Goal: Information Seeking & Learning: Check status

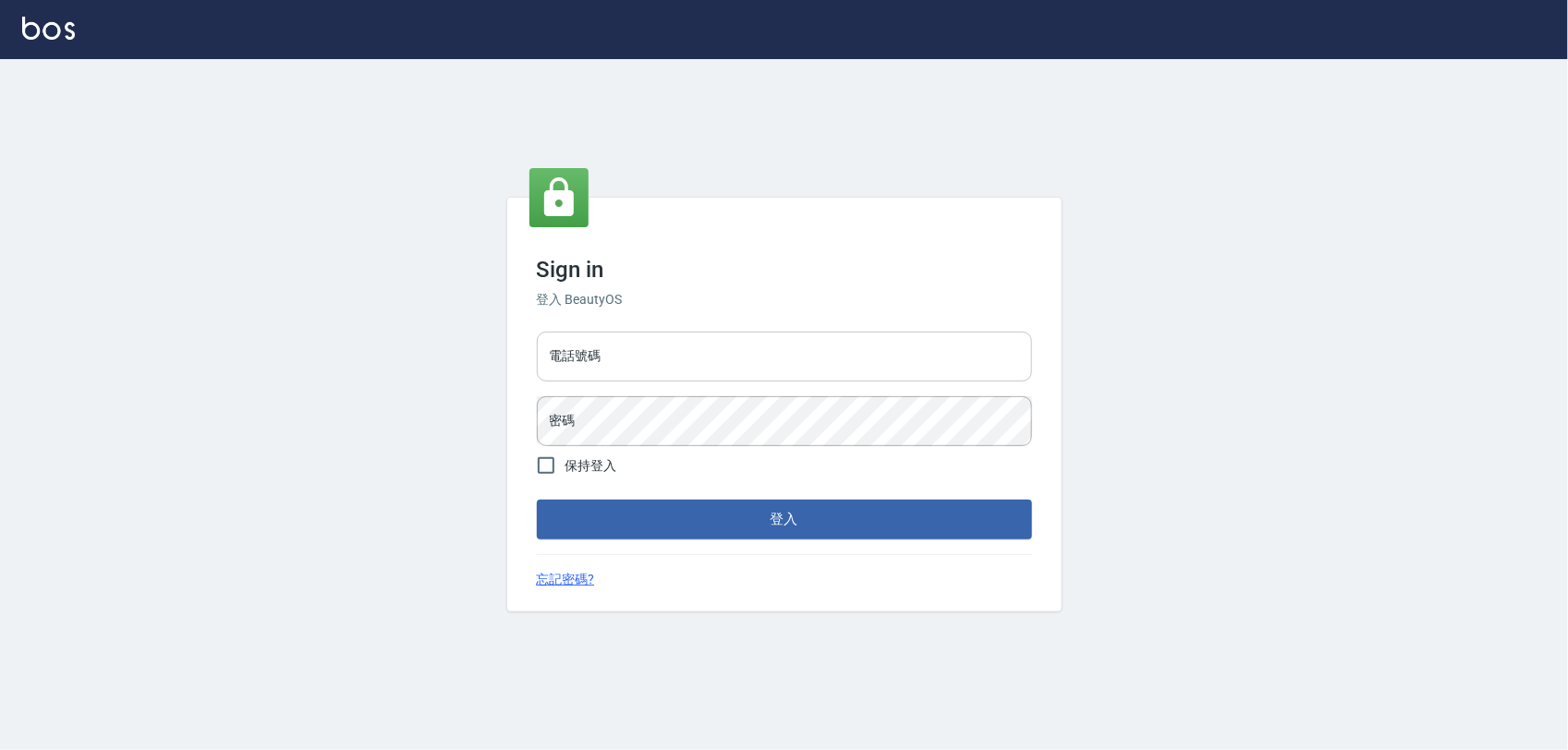
click at [764, 356] on input "電話號碼" at bounding box center [784, 356] width 495 height 50
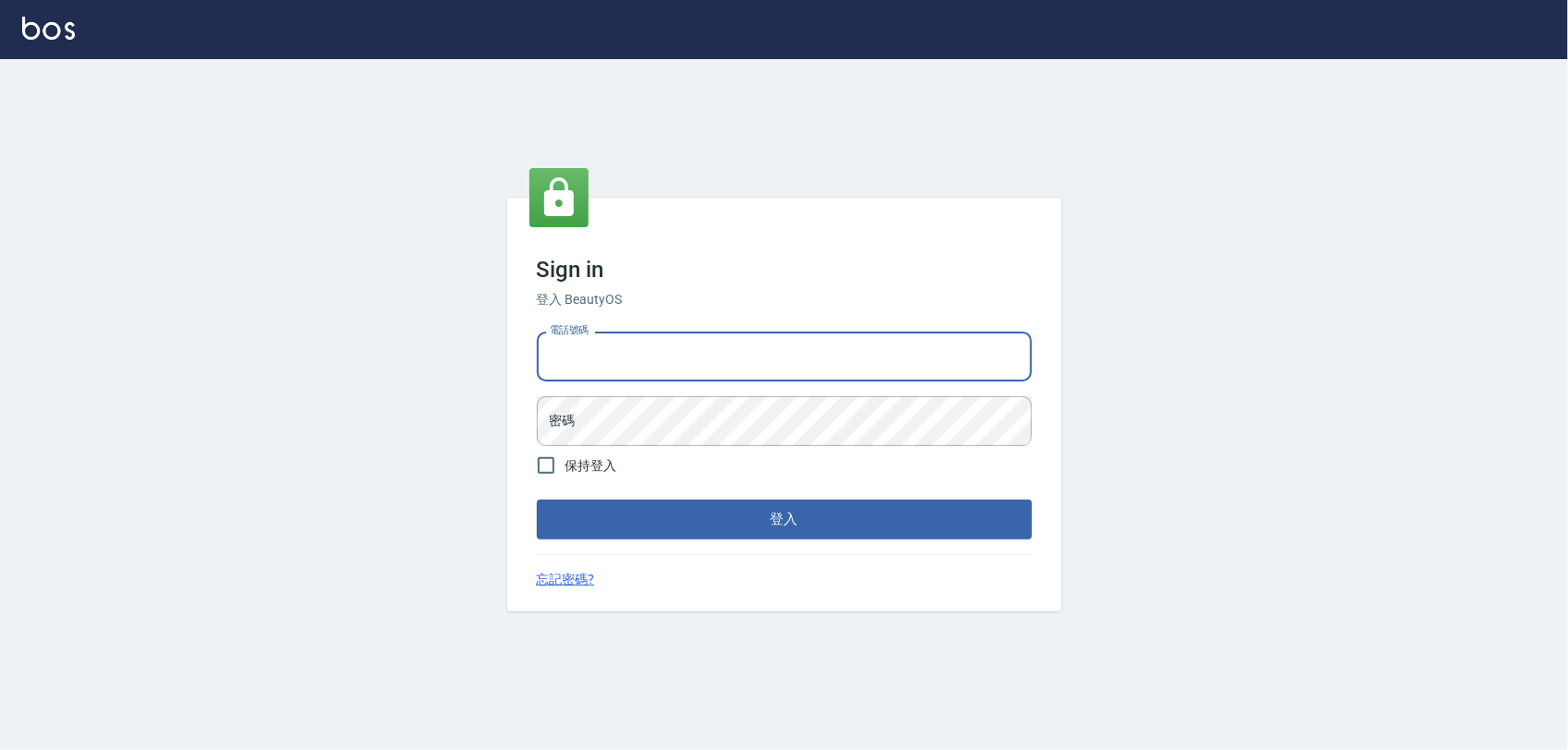
type input "0968065108"
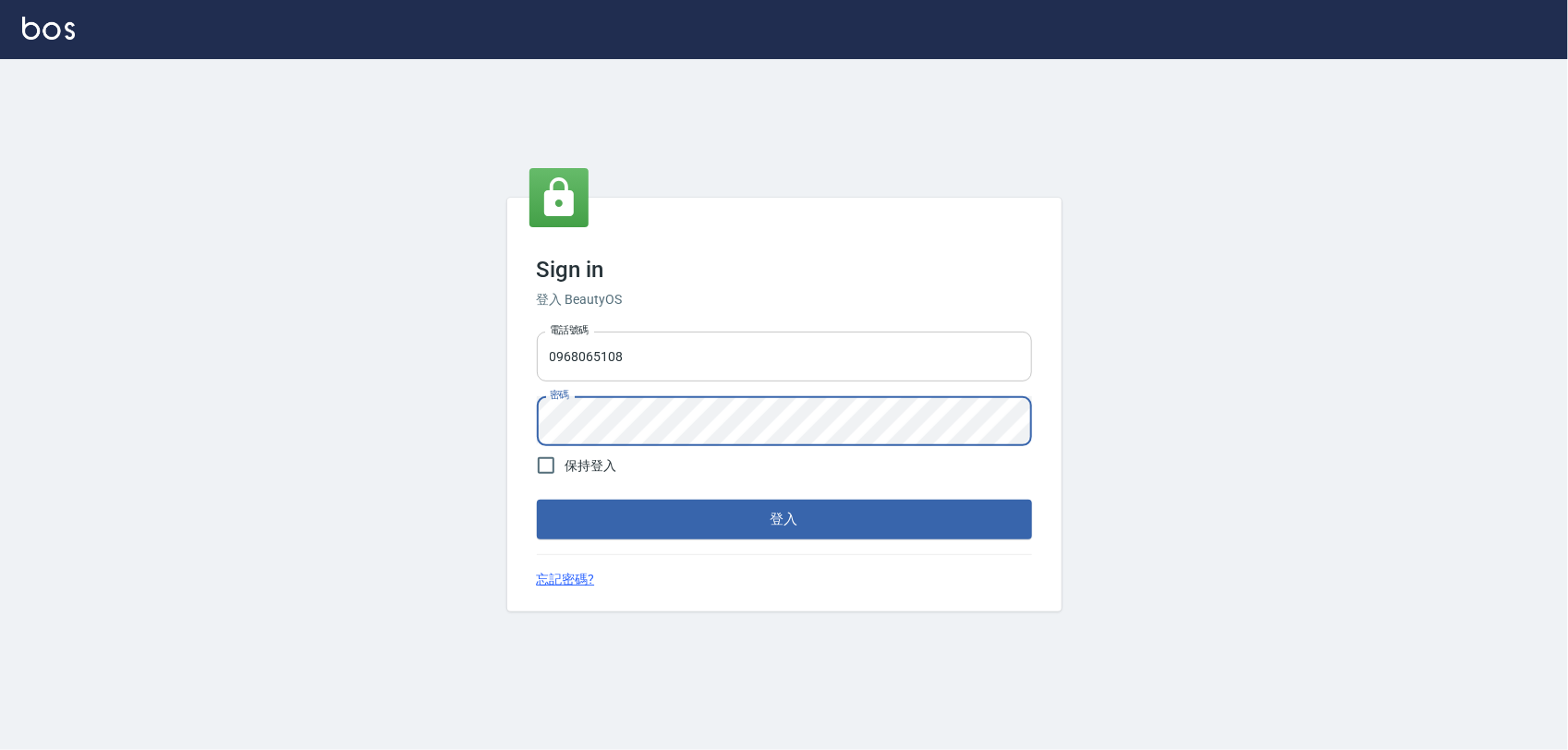
click at [536, 500] on button "登入" at bounding box center [784, 519] width 495 height 39
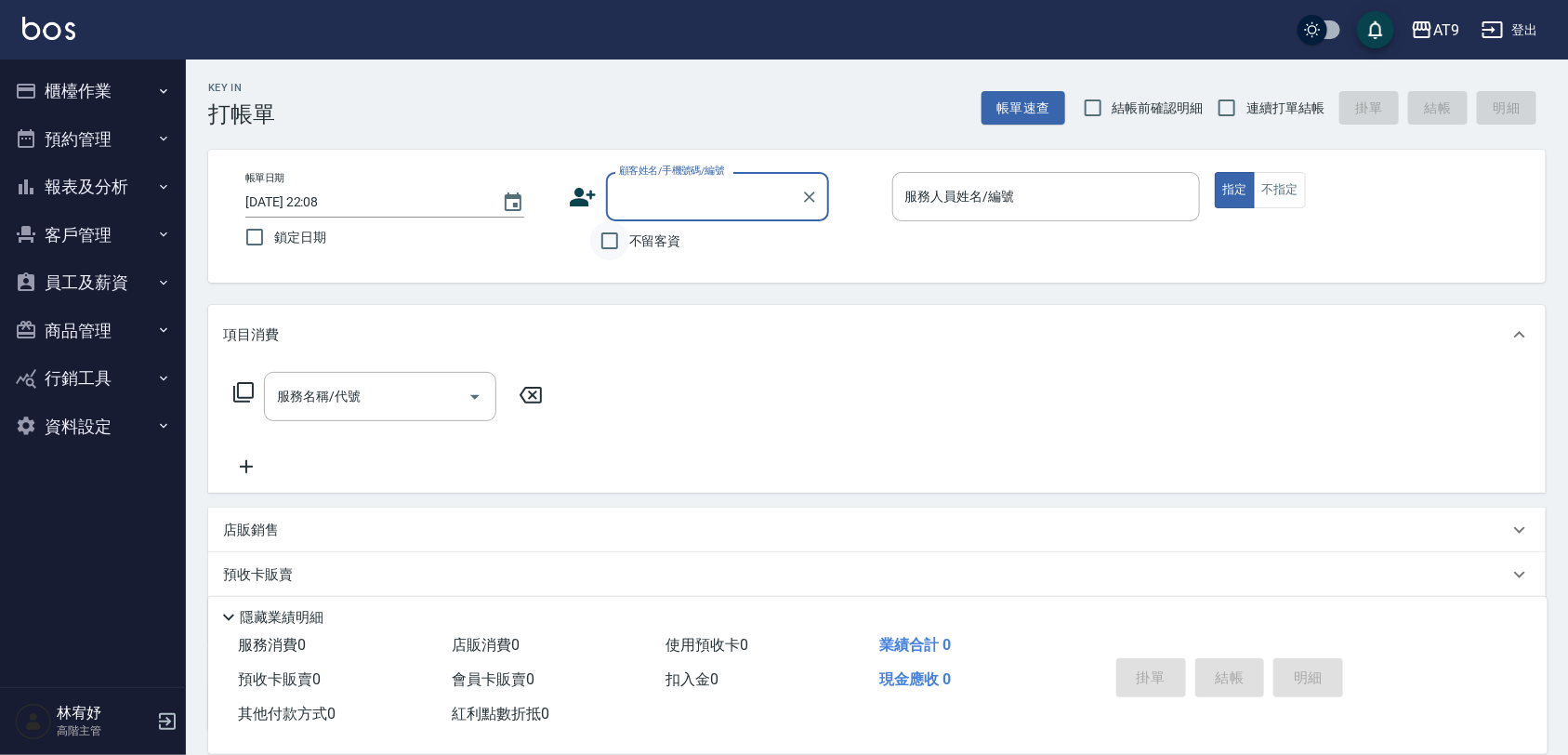
click at [624, 256] on input "不留客資" at bounding box center [610, 241] width 39 height 39
checkbox input "true"
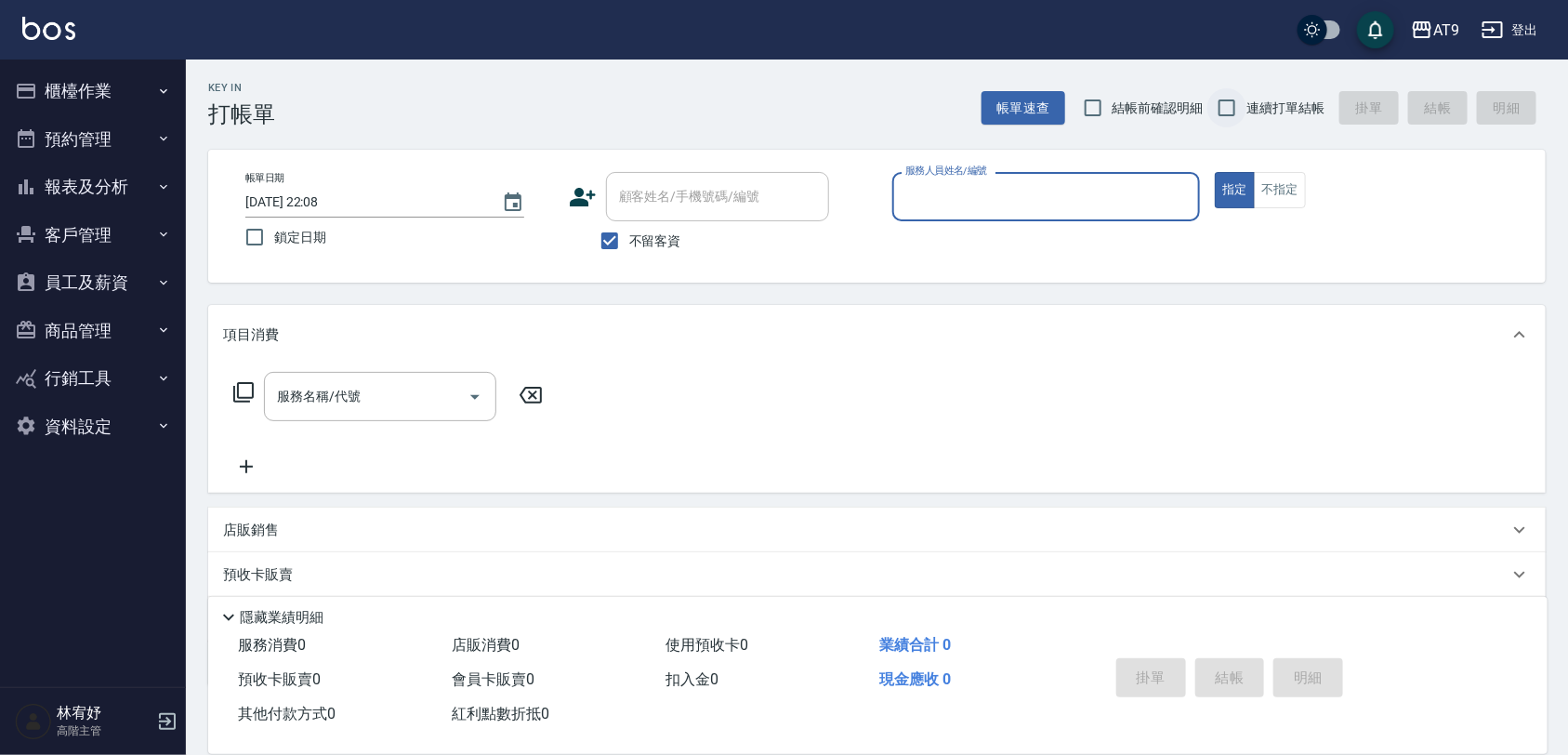
click at [1243, 109] on input "連續打單結帳" at bounding box center [1227, 108] width 39 height 39
checkbox input "true"
click at [1115, 184] on input "服務人員姓名/編號" at bounding box center [1046, 197] width 291 height 33
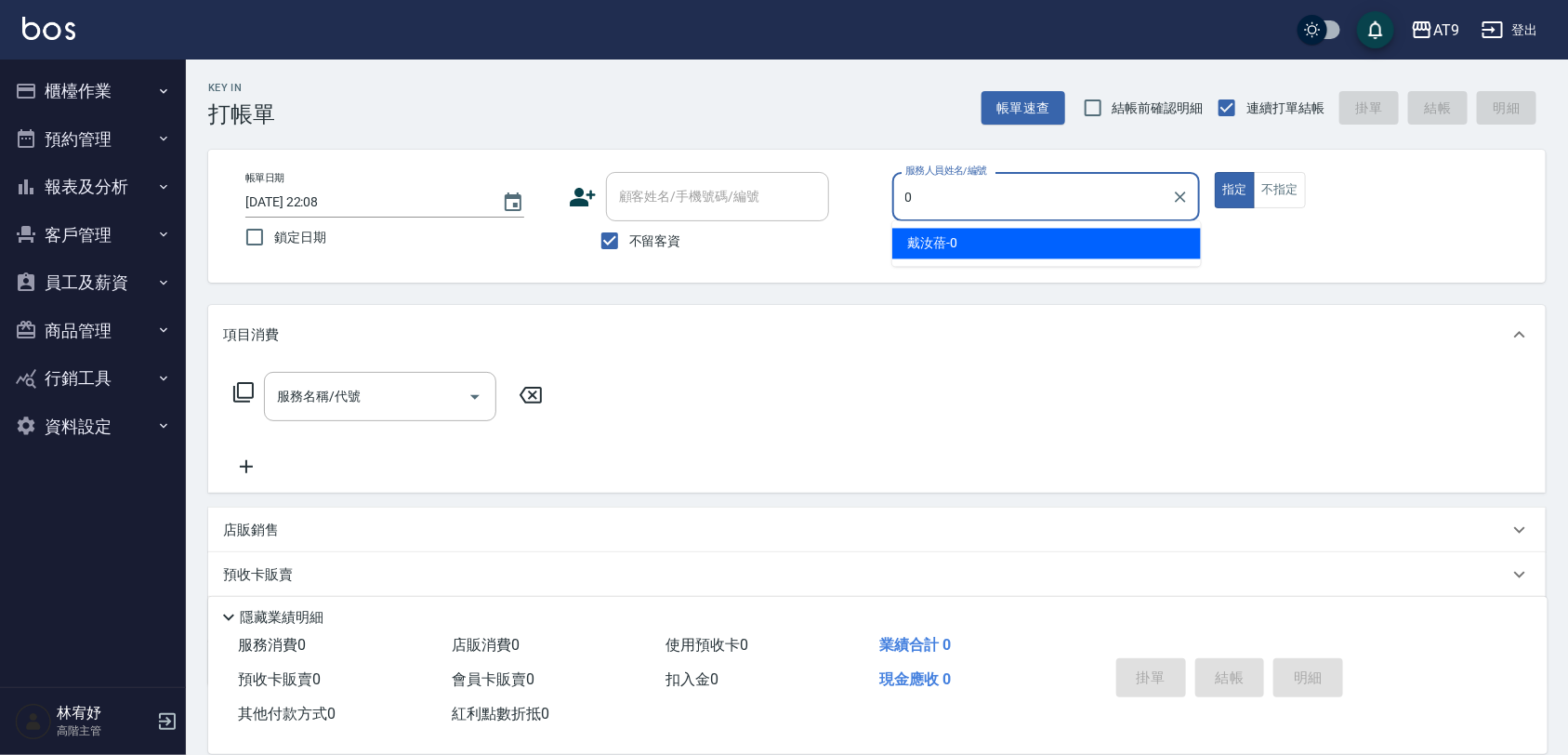
type input "戴汝蓓-0"
type button "true"
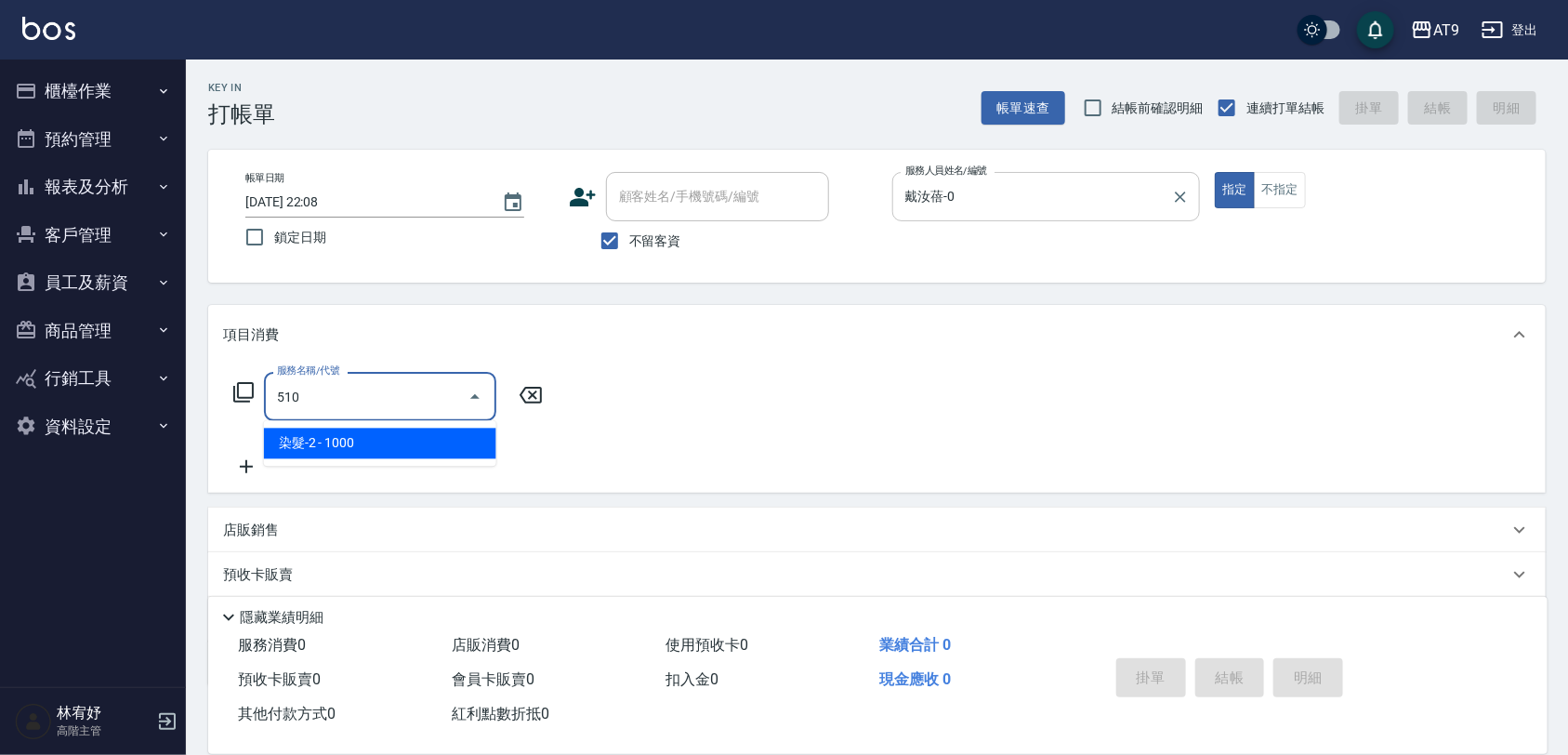
type input "染髮-2(510)"
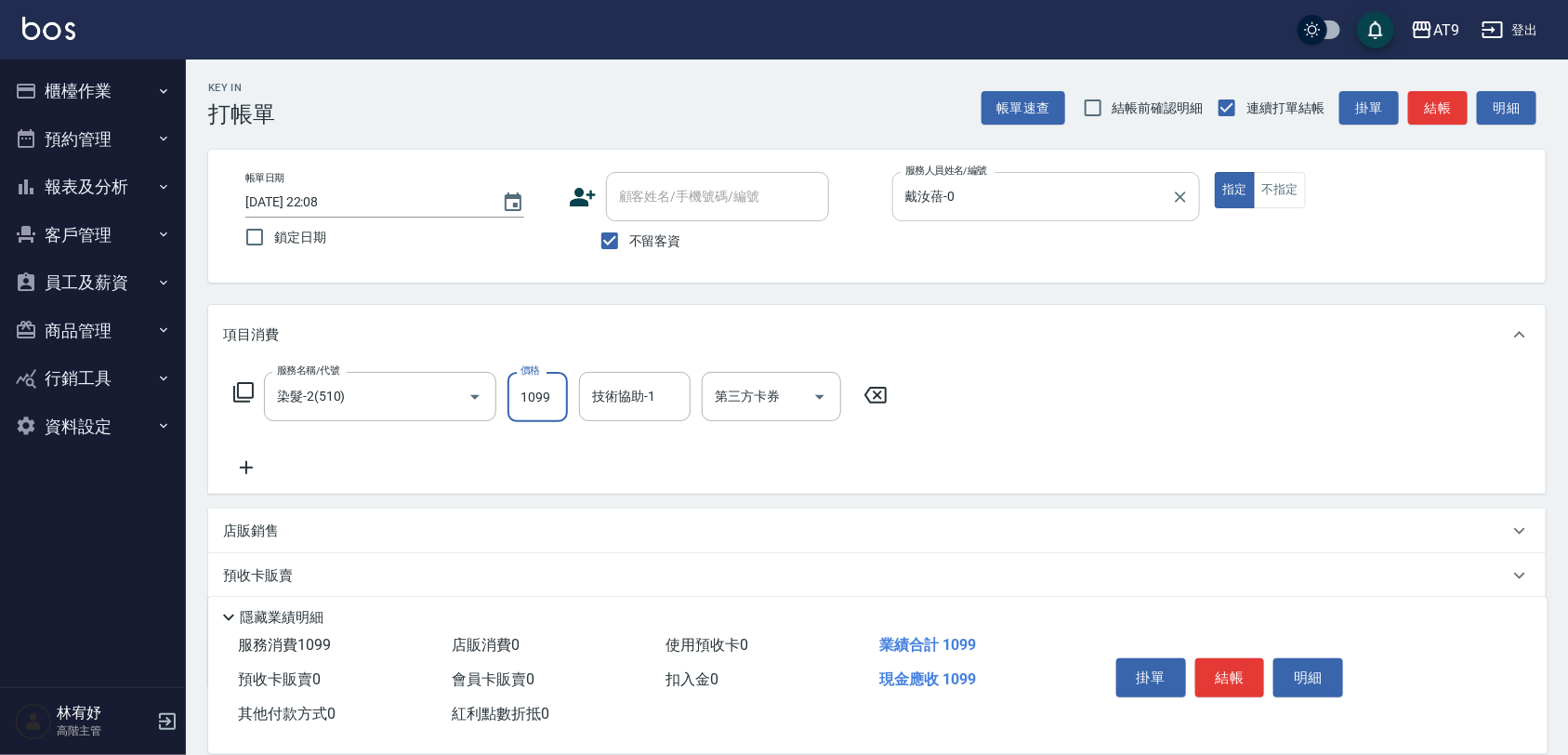
type input "1099"
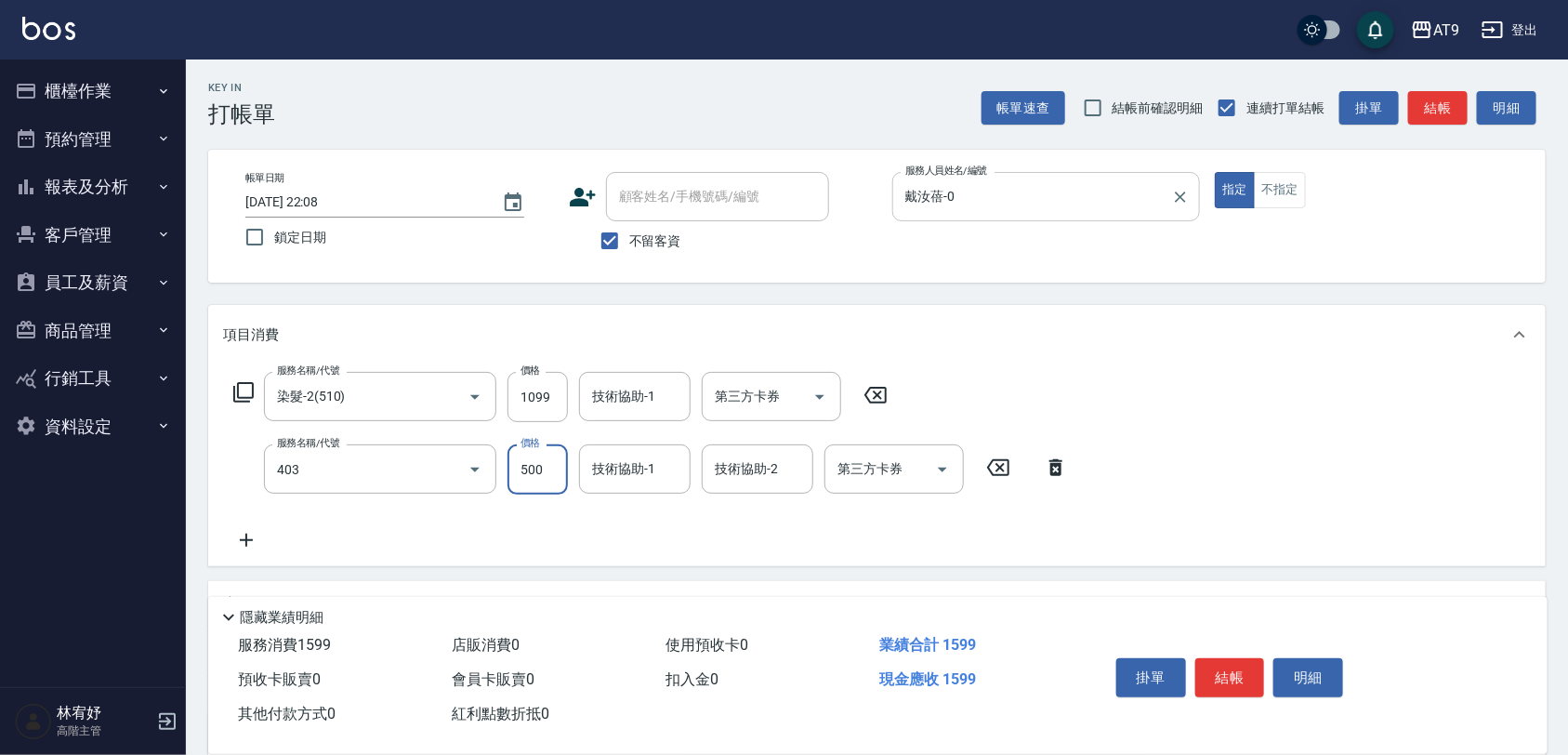
type input "天天護髮(403)"
type input "1500"
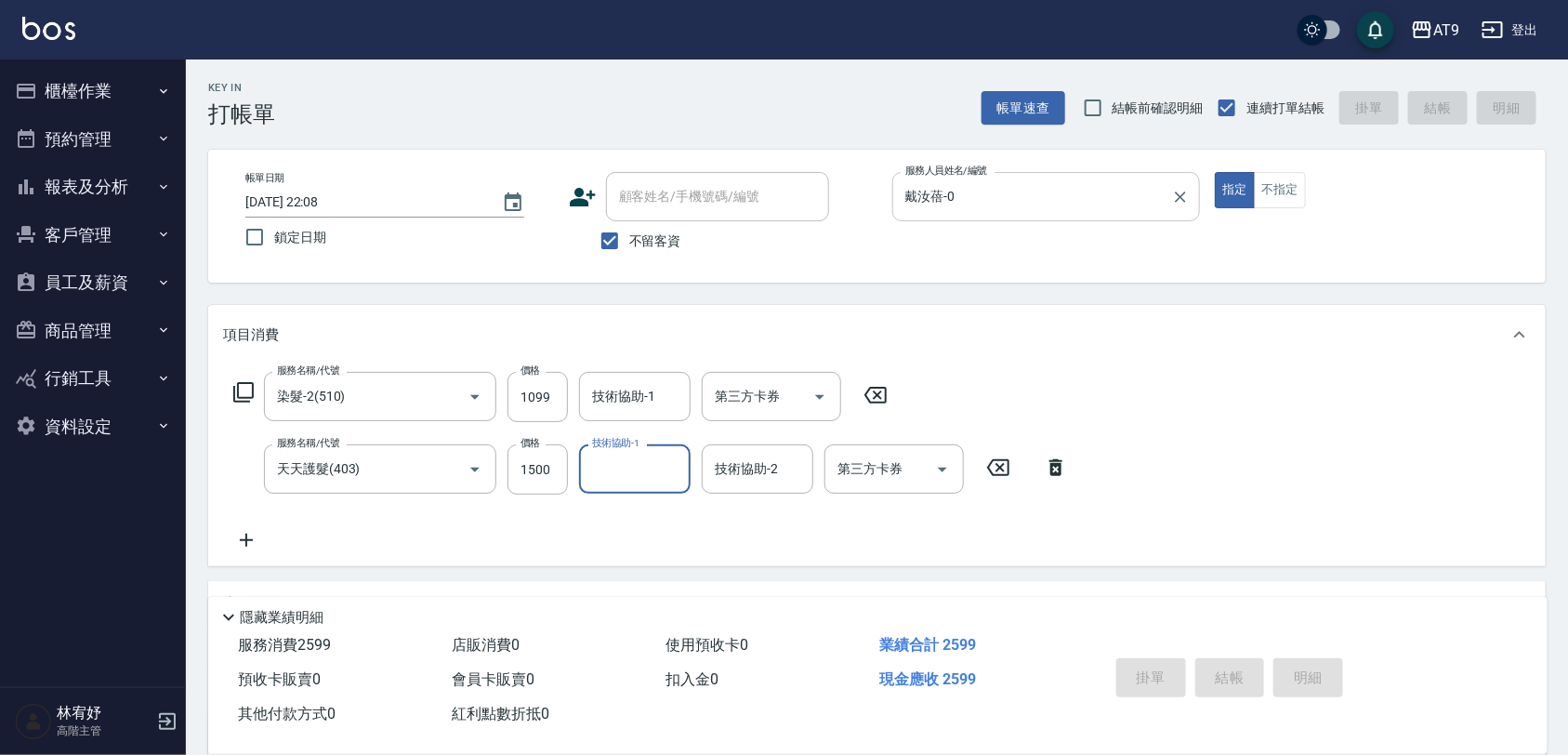
type input "2025/09/21 22:14"
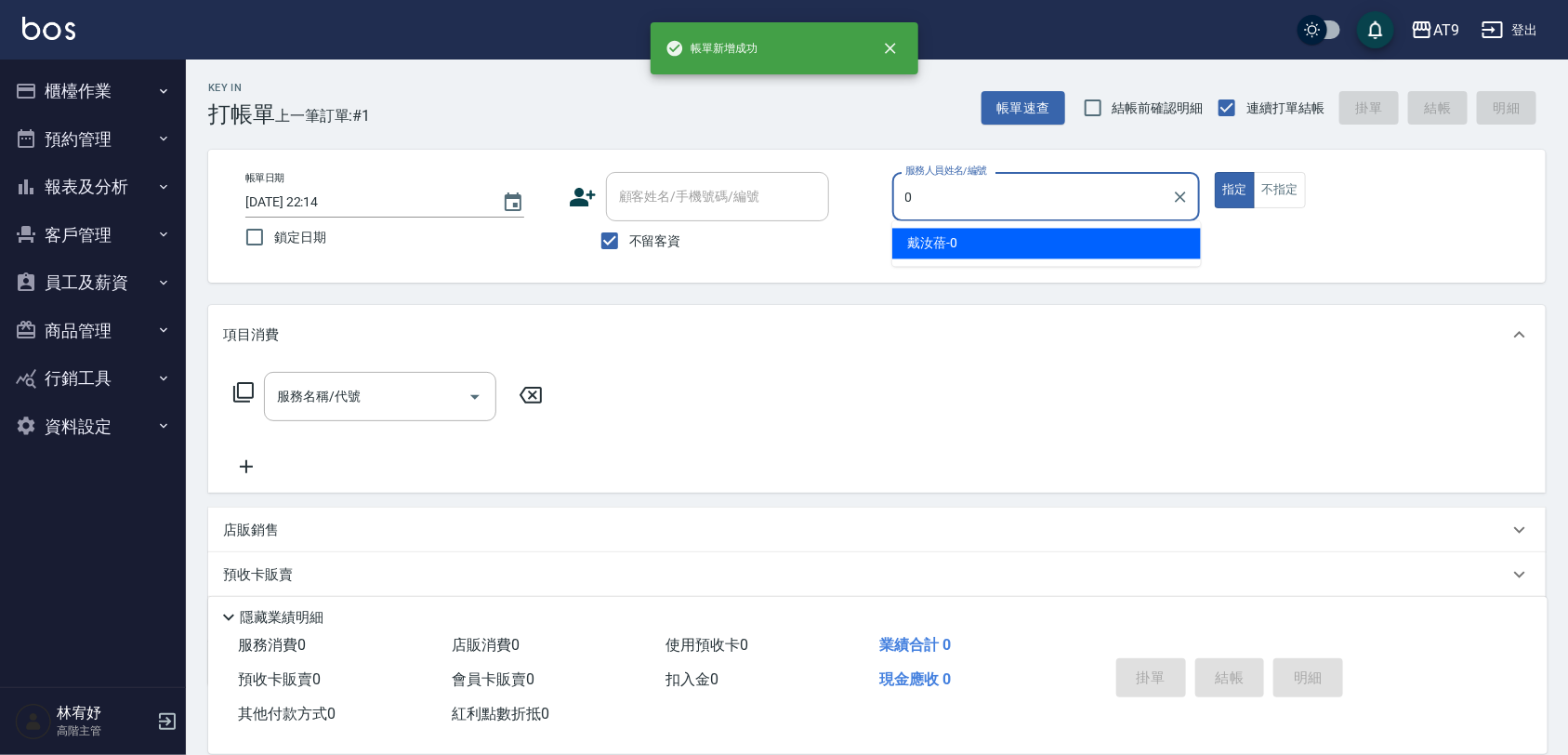
type input "戴汝蓓-0"
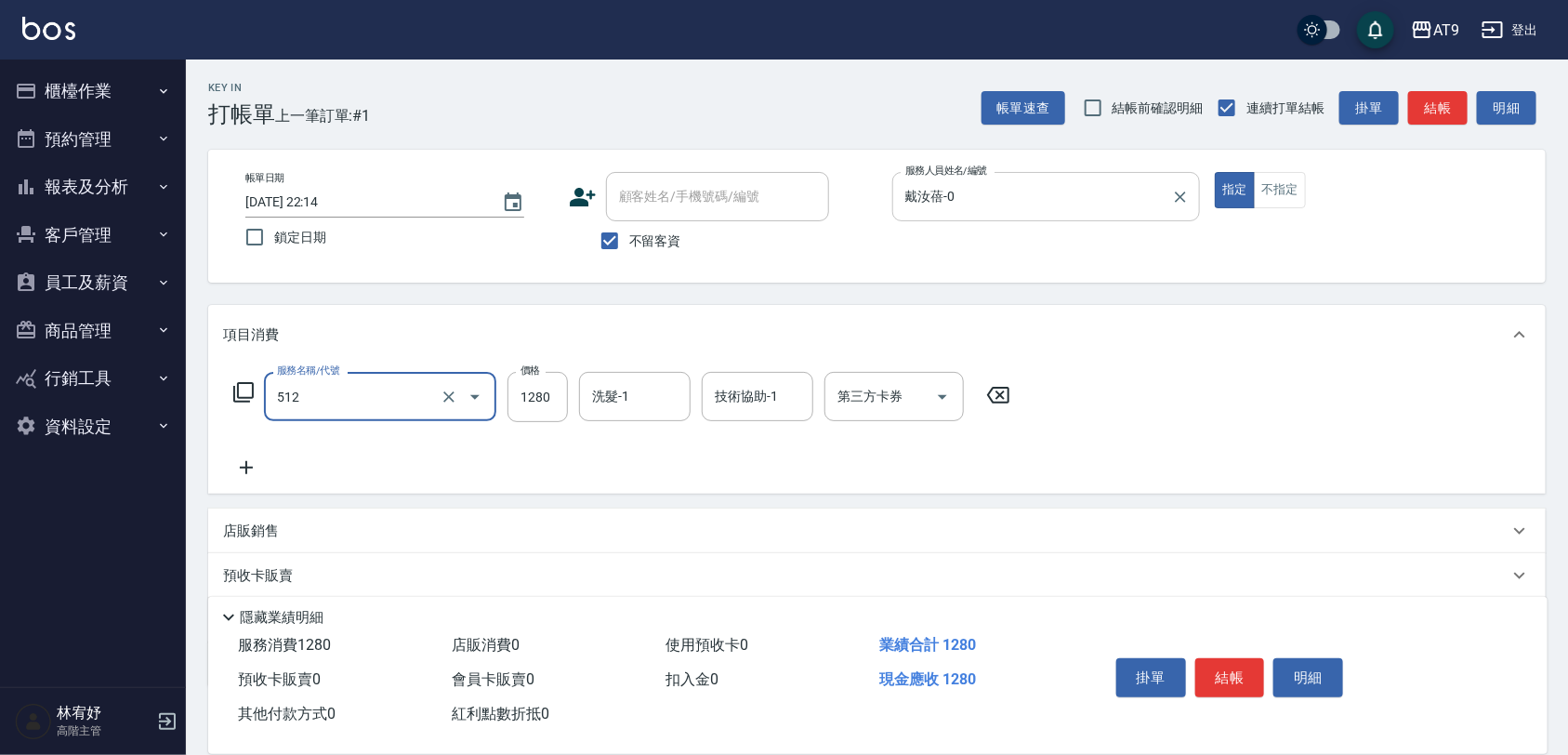
type input "染髮-3(512)"
type input "1180"
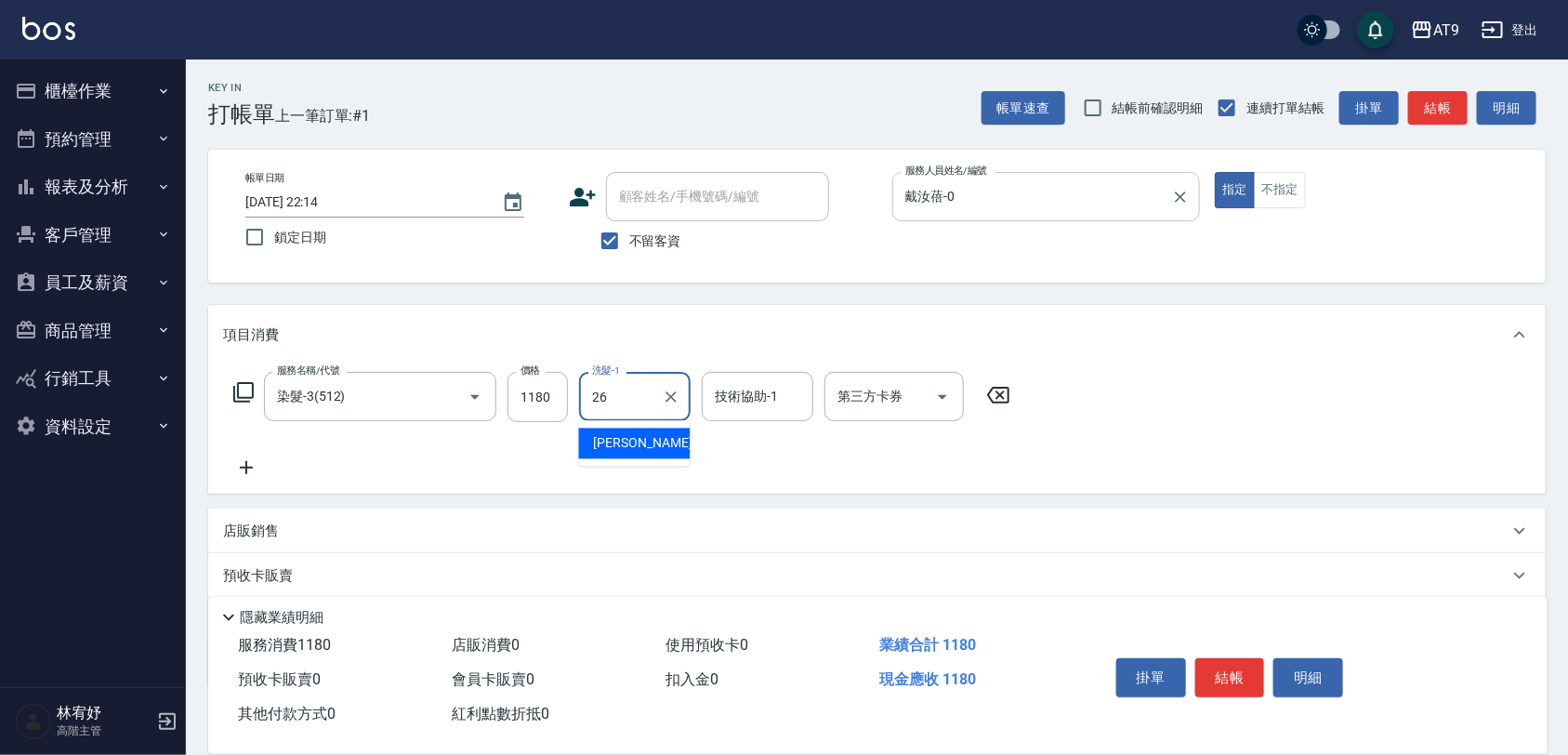
type input "陳祈聿-26"
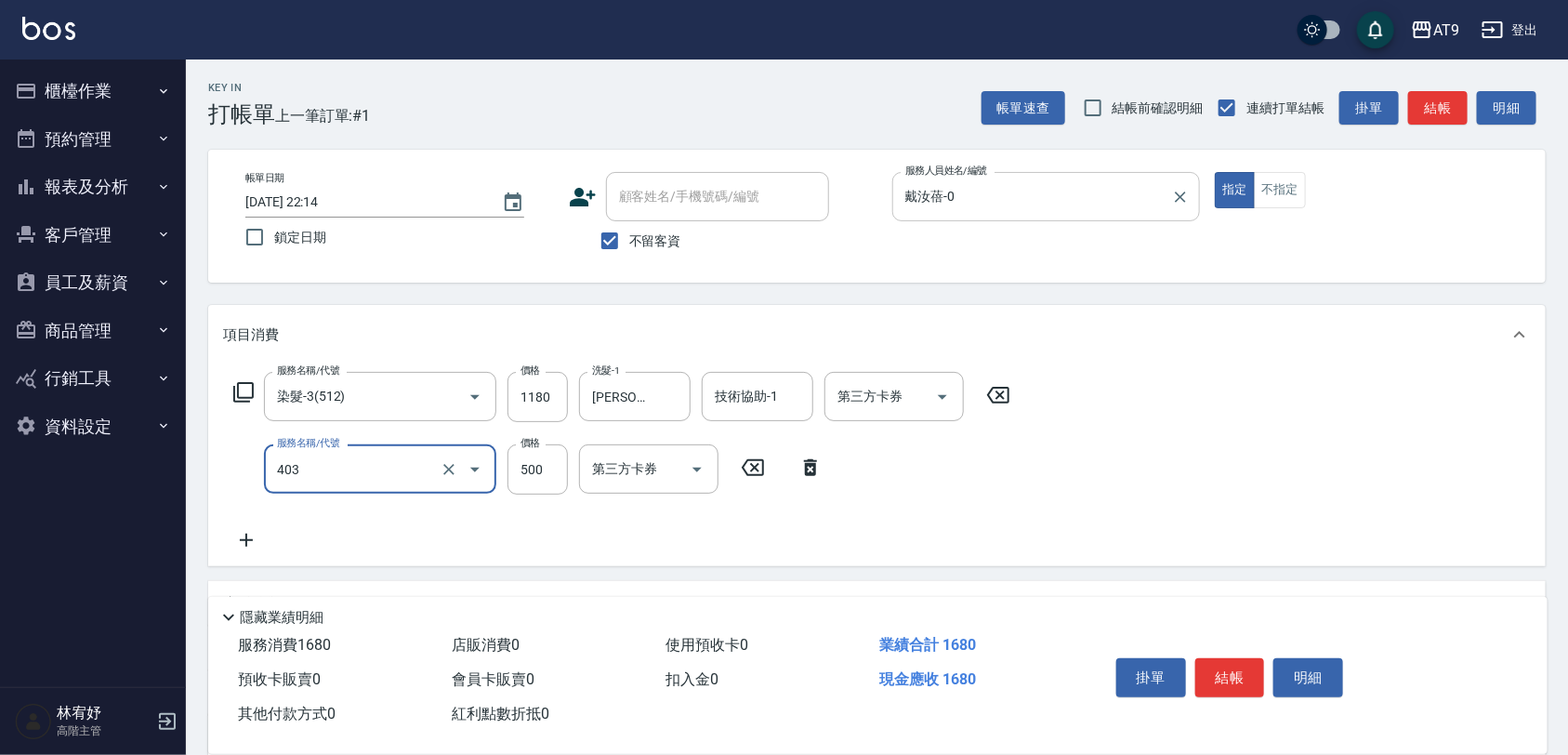
type input "天天護髮(403)"
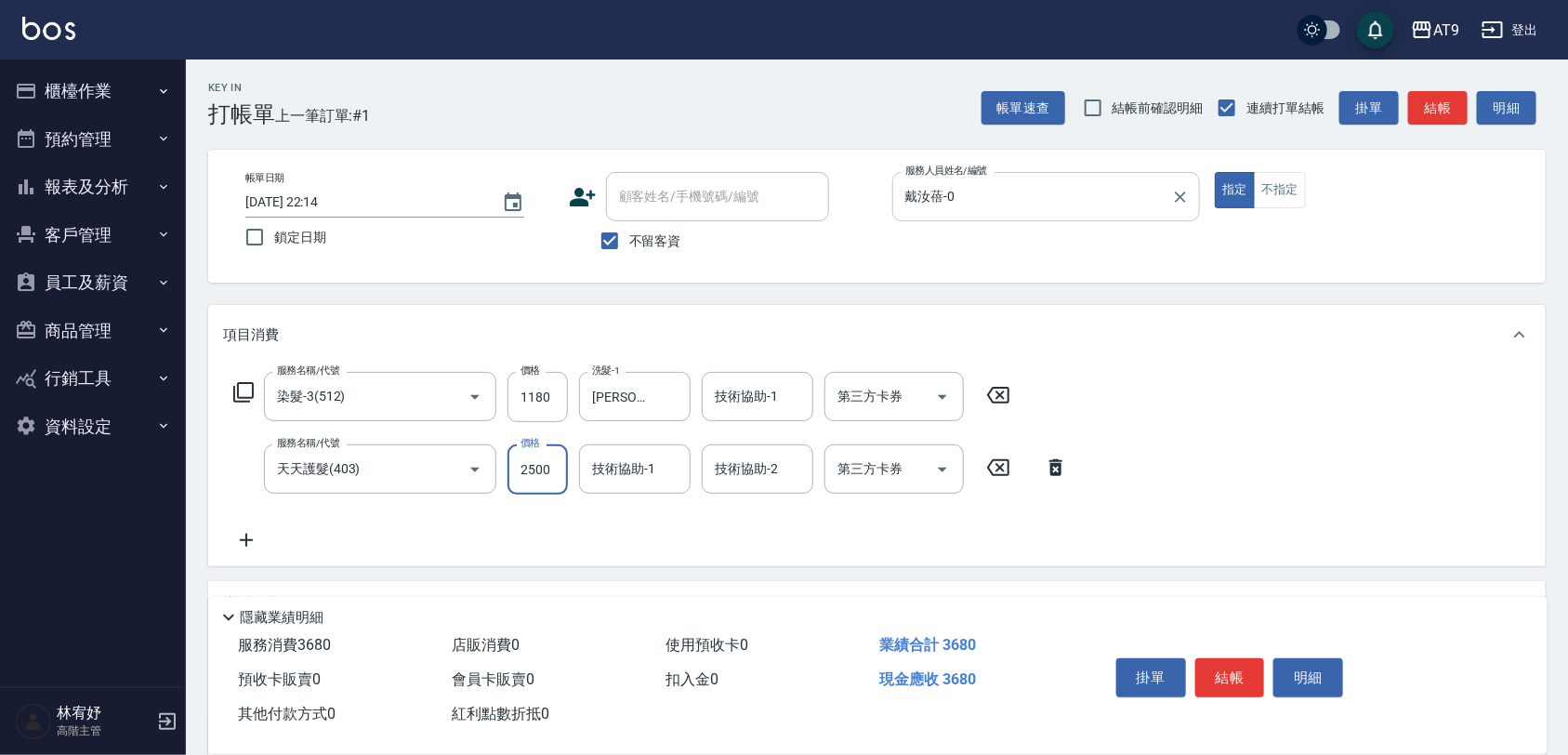
type input "2500"
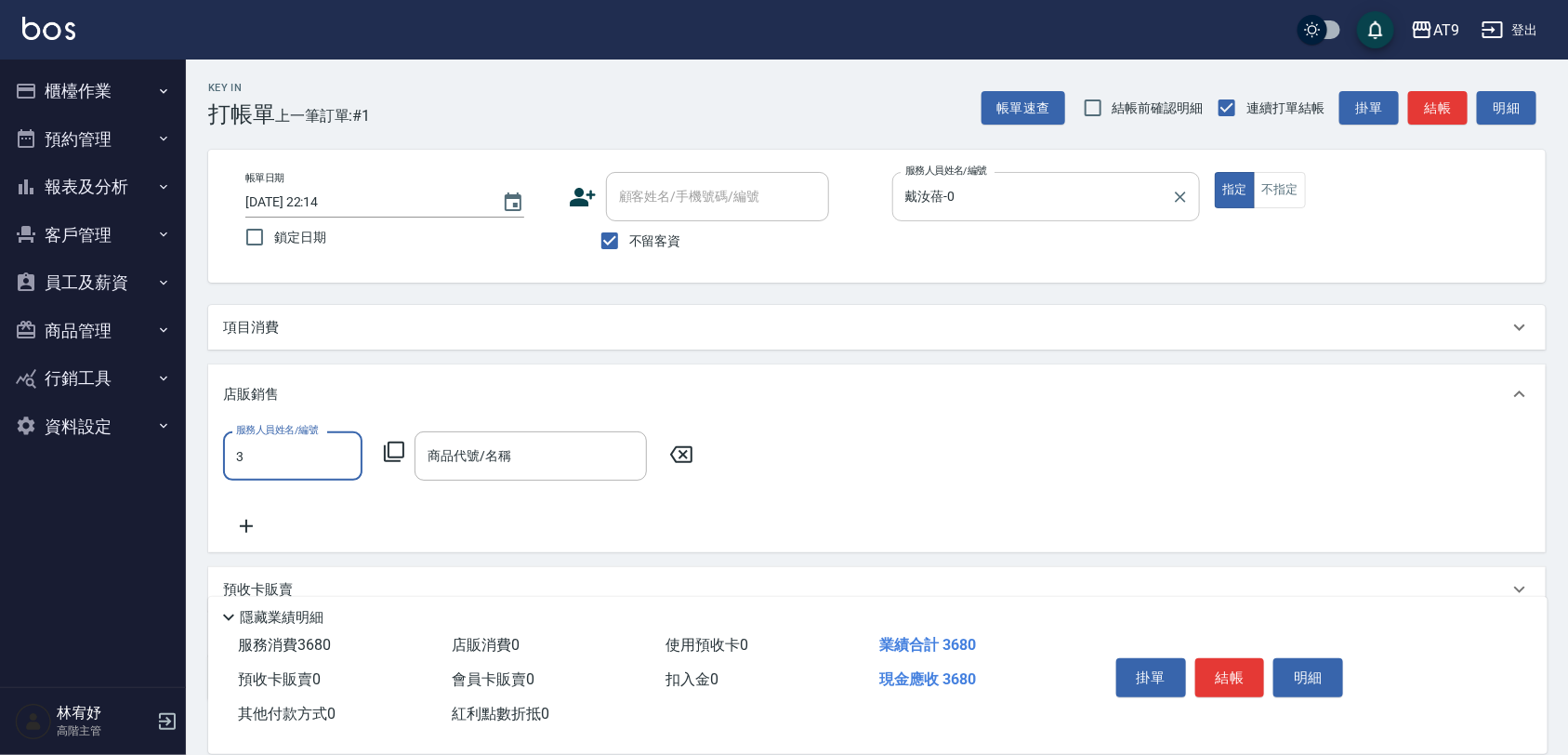
type input "FANNY-3"
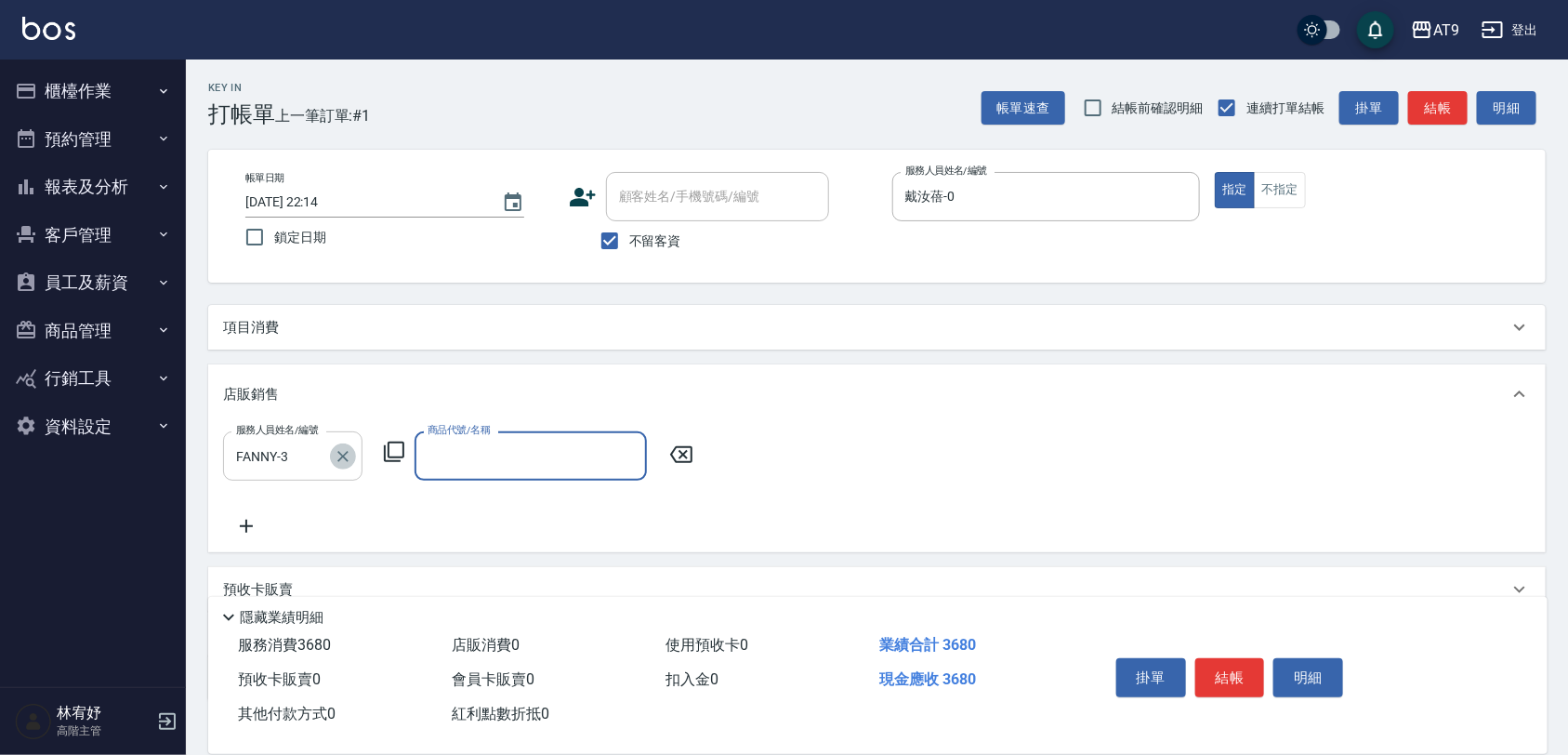
click at [340, 449] on icon "Clear" at bounding box center [343, 457] width 19 height 19
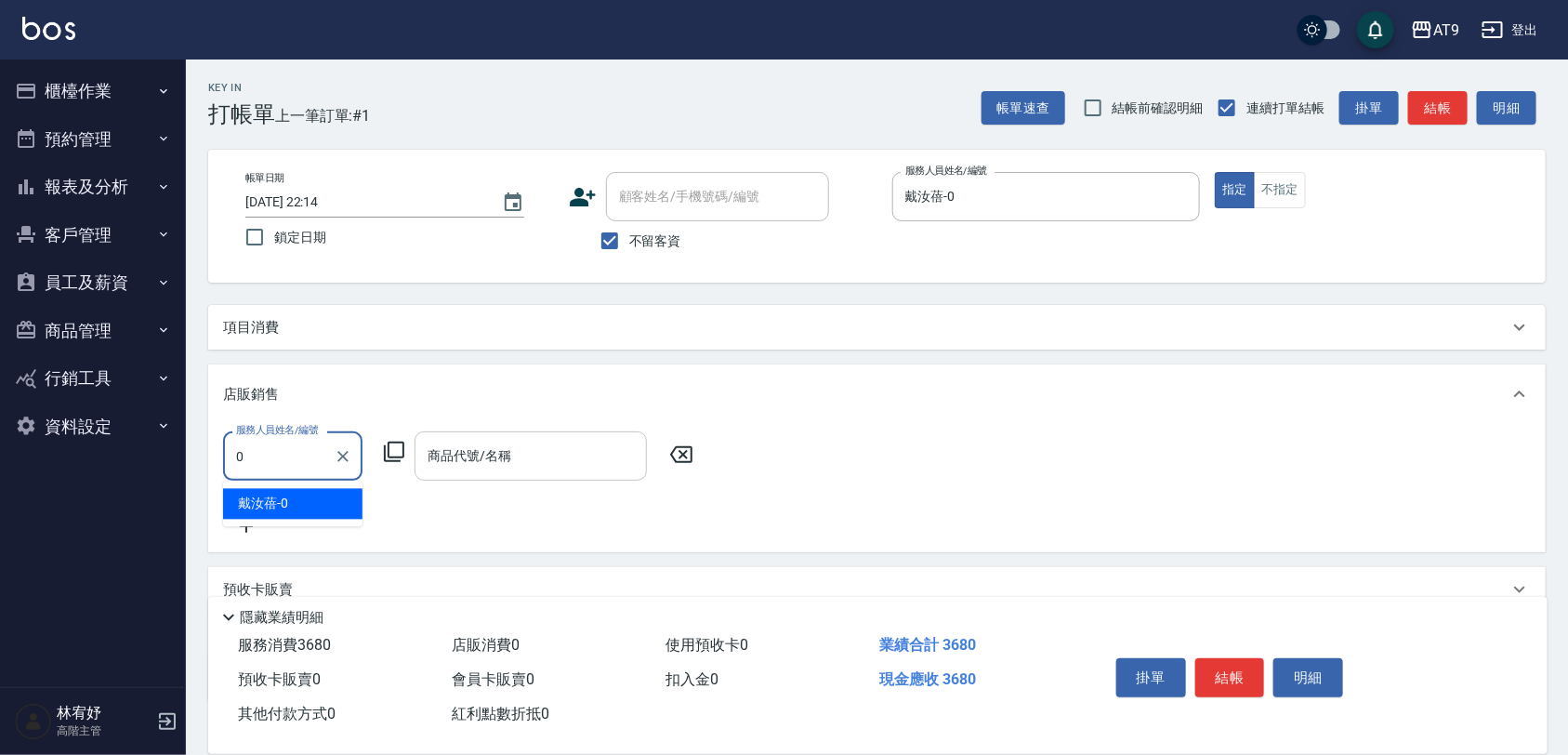
type input "戴汝蓓-0"
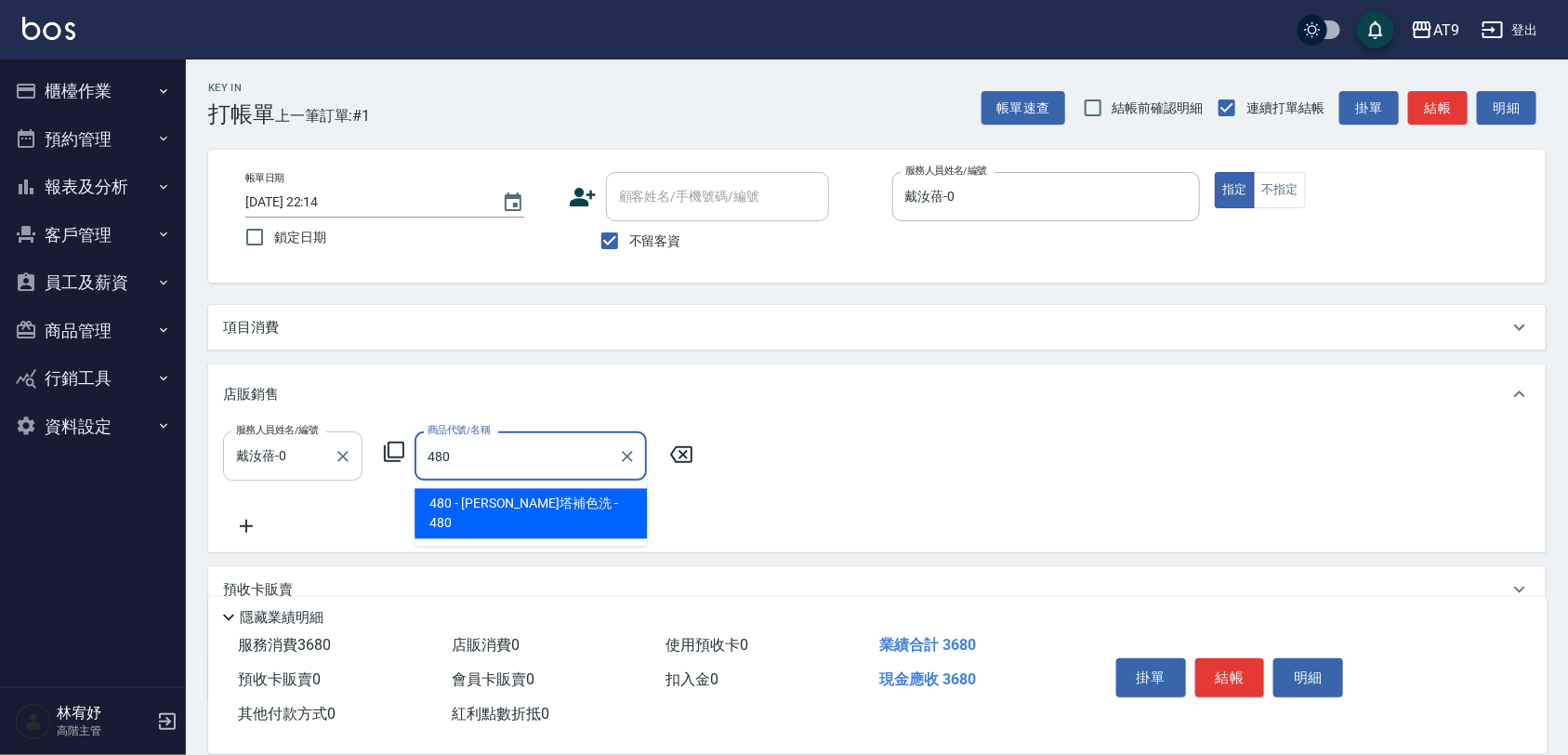
type input "雷娜塔補色洗"
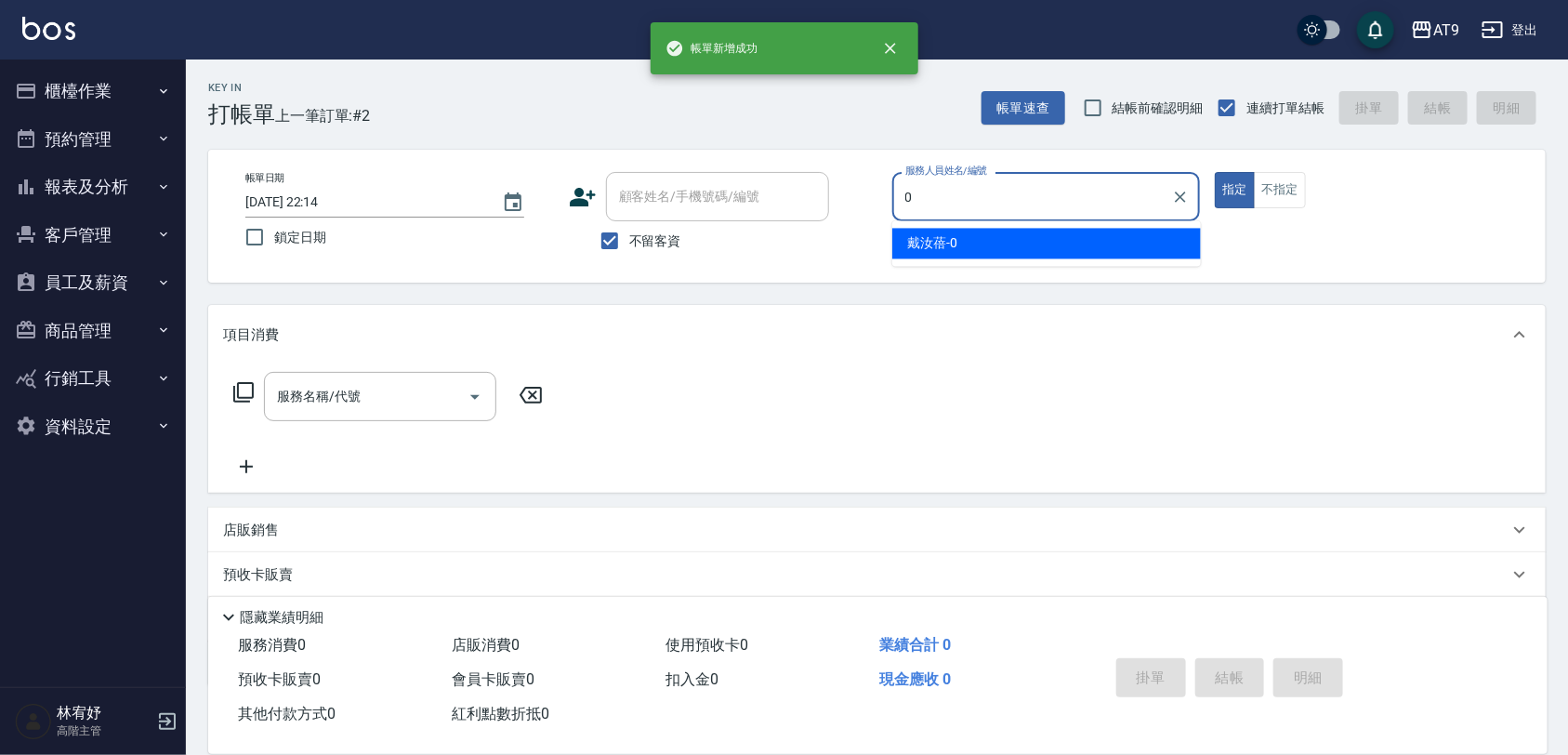
type input "戴汝蓓-0"
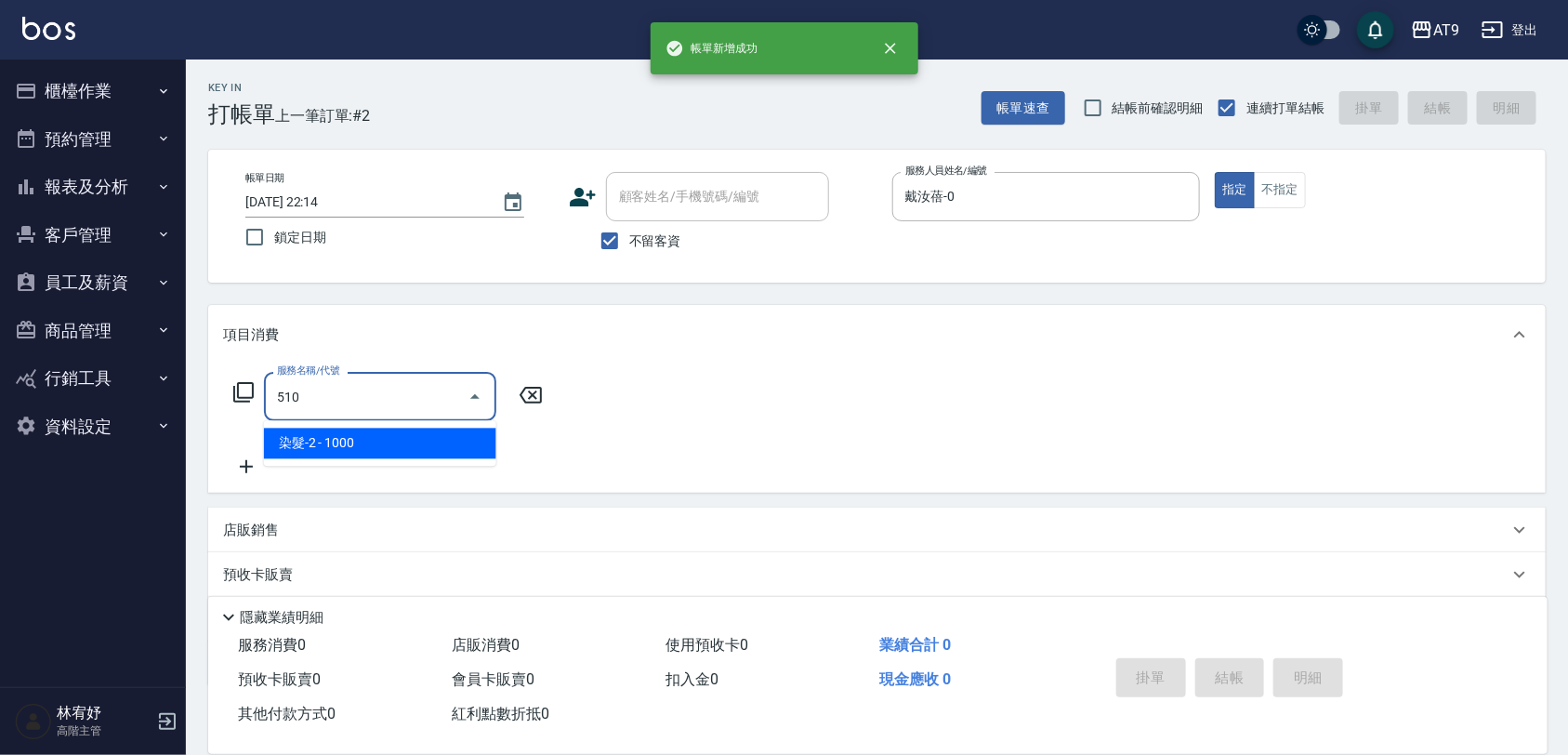
type input "染髮-2(510)"
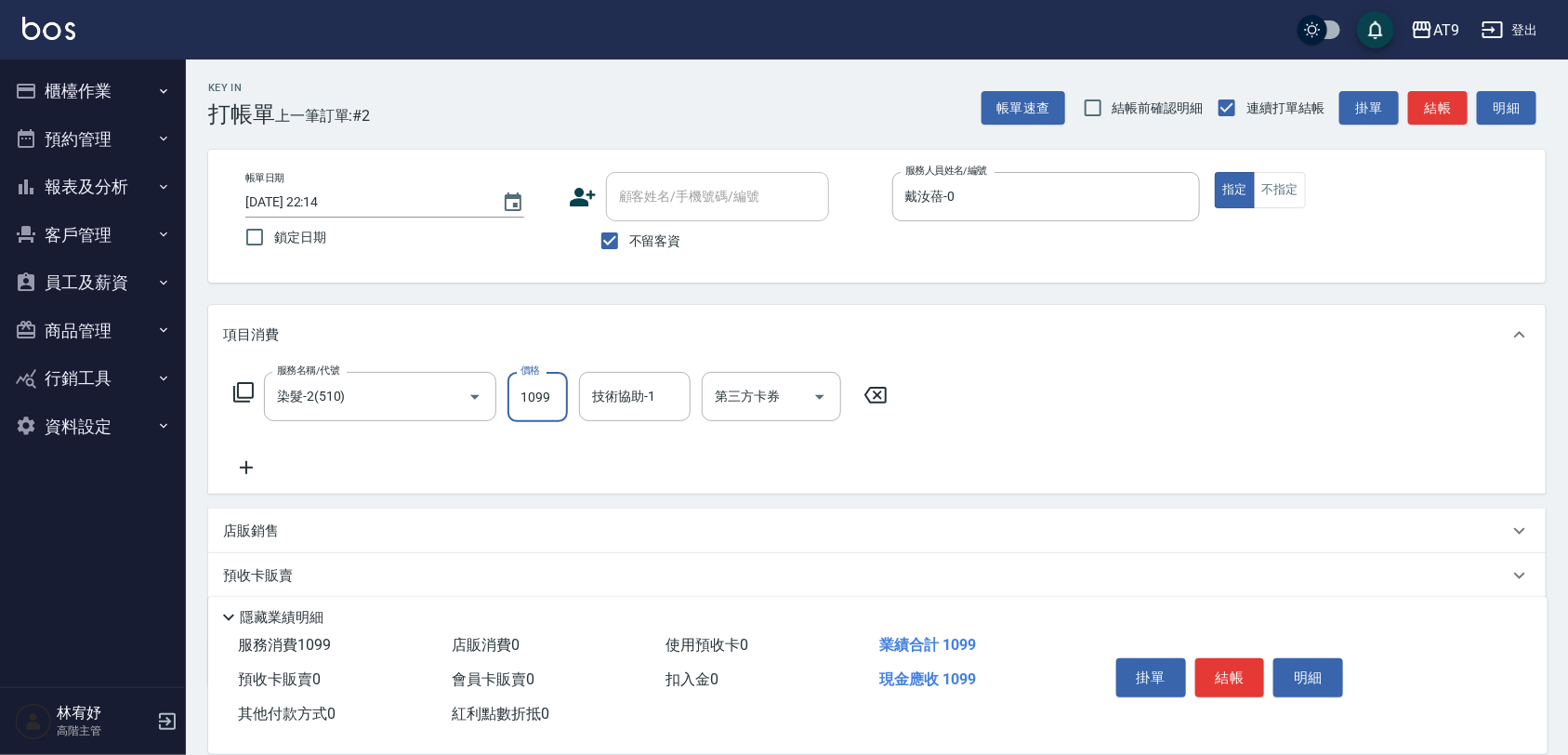
type input "1099"
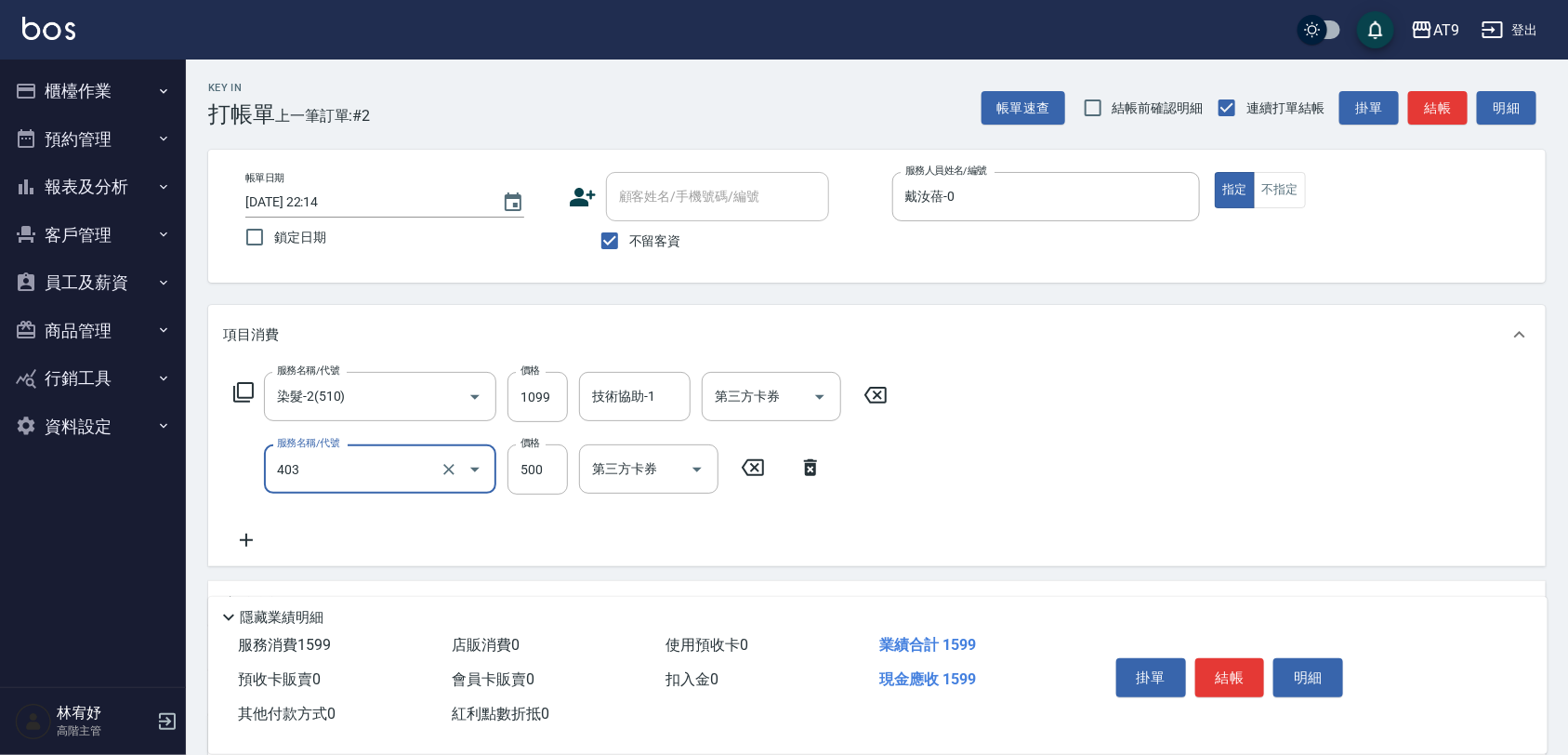
type input "天天護髮(403)"
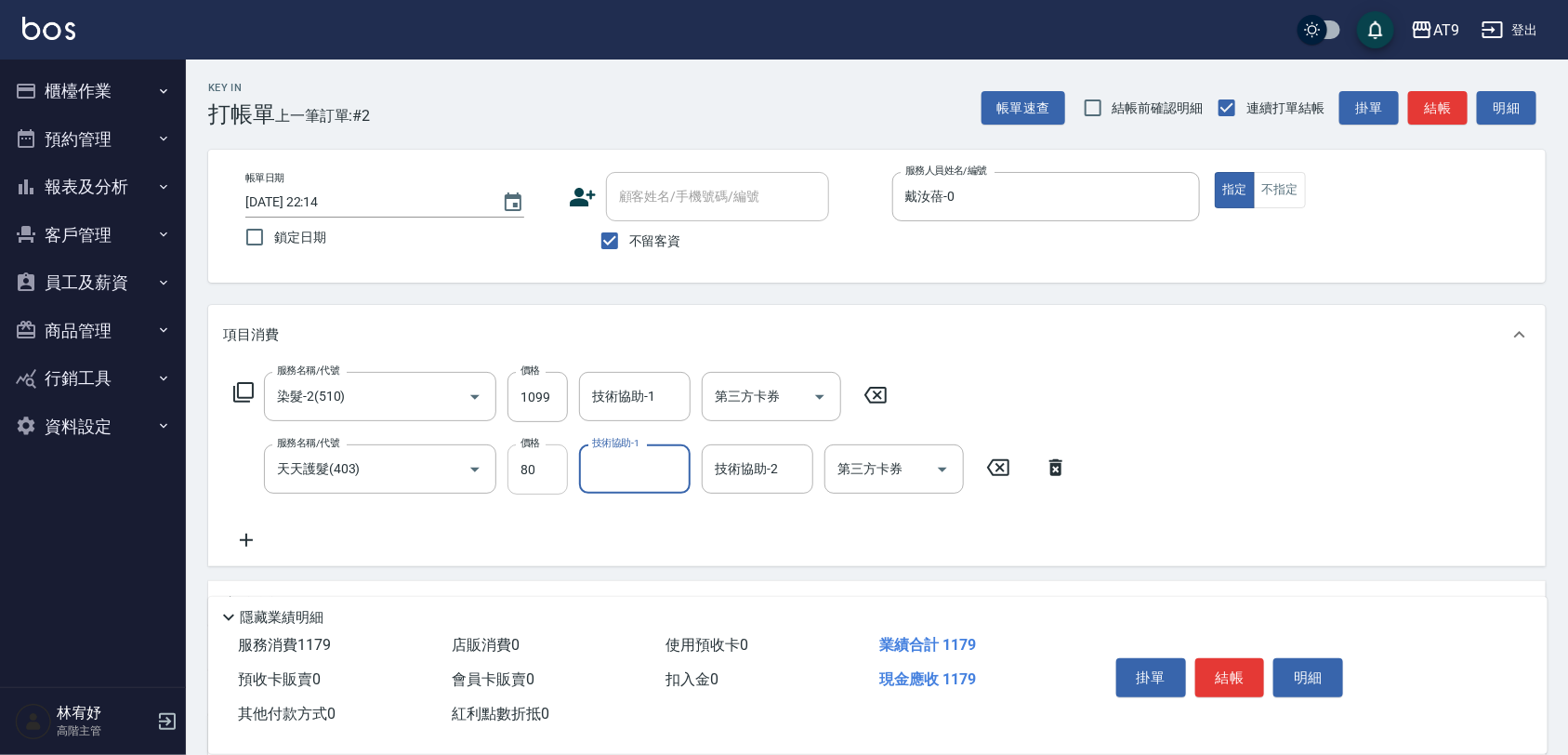
click at [560, 466] on input "80" at bounding box center [538, 469] width 60 height 50
type input "800"
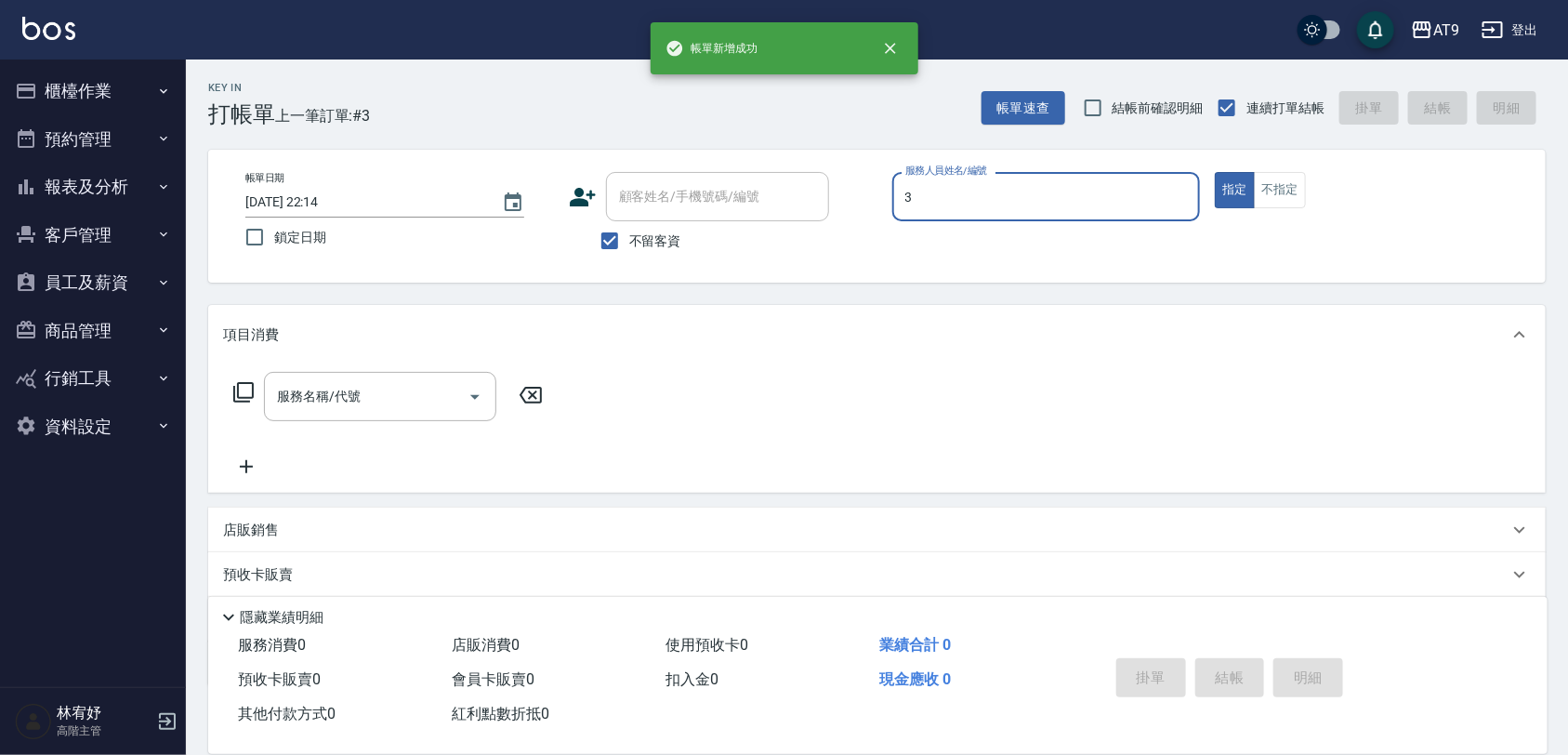
type input "FANNY-3"
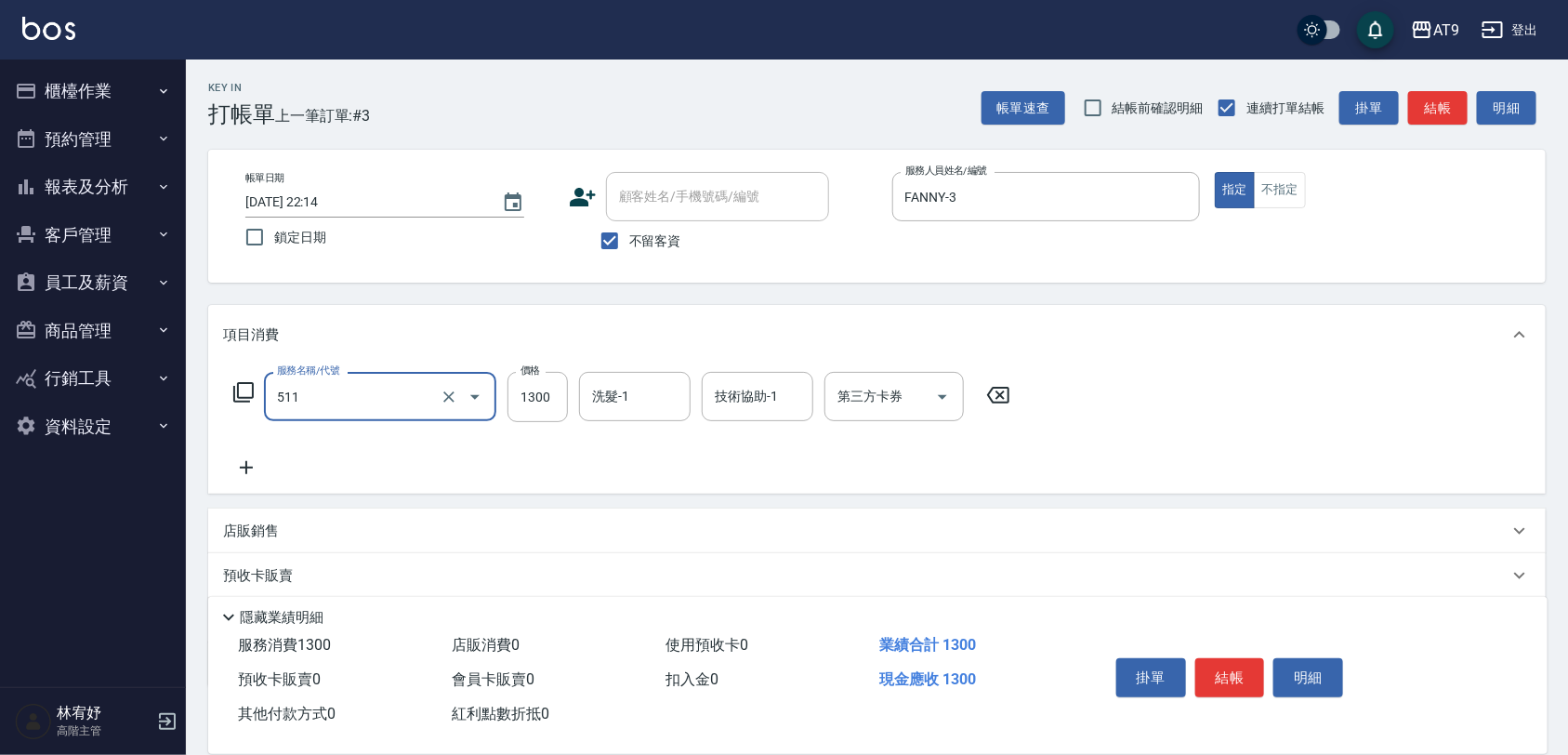
type input "染髮-4(511)"
type input "1980"
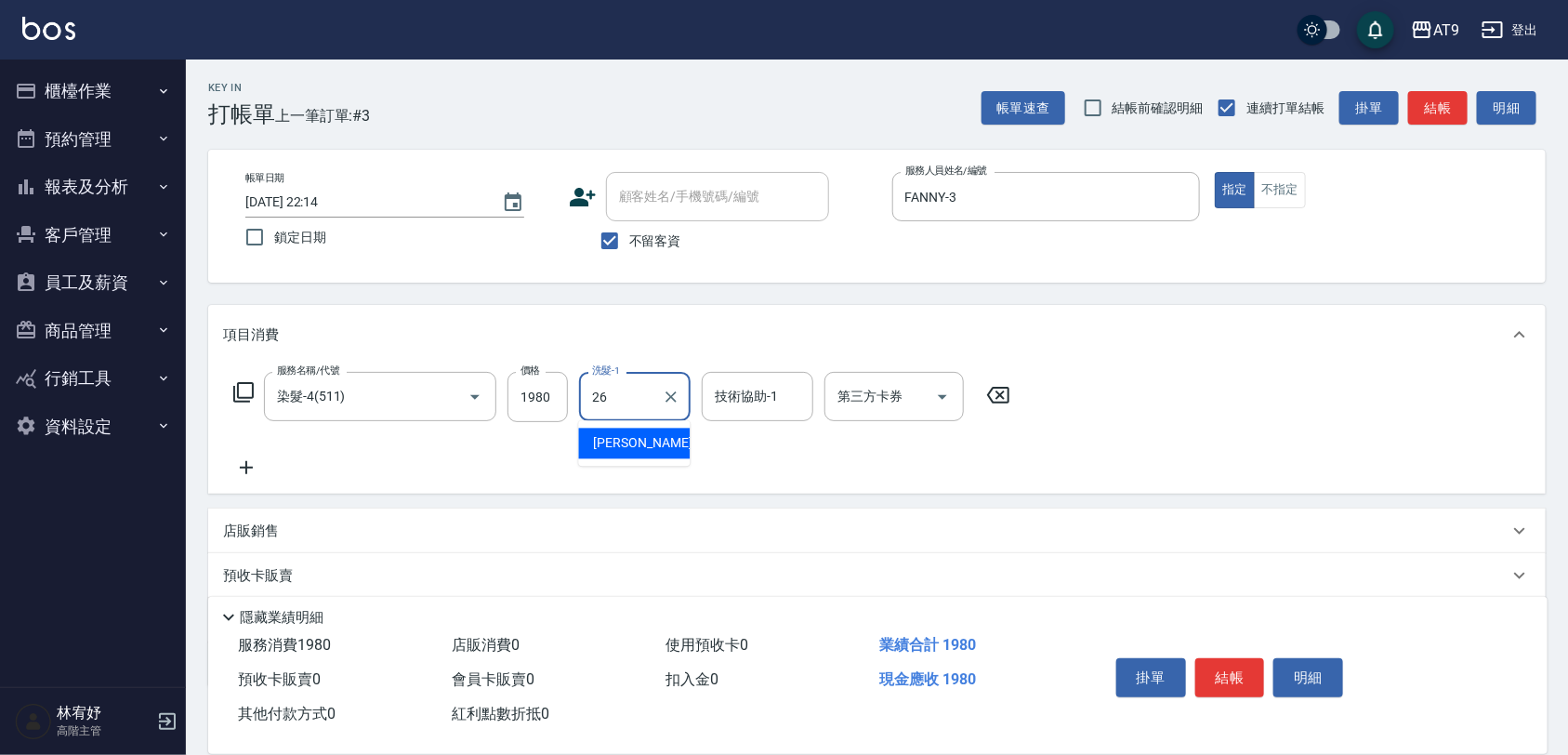
type input "陳祈聿-26"
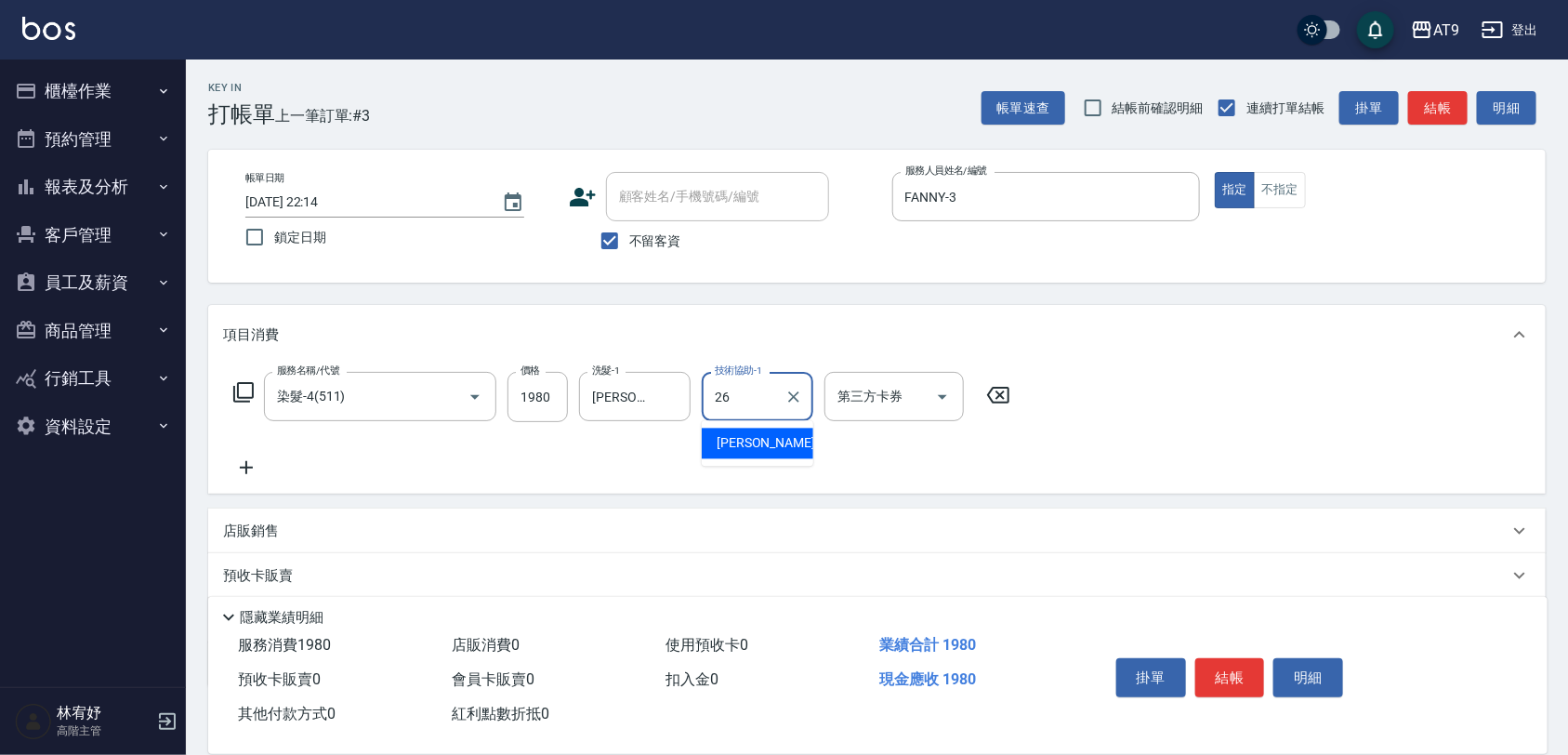
type input "陳祈聿-26"
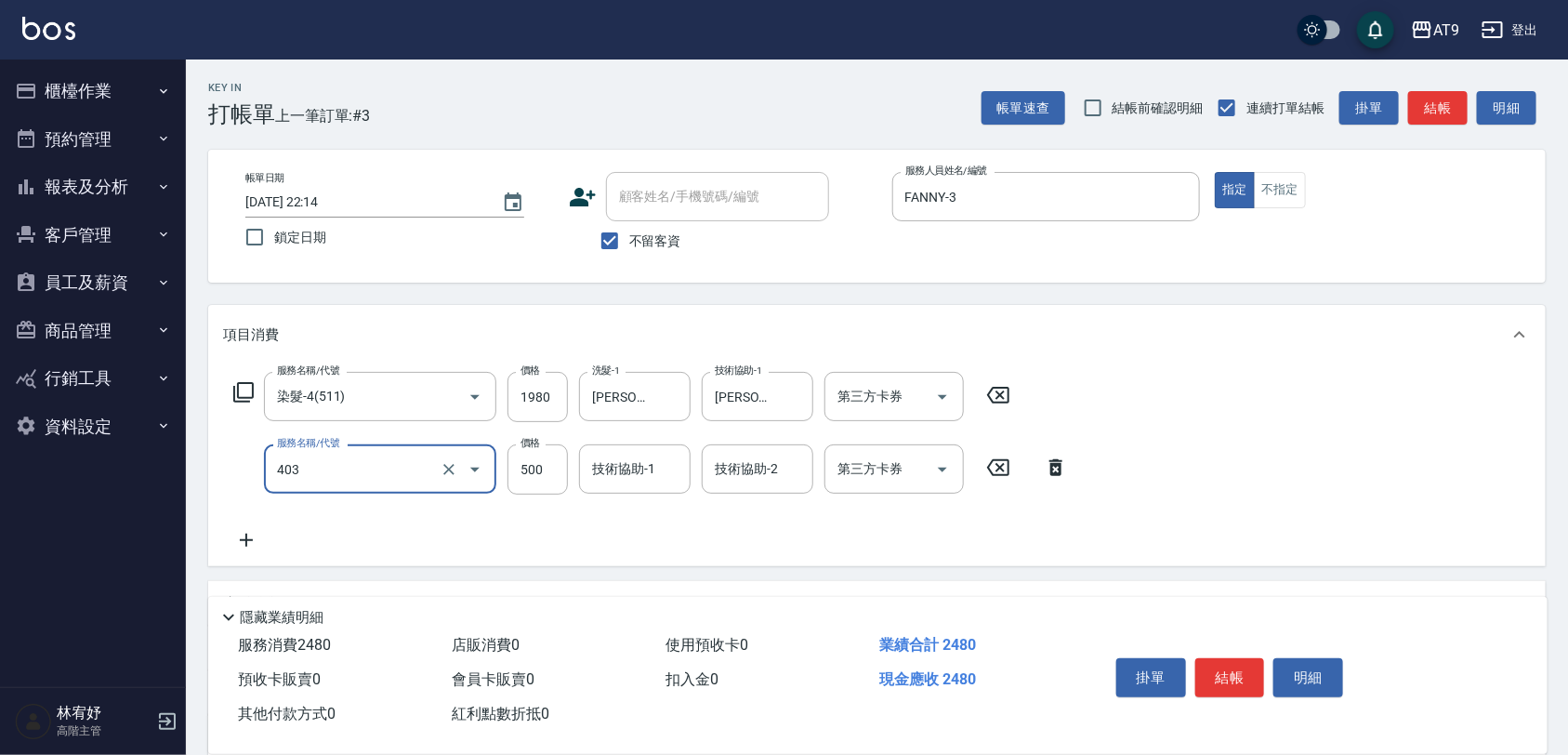
type input "天天護髮(403)"
type input "2000"
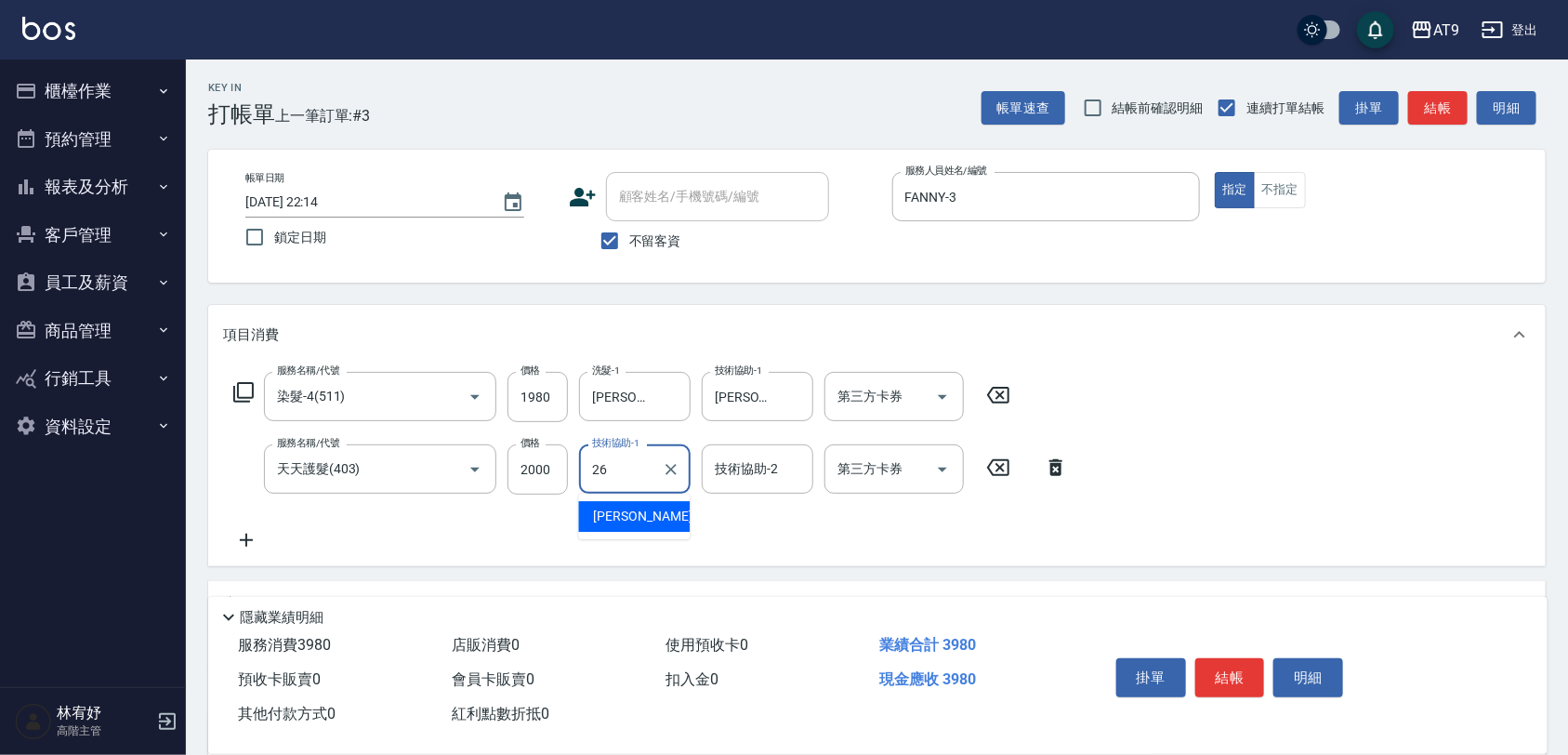
type input "陳祈聿-26"
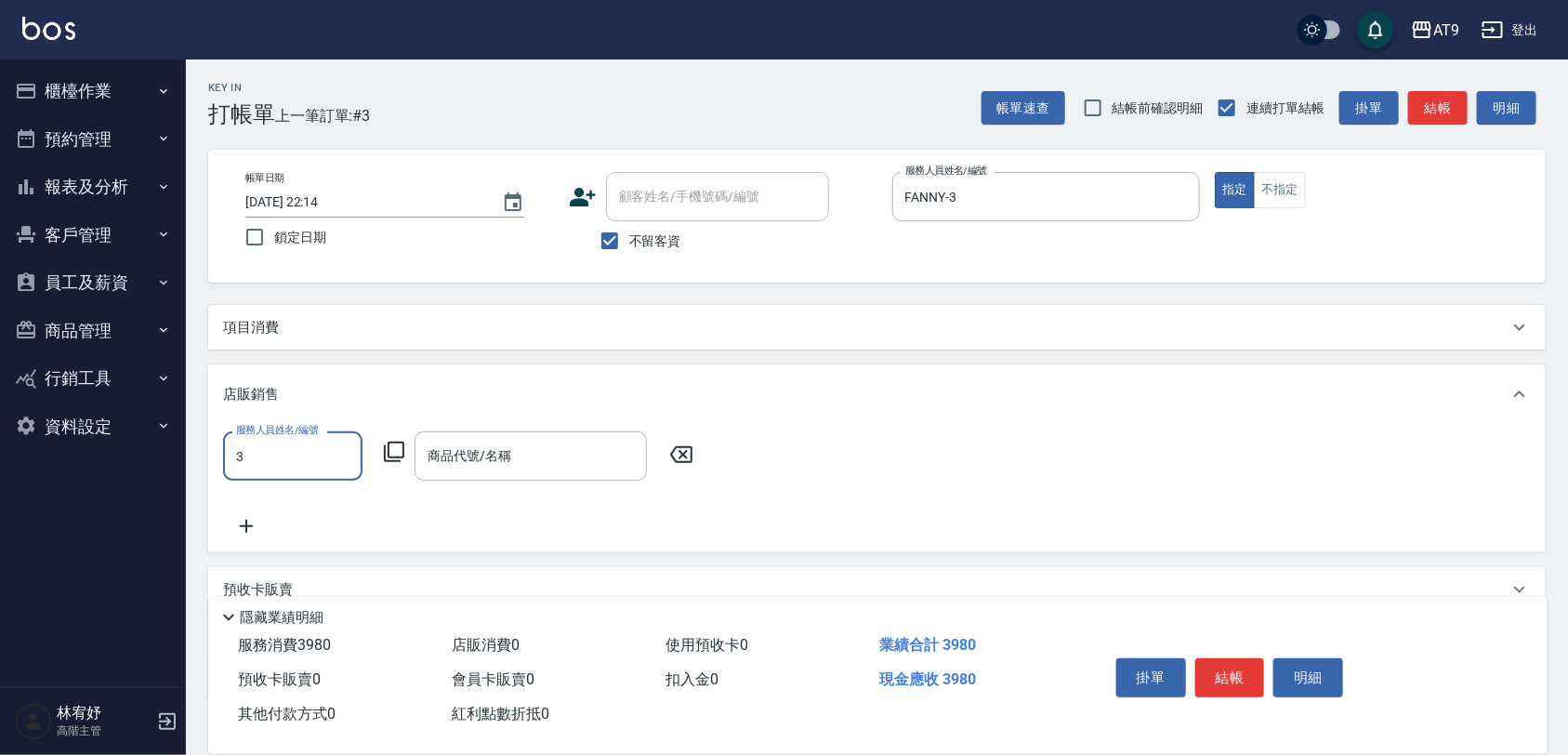
type input "FANNY-3"
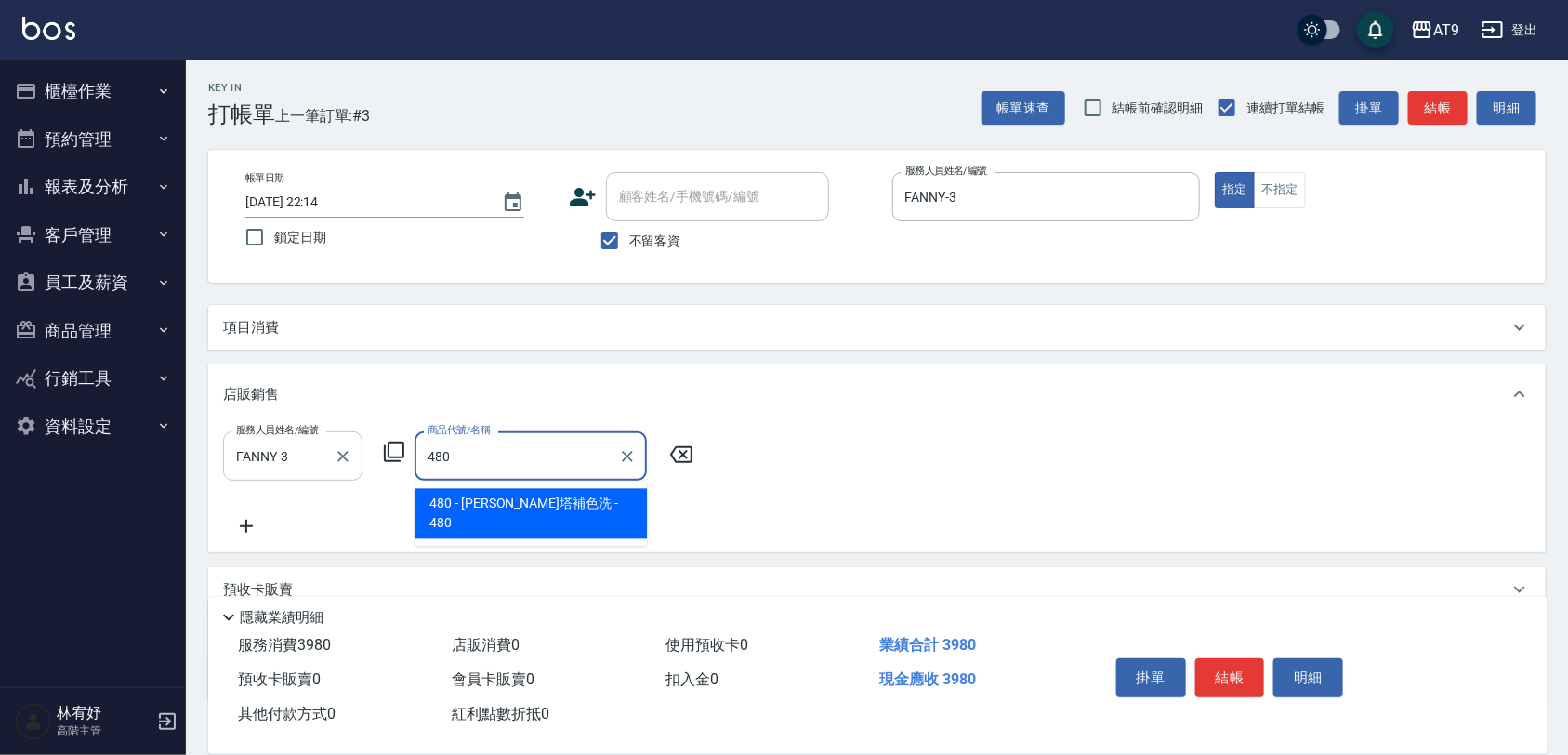
type input "雷娜塔補色洗"
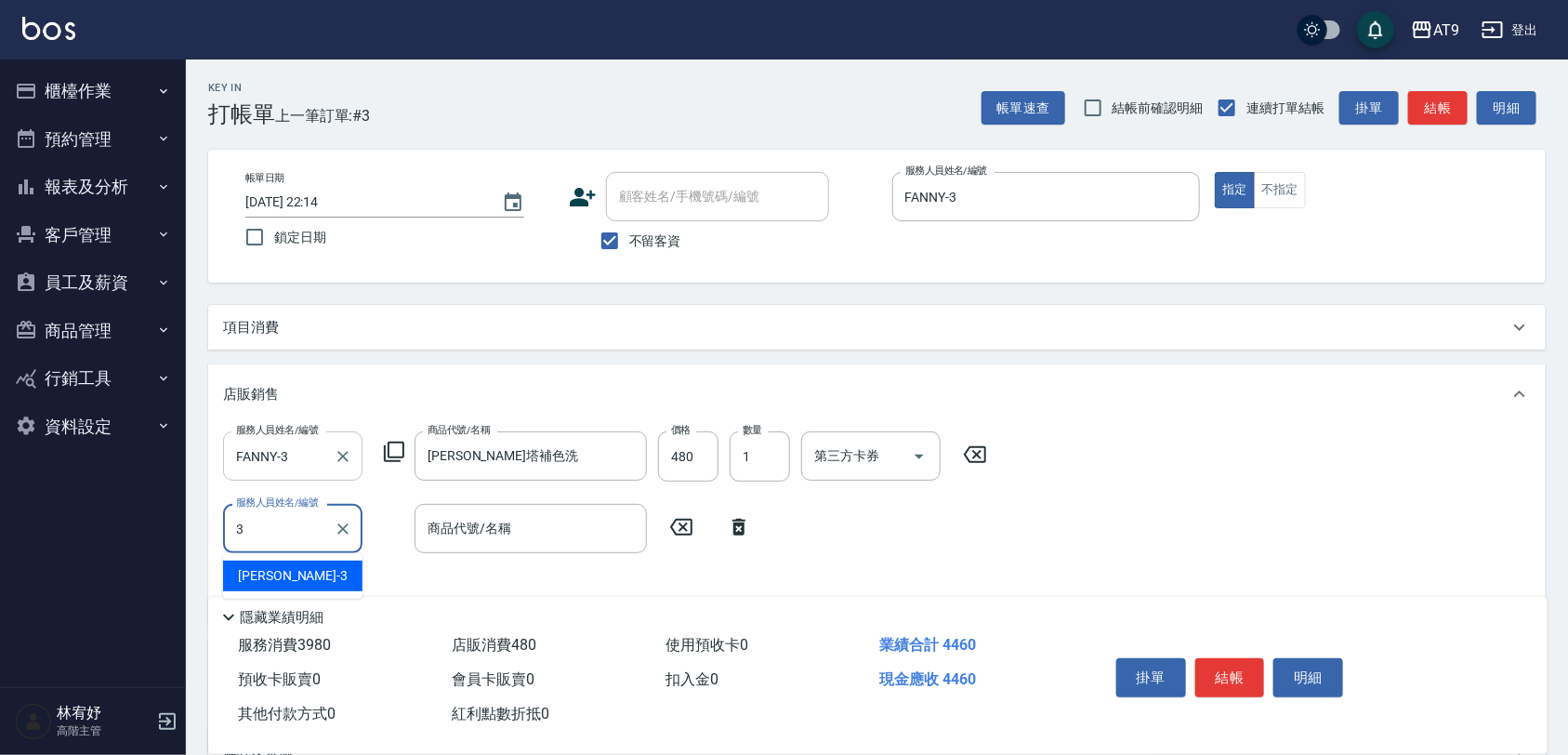
type input "FANNY-3"
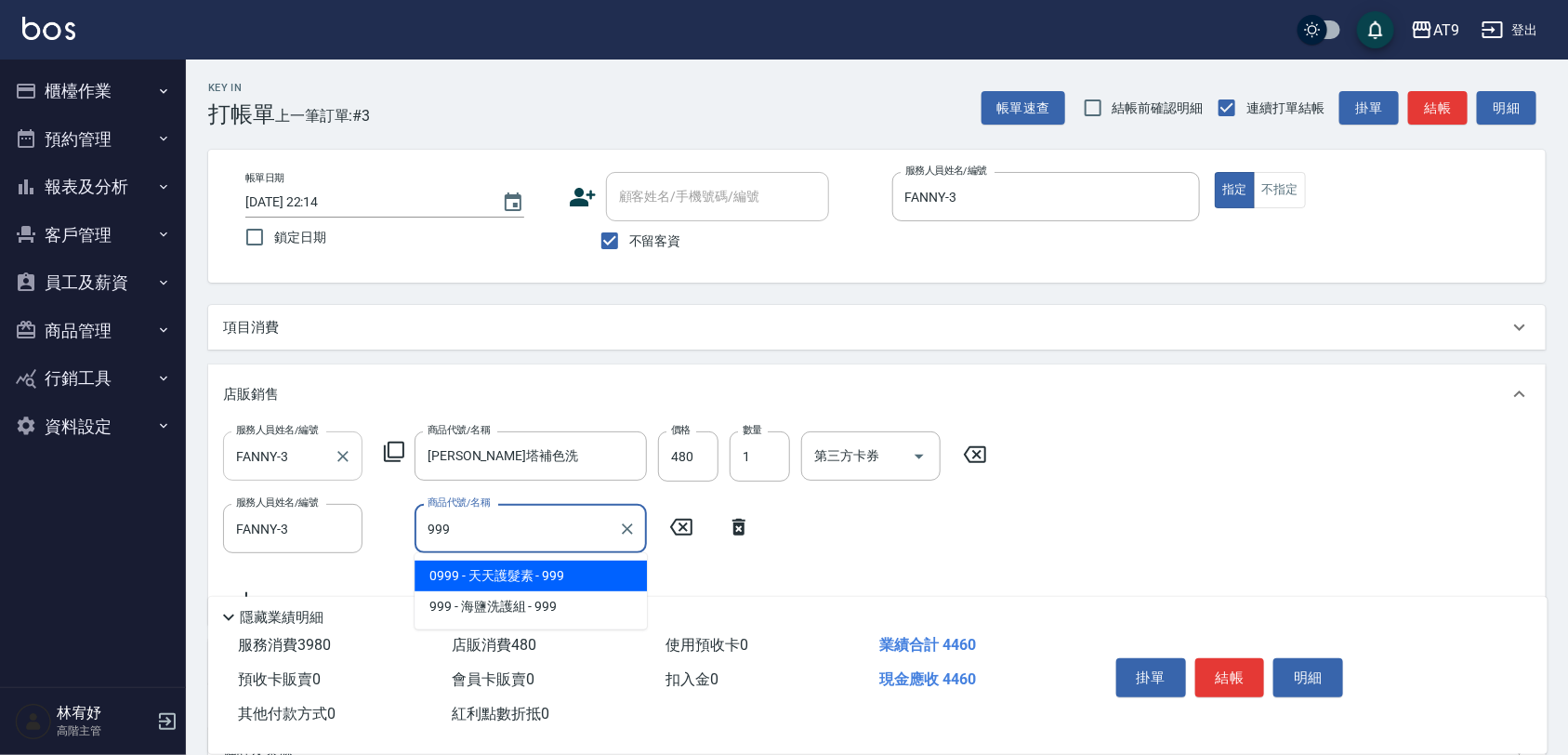
type input "天天護髮素"
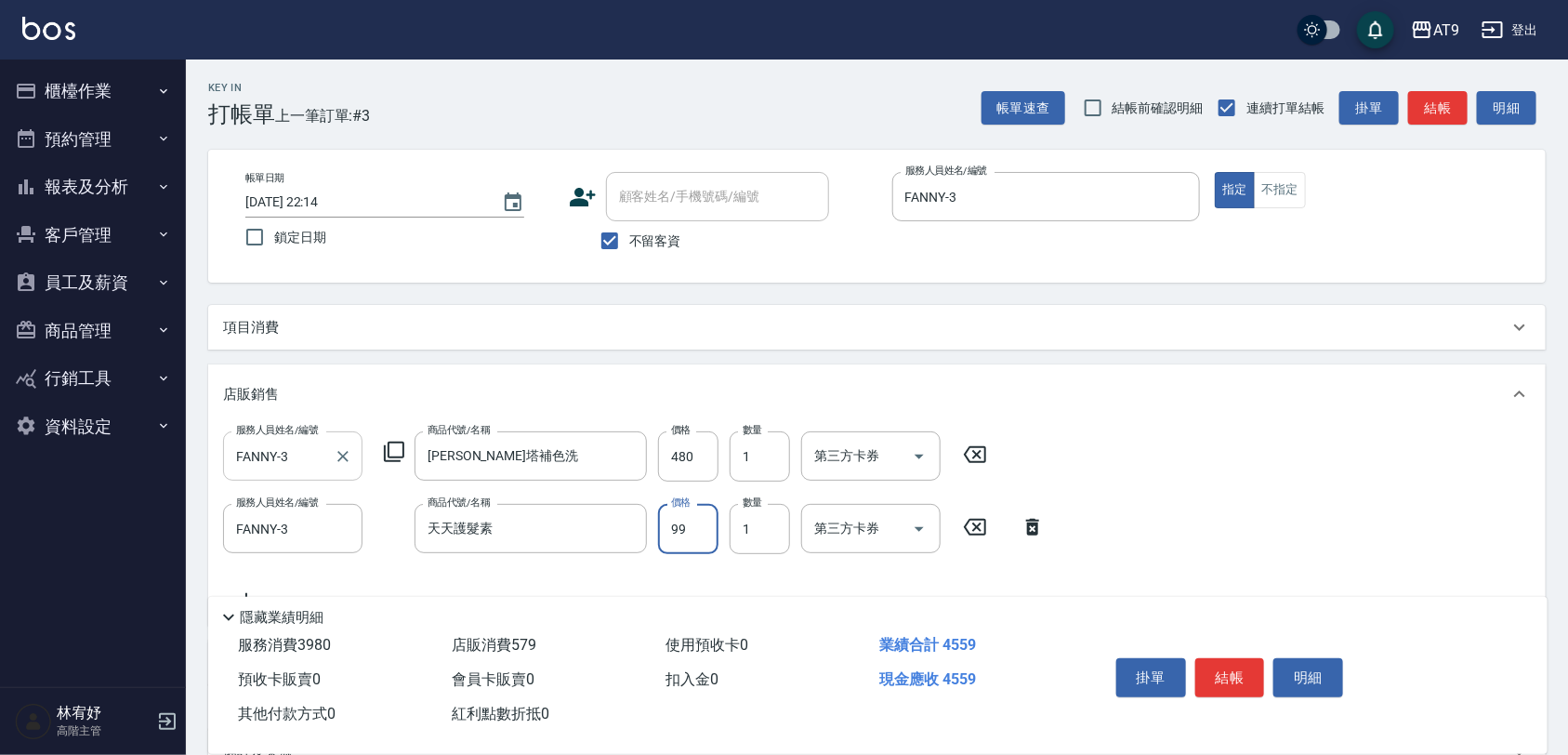
type input "990"
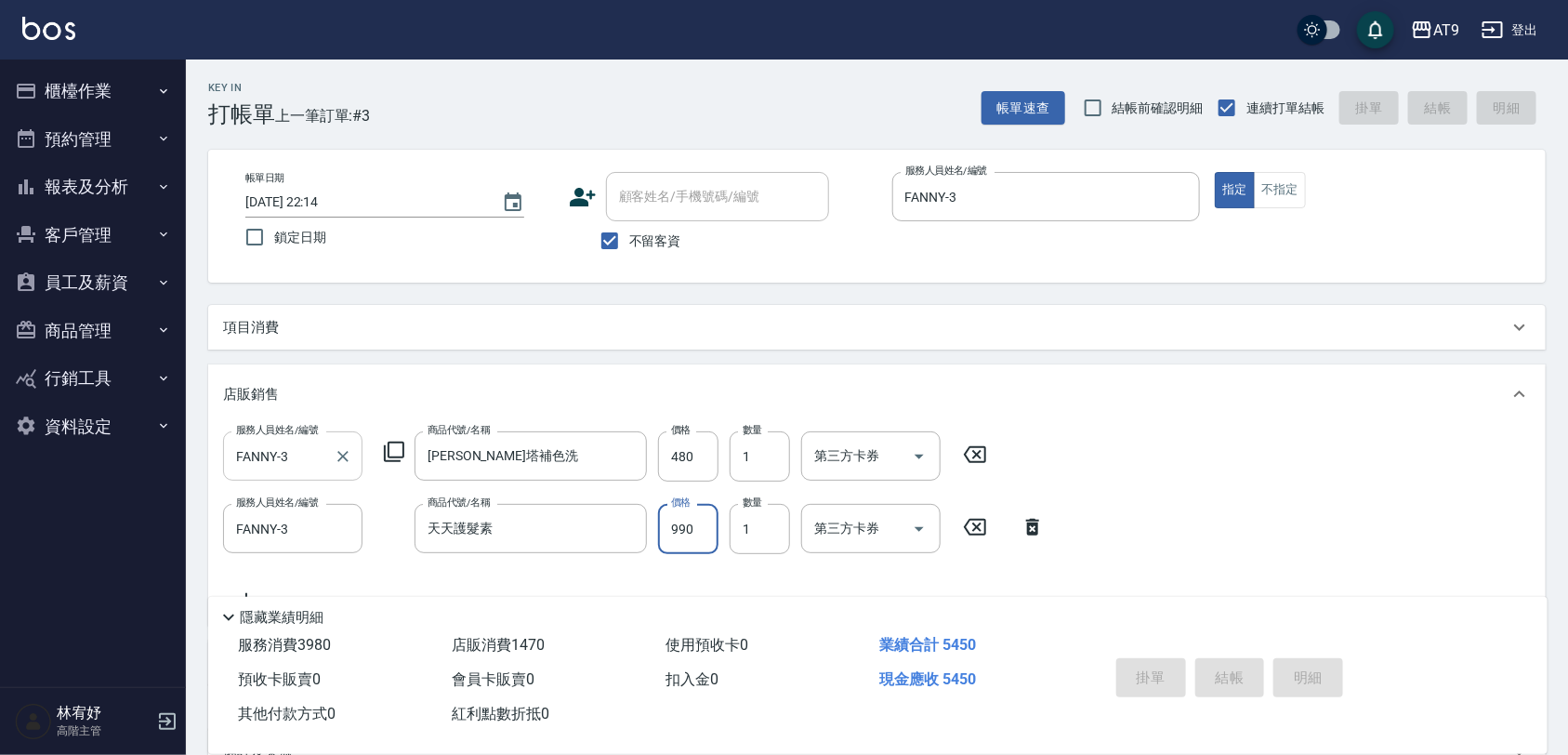
type input "2025/09/21 22:15"
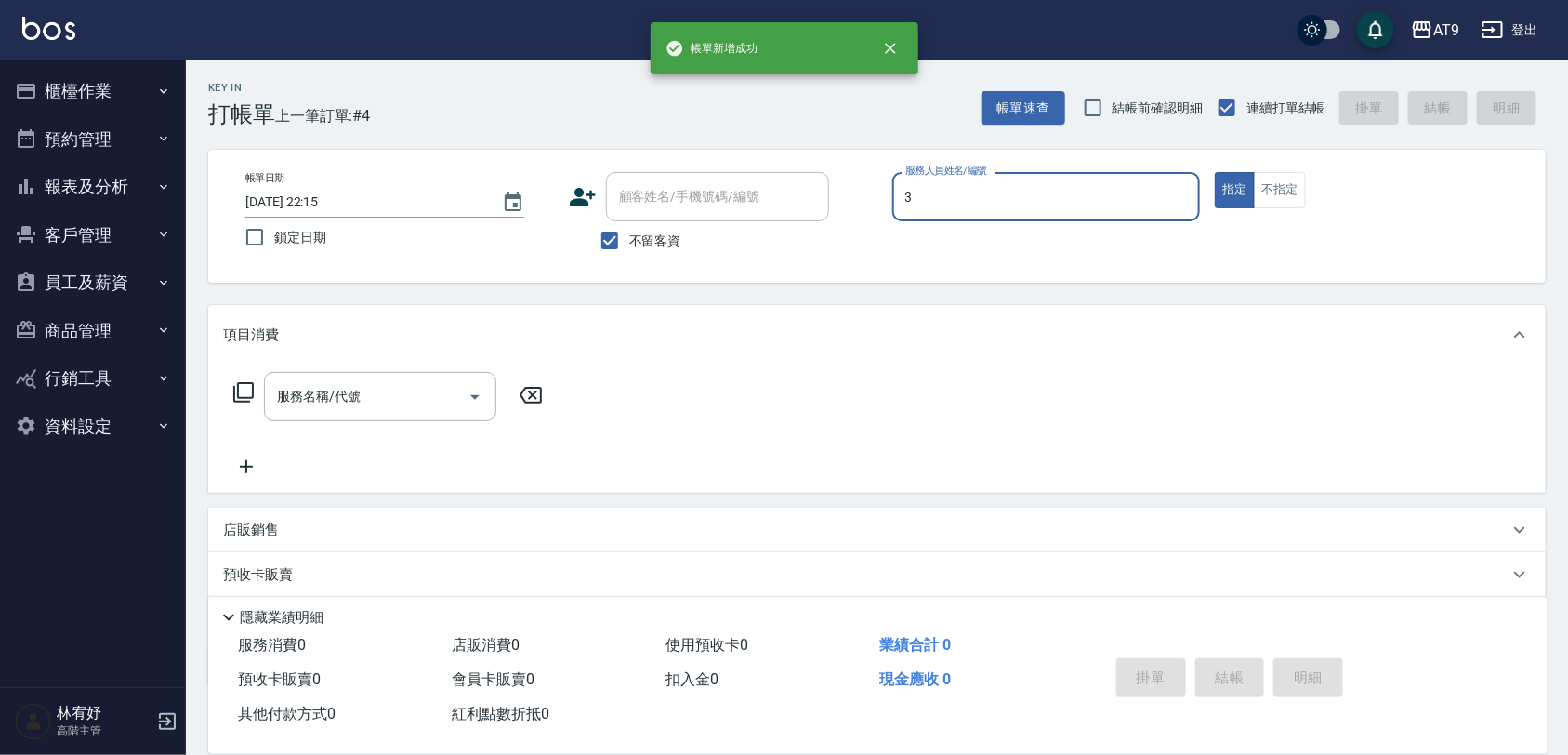
type input "FANNY-3"
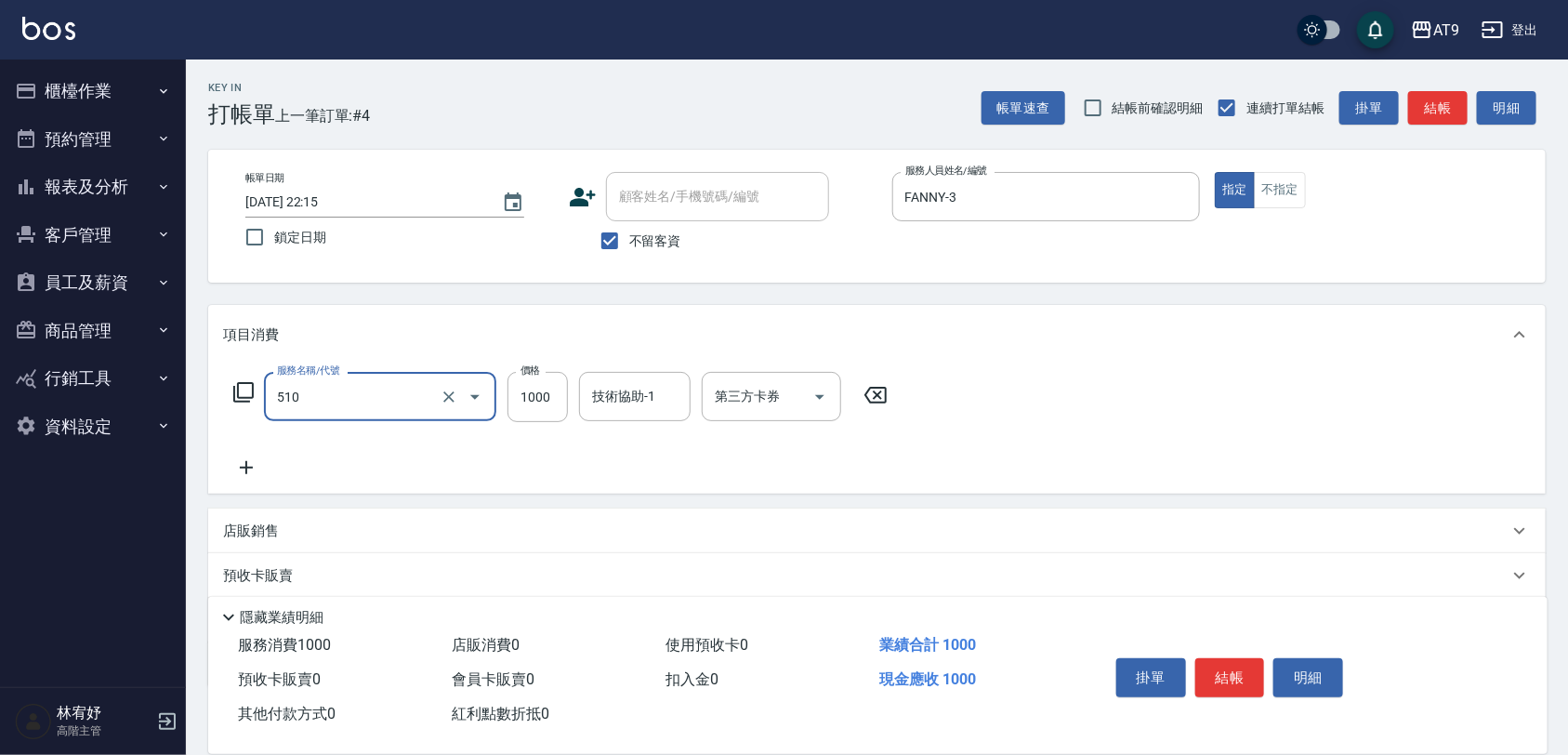
type input "染髮-2(510)"
type input "999"
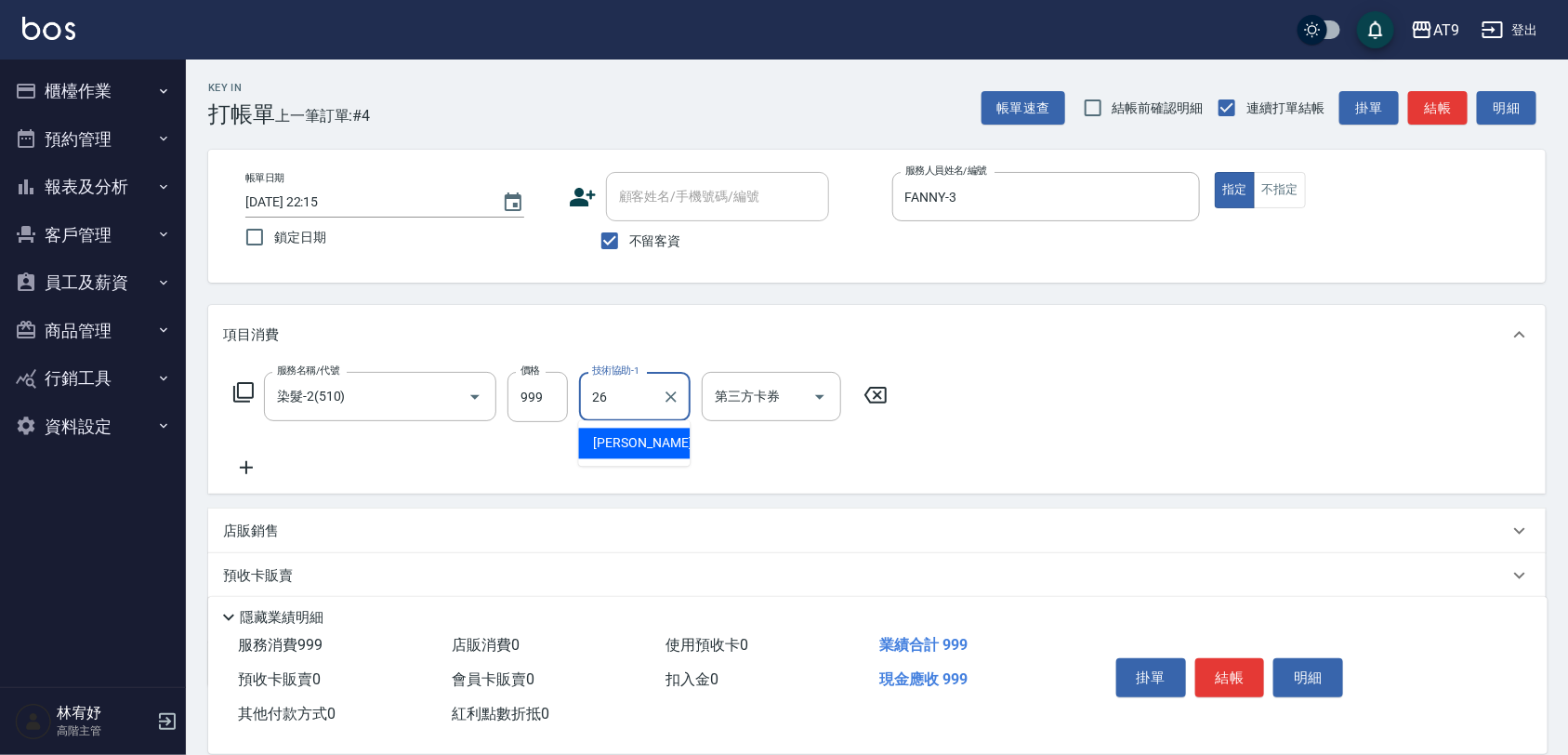
type input "陳祈聿-26"
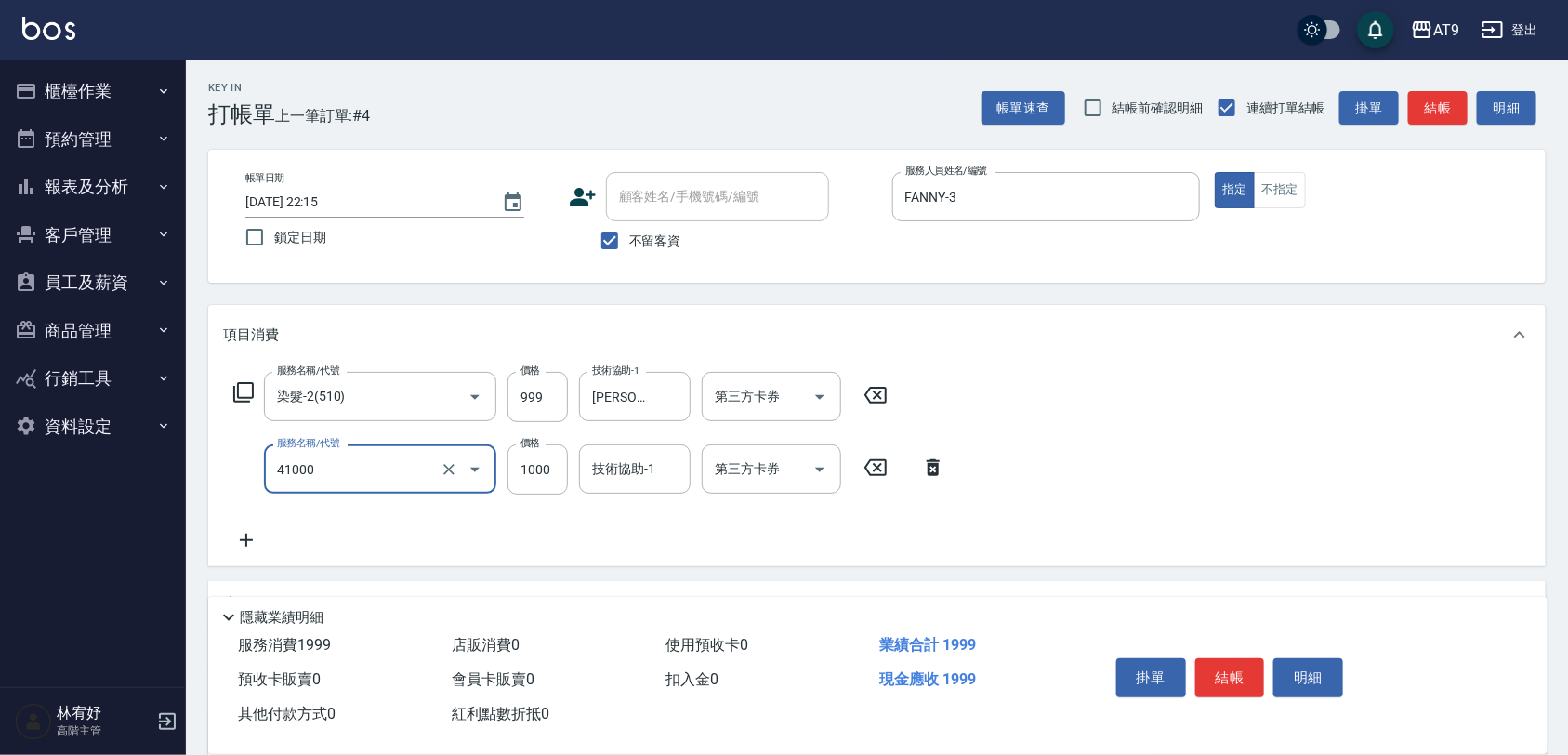
type input "鏡面+1000(41000)"
type input "2000"
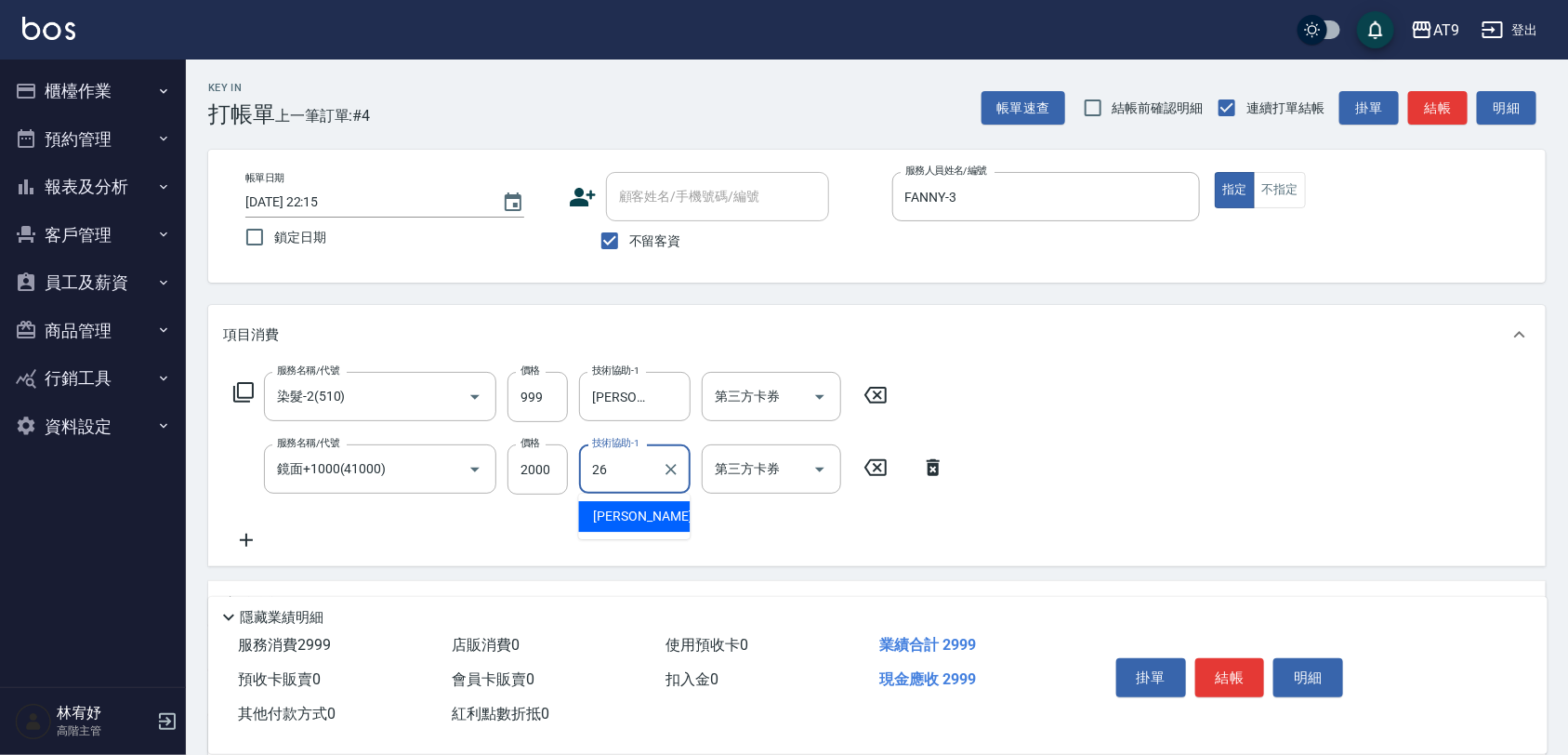
type input "陳祈聿-26"
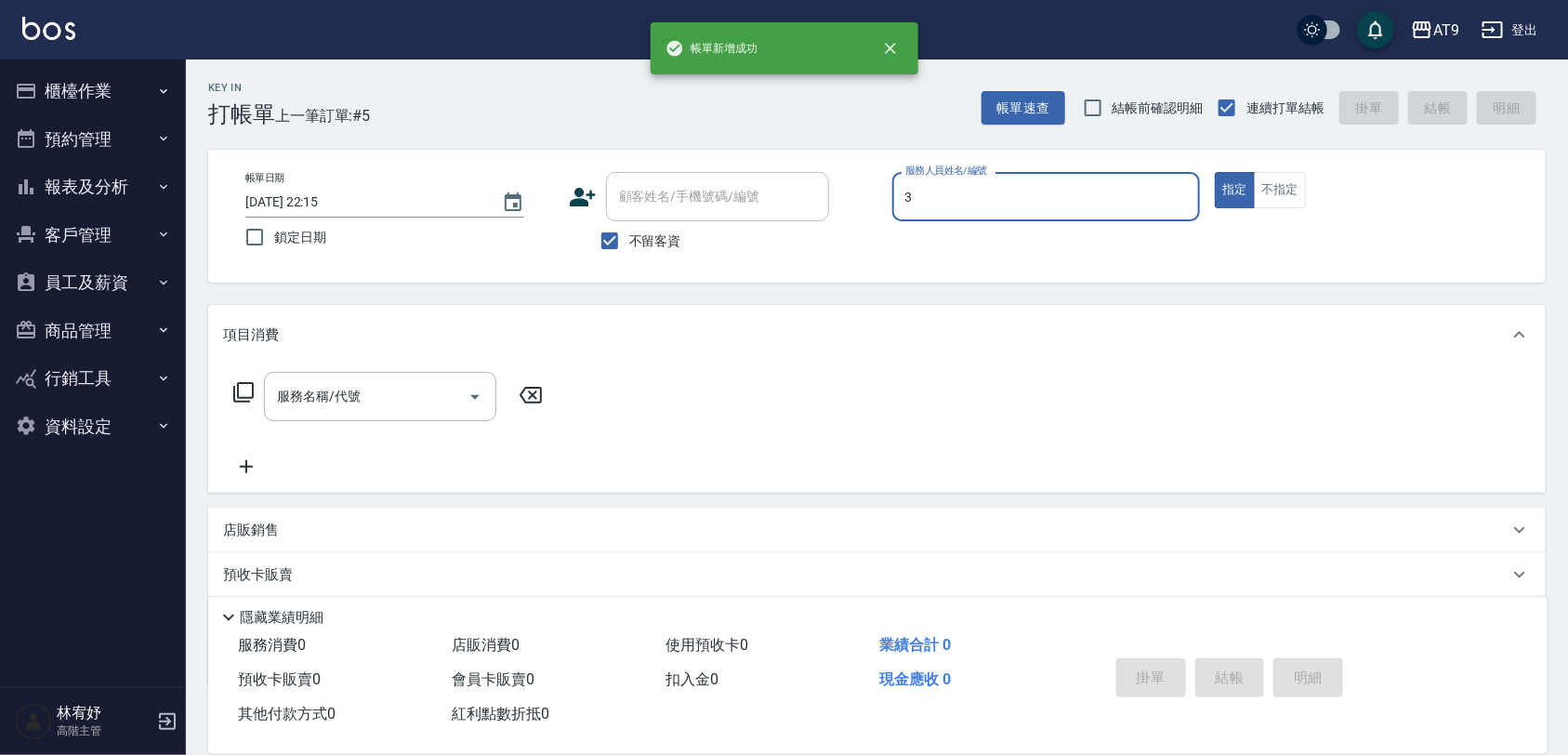
type input "FANNY-3"
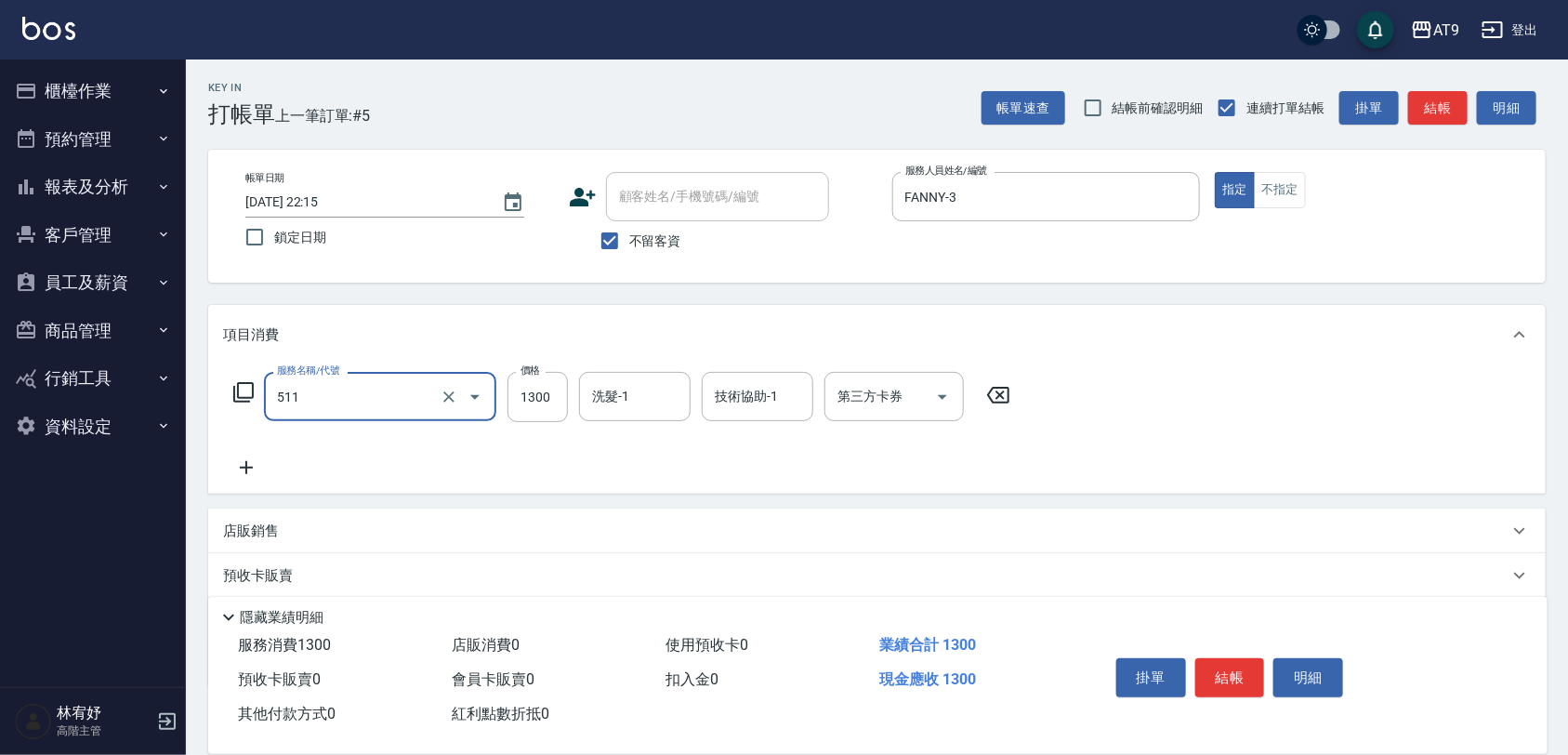
type input "染髮-4(511)"
type input "1880"
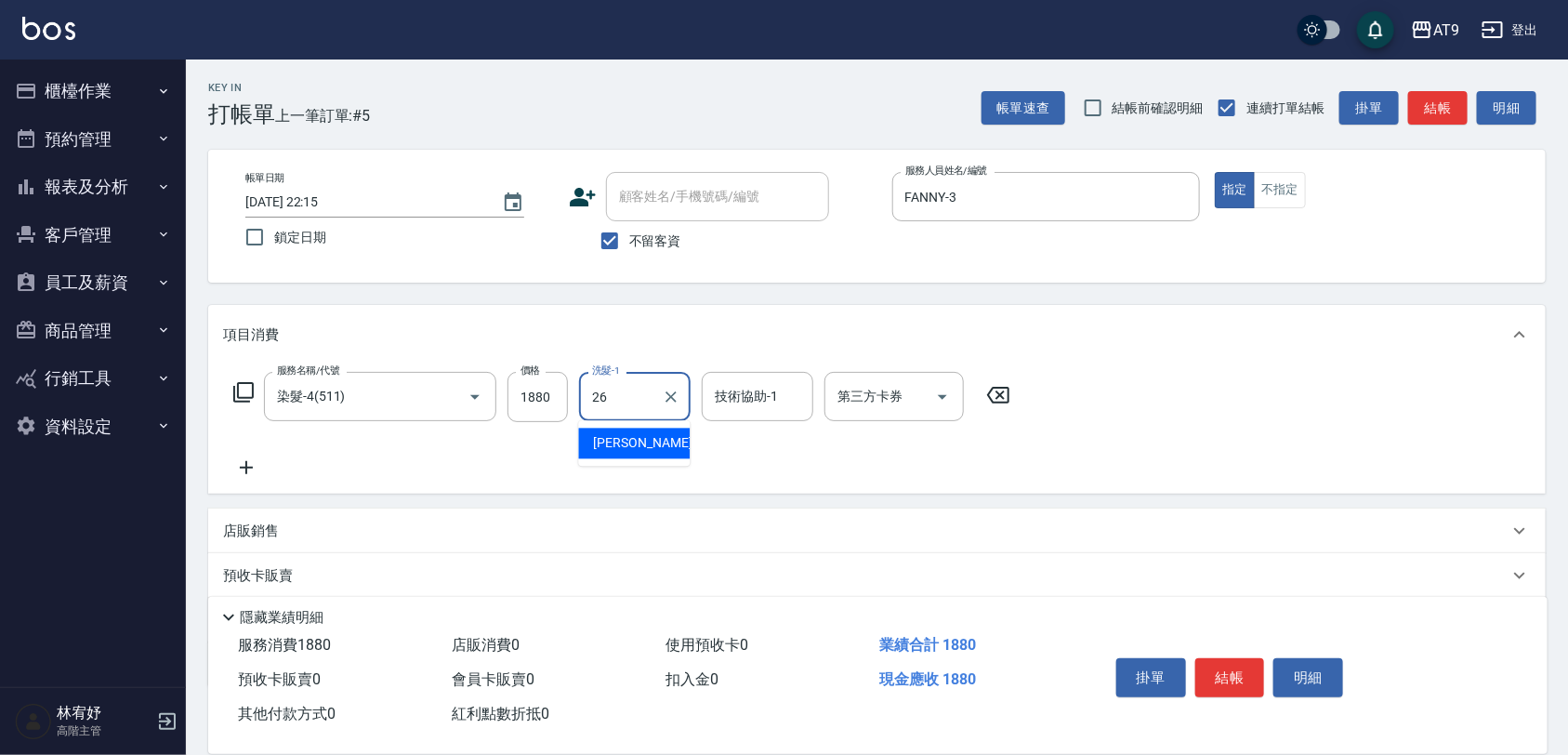
type input "陳祈聿-26"
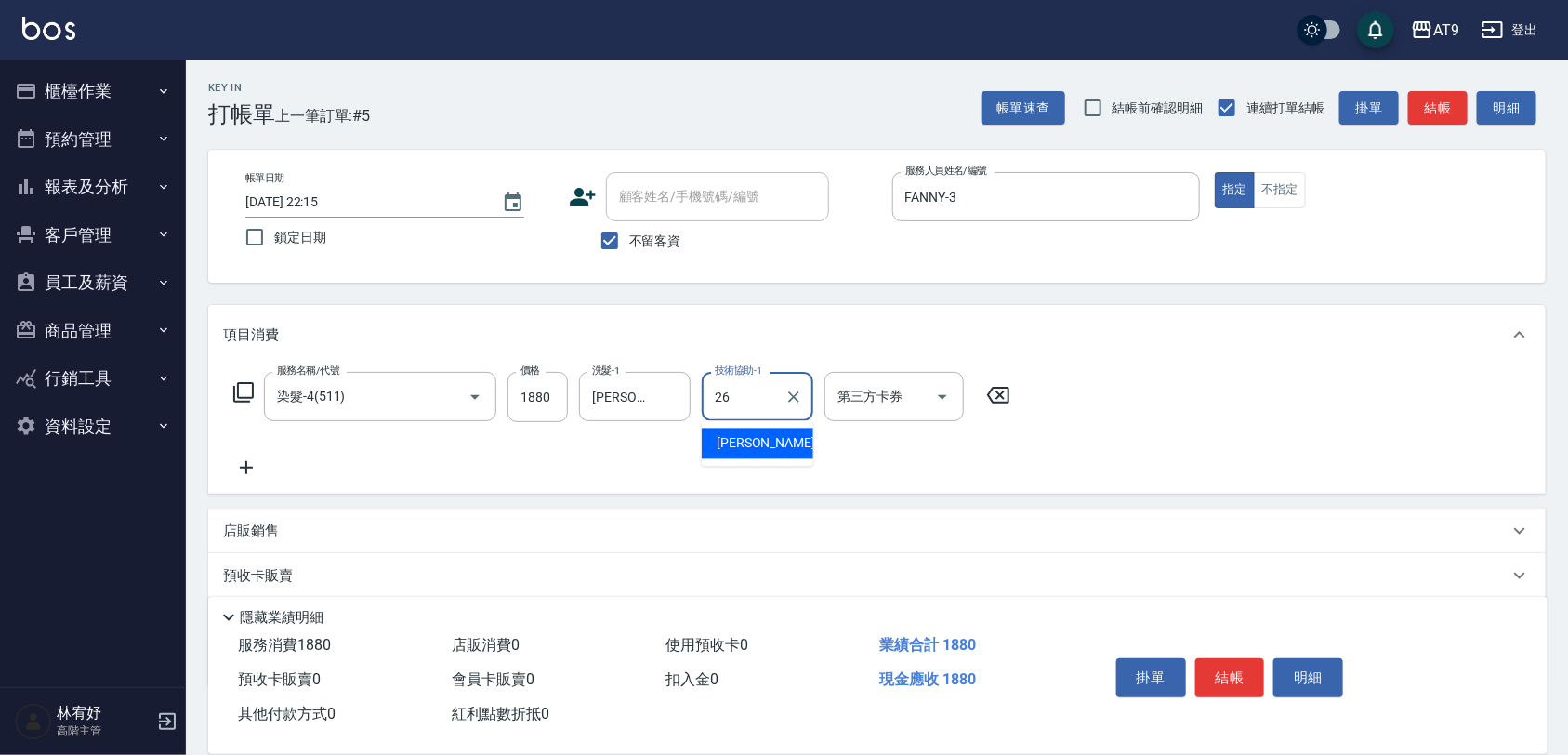
type input "陳祈聿-26"
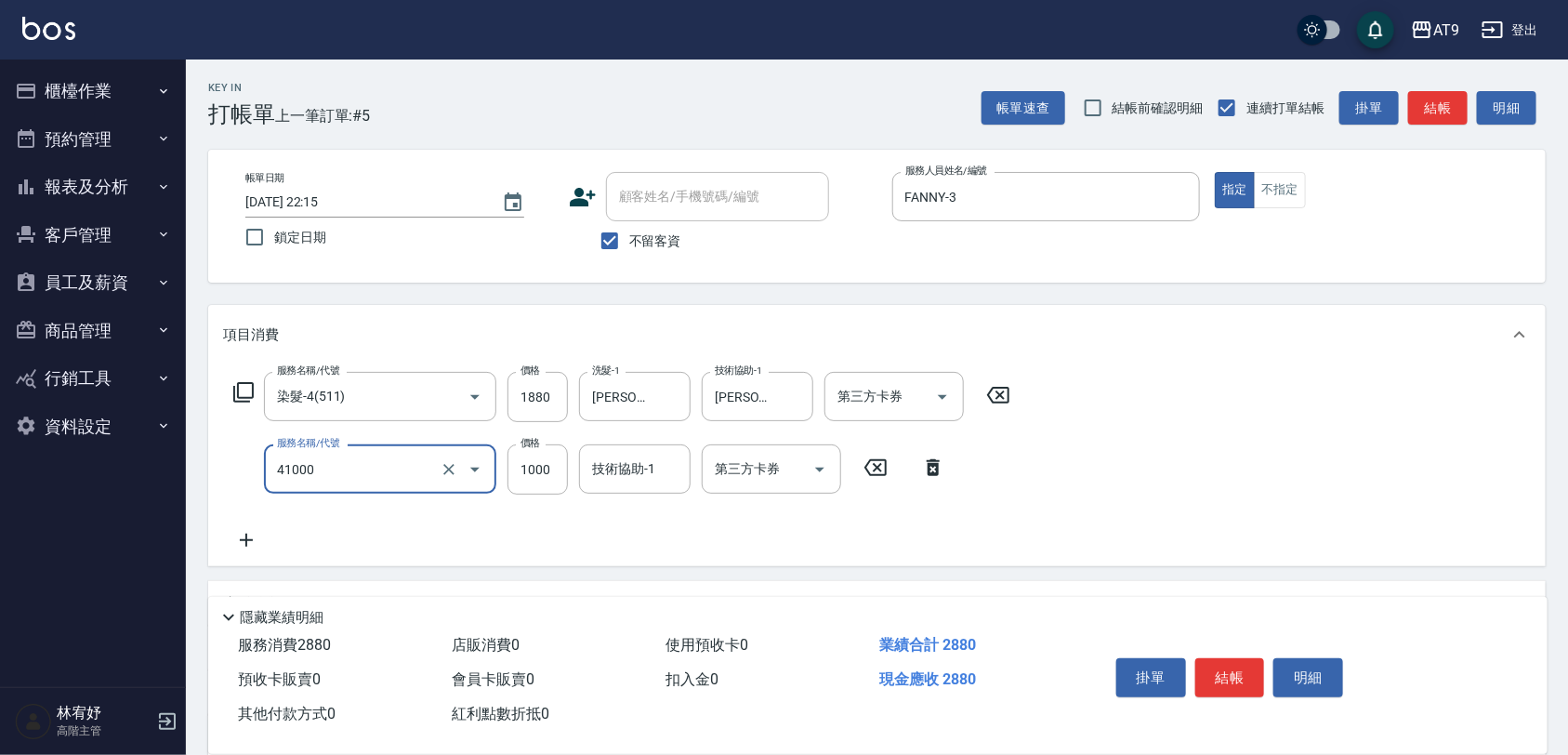
type input "鏡面+1000(41000)"
type input "2500"
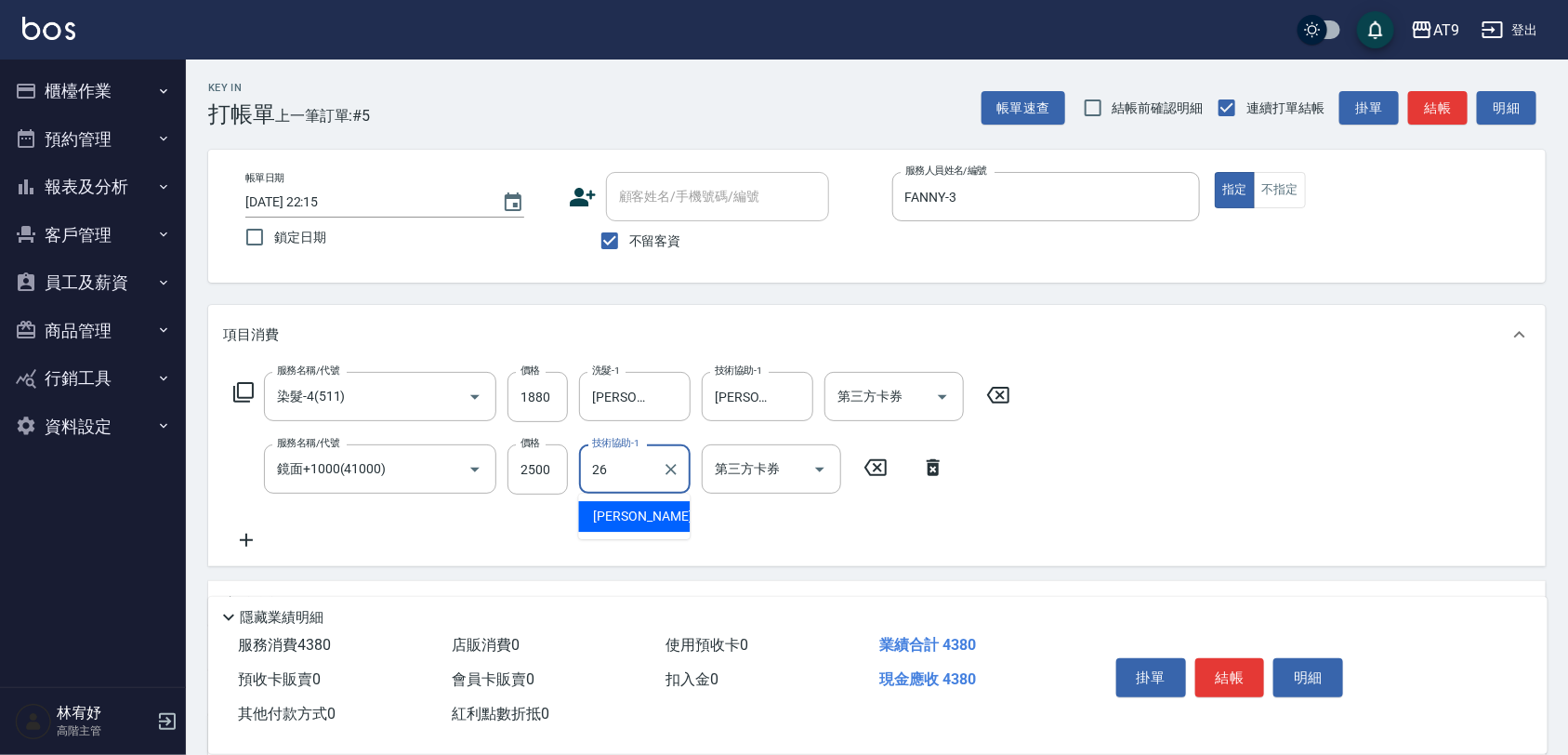
type input "陳祈聿-26"
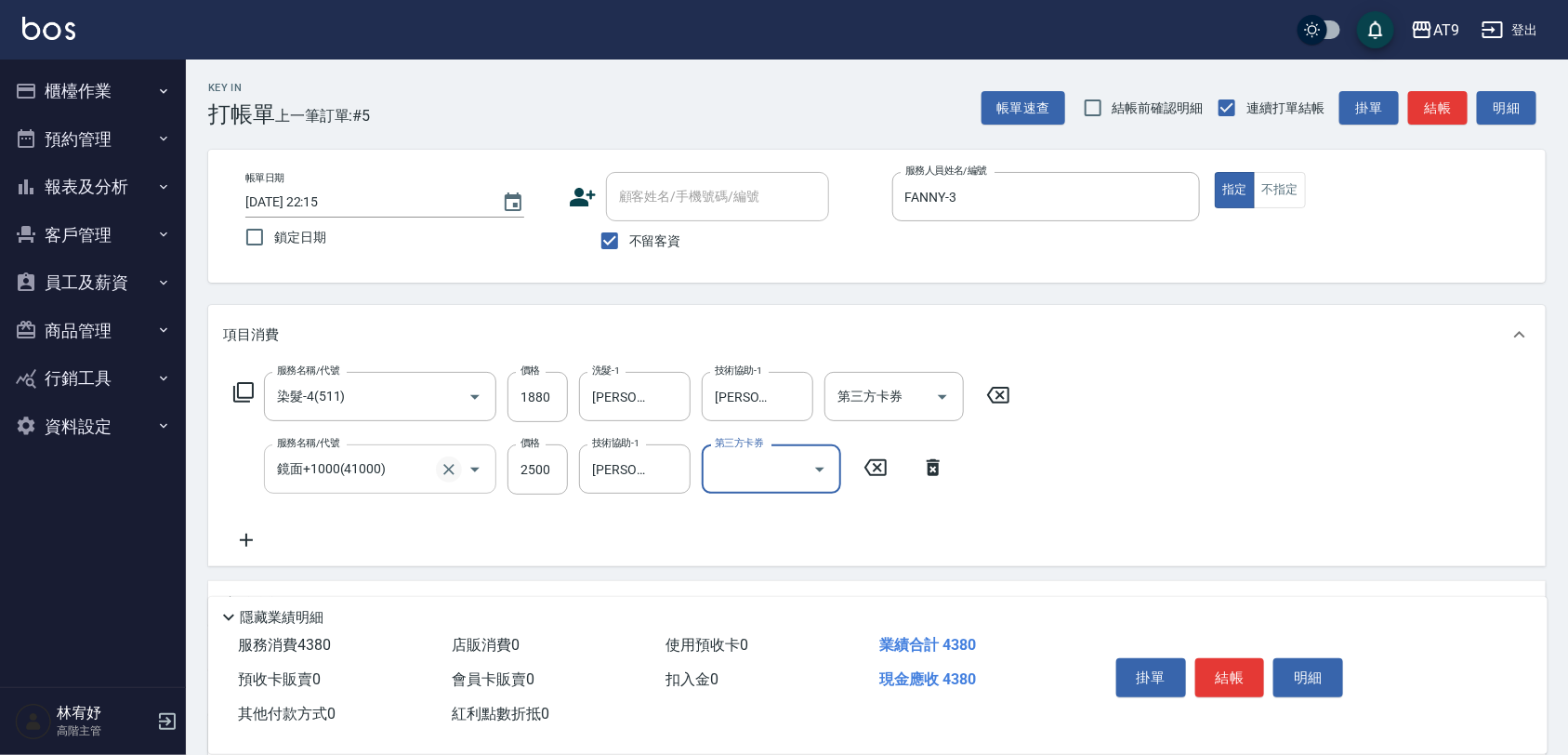
click at [453, 474] on icon "Clear" at bounding box center [449, 469] width 19 height 19
type input "鏡面+1000(41000)"
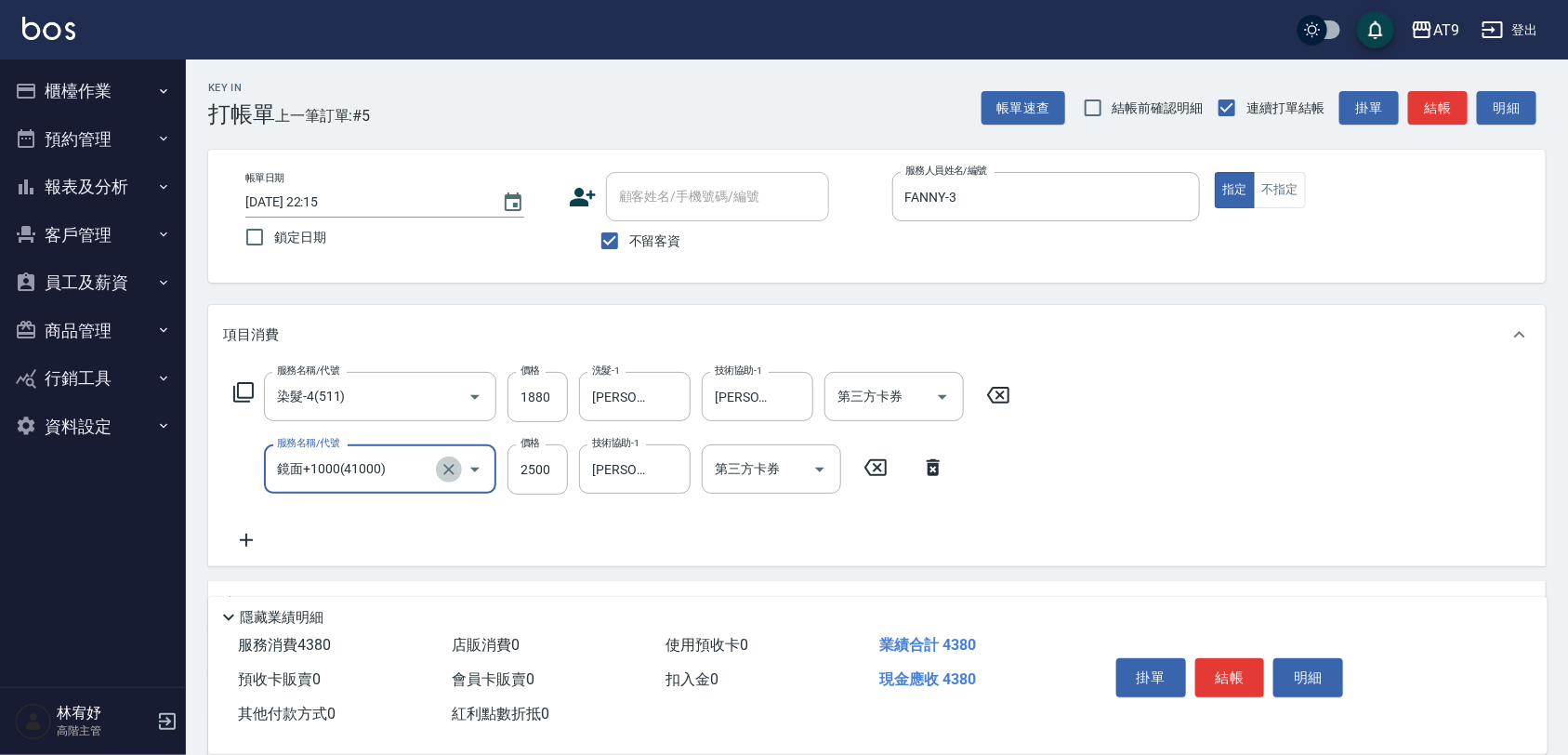
click at [453, 474] on icon "Clear" at bounding box center [449, 469] width 19 height 19
type input "天天護髮(403)"
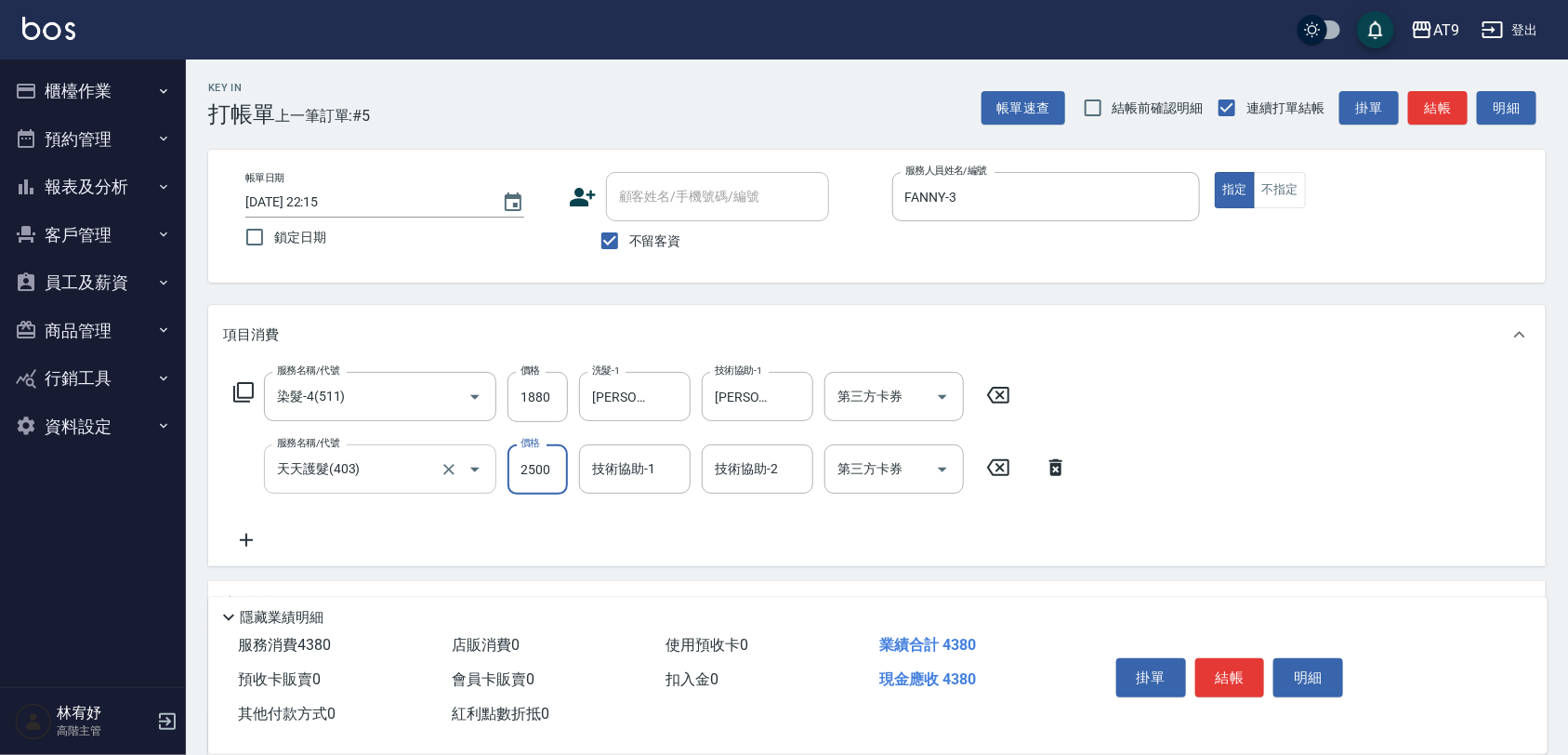
type input "2500"
type input "陳祈聿-26"
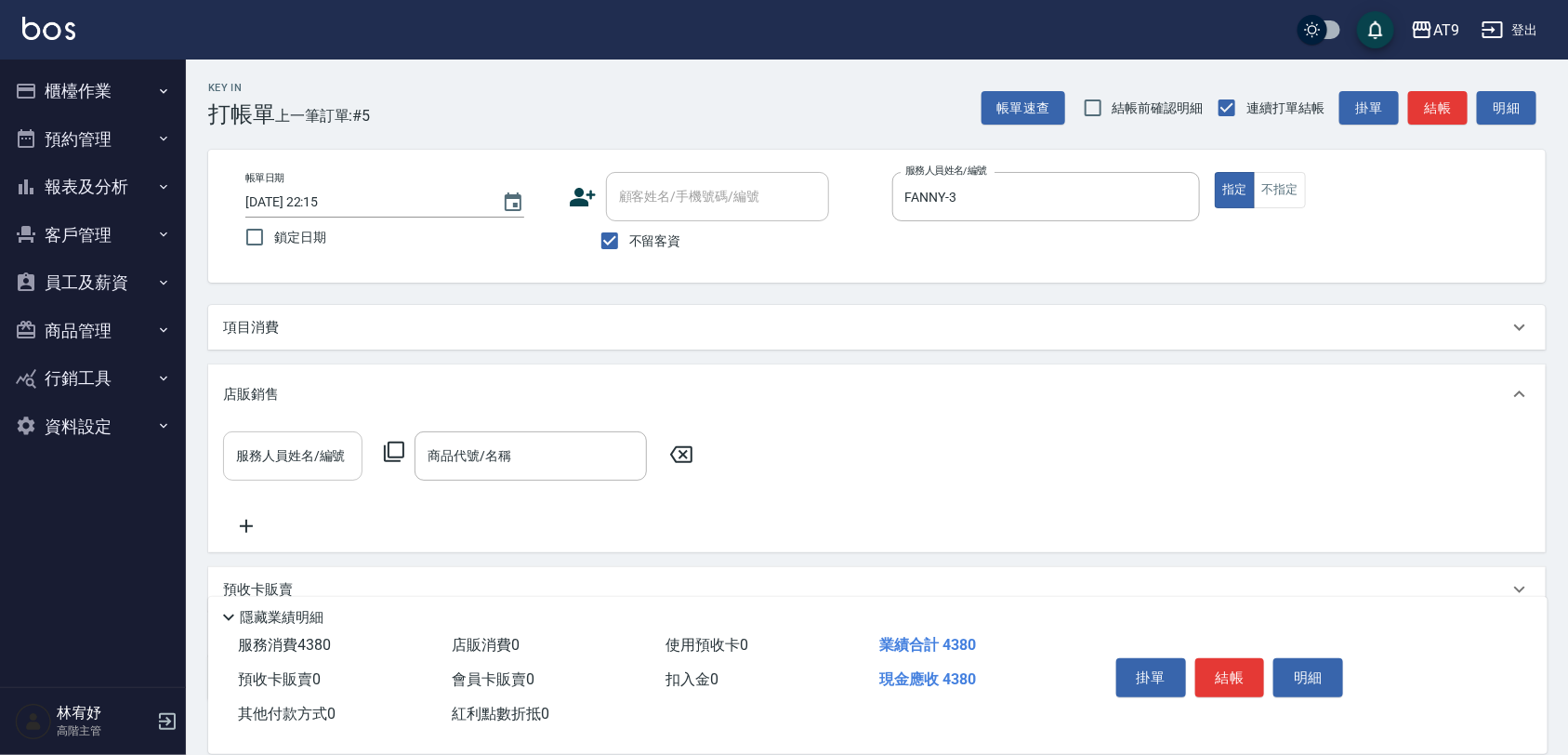
click at [455, 323] on div "項目消費" at bounding box center [865, 327] width 1285 height 20
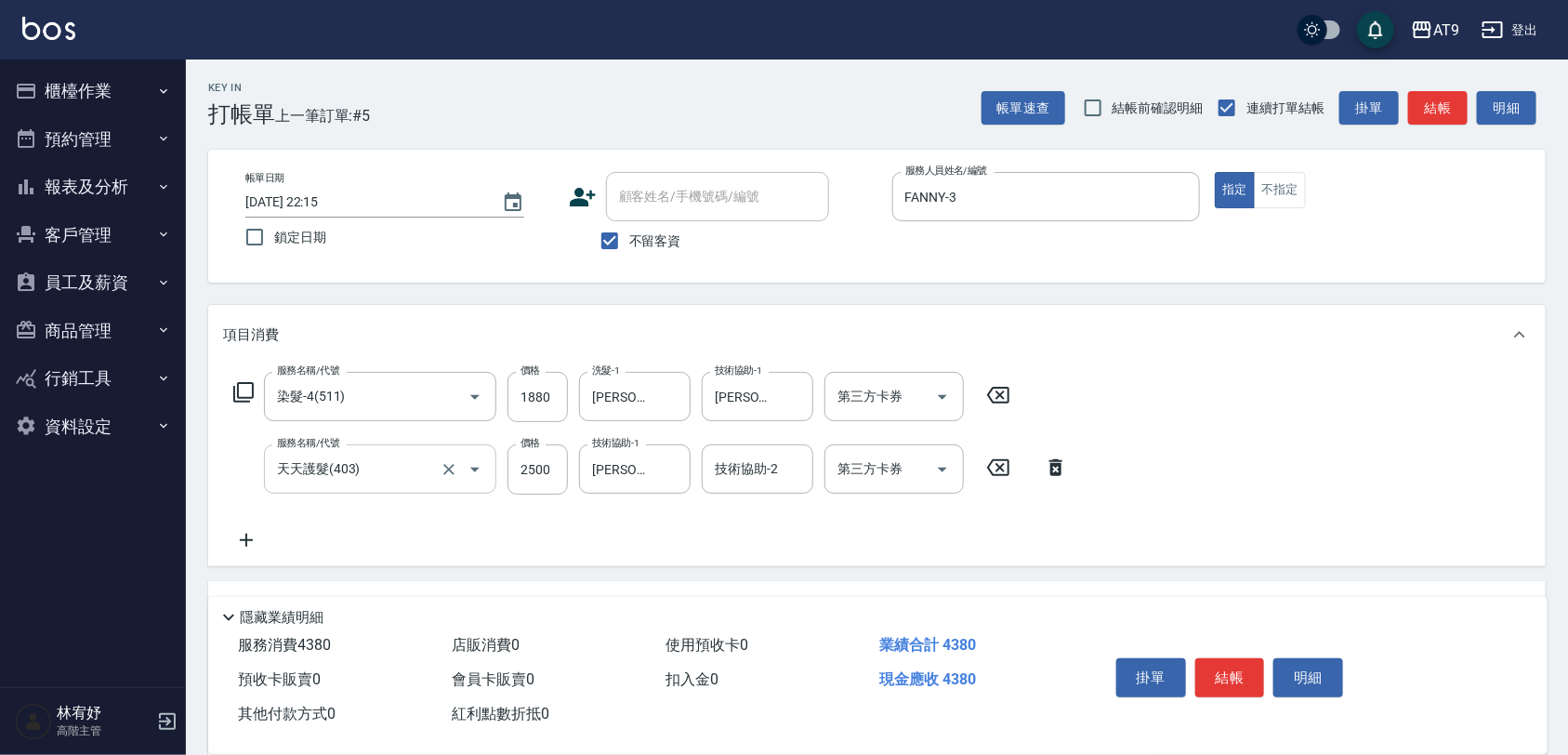
click at [455, 325] on div "項目消費" at bounding box center [865, 335] width 1285 height 20
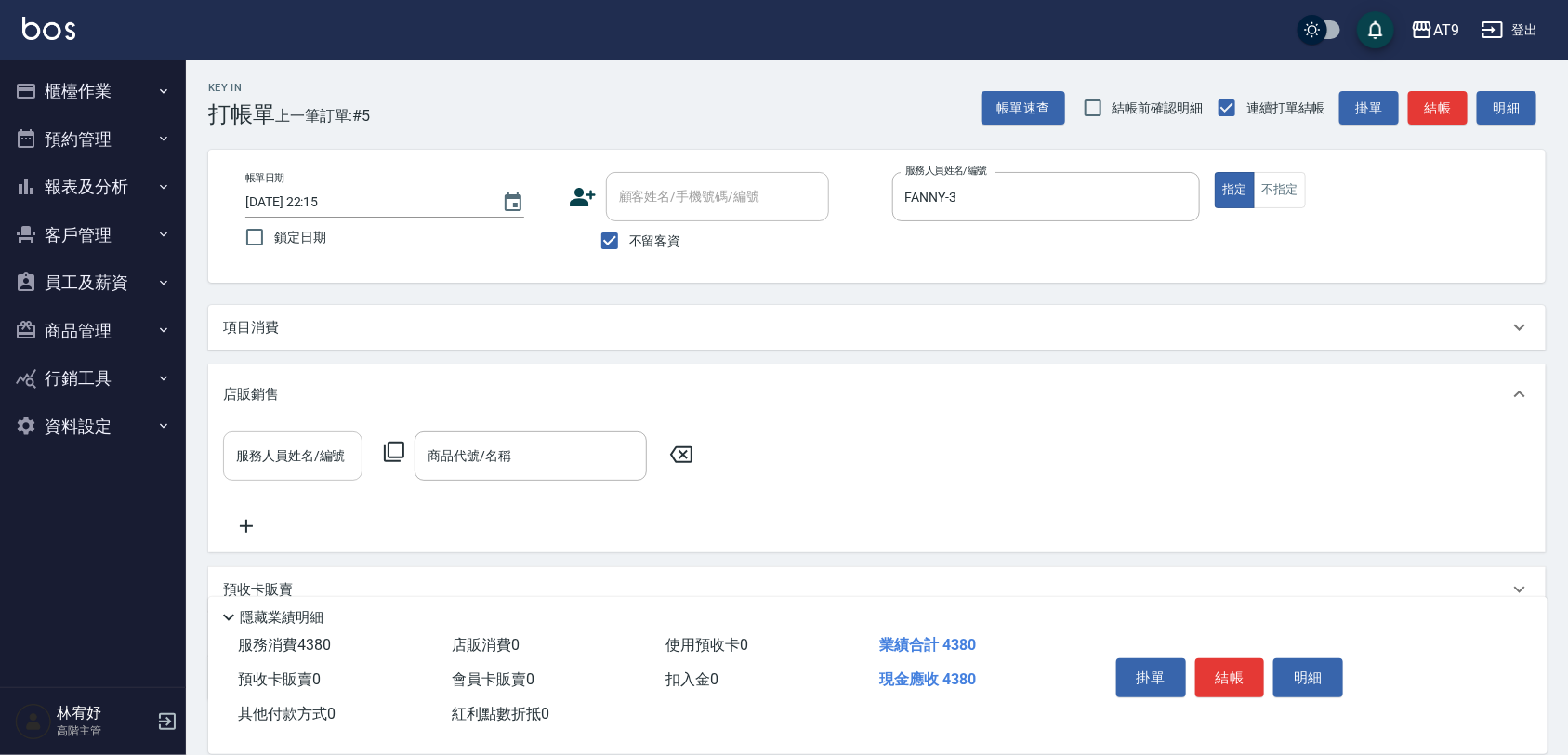
click at [420, 313] on div "項目消費" at bounding box center [876, 326] width 1338 height 44
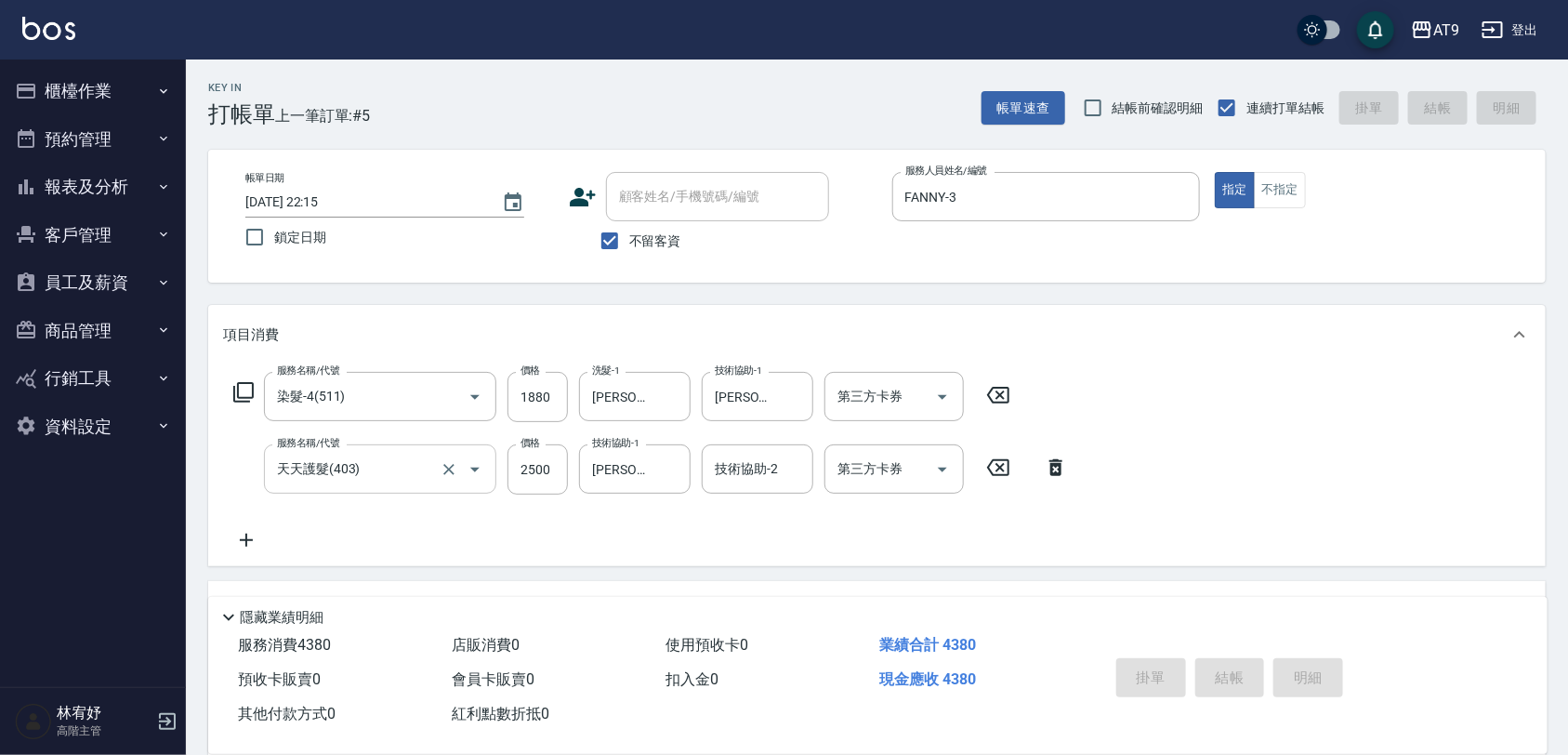
type input "2025/09/21 22:16"
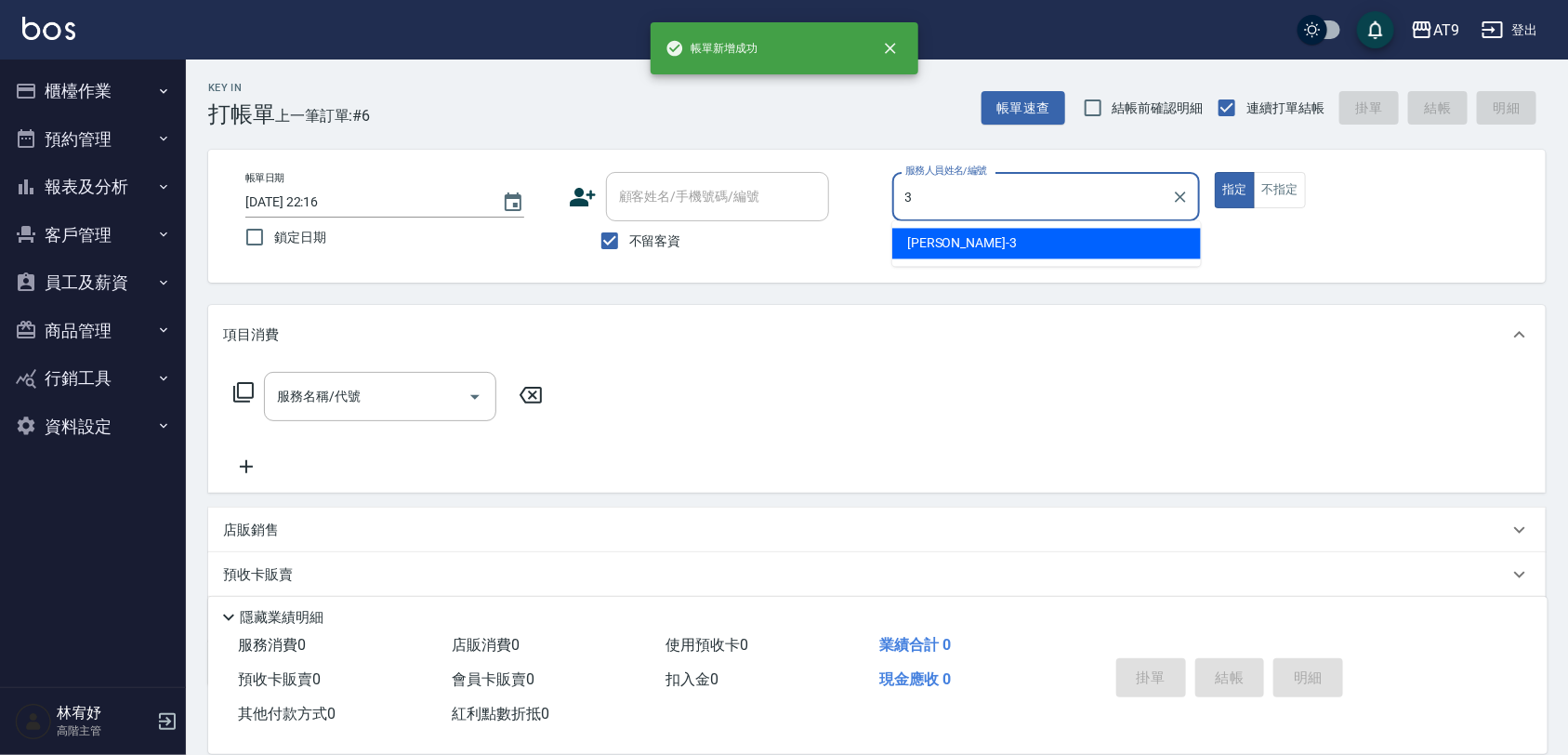
type input "FANNY-3"
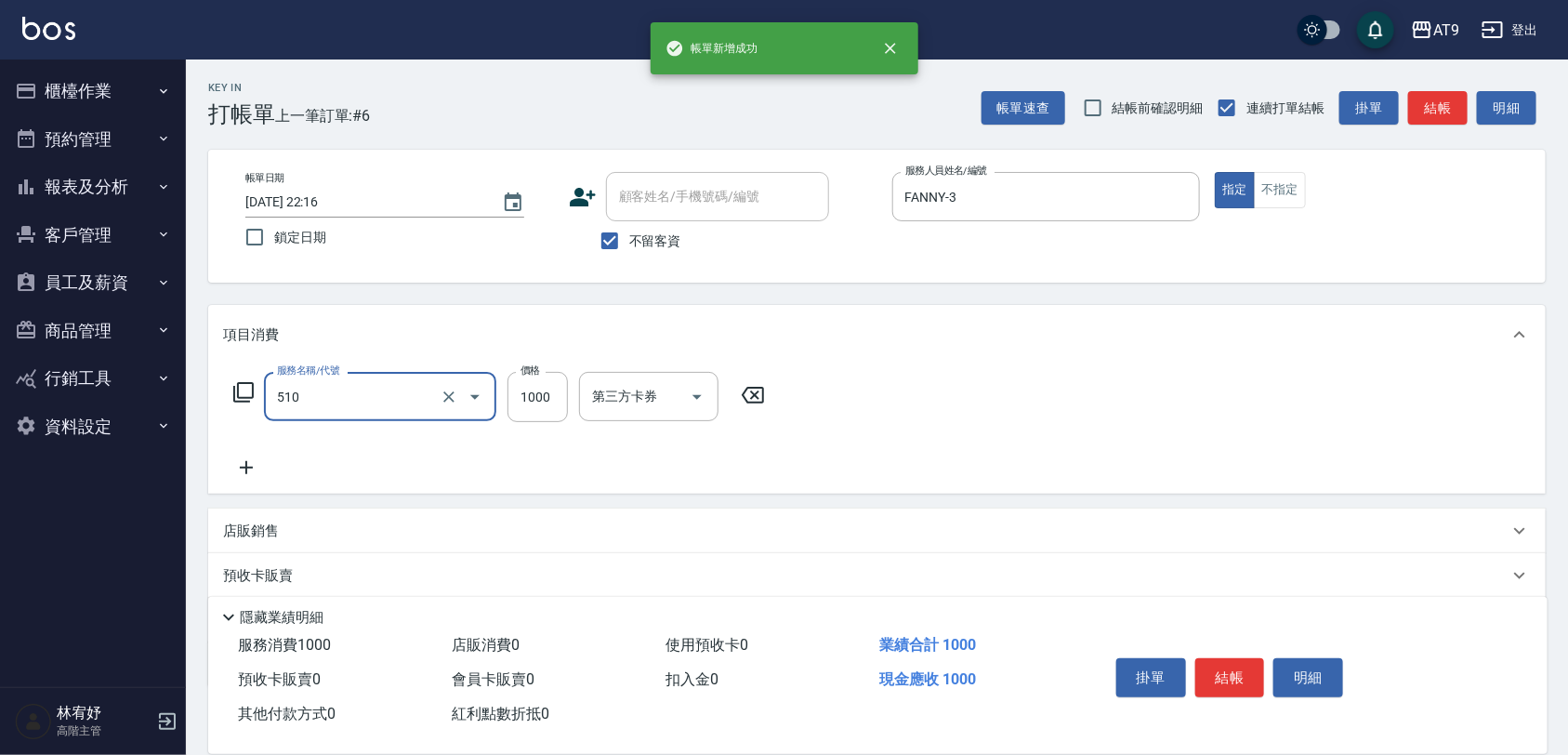
type input "染髮-2(510)"
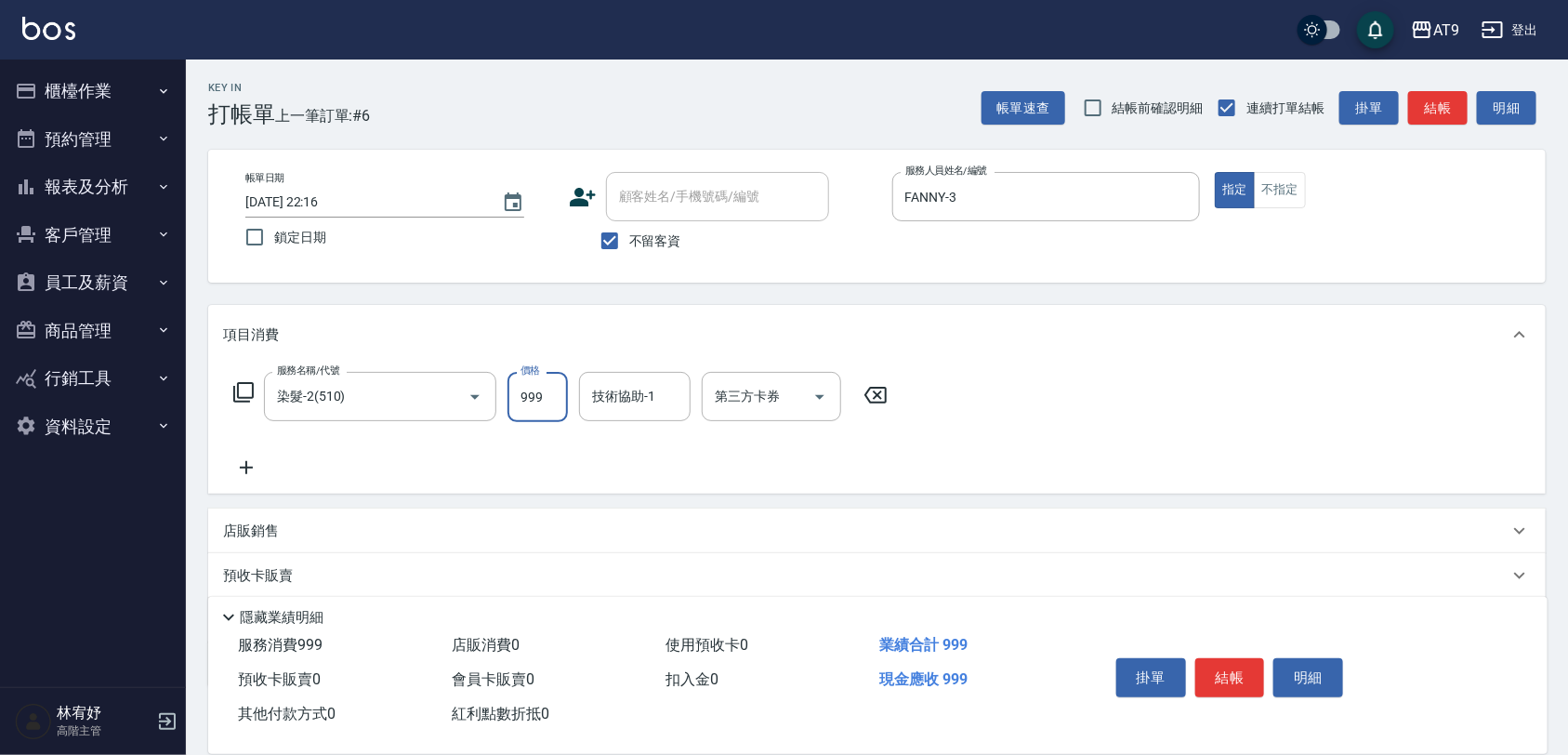
type input "999"
type input "陳祈聿-26"
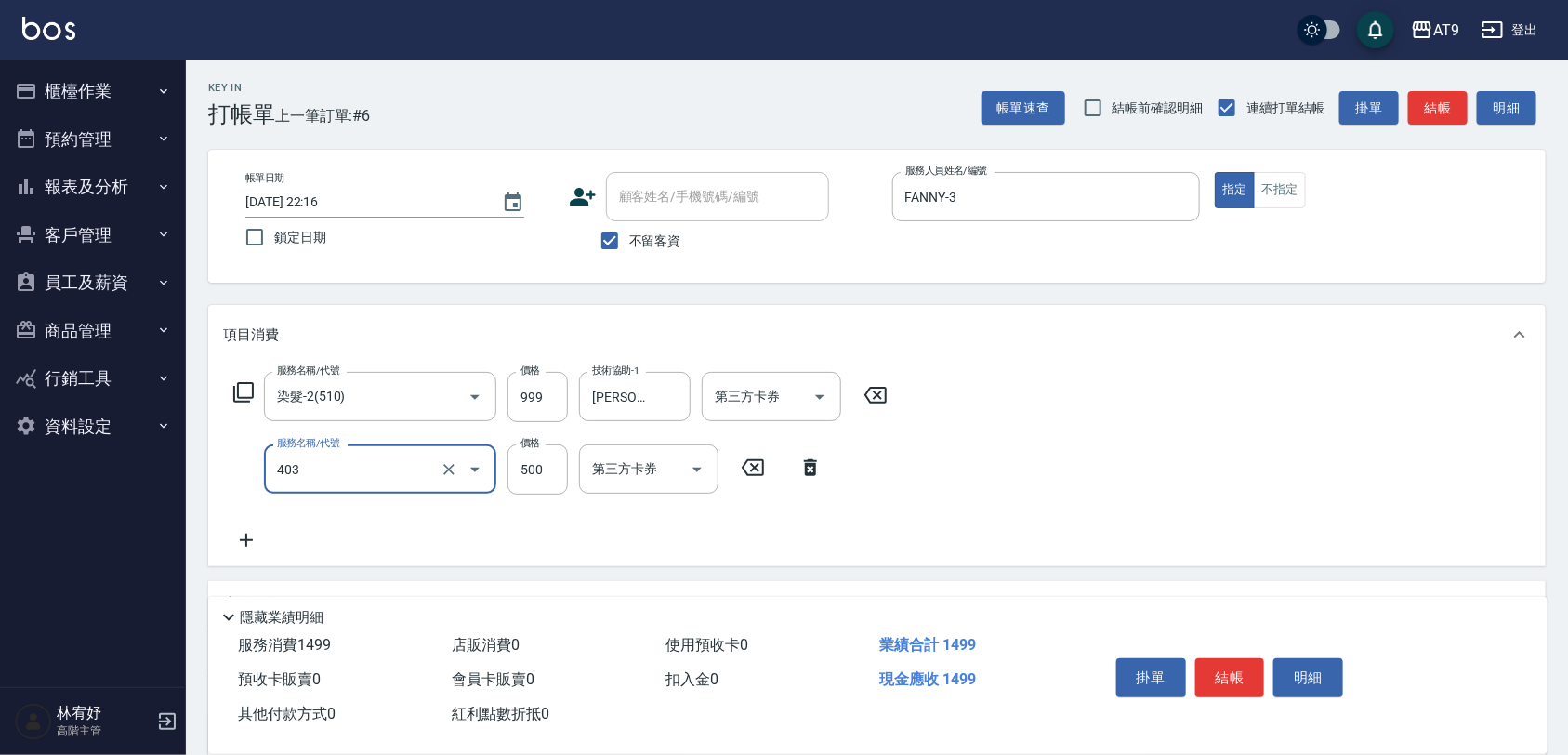
type input "天天護髮(403)"
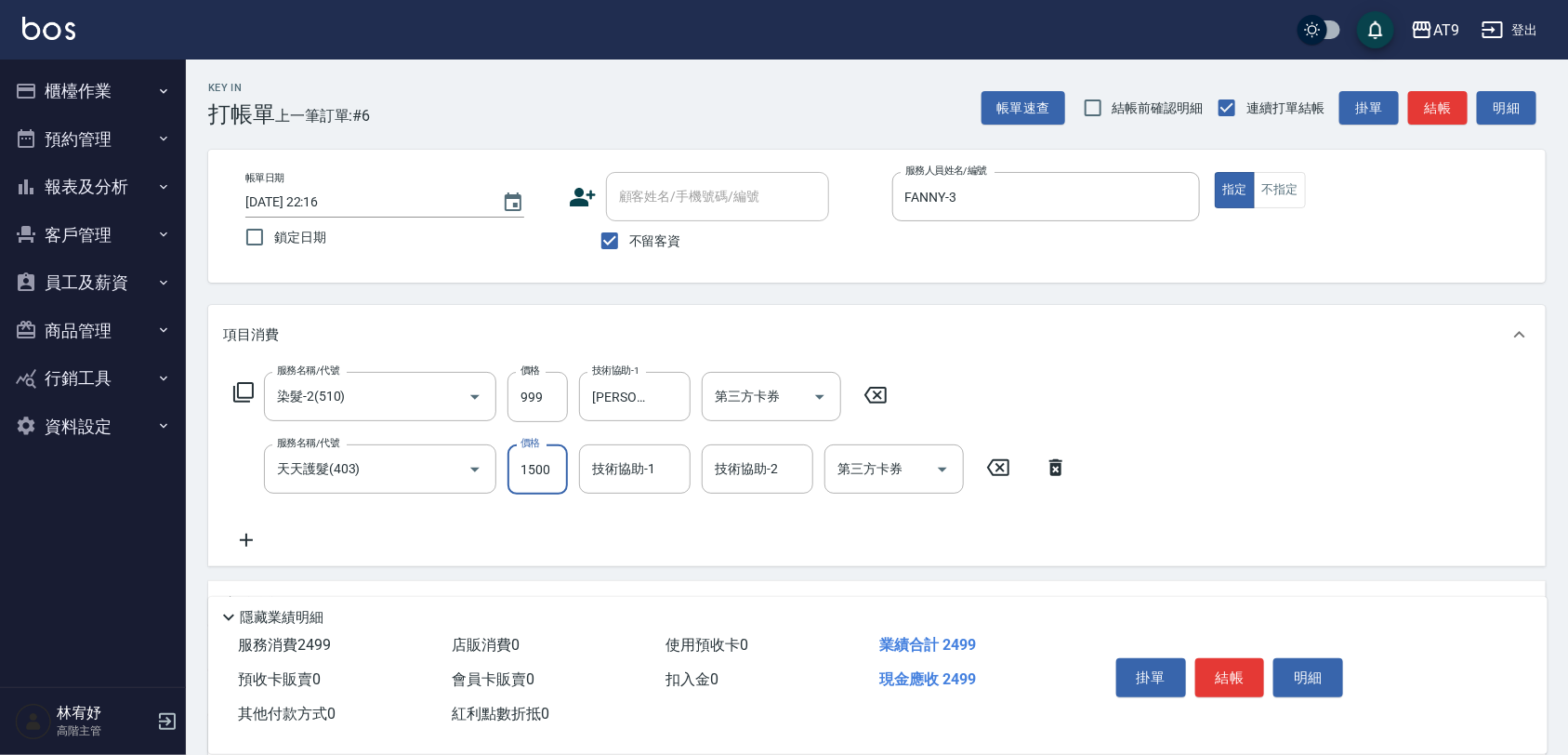
type input "1500"
type input "陳祈聿-26"
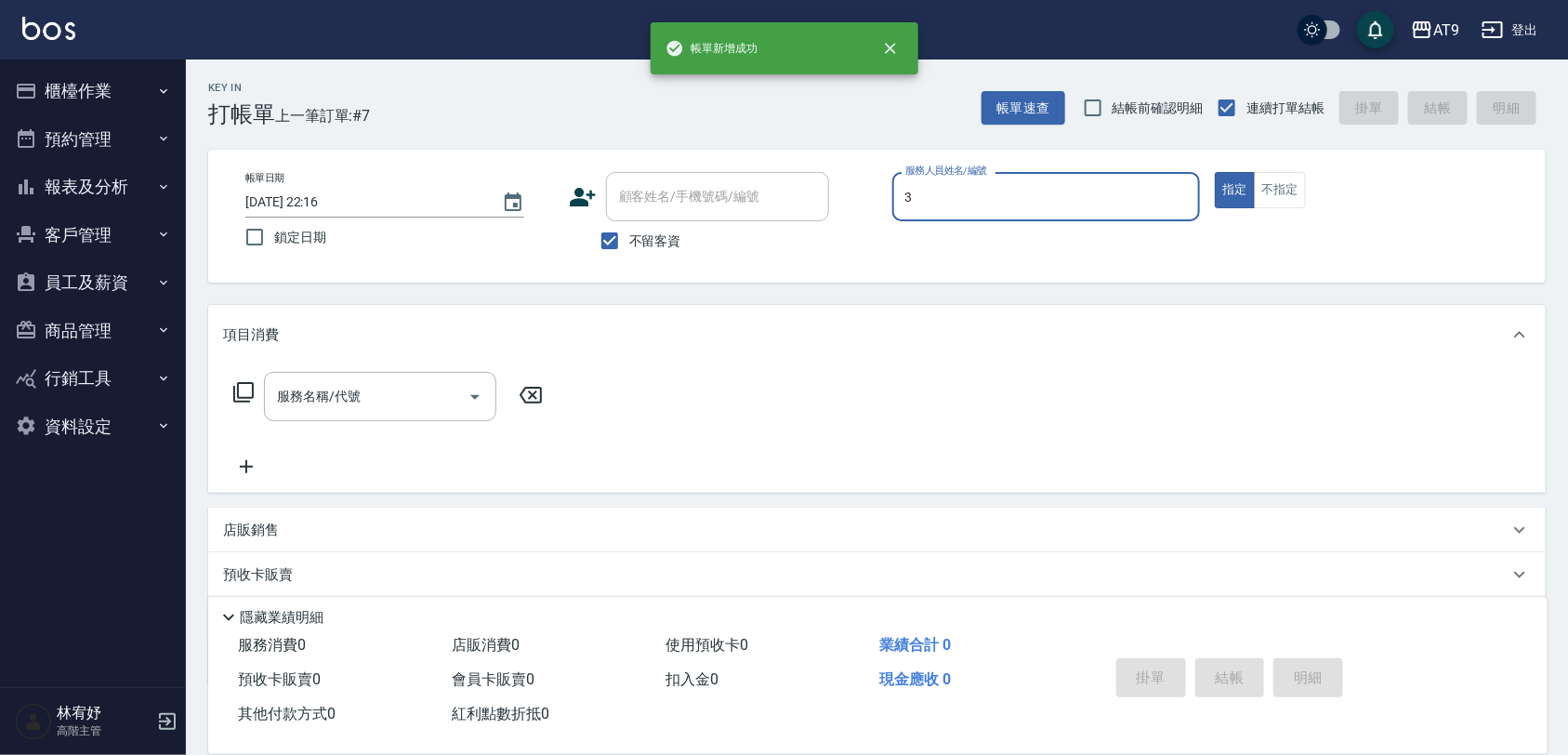
type input "FANNY-3"
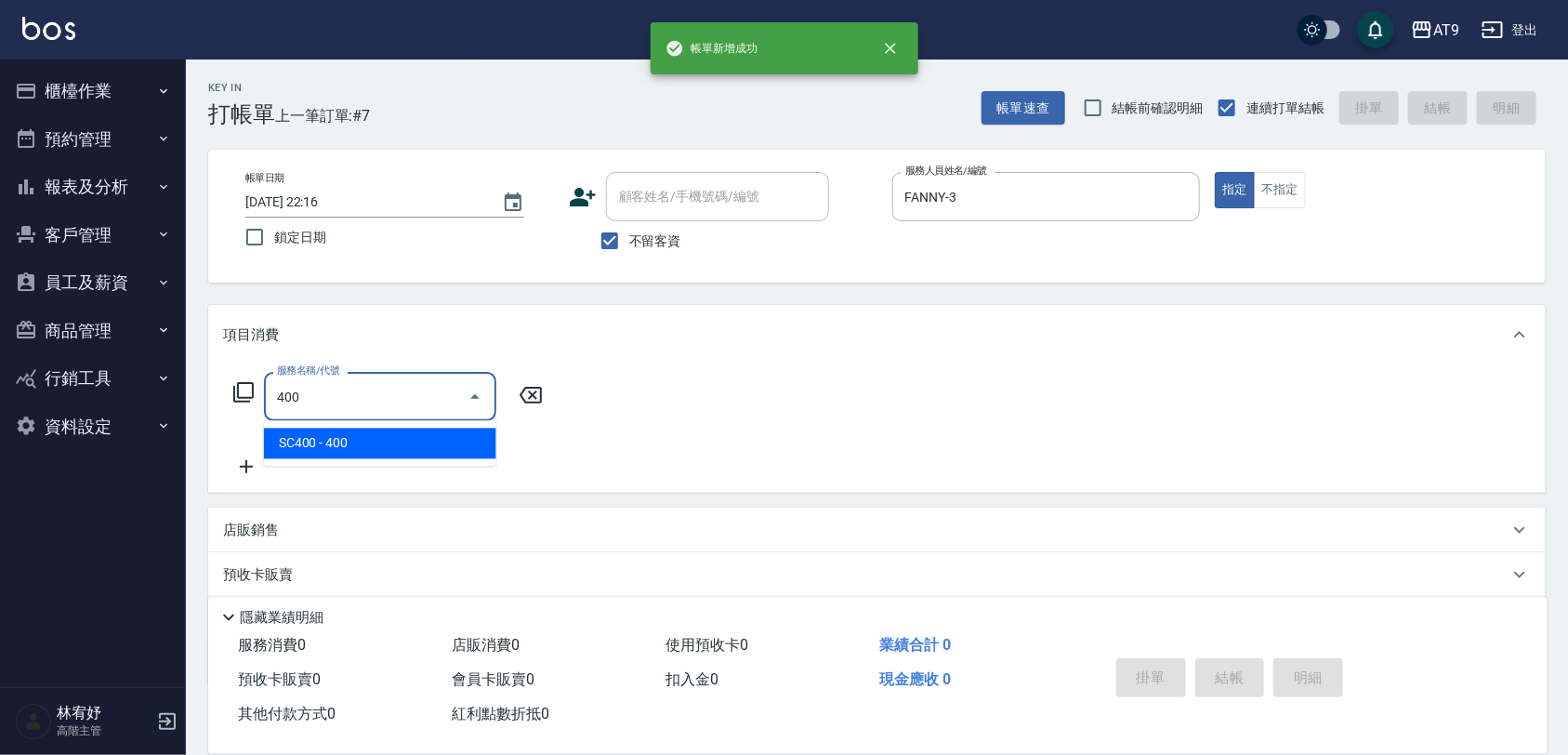
type input "SC400(400)"
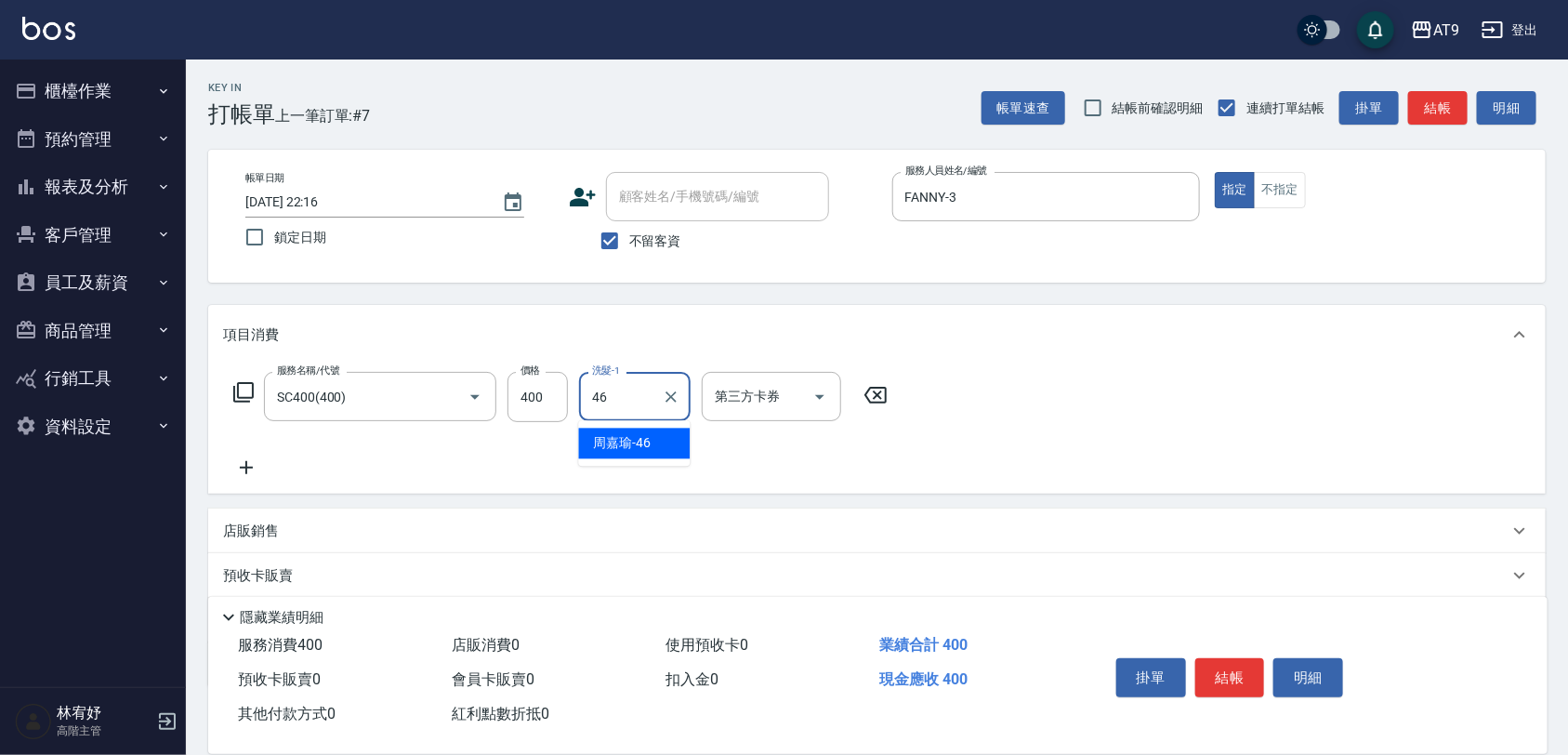
type input "周嘉瑜-46"
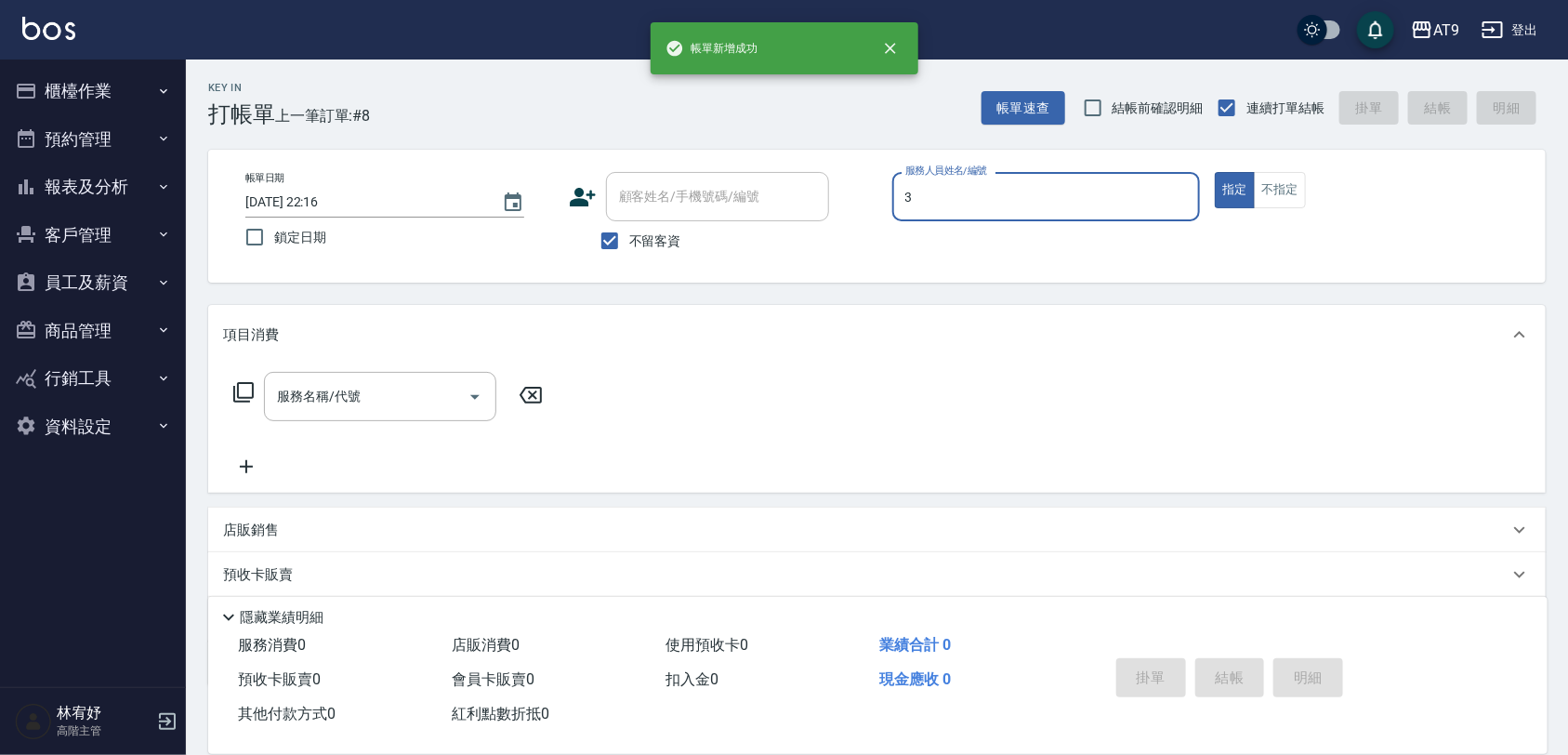
type input "FANNY-3"
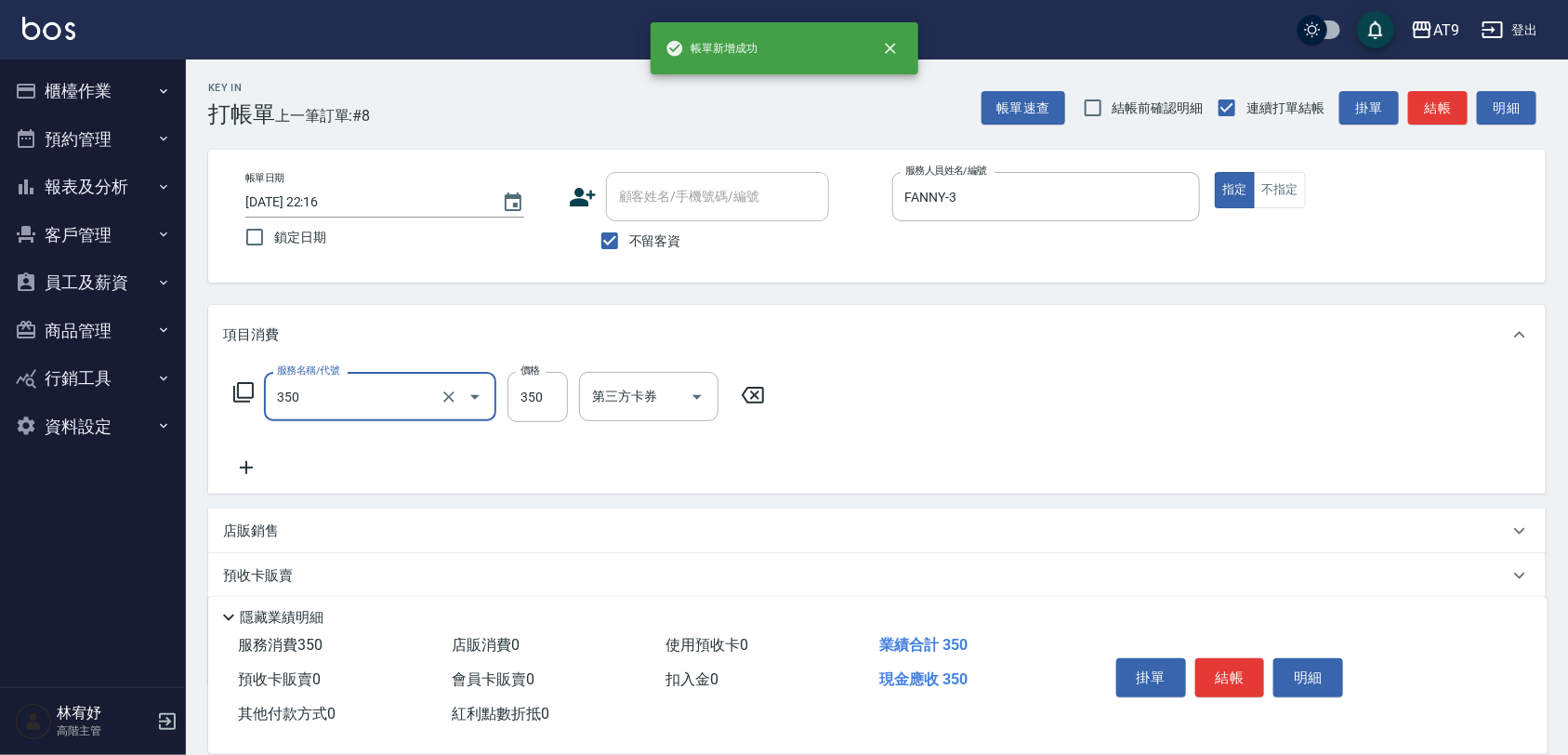
type input "剪髮(350)"
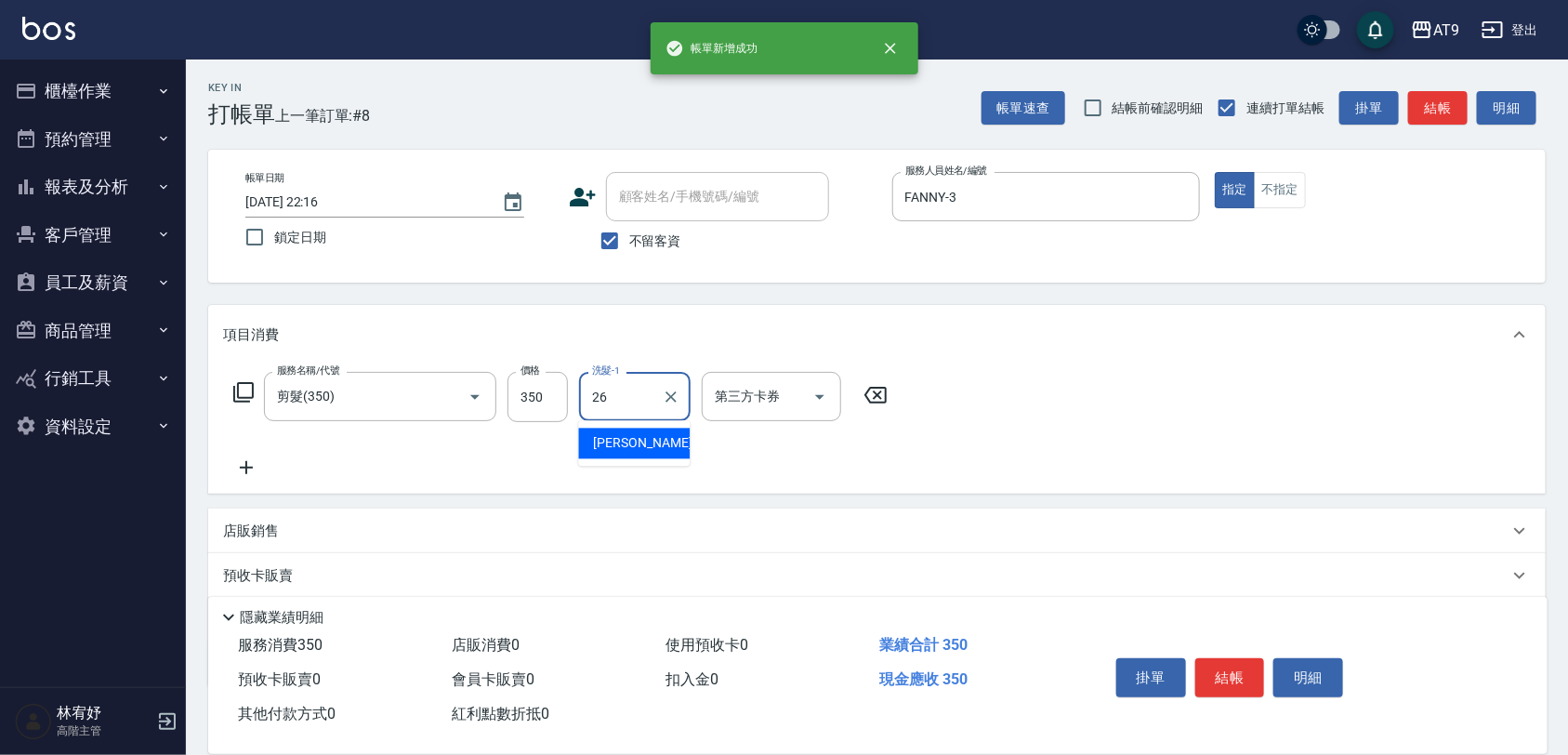
type input "陳祈聿-26"
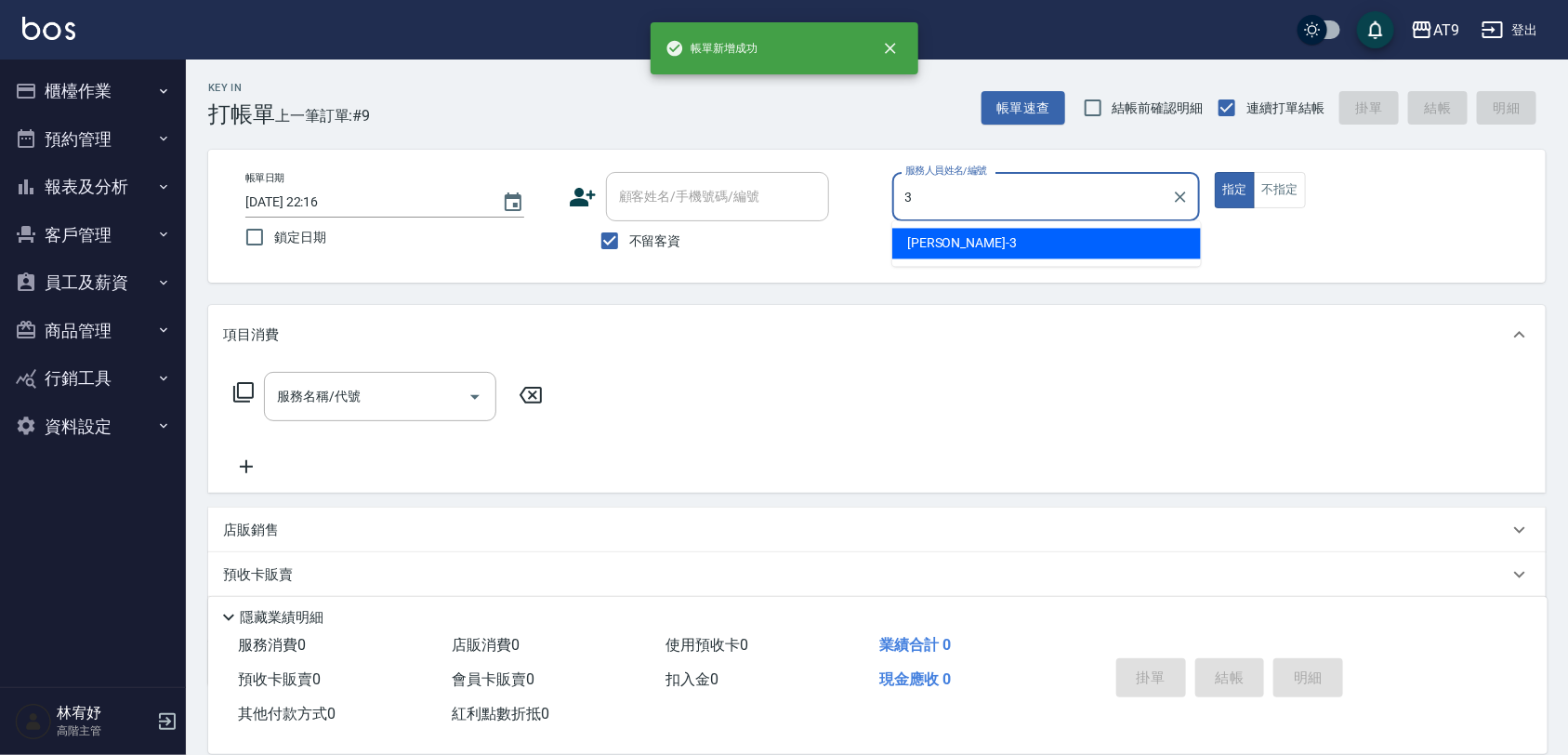
type input "FANNY-3"
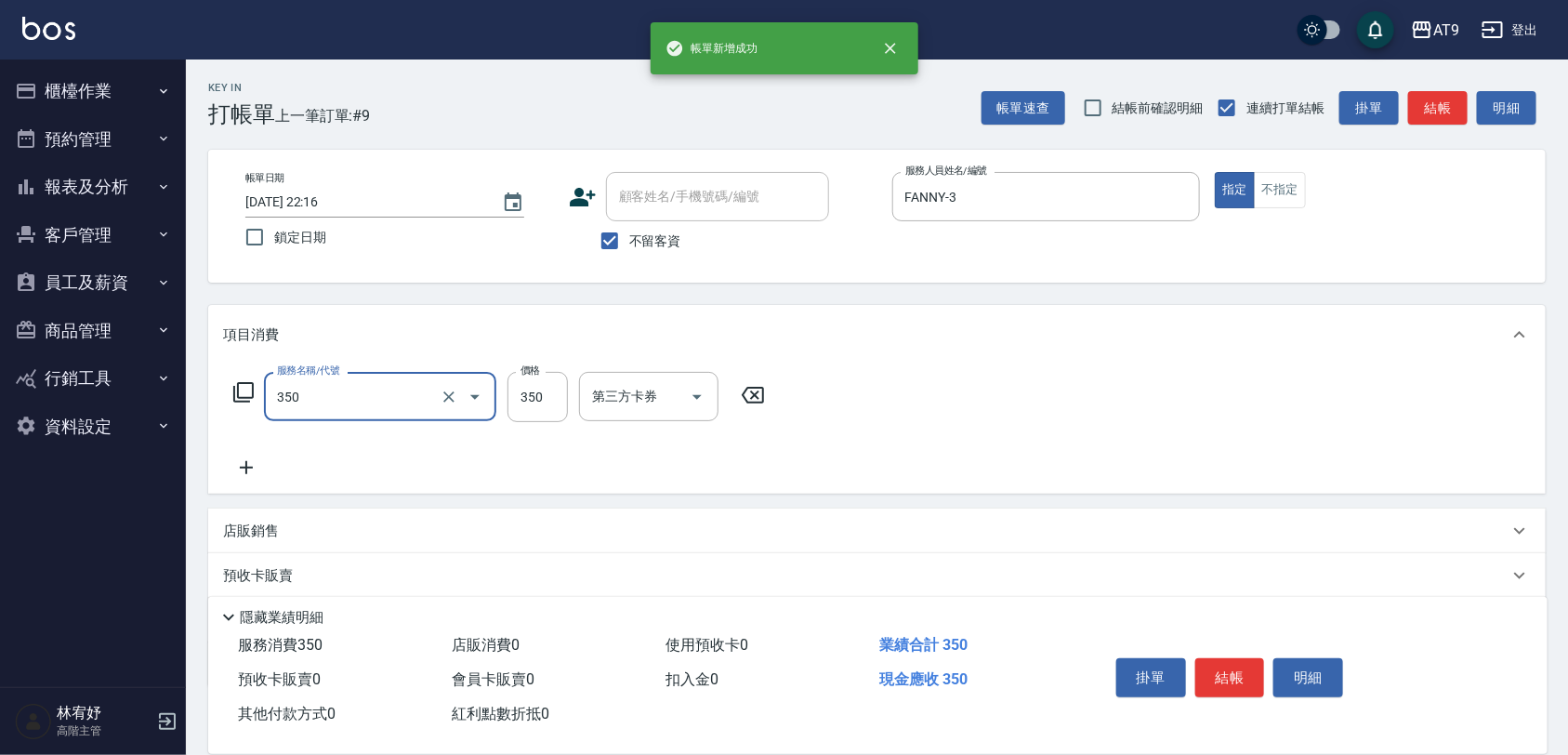
type input "剪髮(350)"
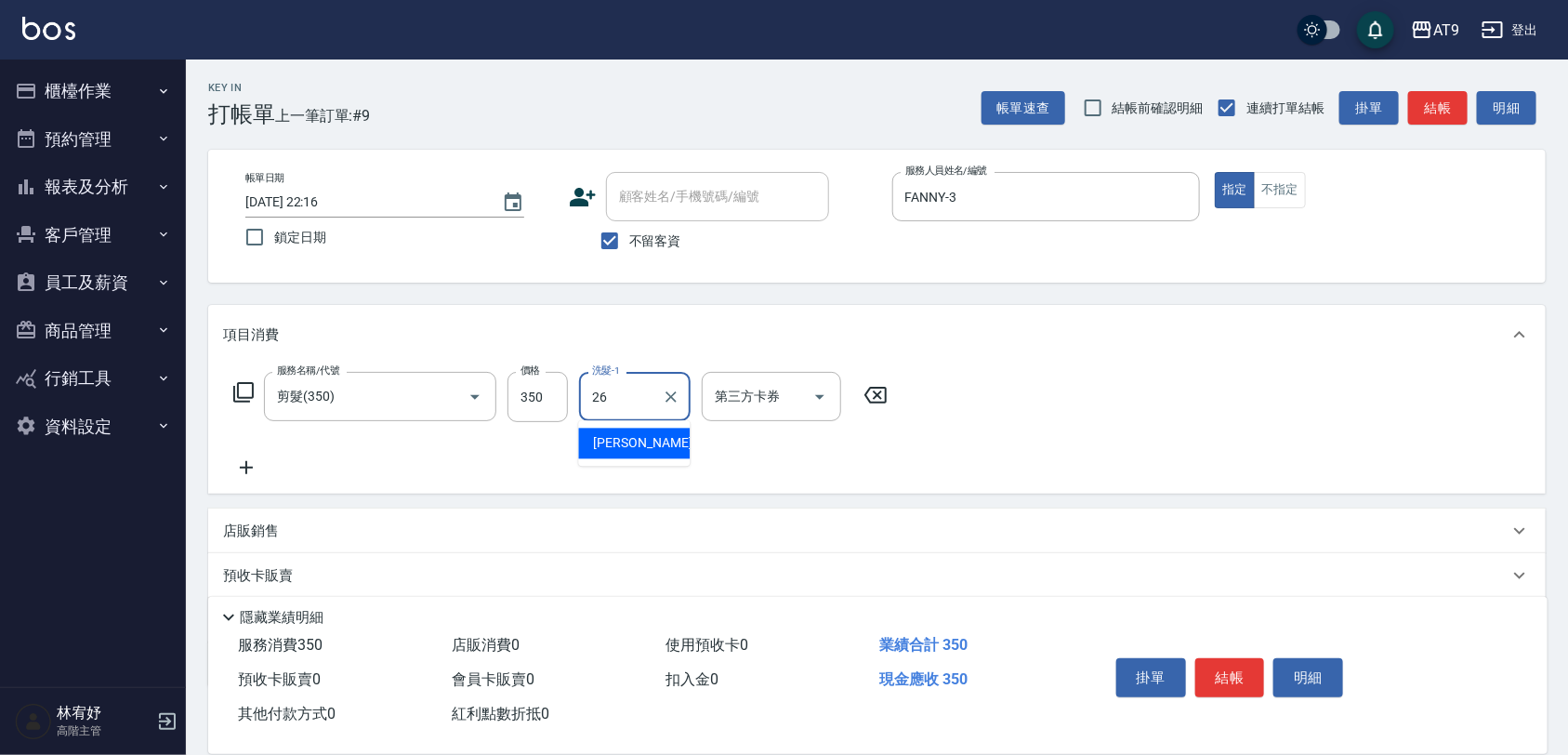
type input "陳祈聿-26"
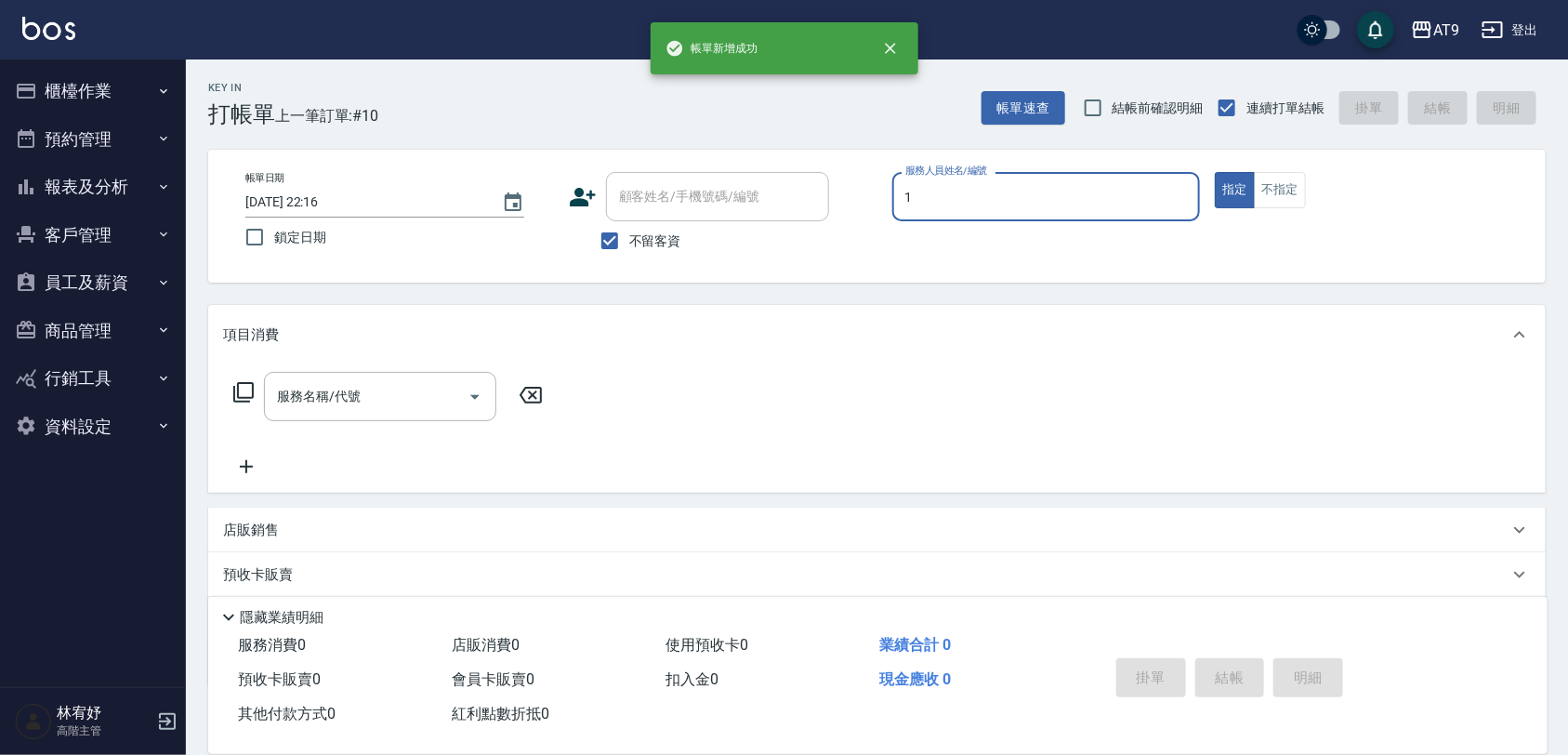
type input "黃瑋琛-1"
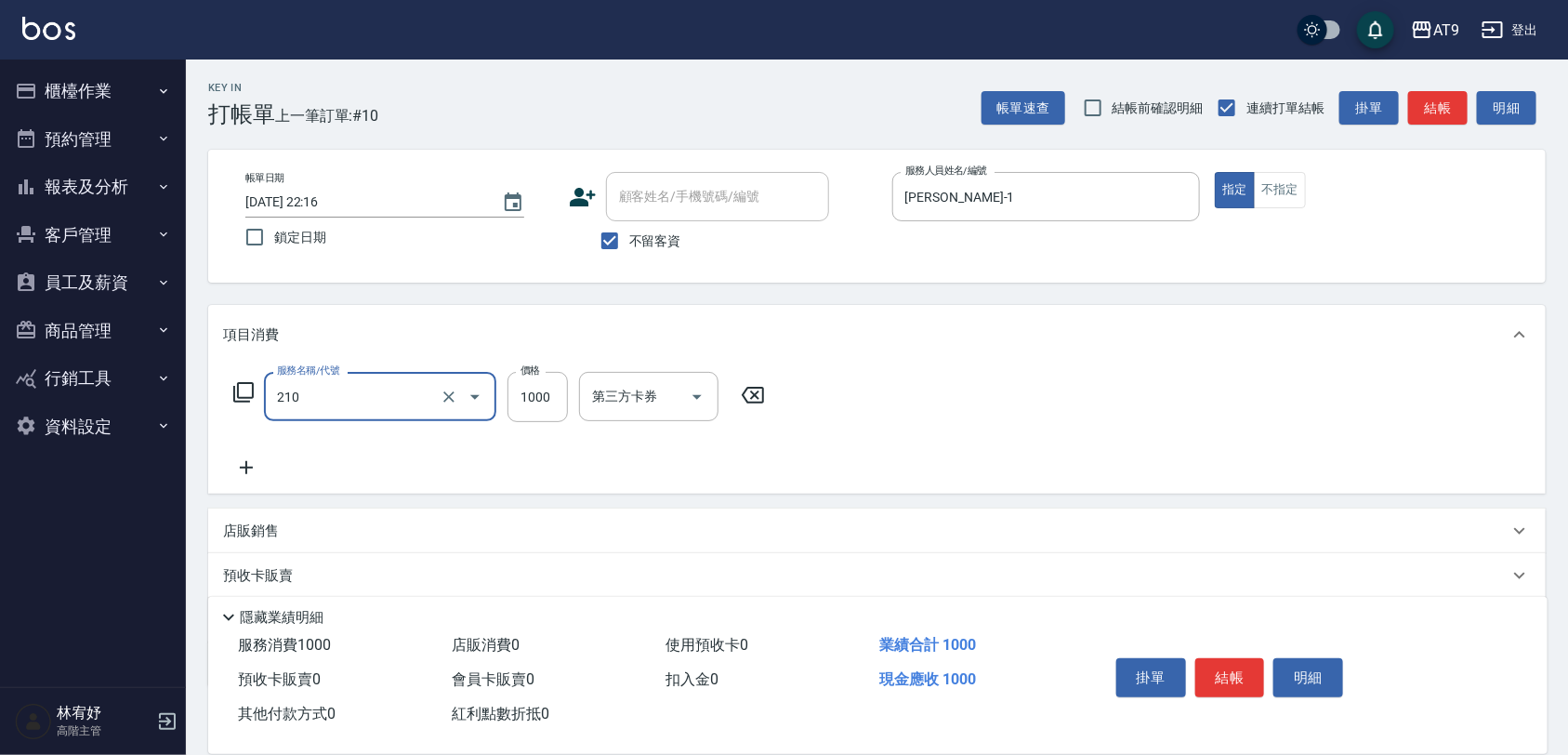
type input "燙髮(210)"
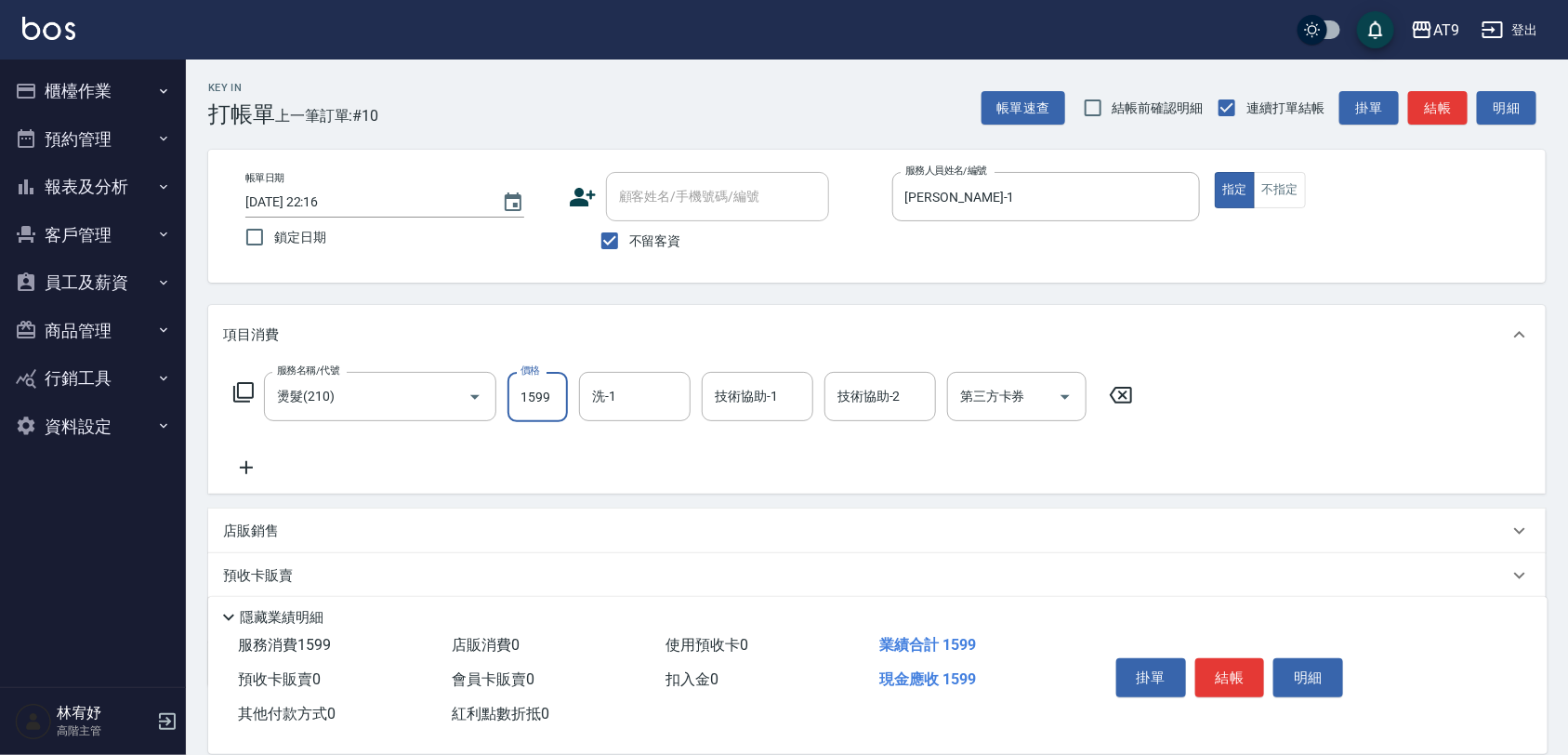
type input "1599"
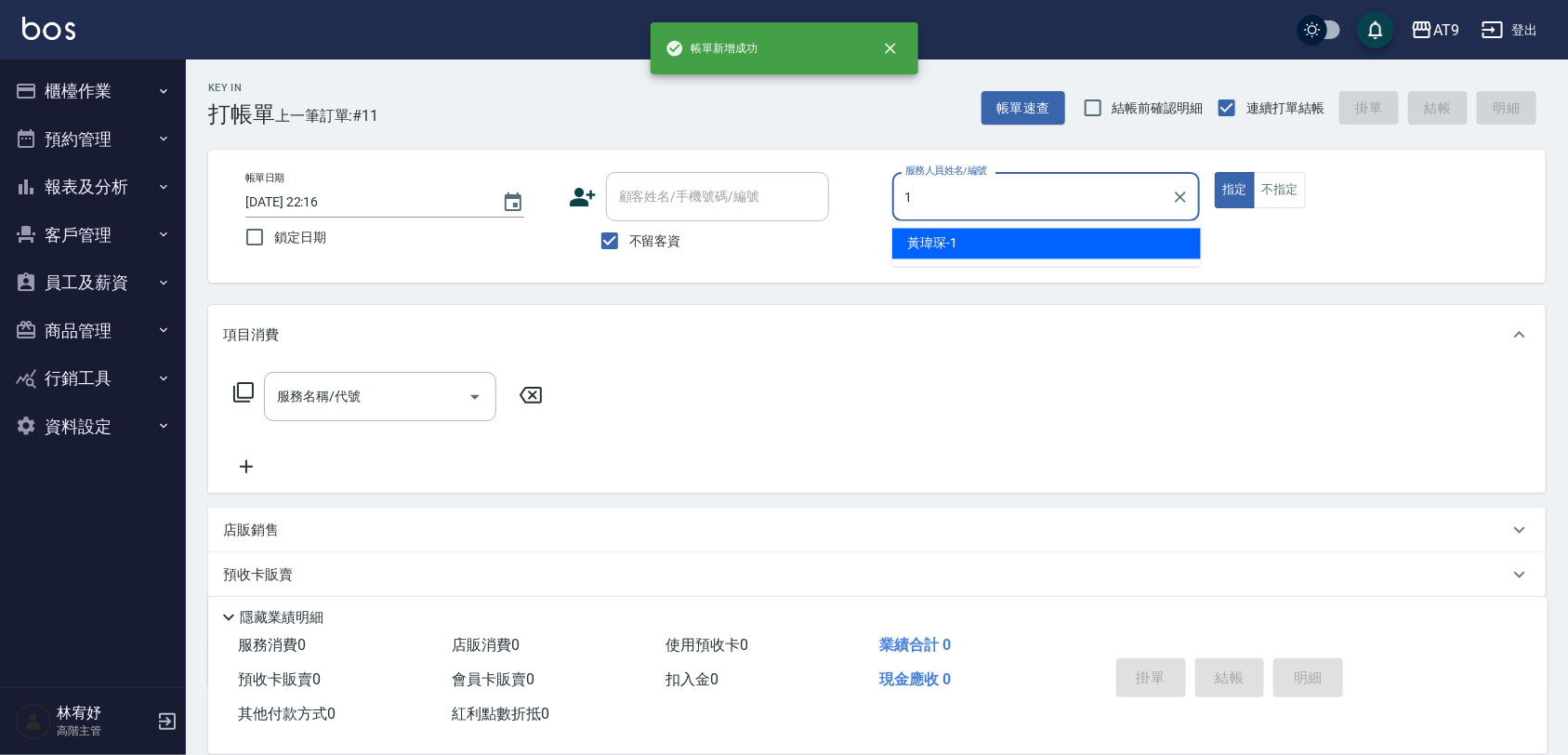
type input "黃瑋琛-1"
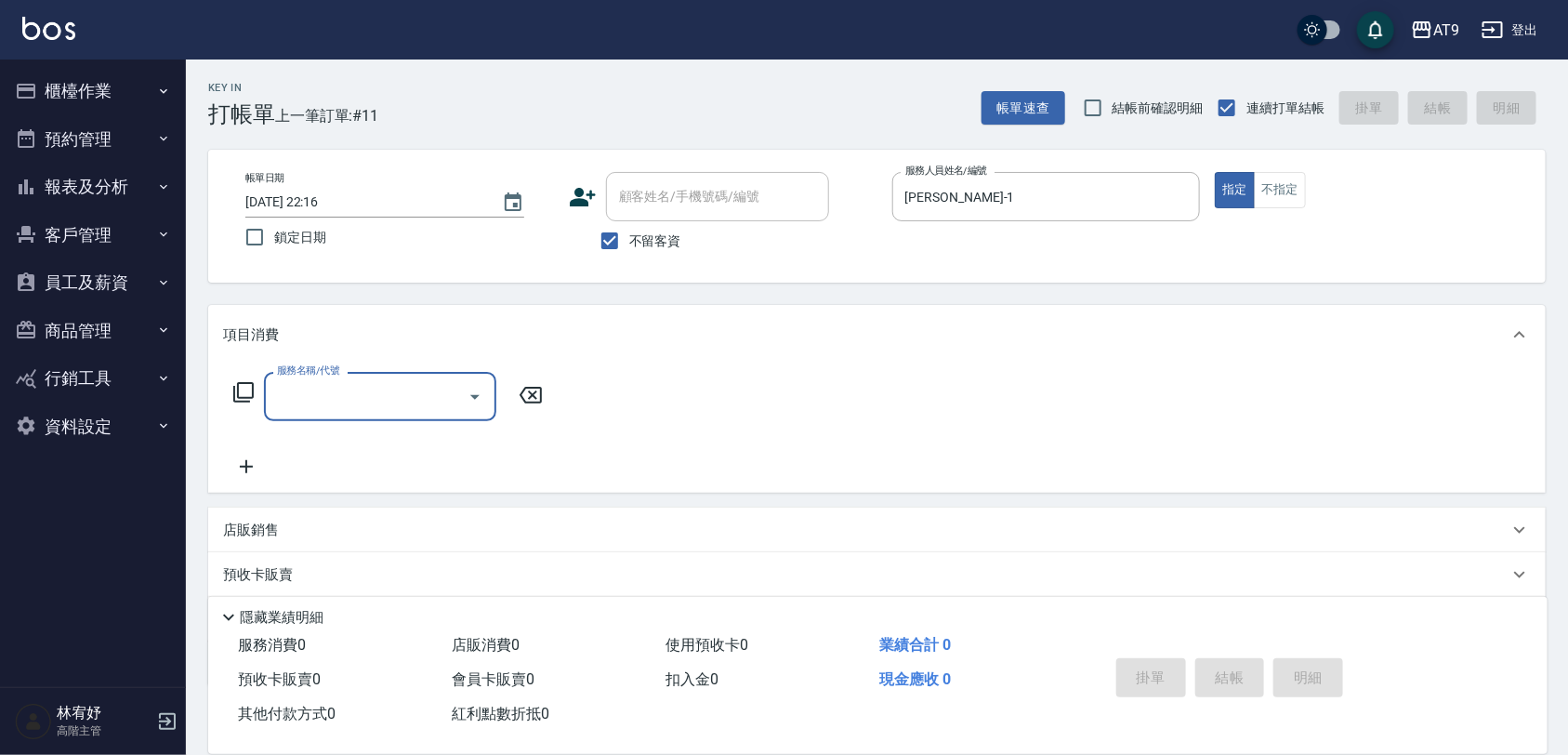
click at [243, 381] on icon at bounding box center [243, 392] width 23 height 23
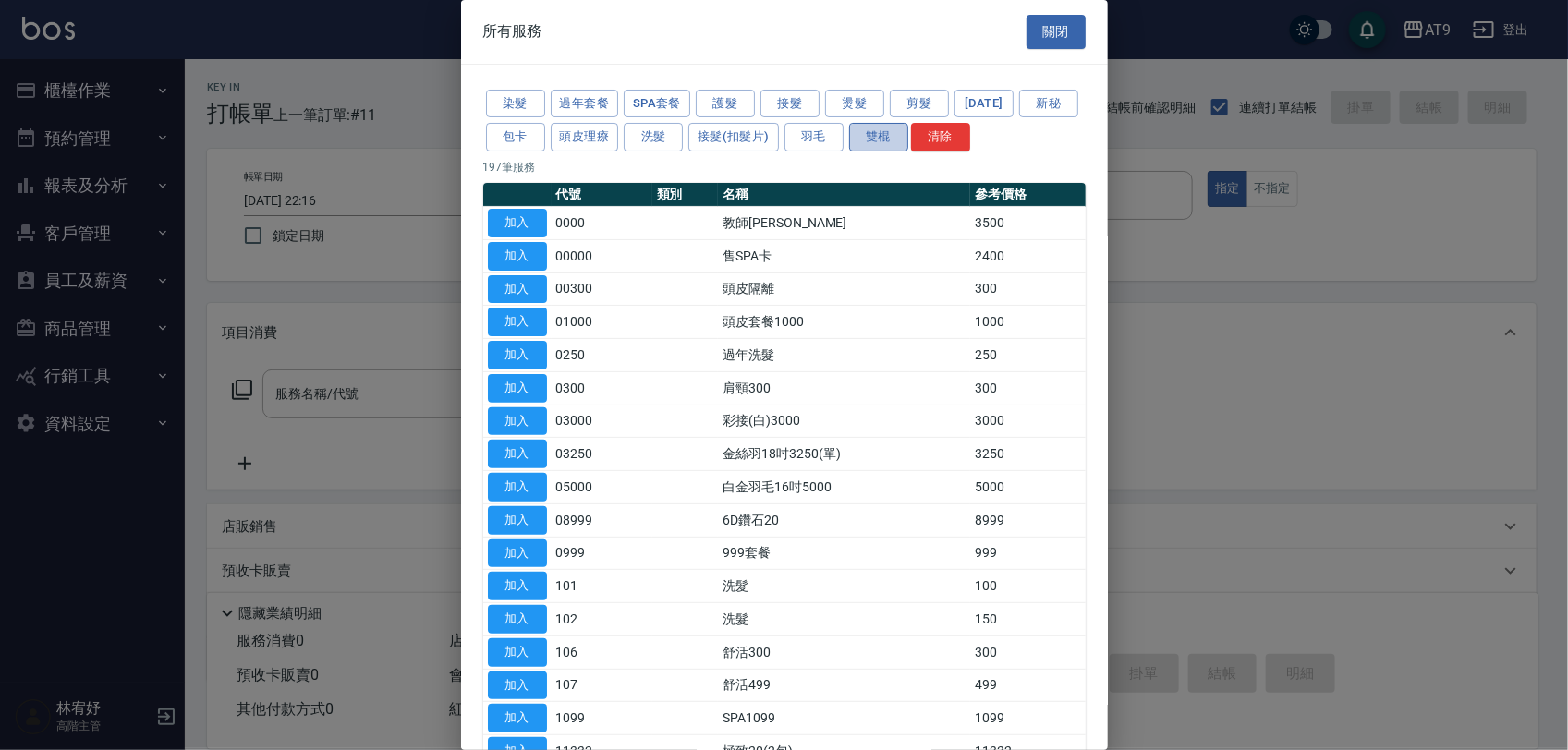
click at [908, 141] on button "雙棍" at bounding box center [878, 136] width 59 height 29
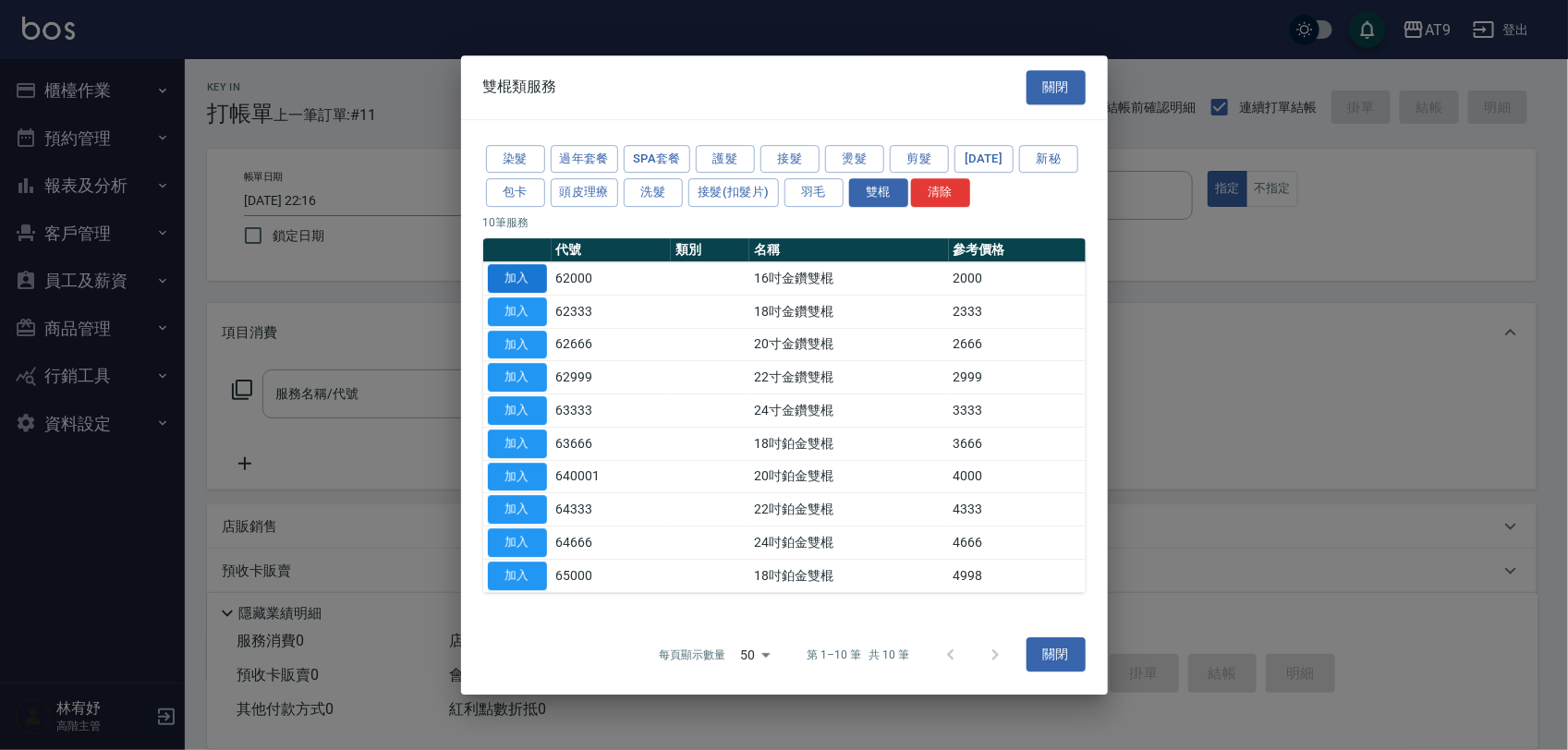
click at [516, 264] on button "加入" at bounding box center [517, 278] width 59 height 29
type input "16吋金鑽雙棍(62000)"
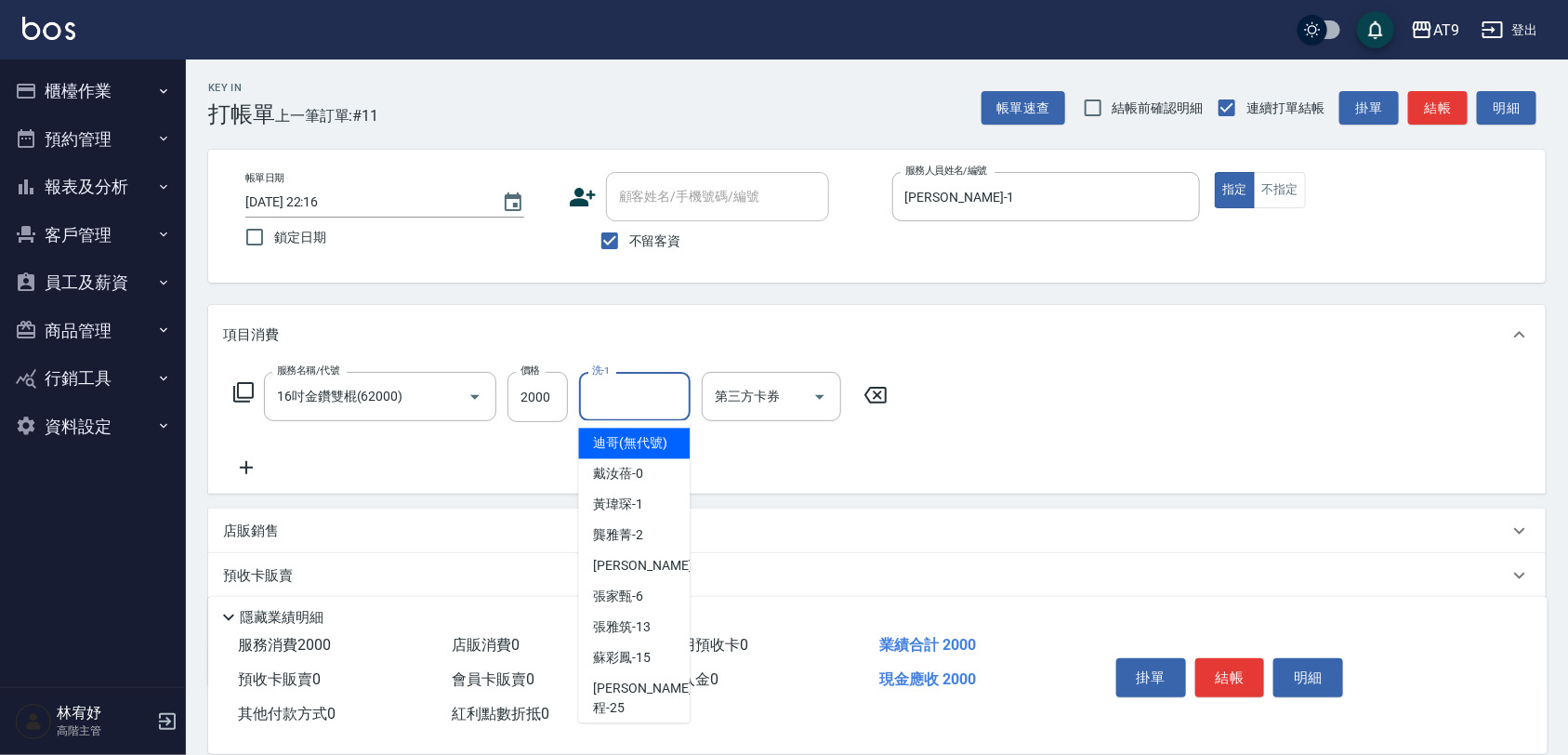
click at [590, 384] on input "洗-1" at bounding box center [635, 396] width 95 height 33
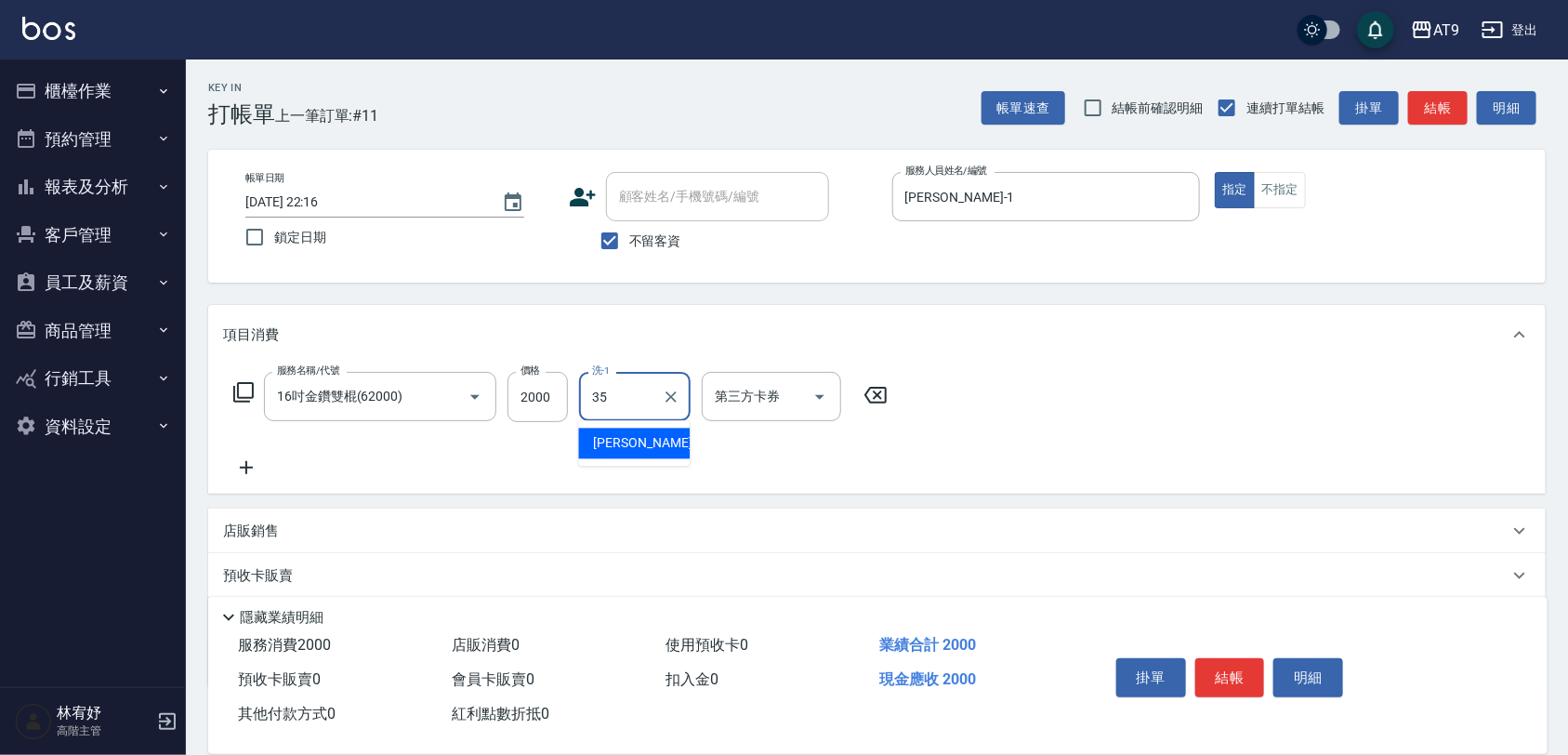
type input "邱靖淳-35"
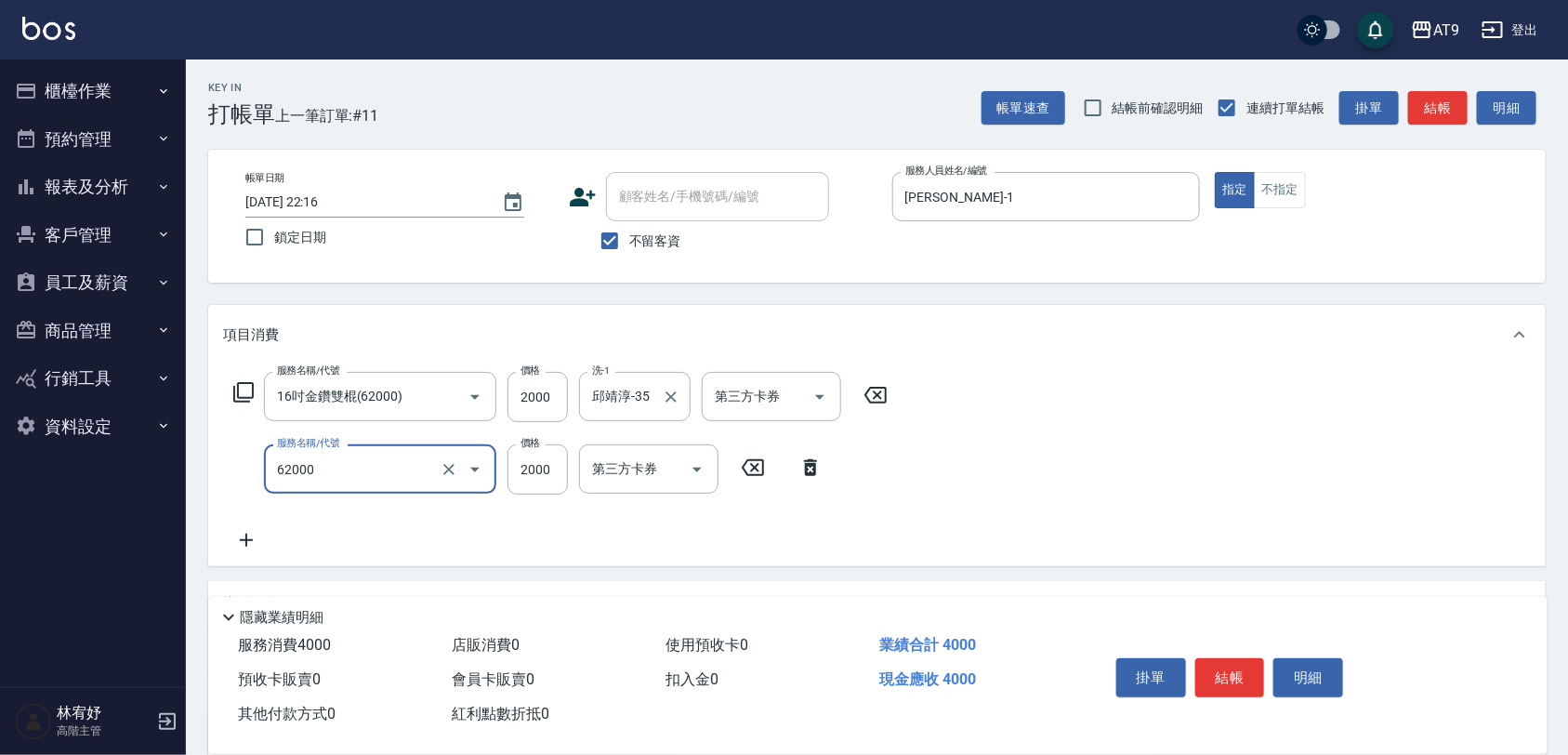
type input "16吋金鑽雙棍(62000)"
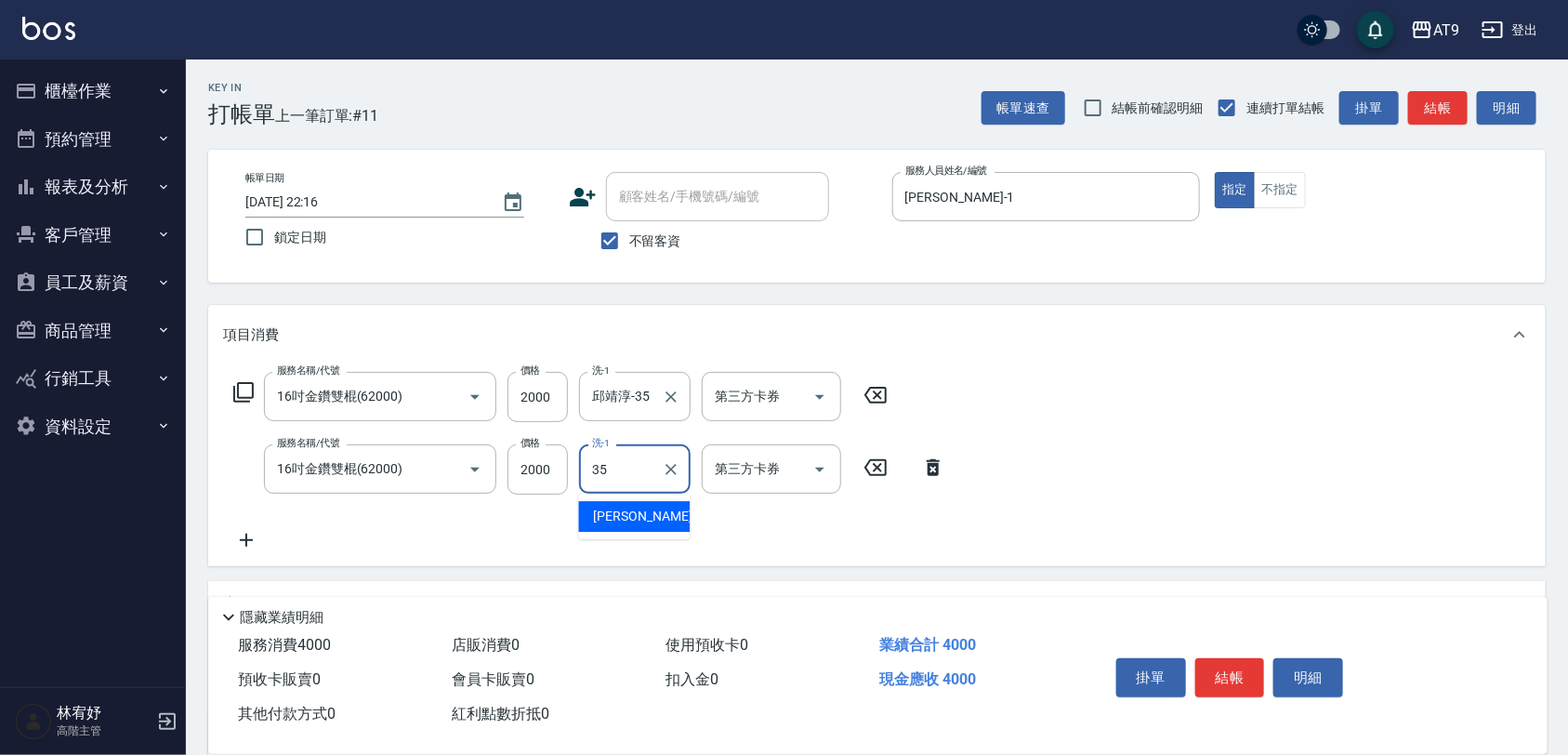
type input "邱靖淳-35"
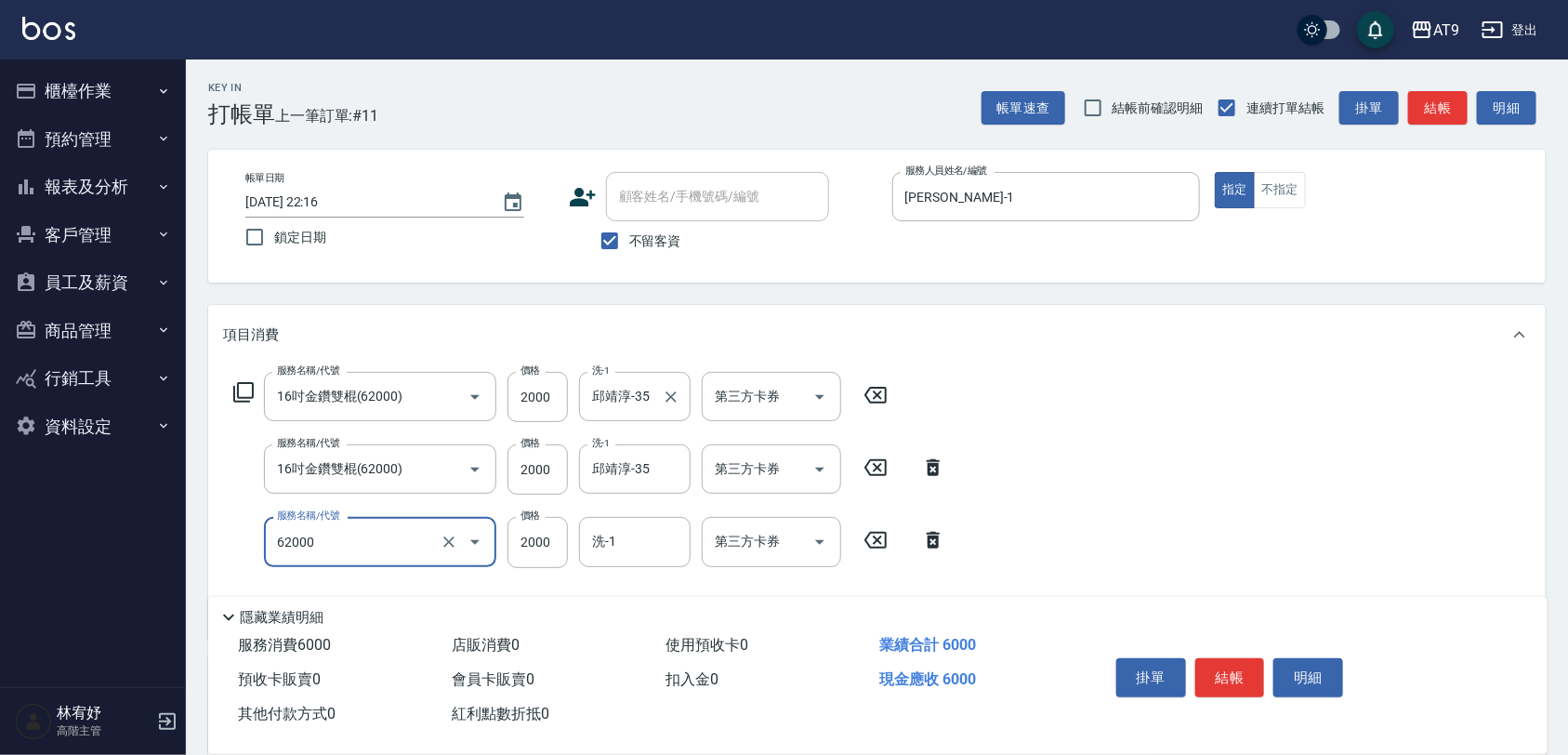
type input "16吋金鑽雙棍(62000)"
type input "1999"
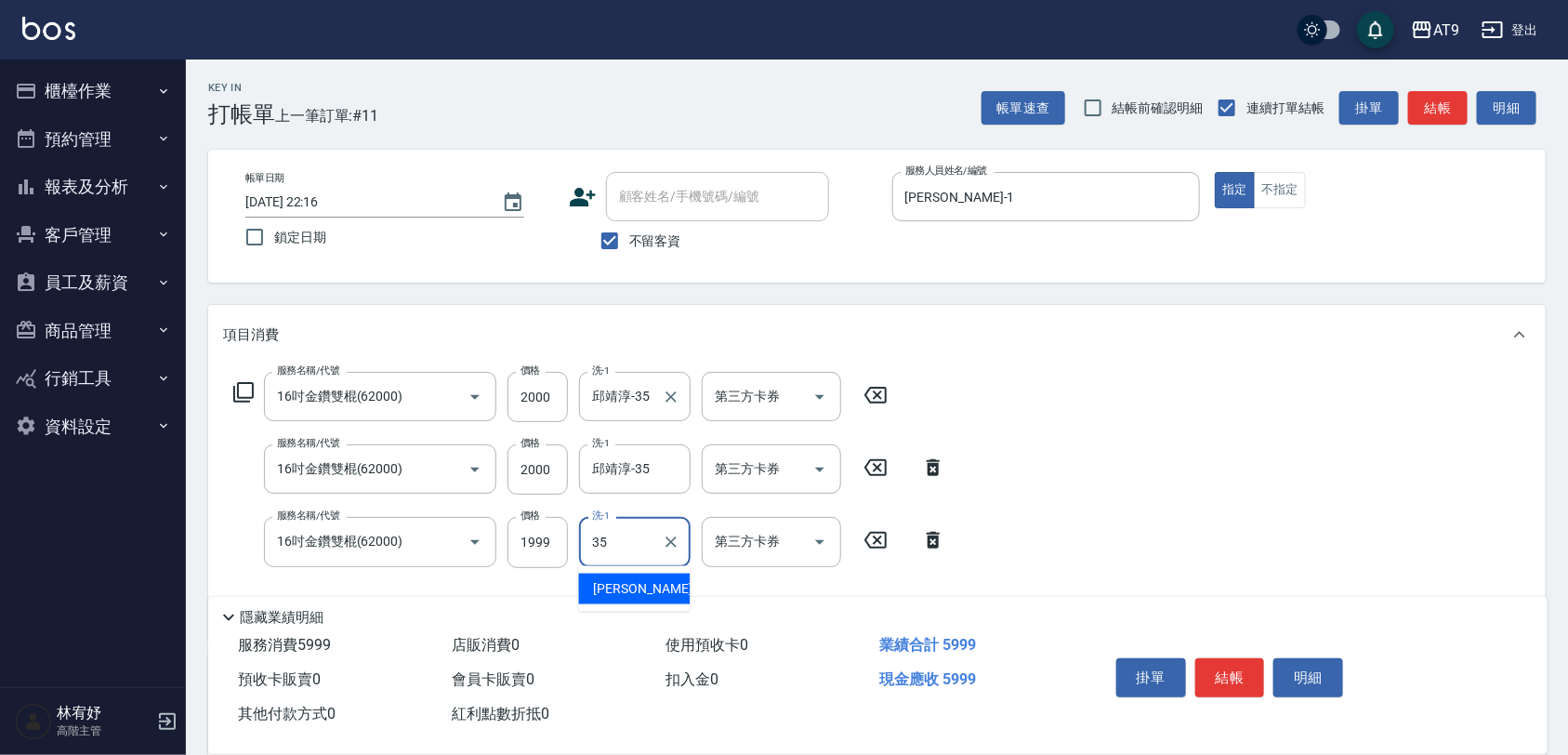
type input "邱靖淳-35"
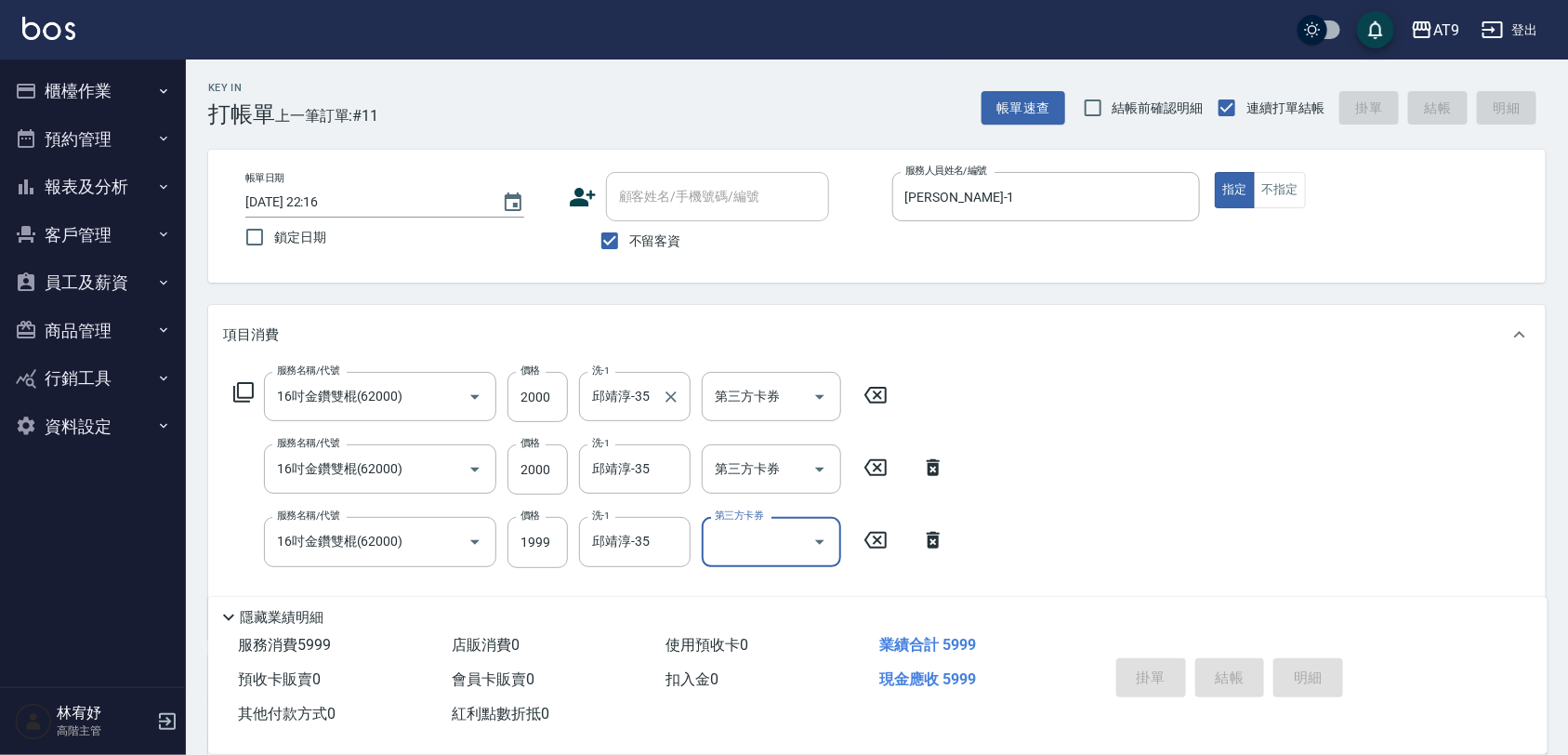
type input "2025/09/21 22:17"
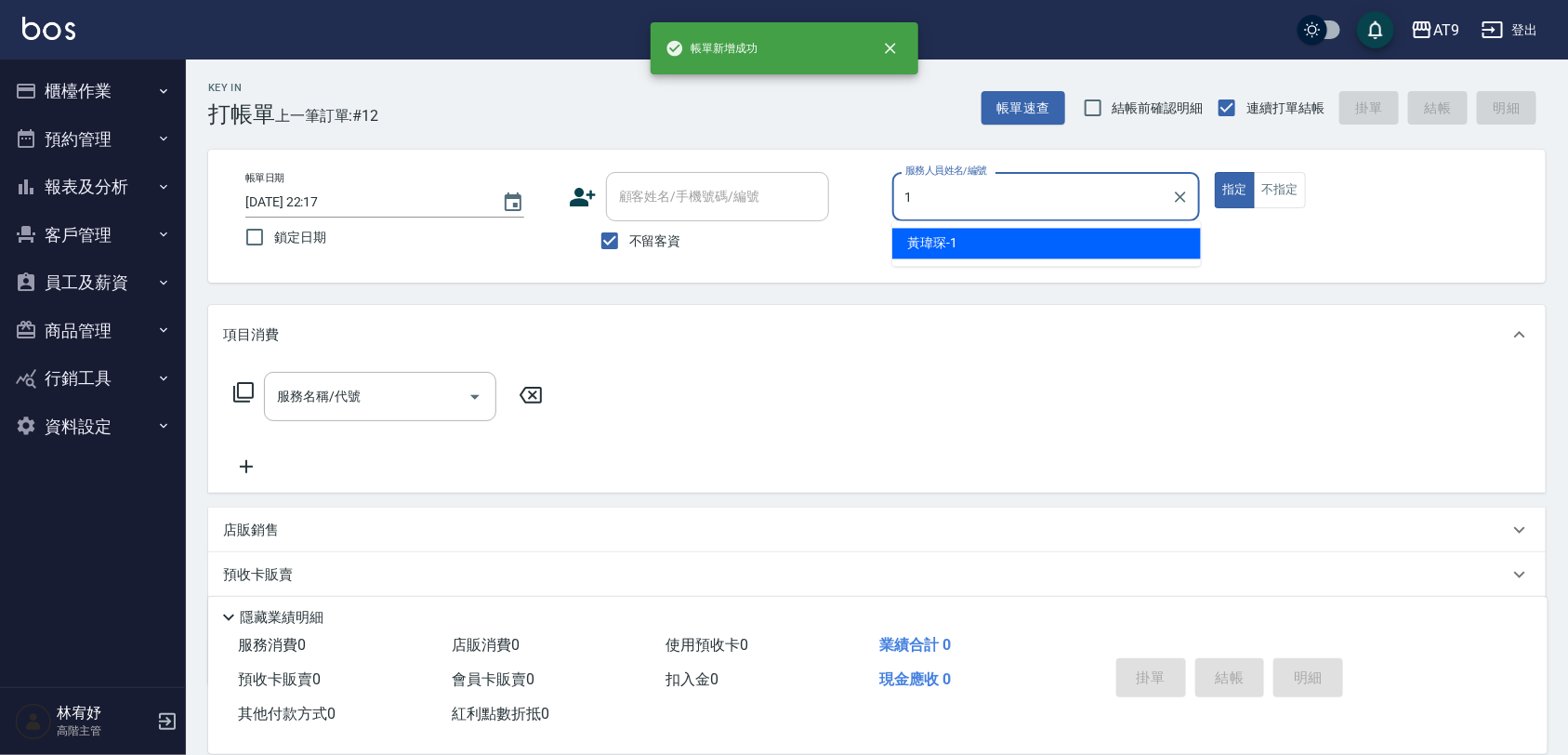
type input "黃瑋琛-1"
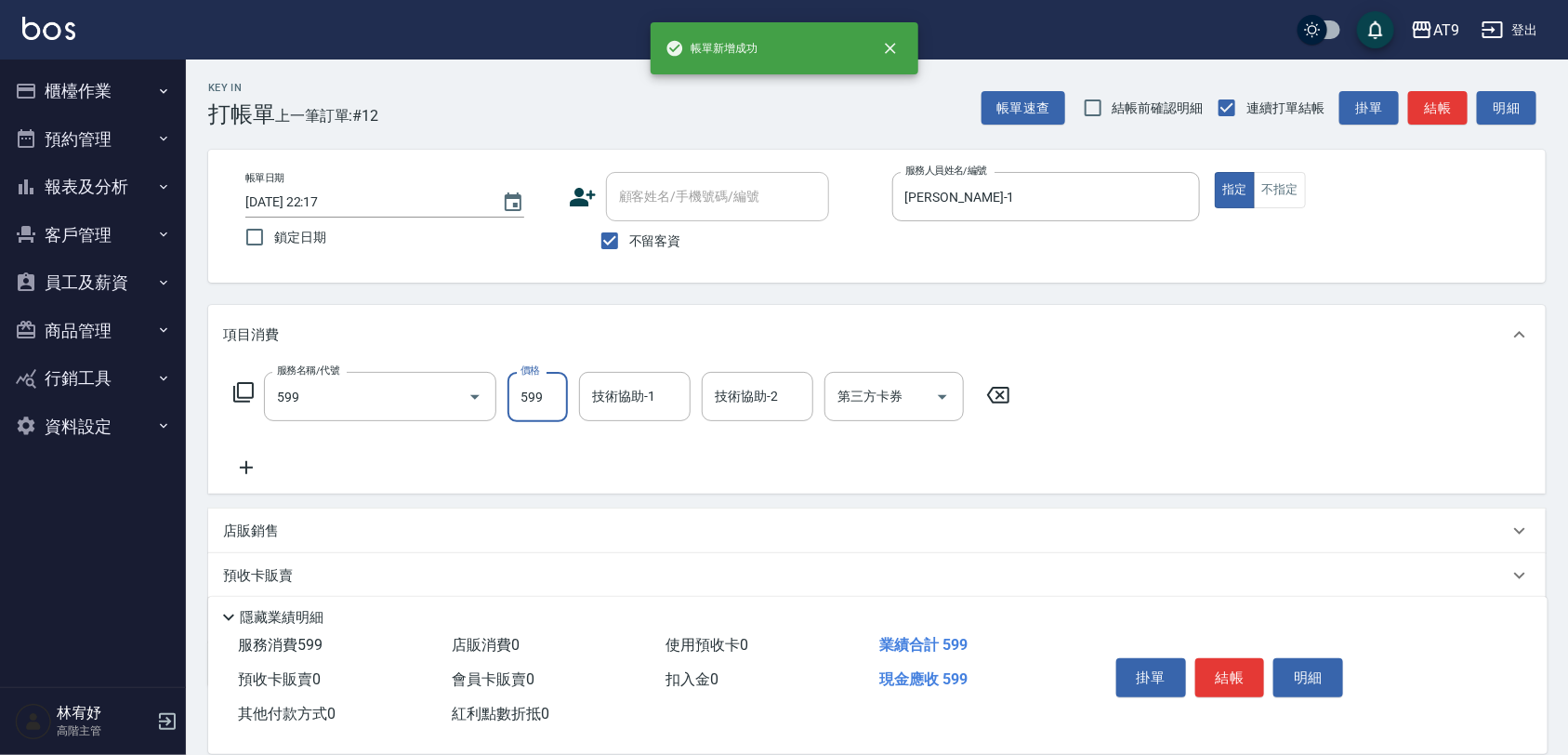
type input "小麥去角質(599)"
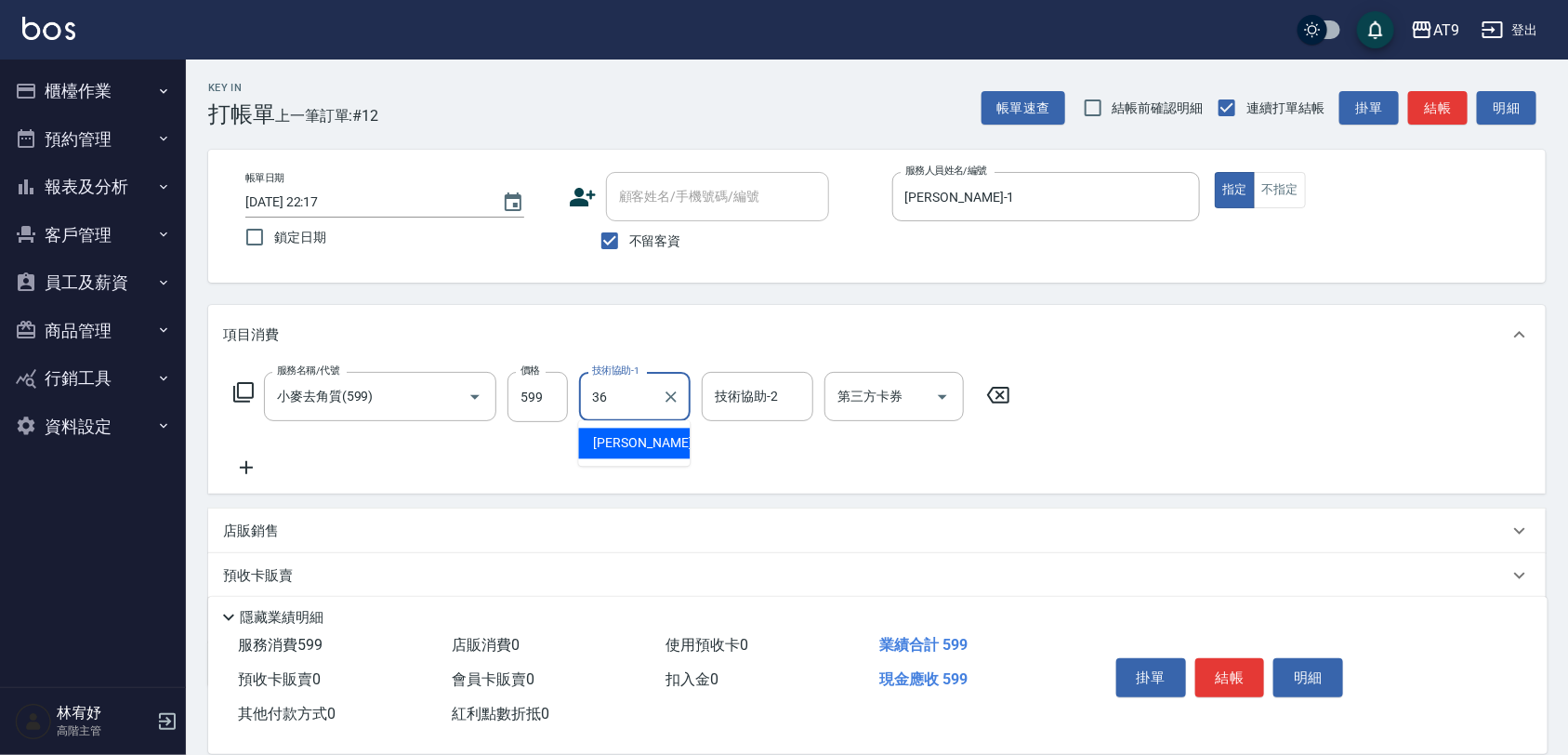
type input "蔡秉諶-36"
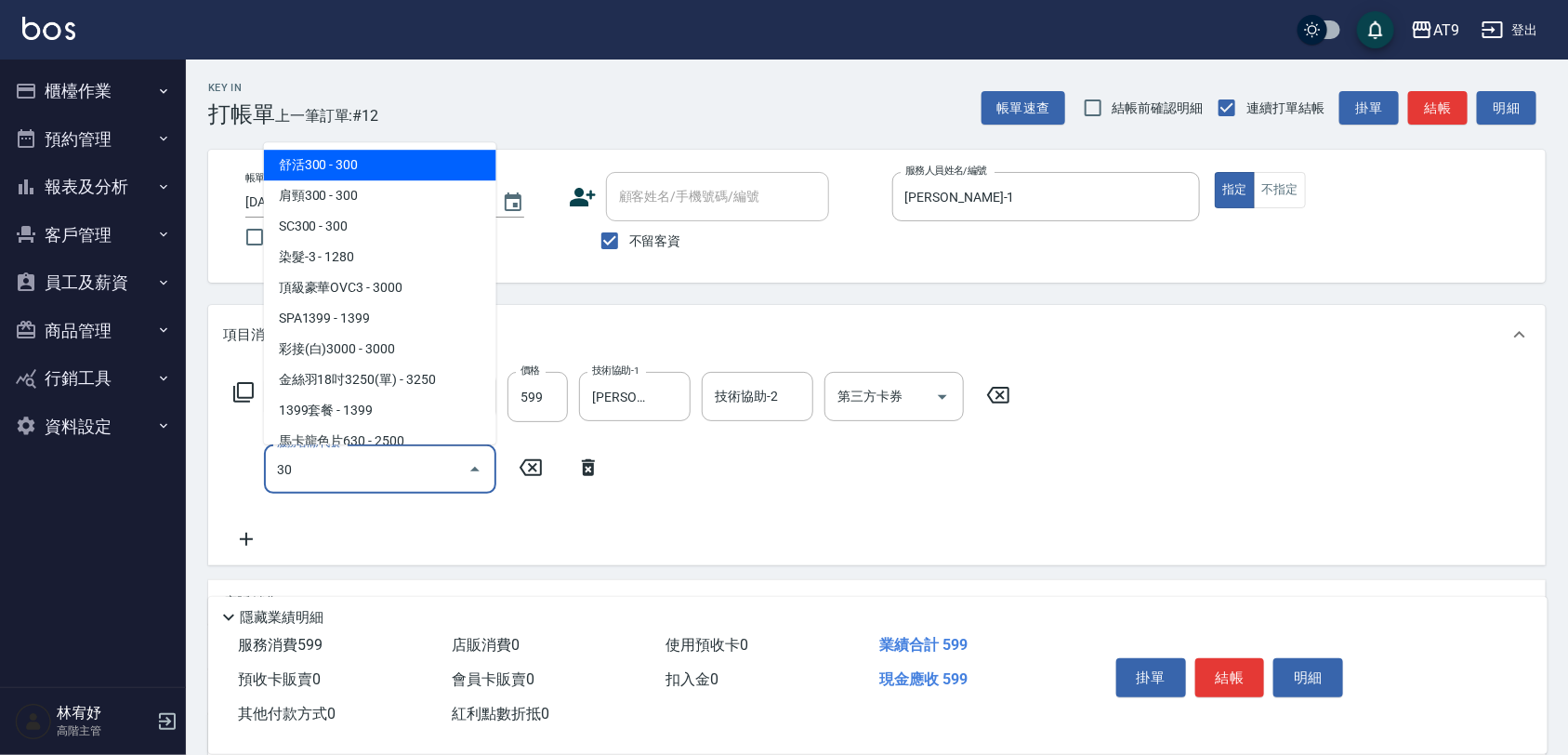
type input "302"
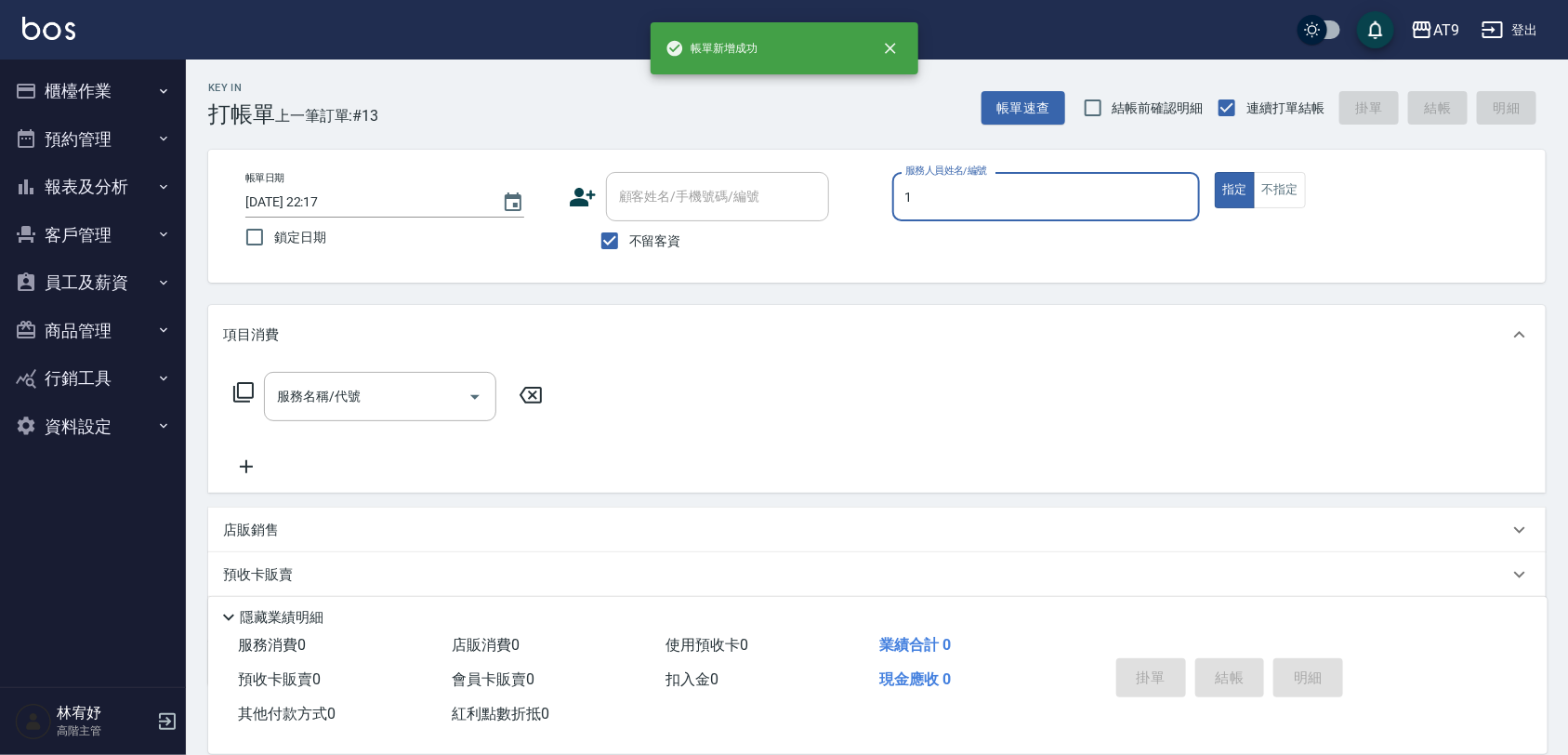
type input "黃瑋琛-1"
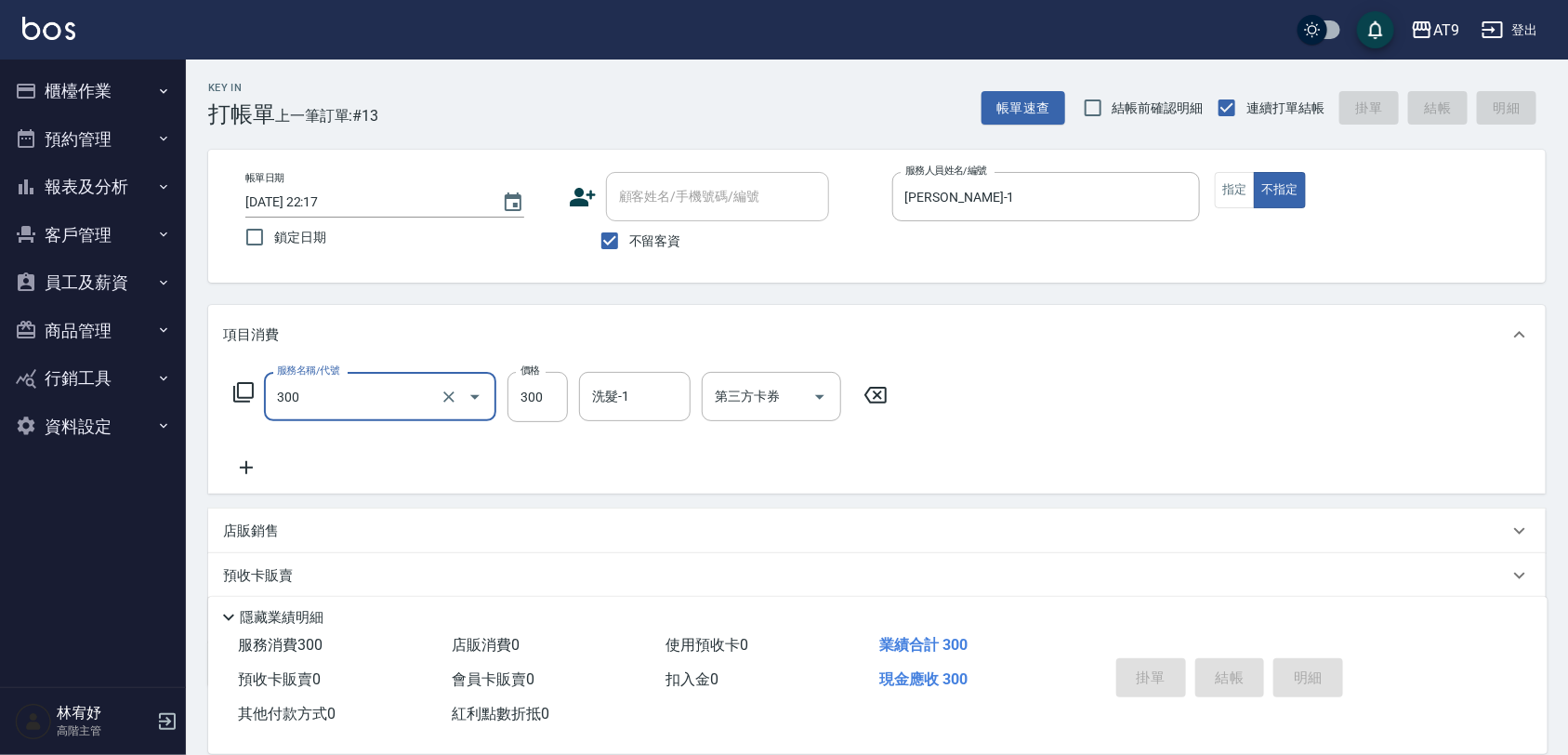
type input "300"
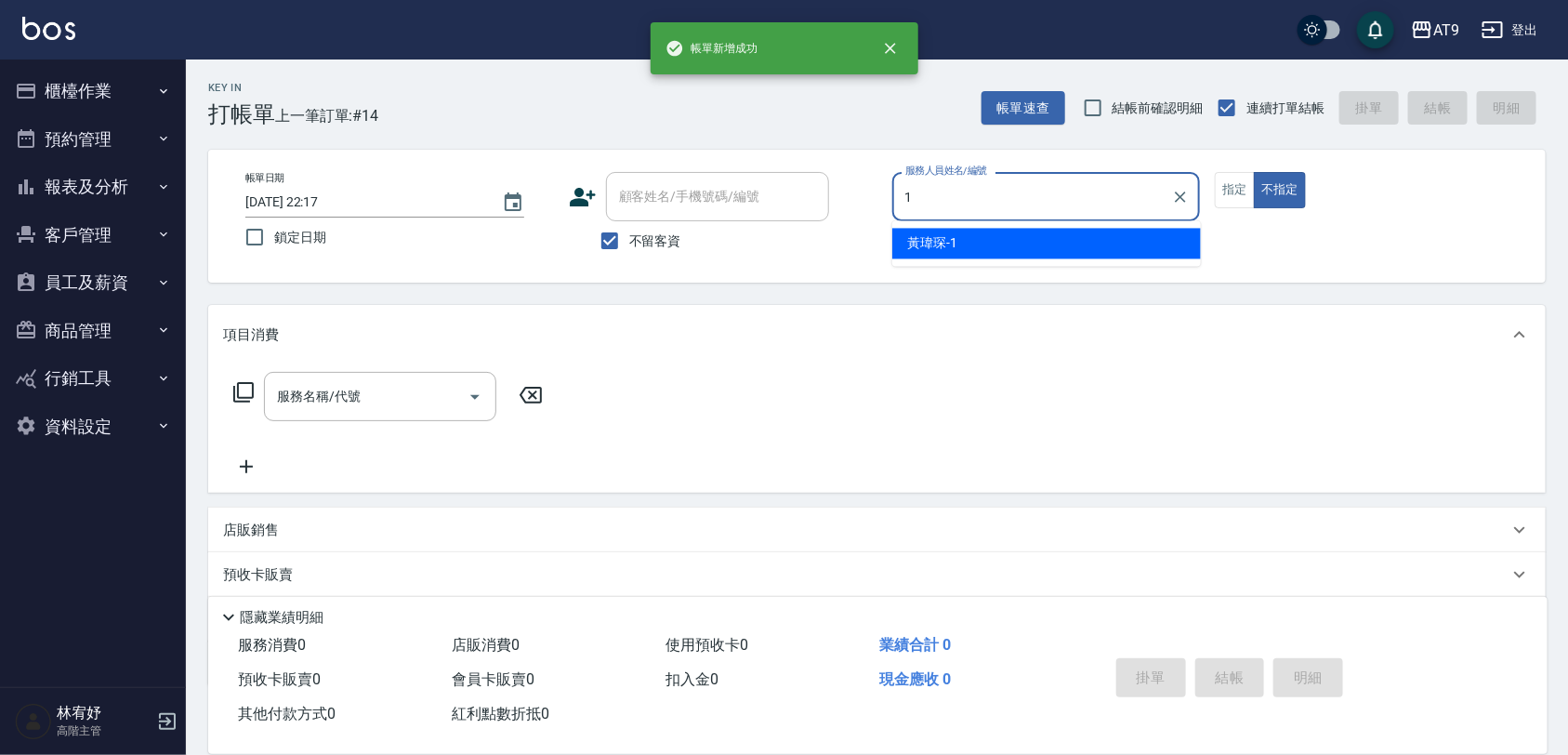
type input "1"
type button "false"
type input "黃瑋琛-1"
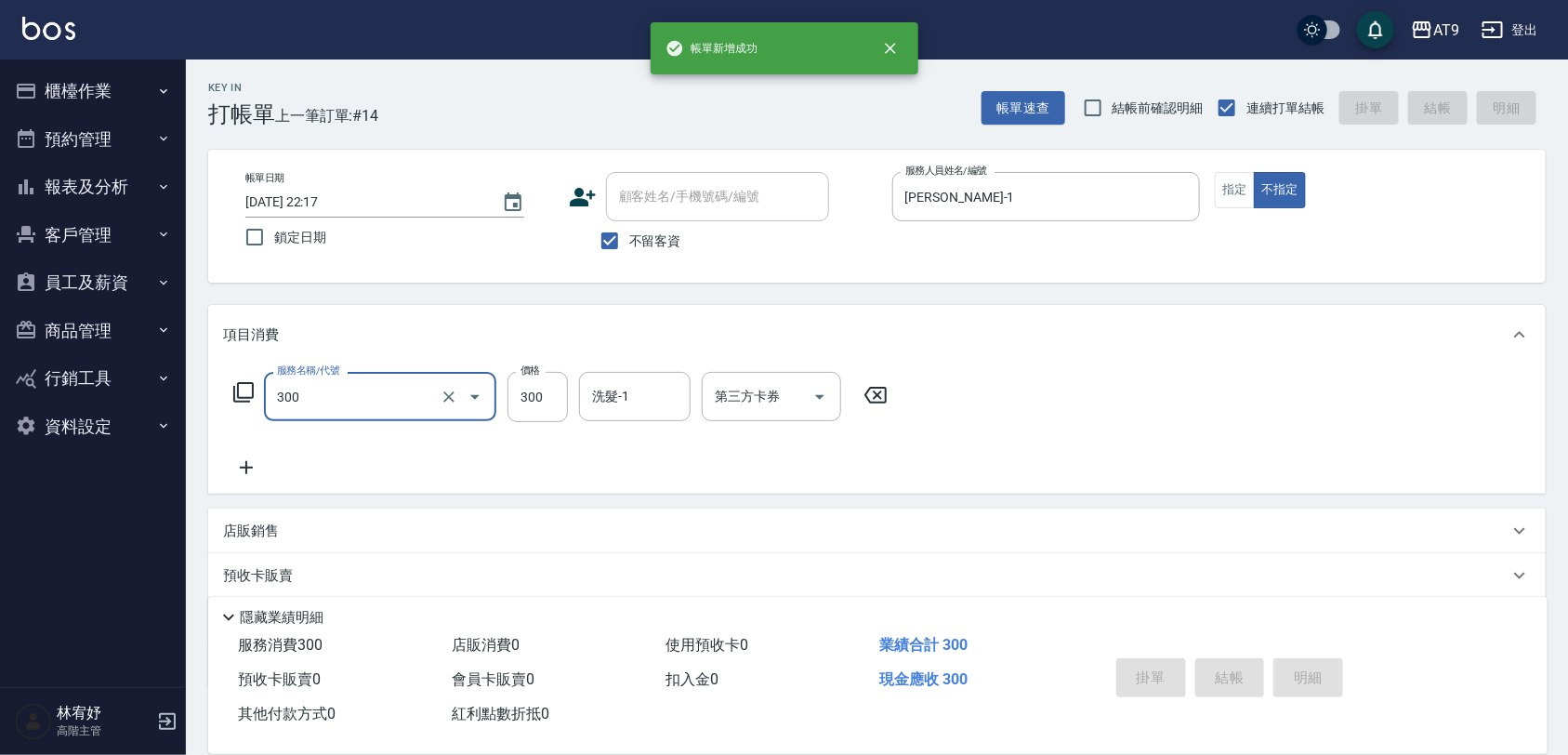
type input "300"
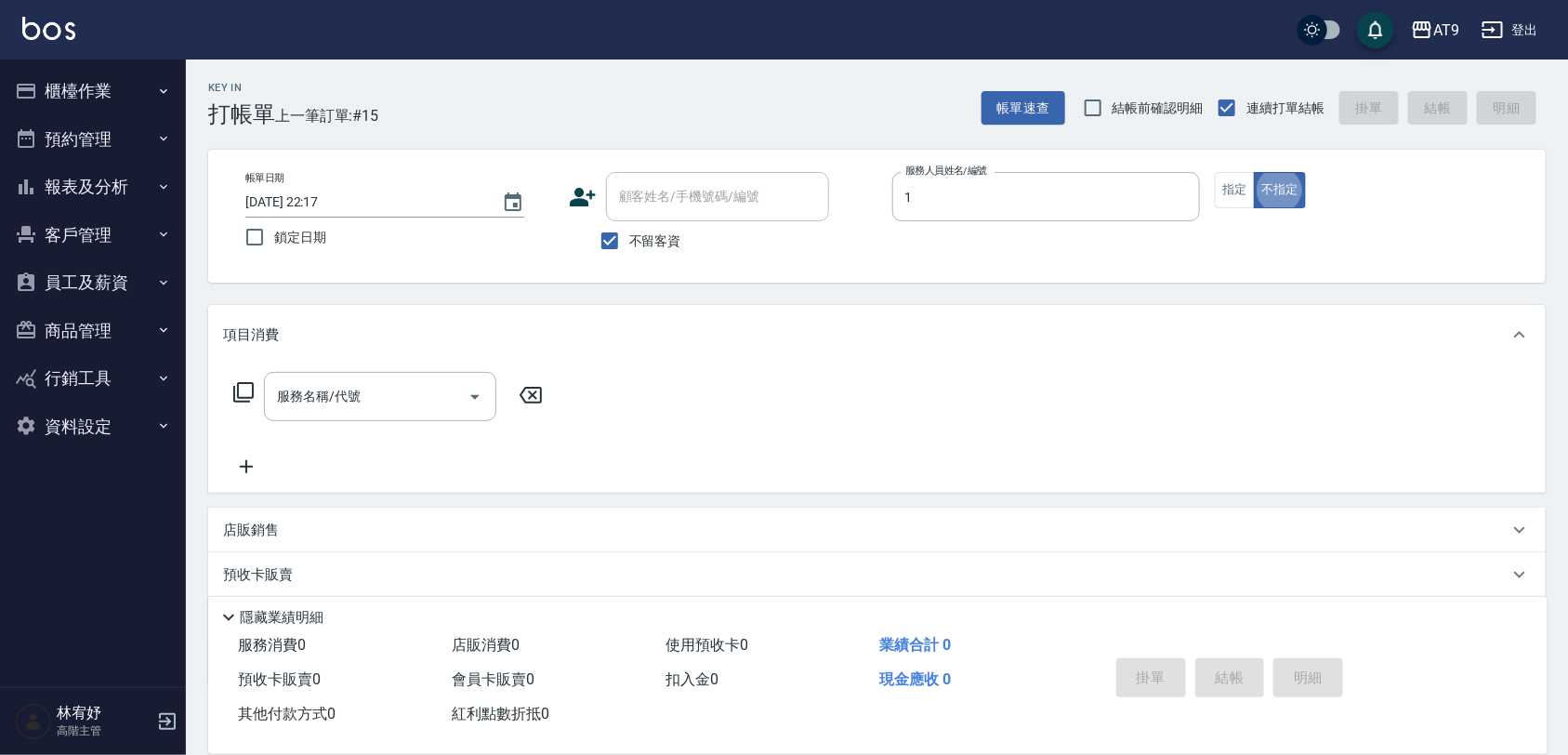
type input "黃瑋琛-1"
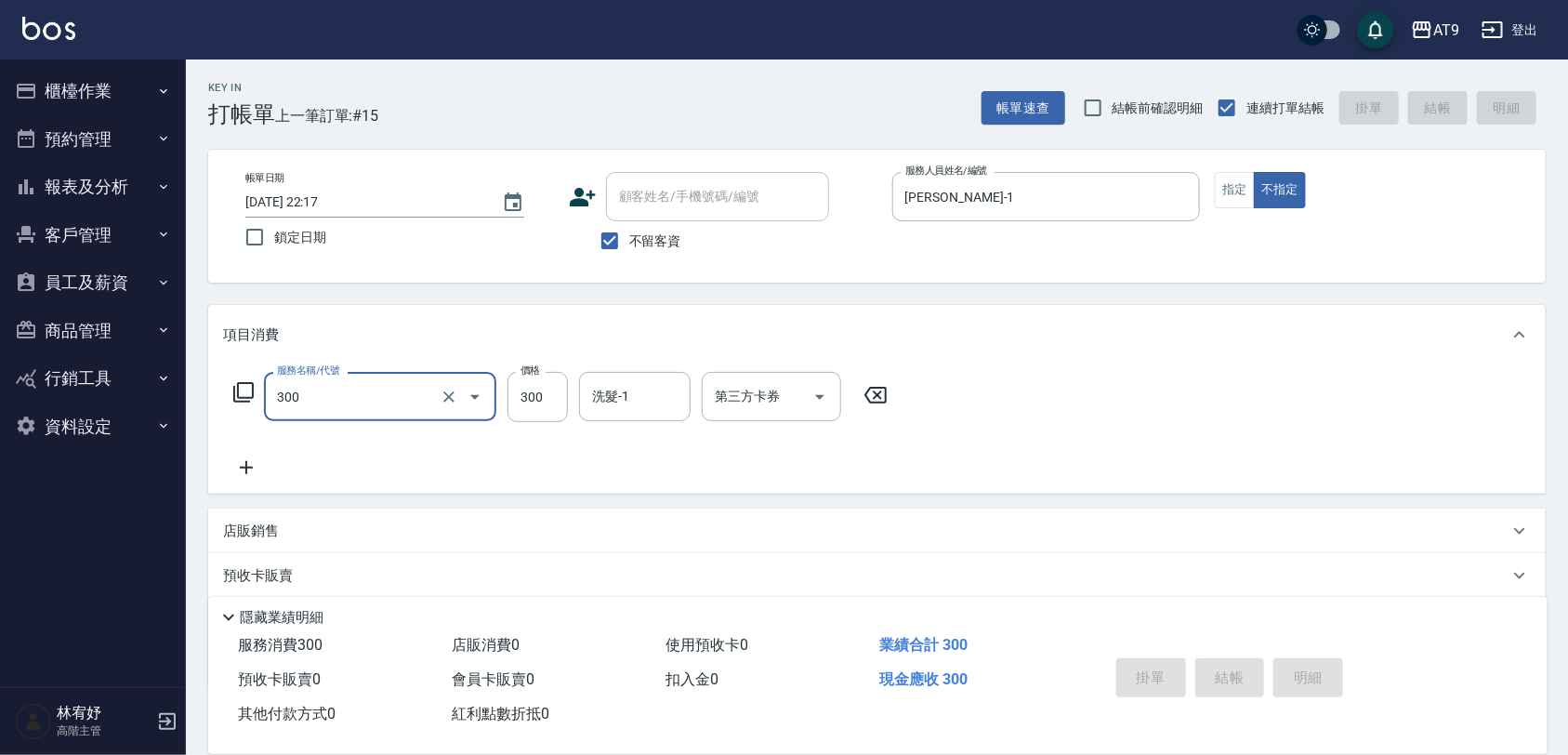
type input "300"
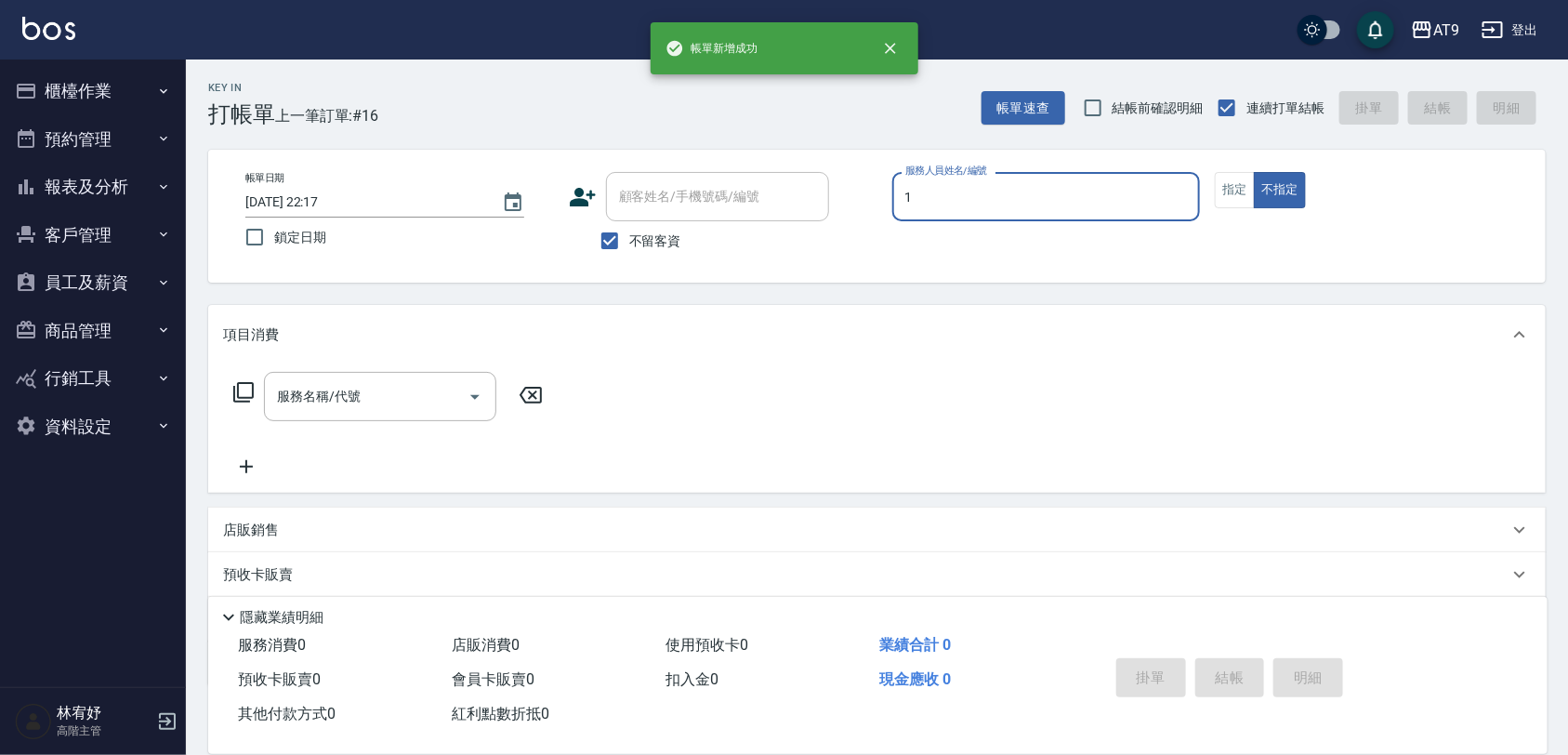
type input "黃瑋琛-1"
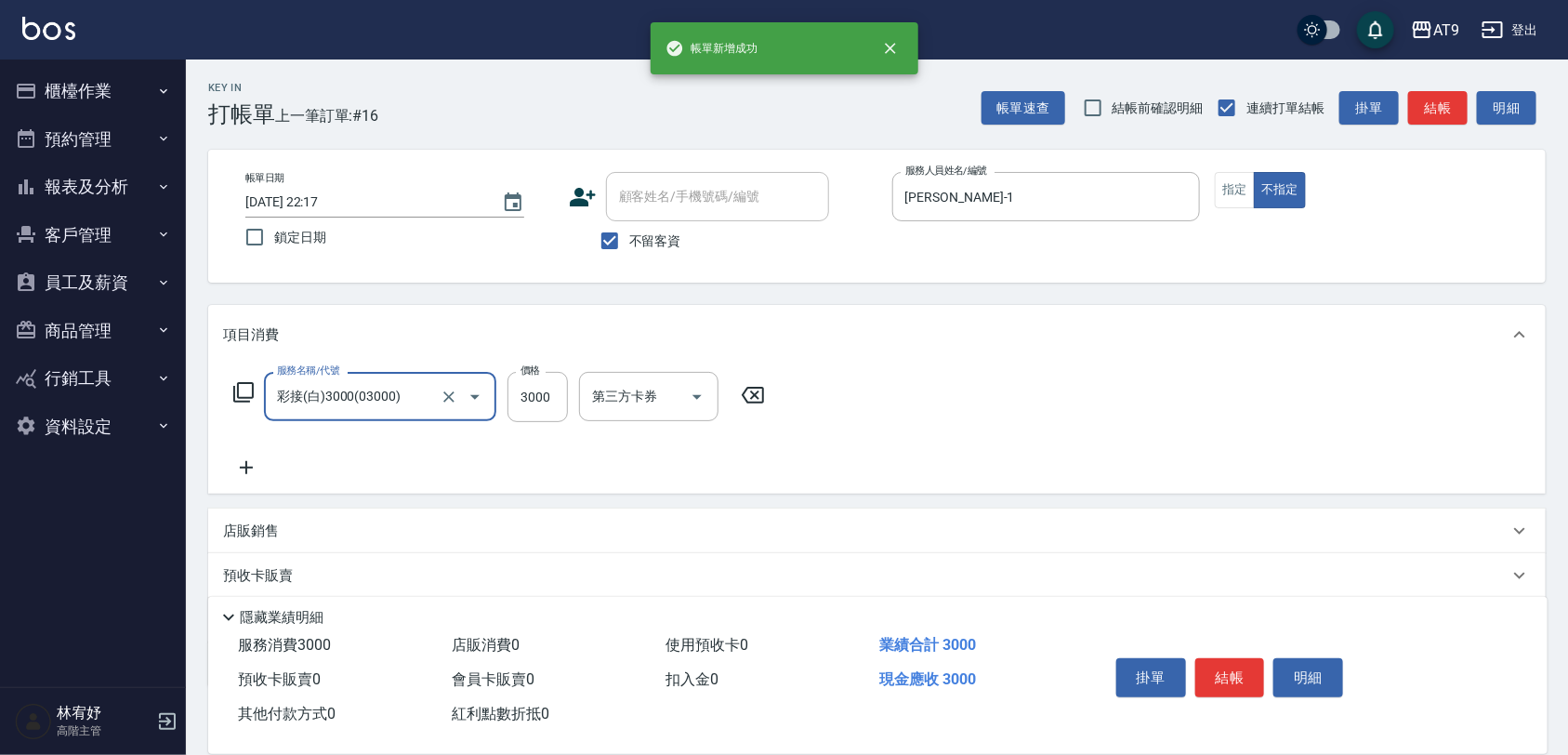
type input "彩接(白)3000(03000)"
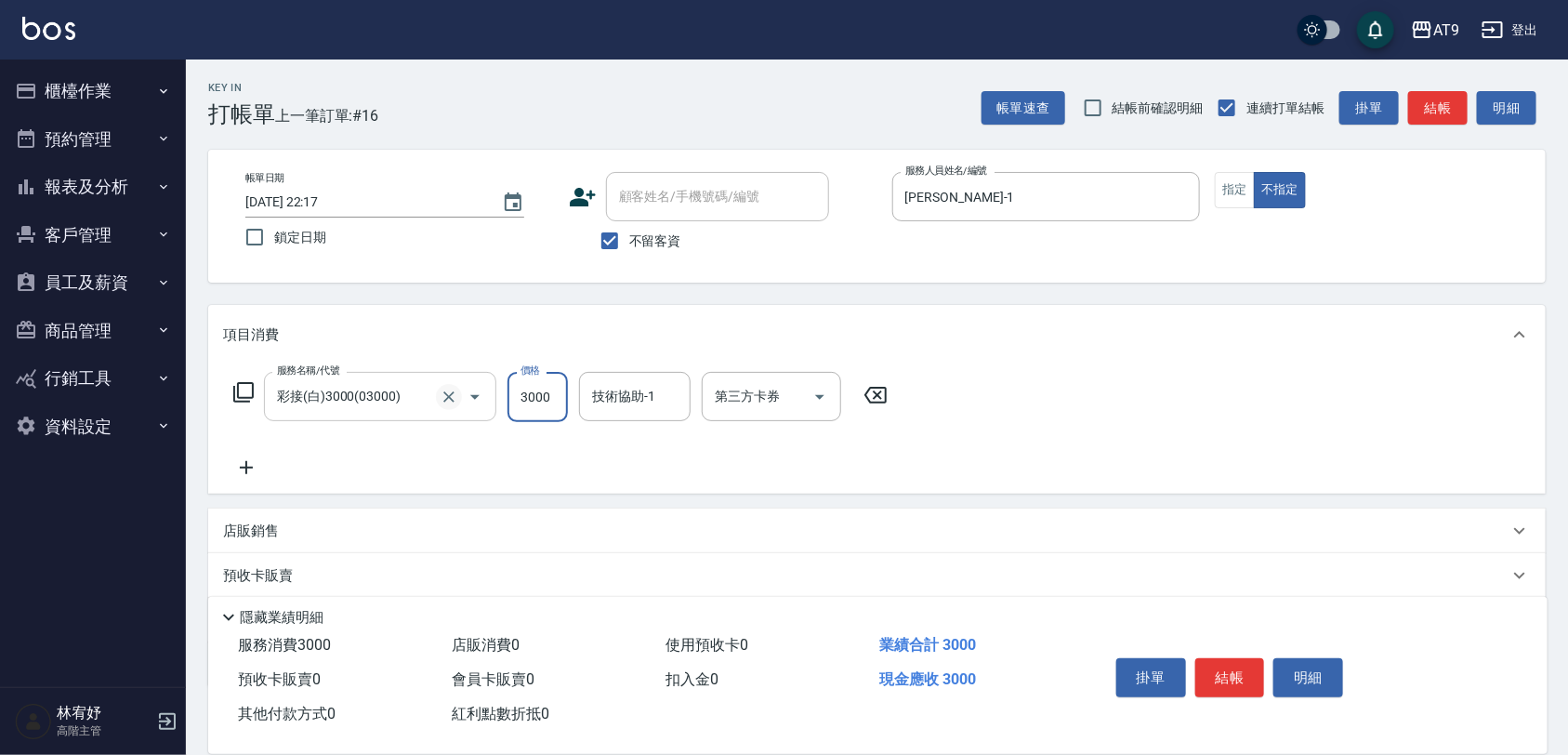
click at [455, 388] on icon "Clear" at bounding box center [449, 397] width 19 height 19
type input "SC300(300)"
type input "300"
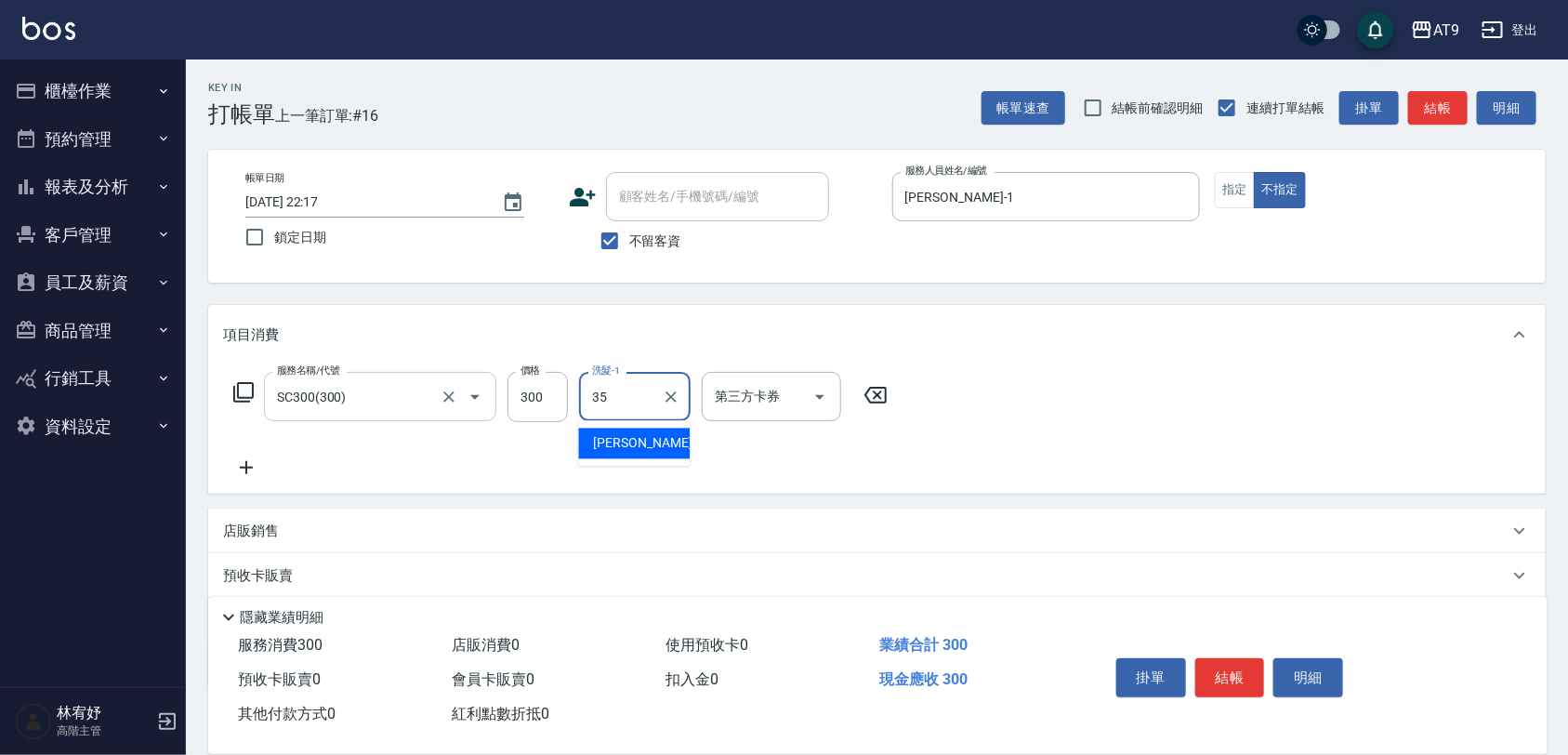
type input "邱靖淳-35"
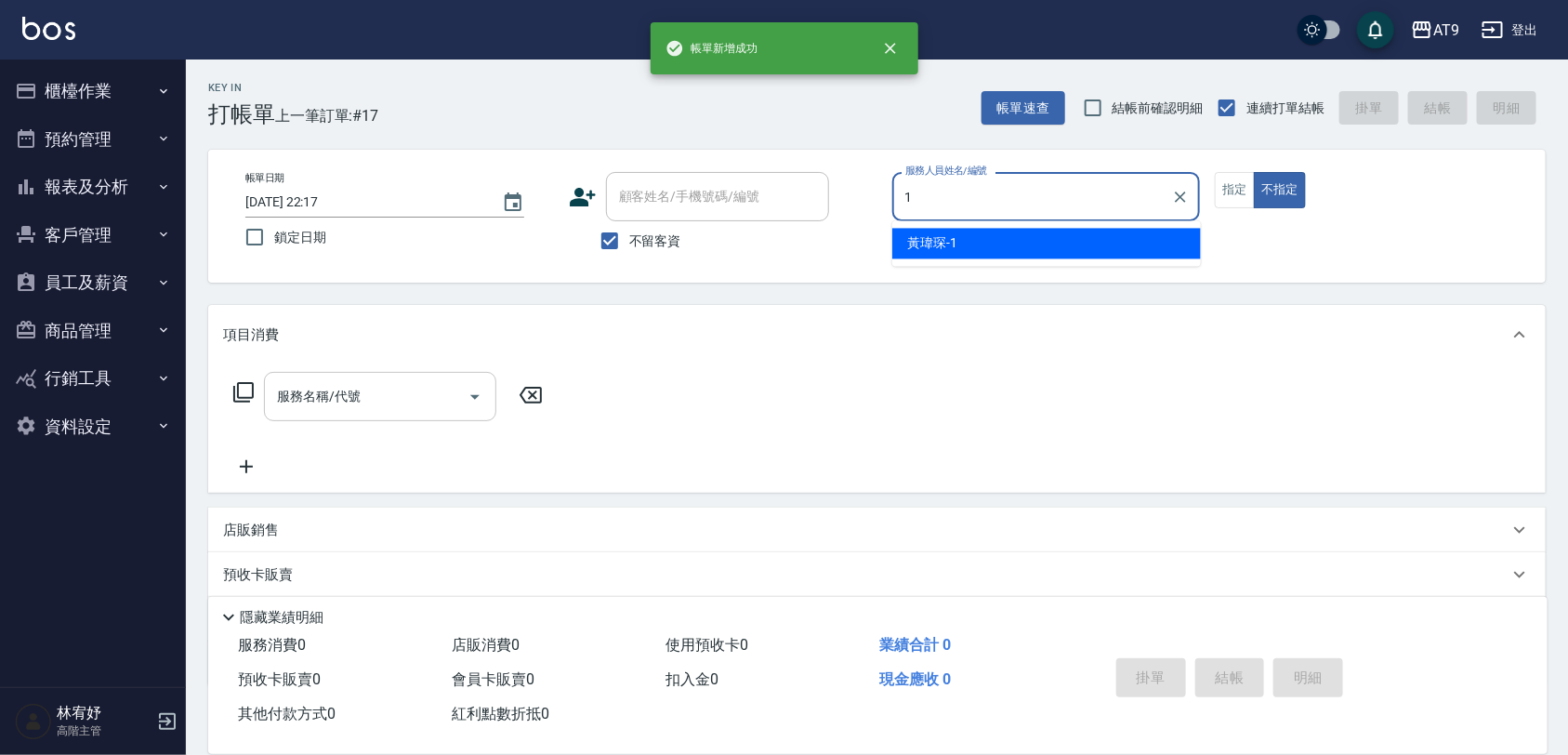
type input "黃瑋琛-1"
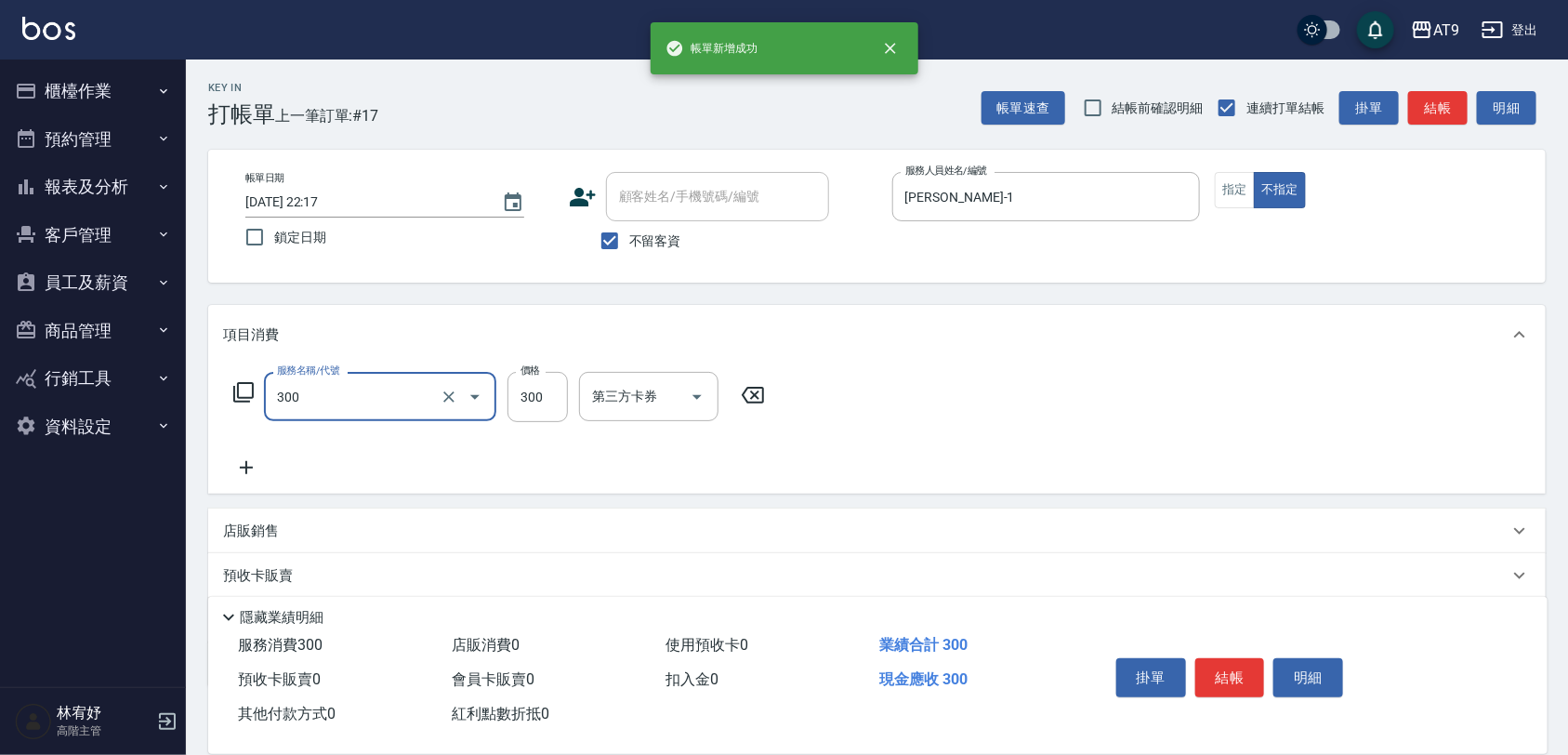
type input "SC300(300)"
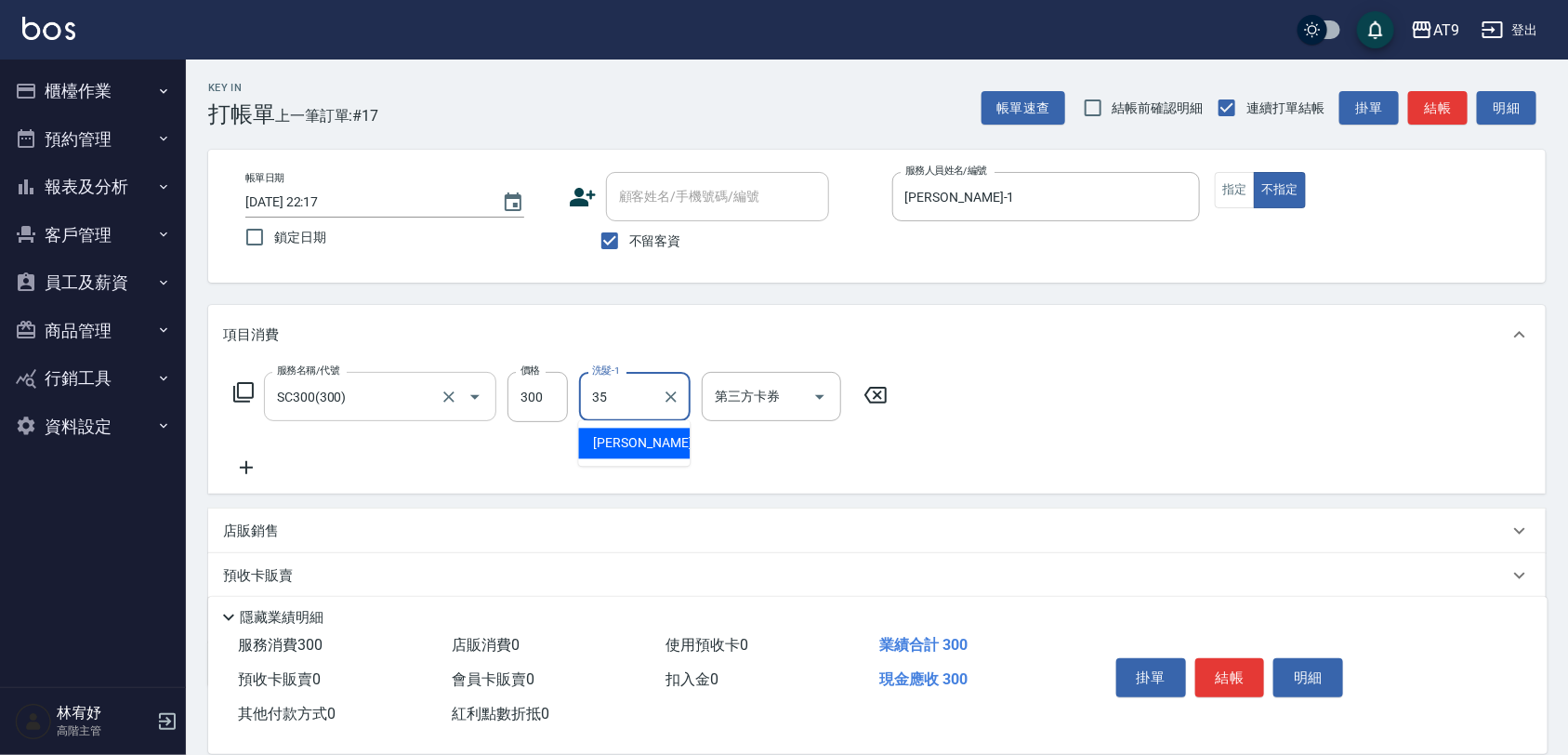
type input "邱靖淳-35"
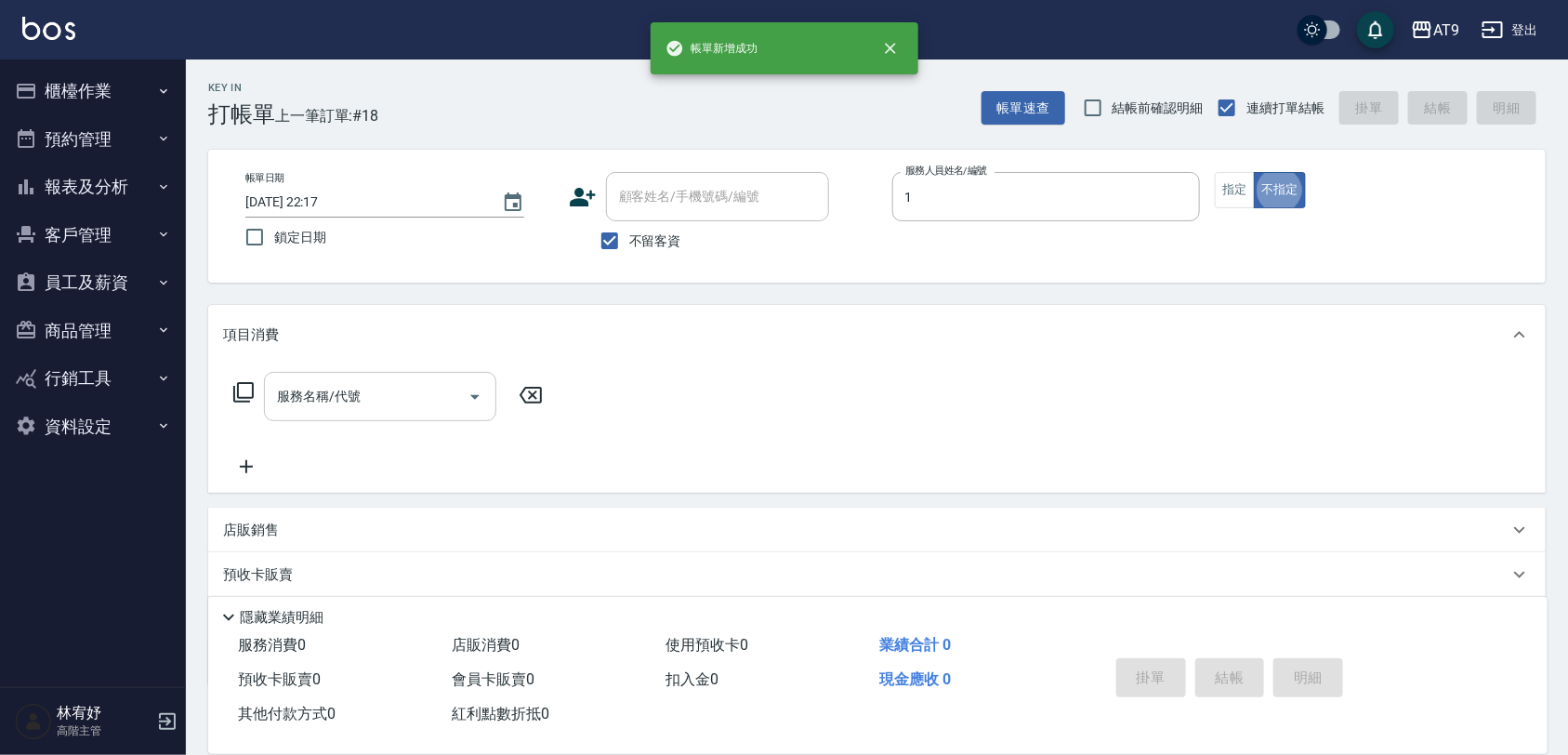
type input "黃瑋琛-1"
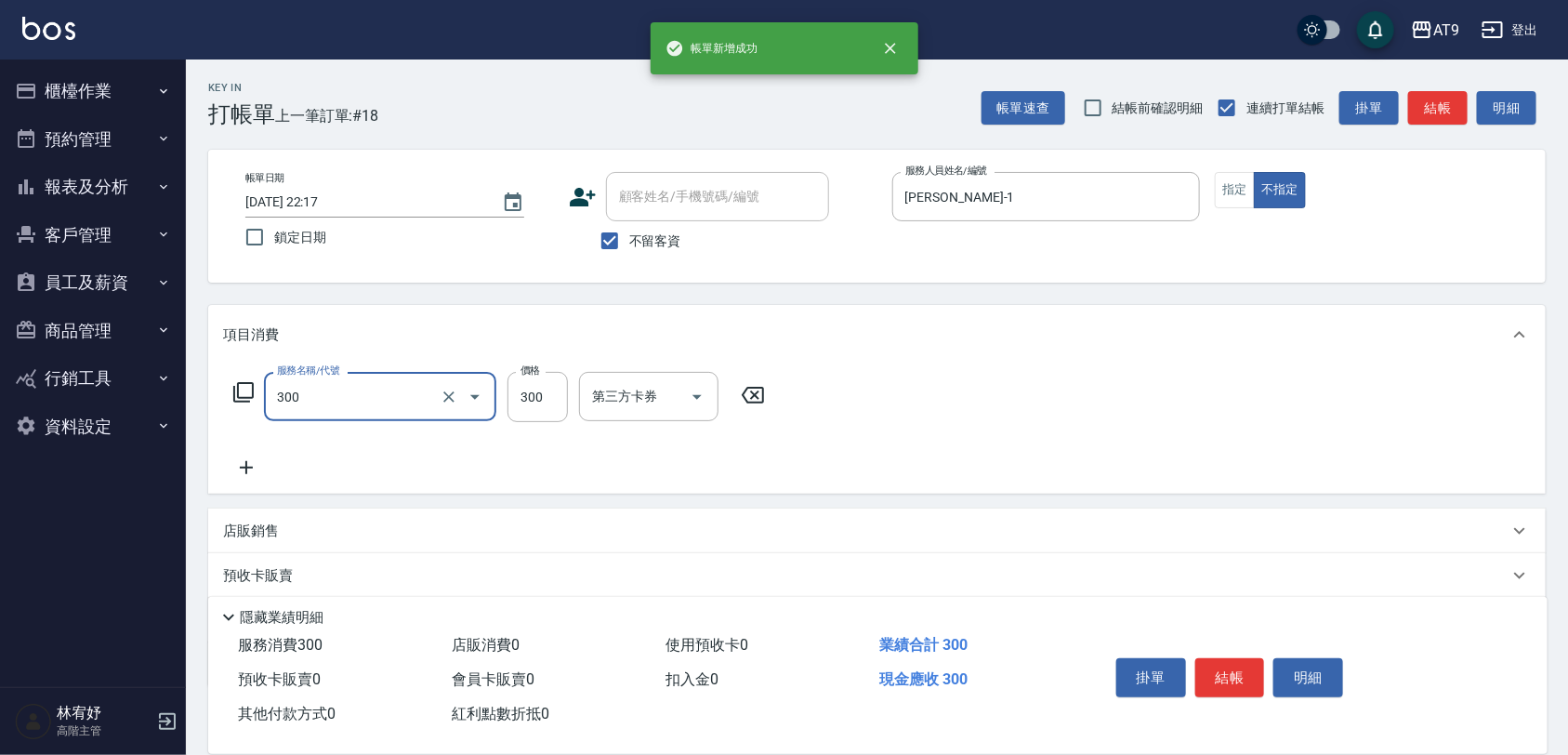
type input "SC300(300)"
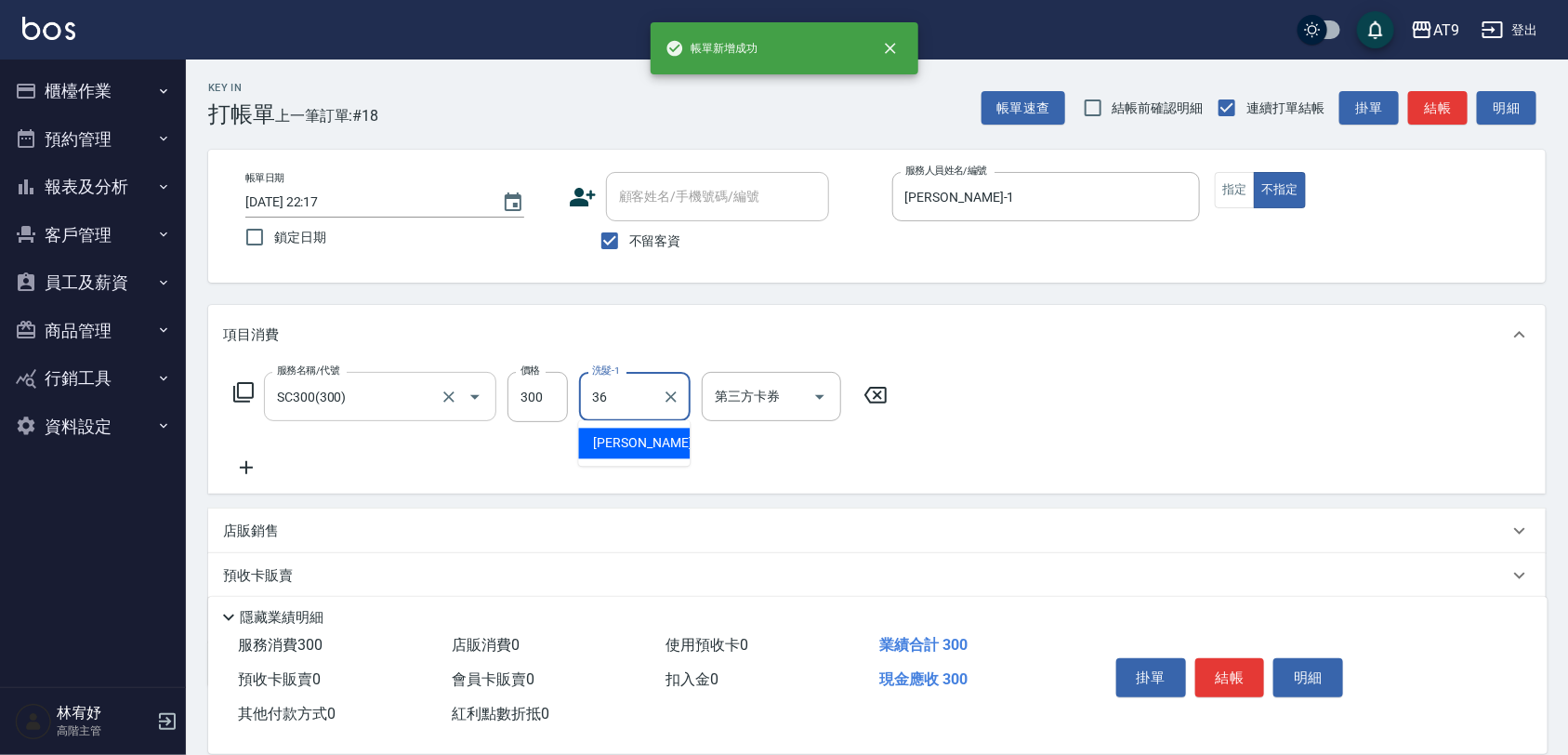
type input "蔡秉諶-36"
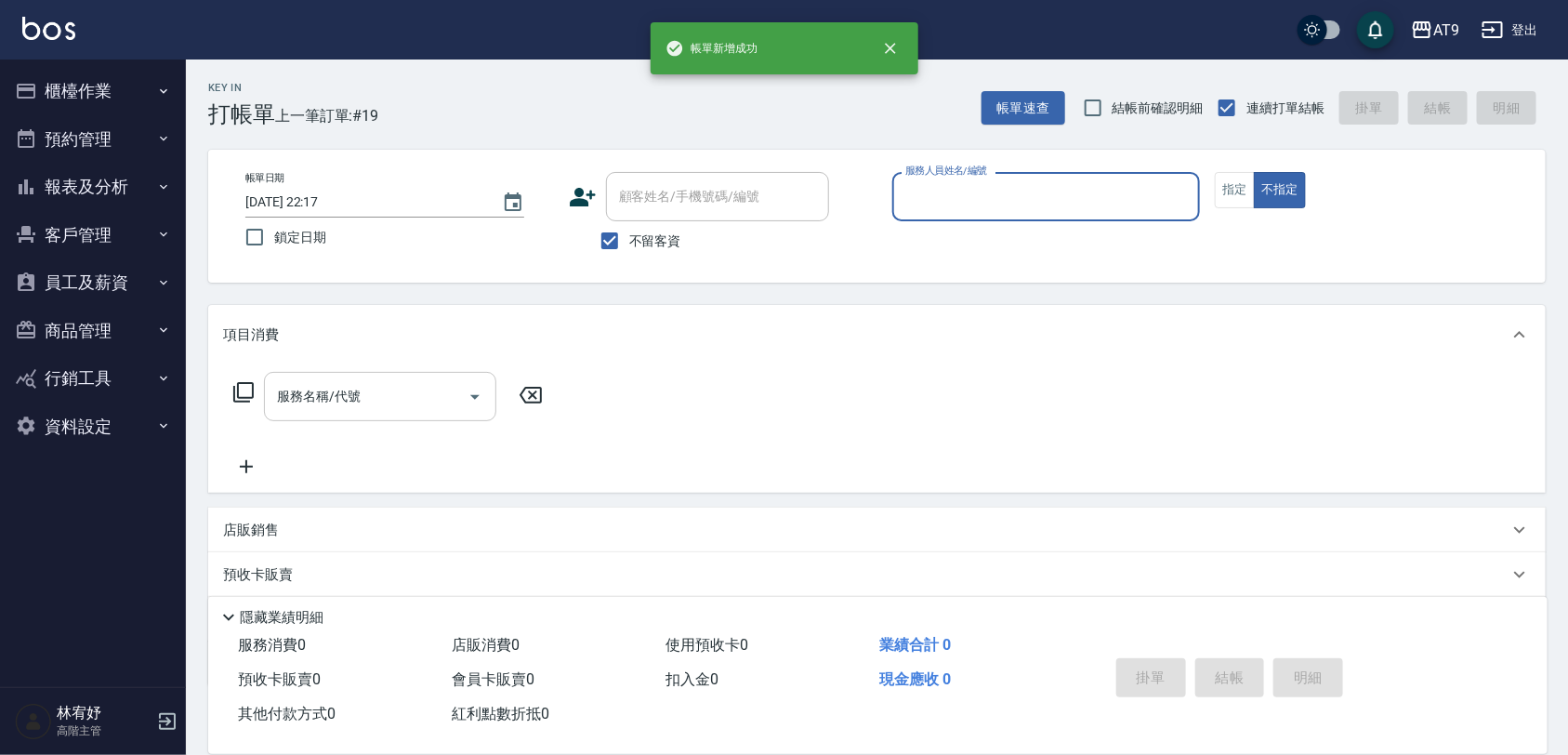
click at [76, 192] on button "報表及分析" at bounding box center [93, 186] width 171 height 48
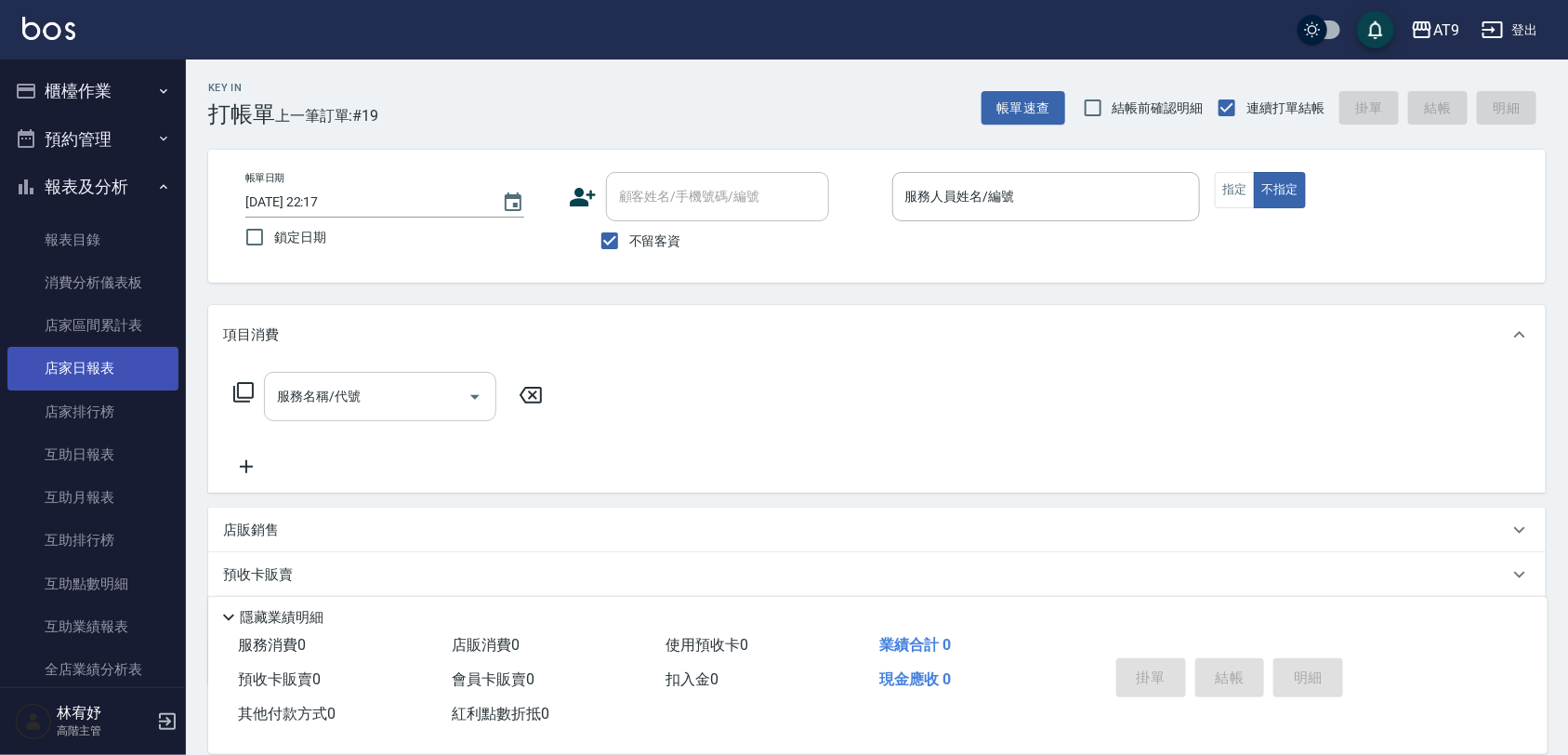
click at [125, 356] on link "店家日報表" at bounding box center [93, 368] width 171 height 42
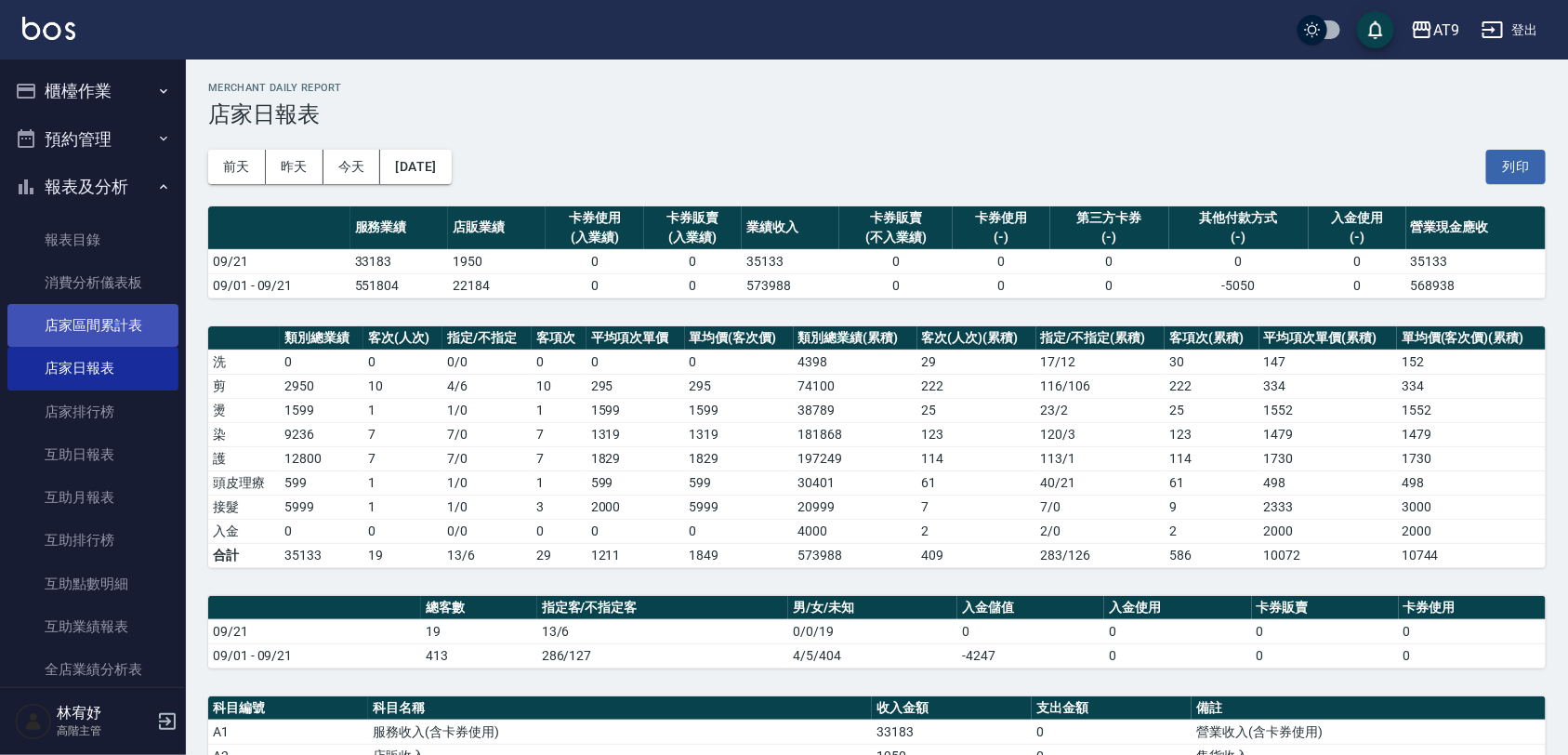
click at [123, 335] on link "店家區間累計表" at bounding box center [93, 324] width 171 height 42
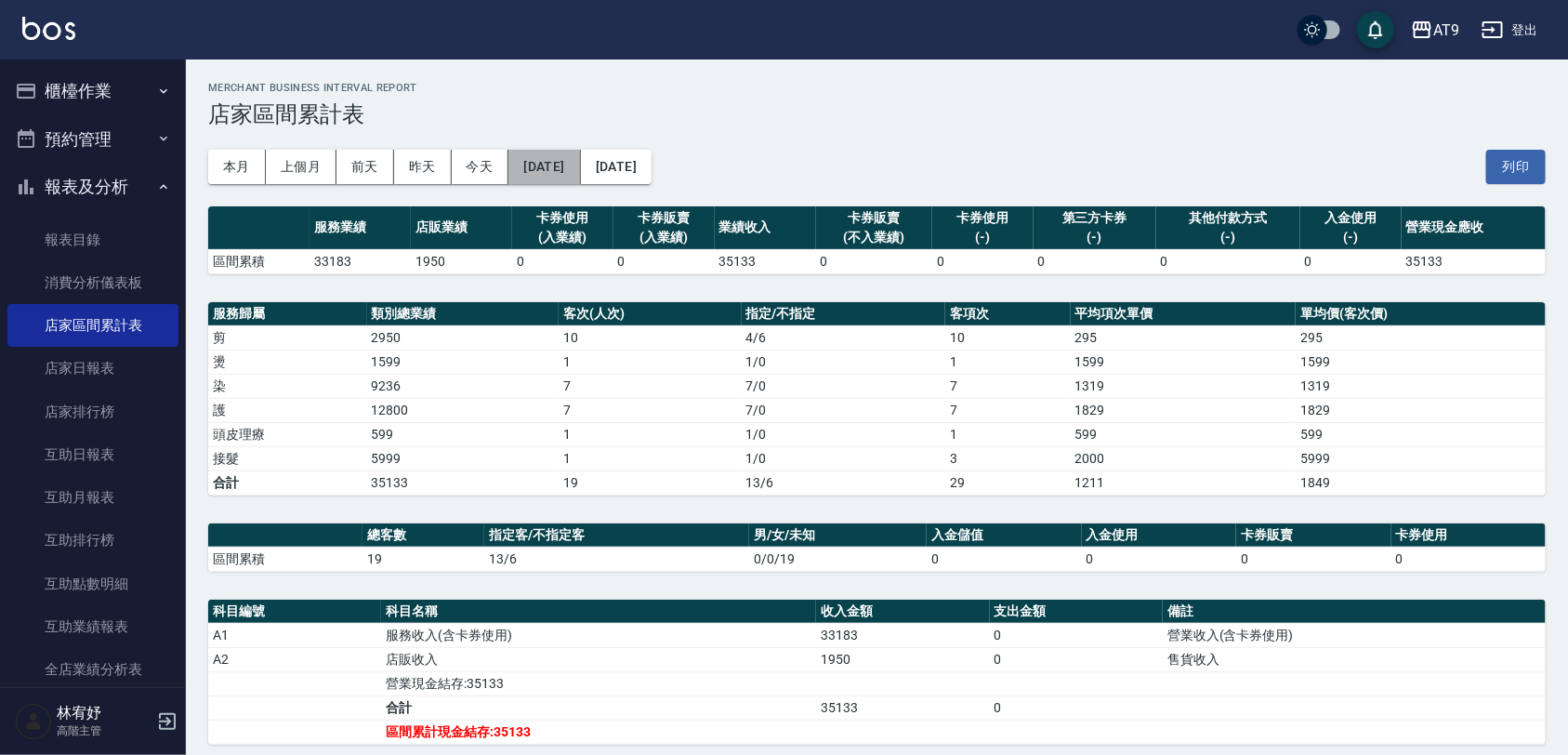
click at [572, 175] on button "[DATE]" at bounding box center [544, 166] width 71 height 35
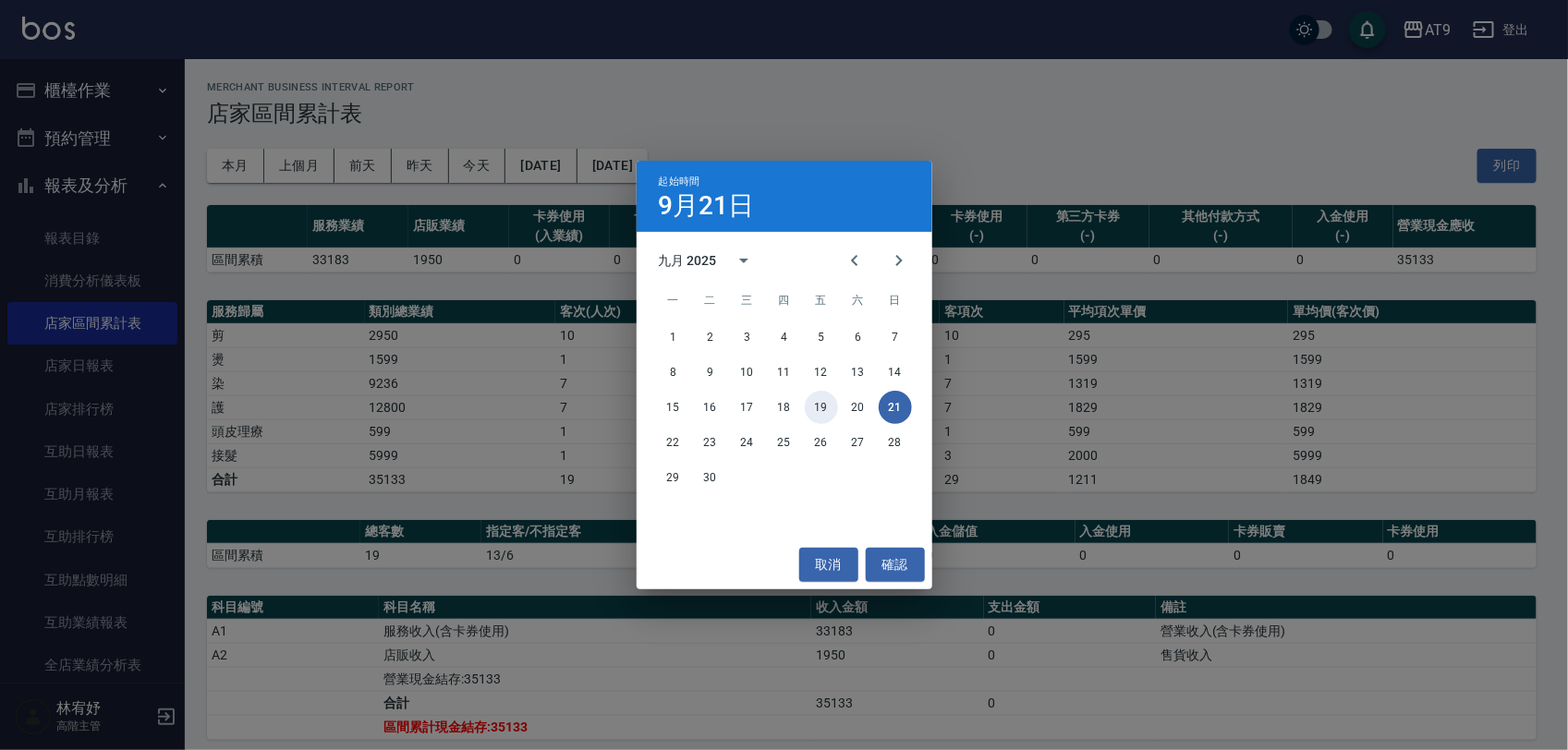
click at [822, 413] on button "19" at bounding box center [821, 407] width 34 height 34
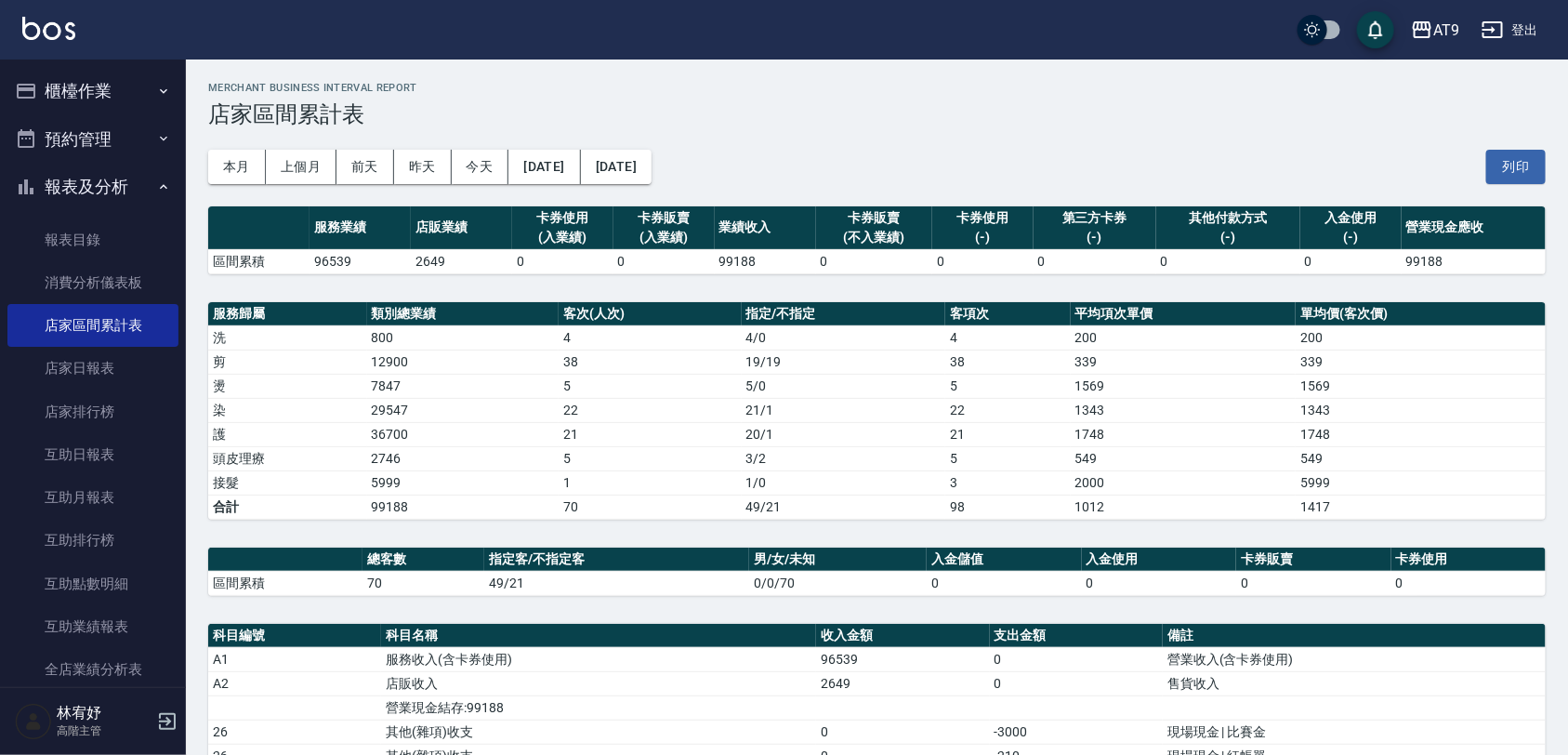
scroll to position [433, 0]
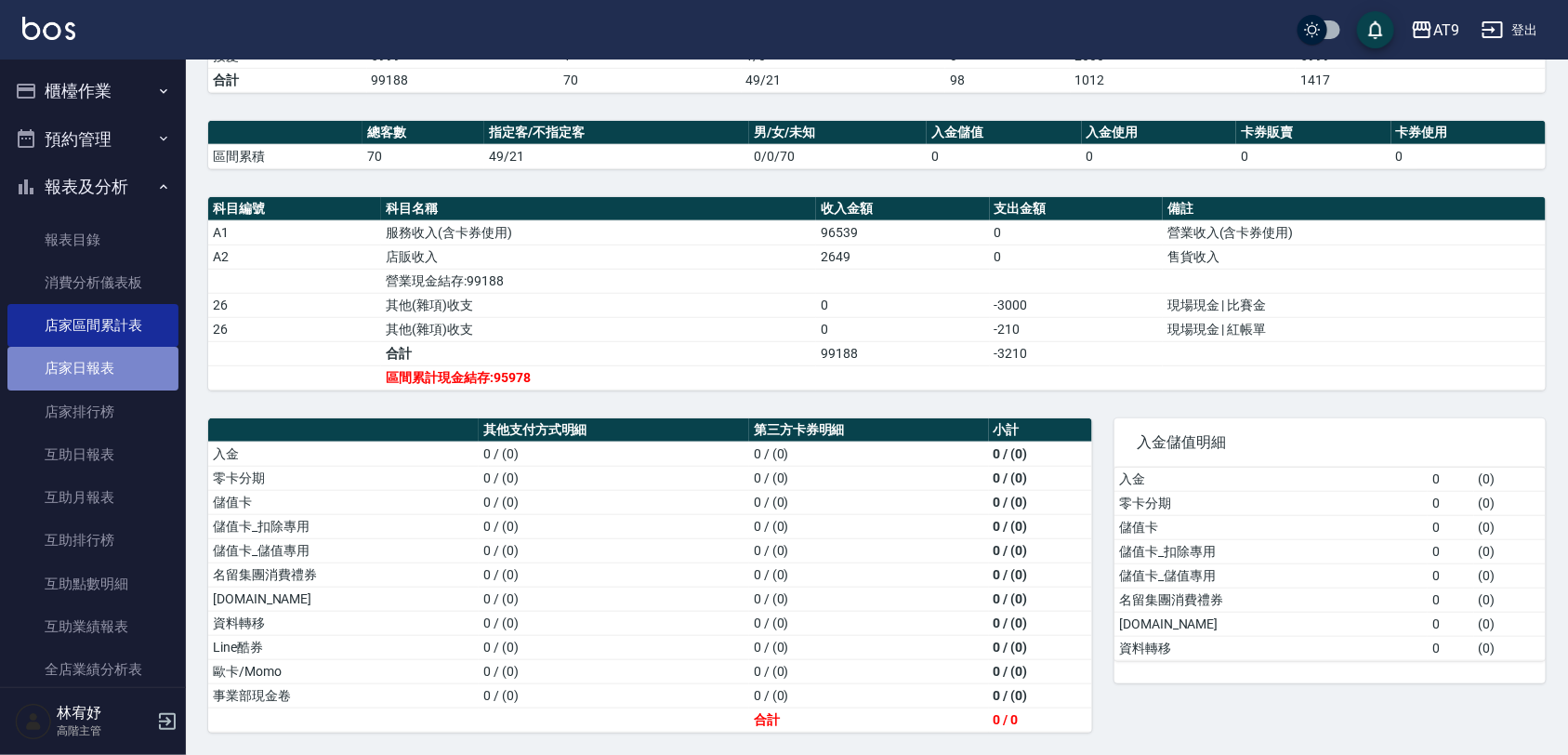
drag, startPoint x: 115, startPoint y: 369, endPoint x: 155, endPoint y: 369, distance: 40.0
click at [115, 369] on link "店家日報表" at bounding box center [93, 368] width 171 height 42
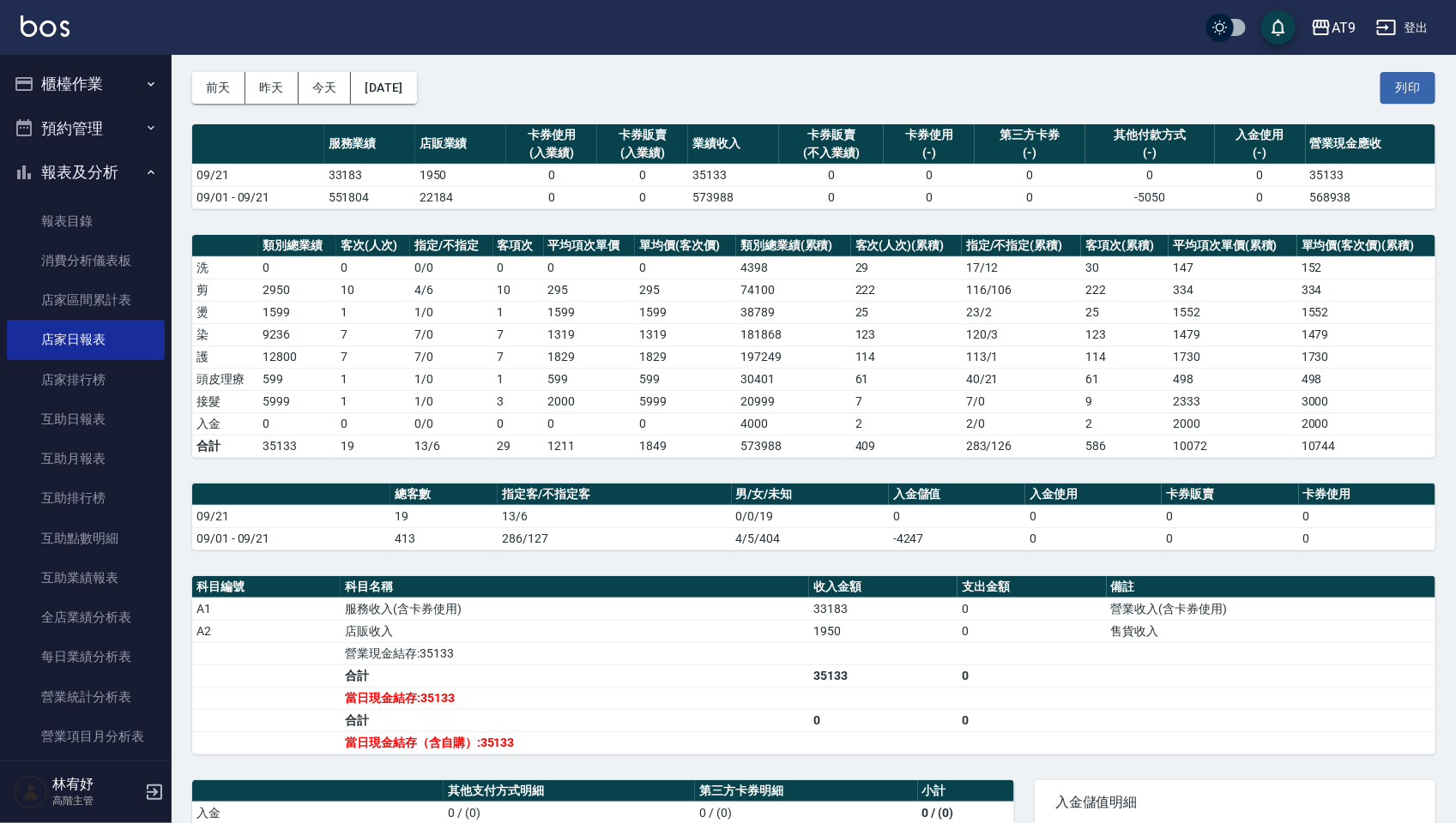
scroll to position [69, 0]
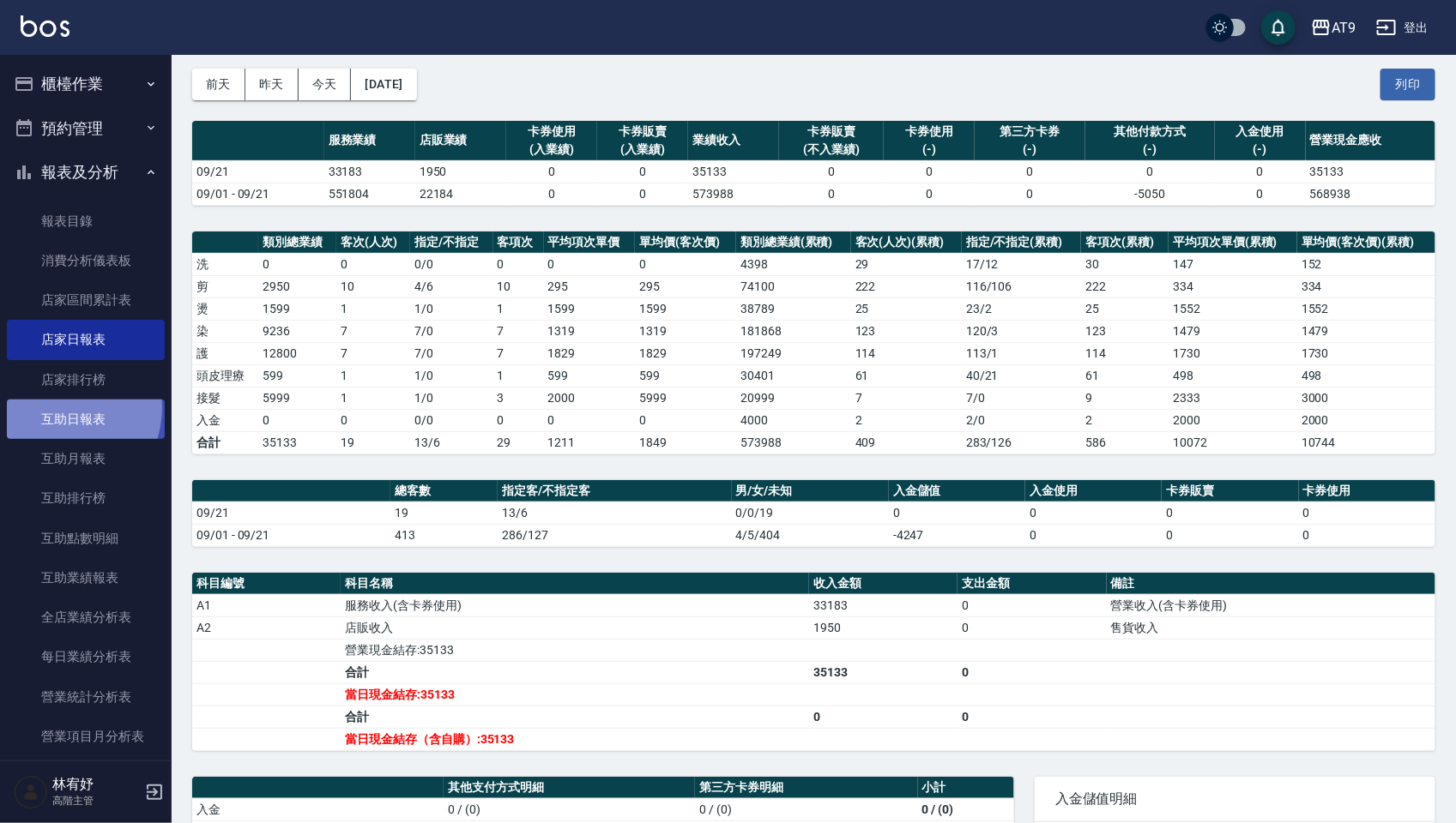
click at [62, 408] on link "互助日報表" at bounding box center [86, 419] width 158 height 39
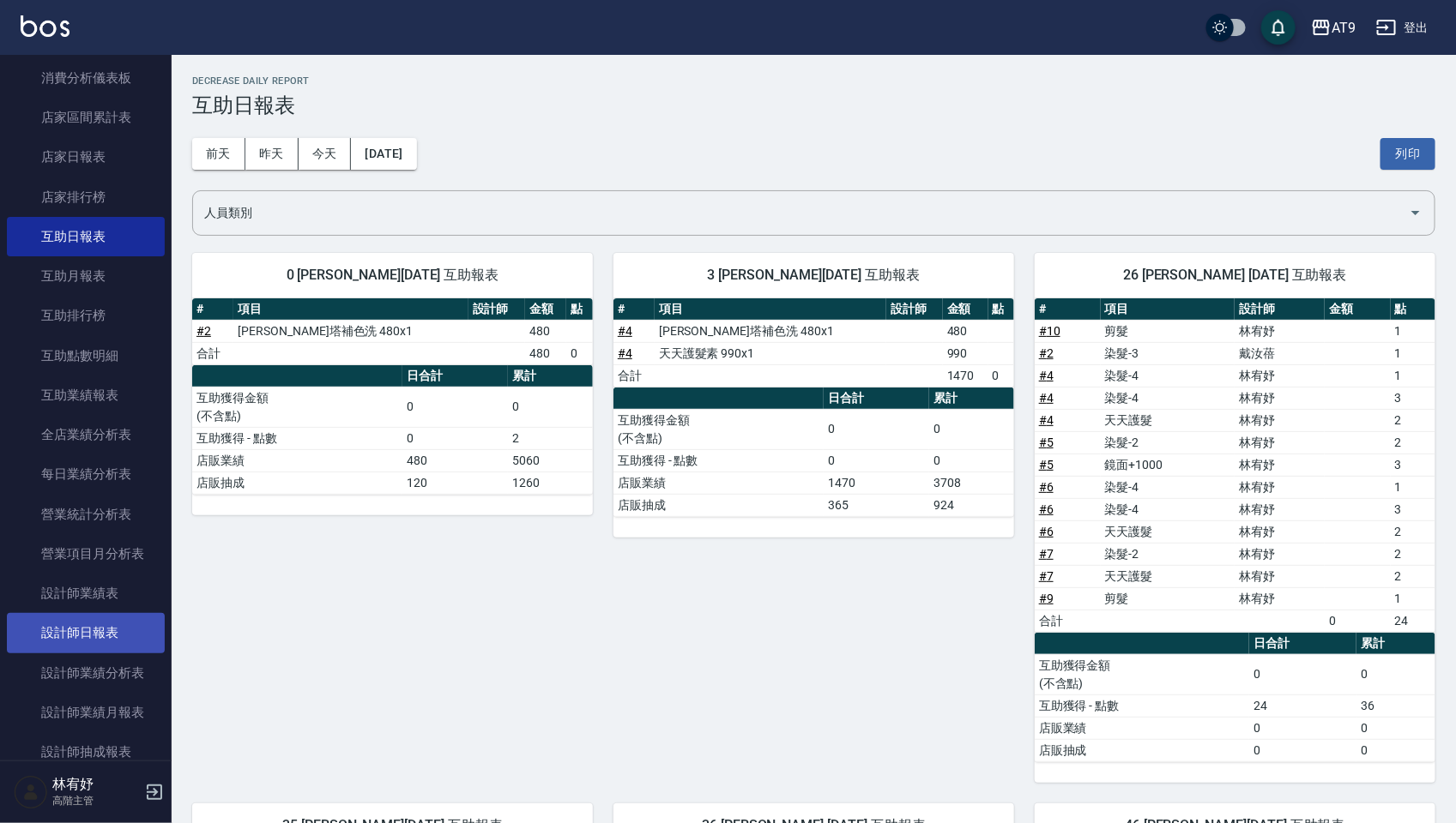
scroll to position [214, 0]
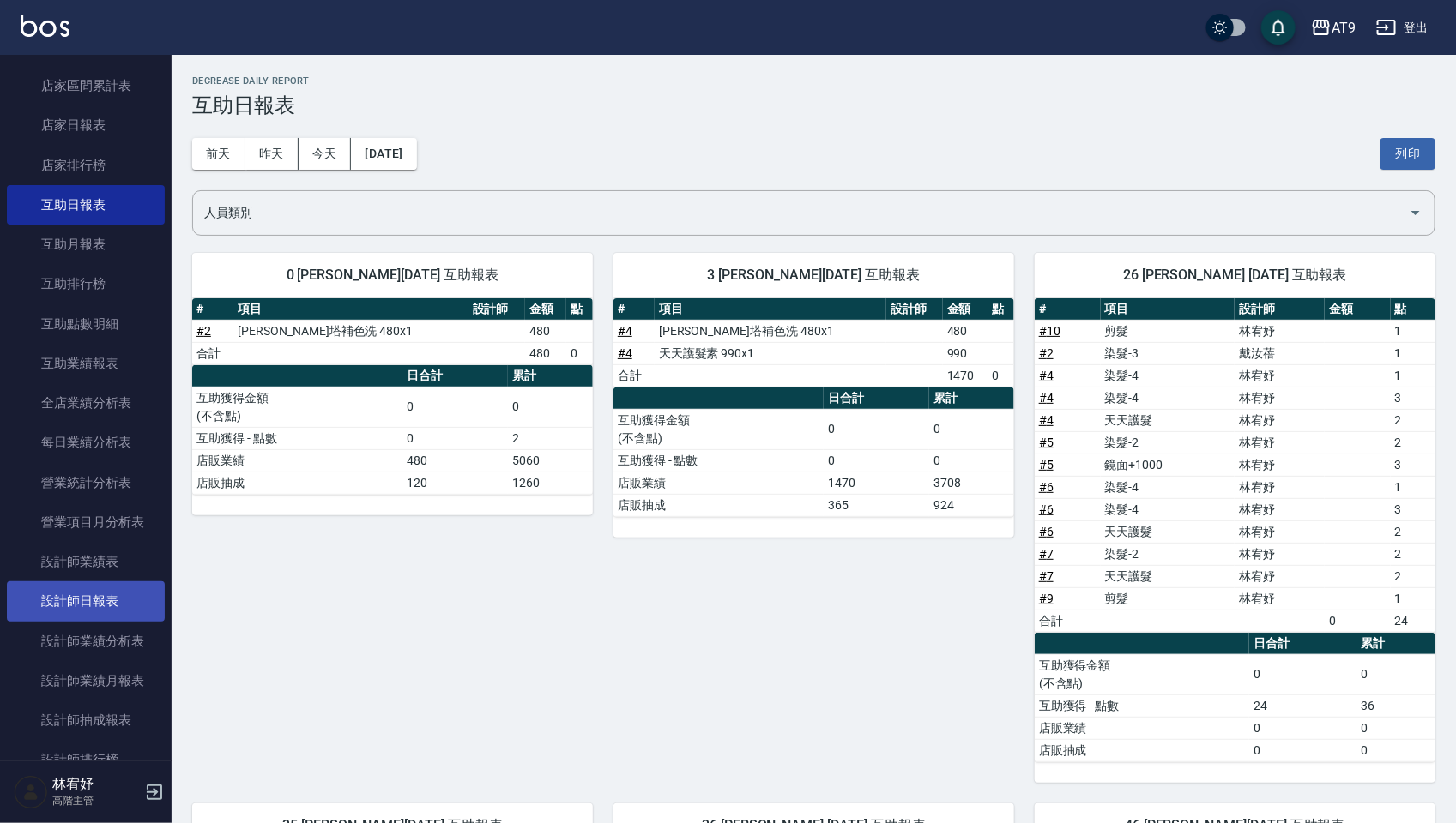
click at [103, 601] on link "設計師日報表" at bounding box center [86, 600] width 158 height 39
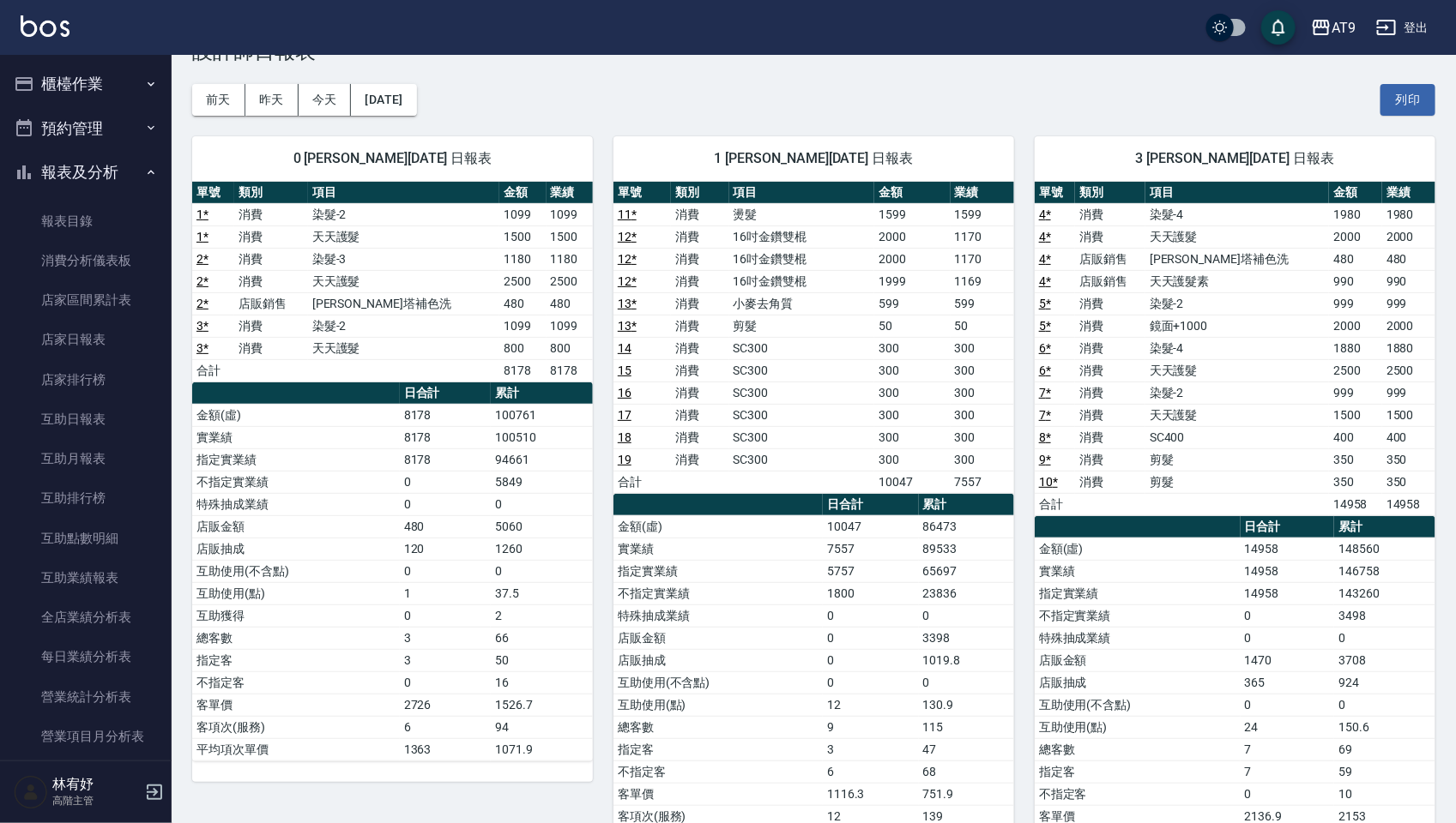
scroll to position [108, 0]
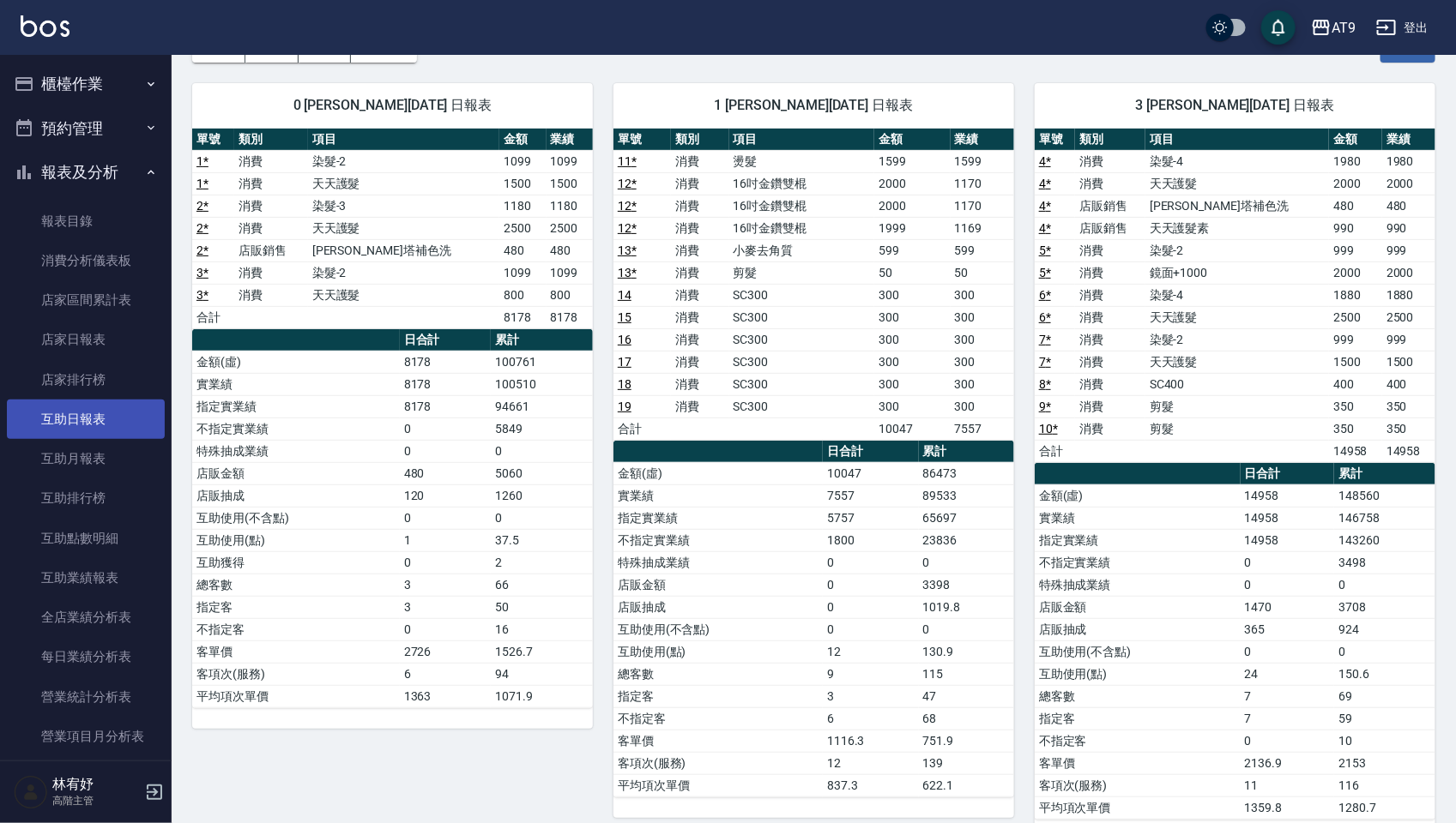
click at [96, 424] on link "互助日報表" at bounding box center [86, 419] width 158 height 39
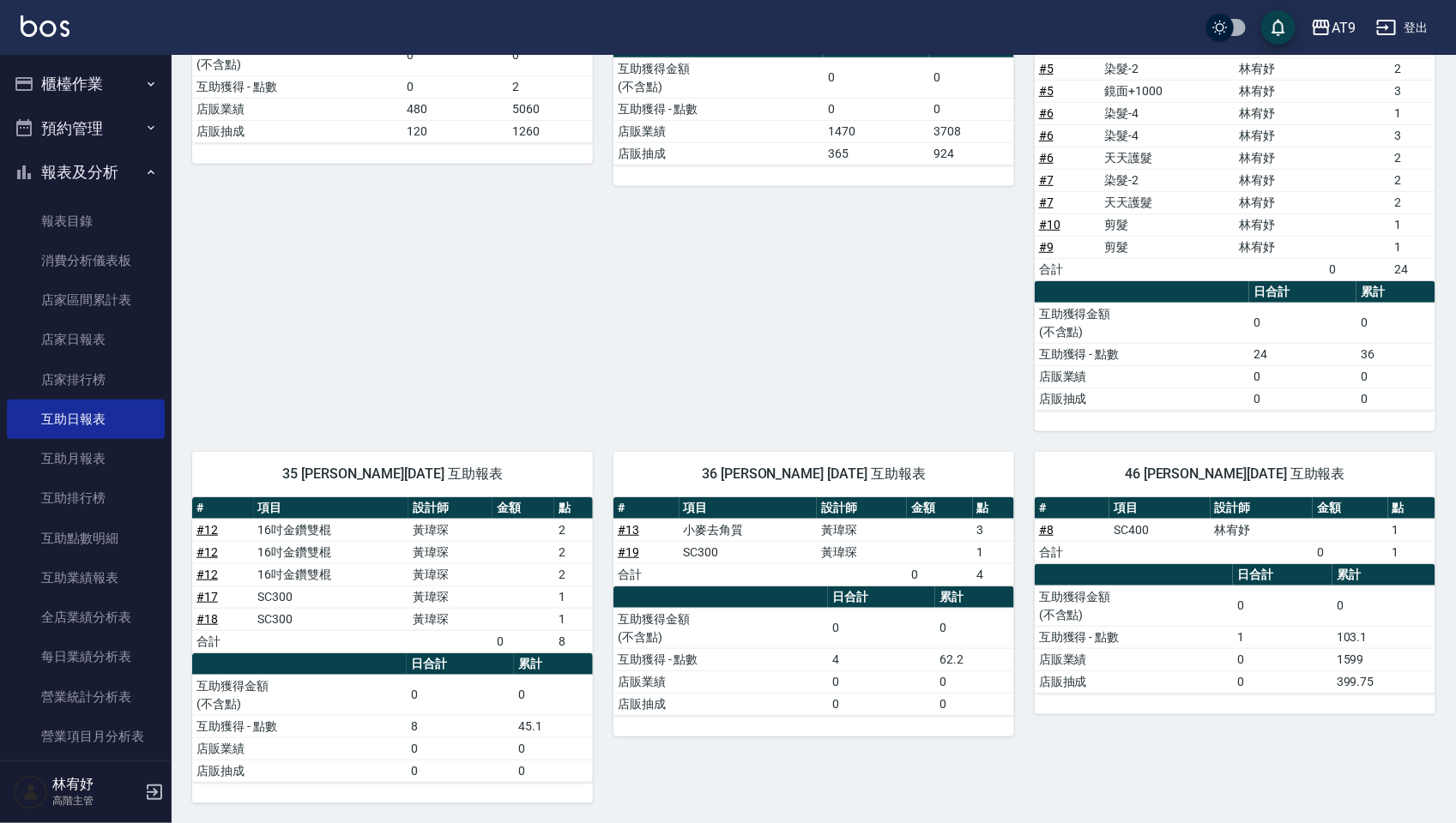
scroll to position [358, 0]
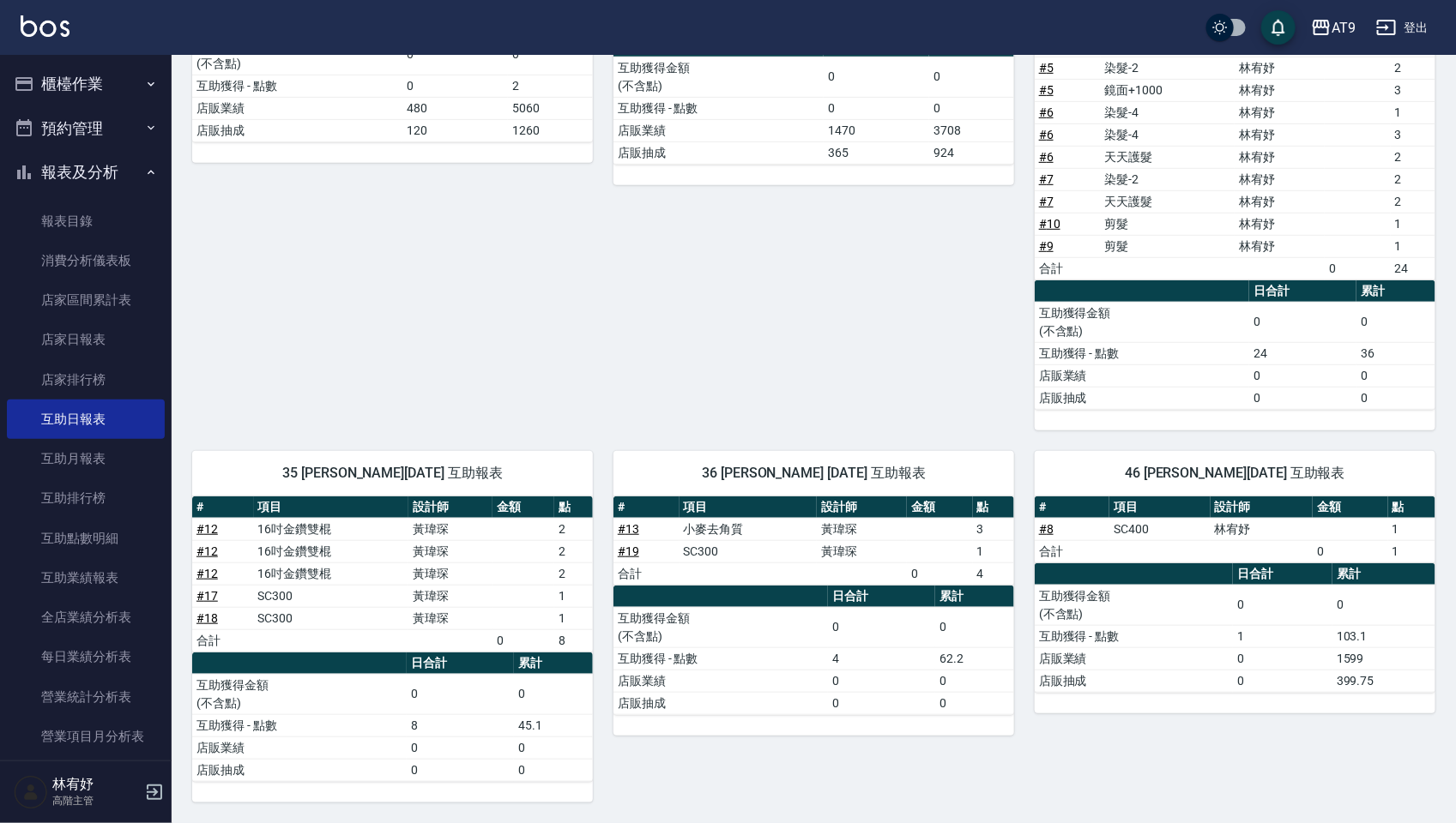
click at [1052, 532] on link "# 8" at bounding box center [1046, 529] width 15 height 14
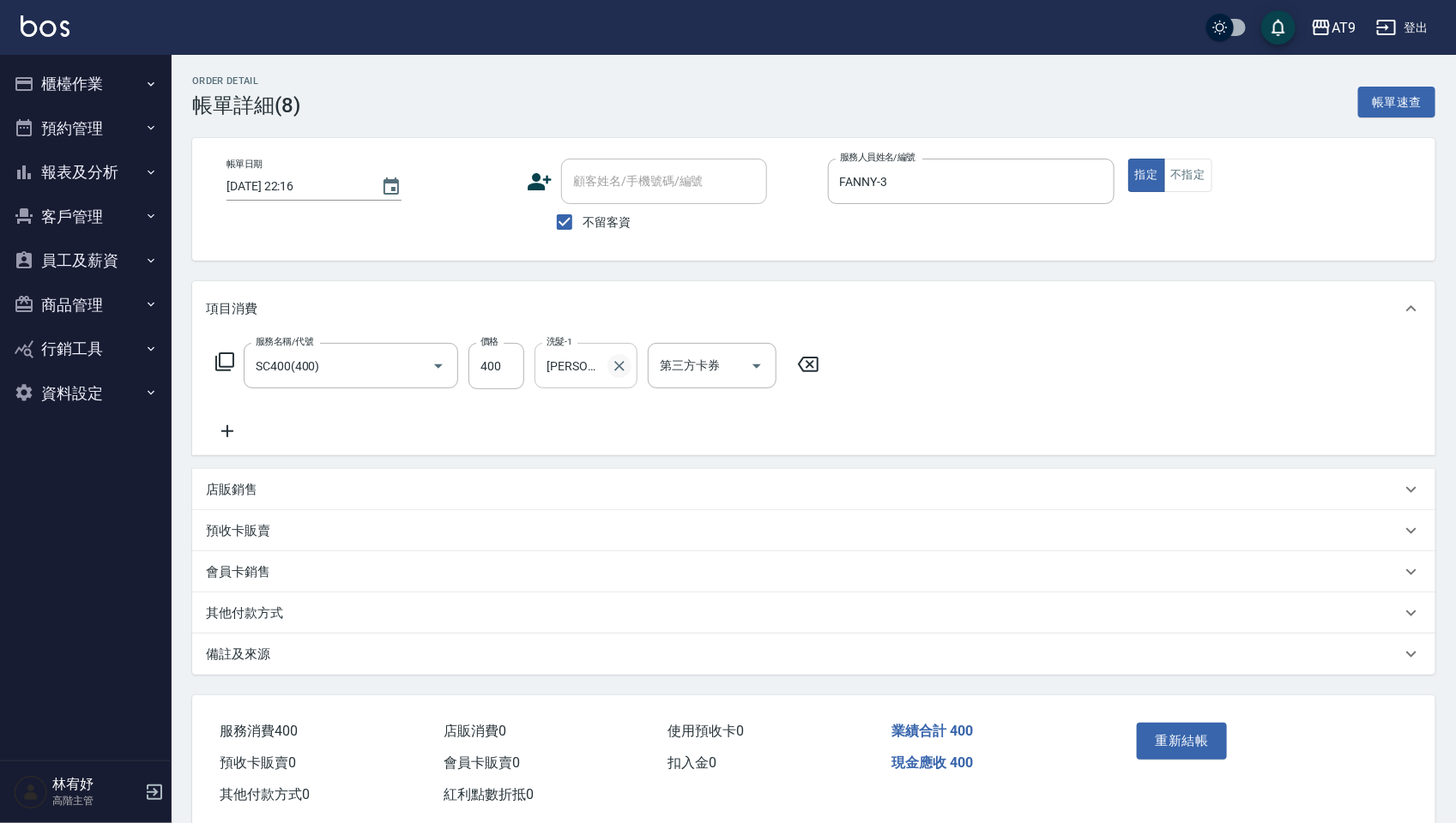
click at [624, 363] on icon "Clear" at bounding box center [620, 366] width 17 height 17
type input "陳祈聿-26"
click at [1169, 733] on button "重新結帳" at bounding box center [1182, 741] width 91 height 36
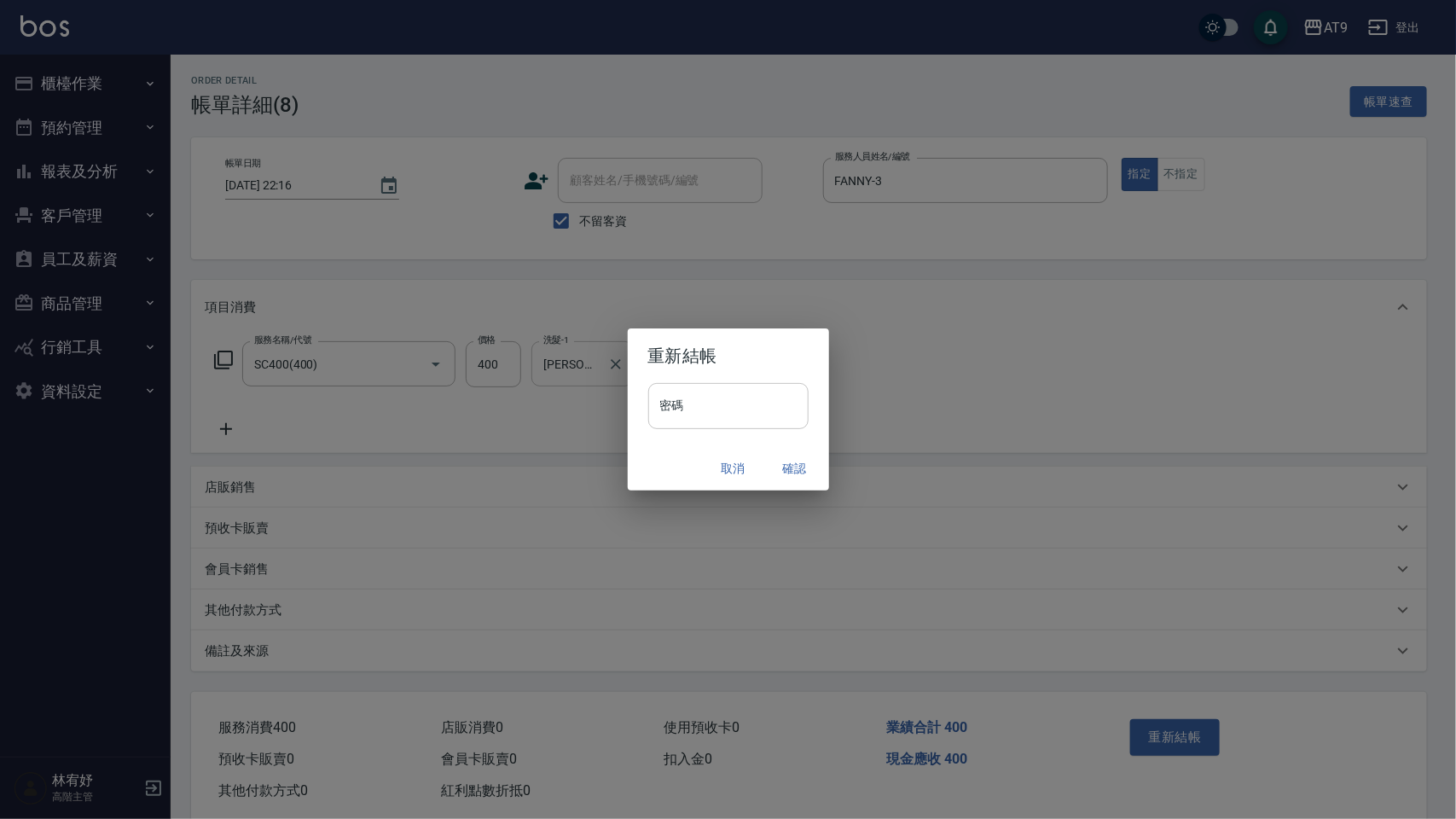
click at [737, 415] on input "密碼" at bounding box center [728, 406] width 160 height 46
drag, startPoint x: 744, startPoint y: 401, endPoint x: 608, endPoint y: 412, distance: 136.4
click at [610, 411] on div "**********" at bounding box center [728, 409] width 1456 height 819
type input "**********"
click at [811, 466] on button "確認" at bounding box center [794, 469] width 54 height 32
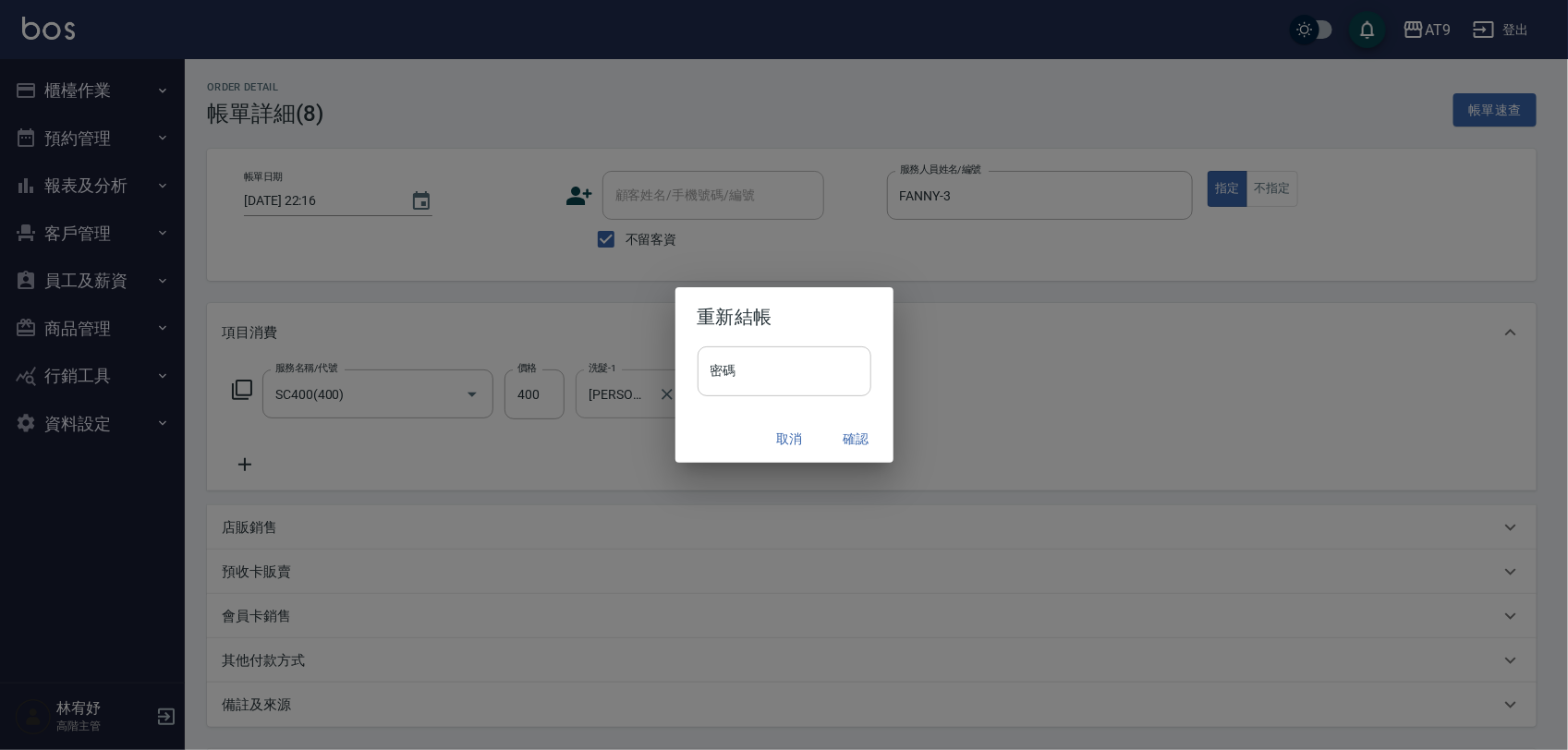
click at [792, 369] on input "密碼" at bounding box center [784, 371] width 174 height 50
paste input "*******"
type input "*******"
drag, startPoint x: 836, startPoint y: 302, endPoint x: 856, endPoint y: 340, distance: 42.9
click at [836, 301] on h2 "重新結帳" at bounding box center [784, 316] width 218 height 59
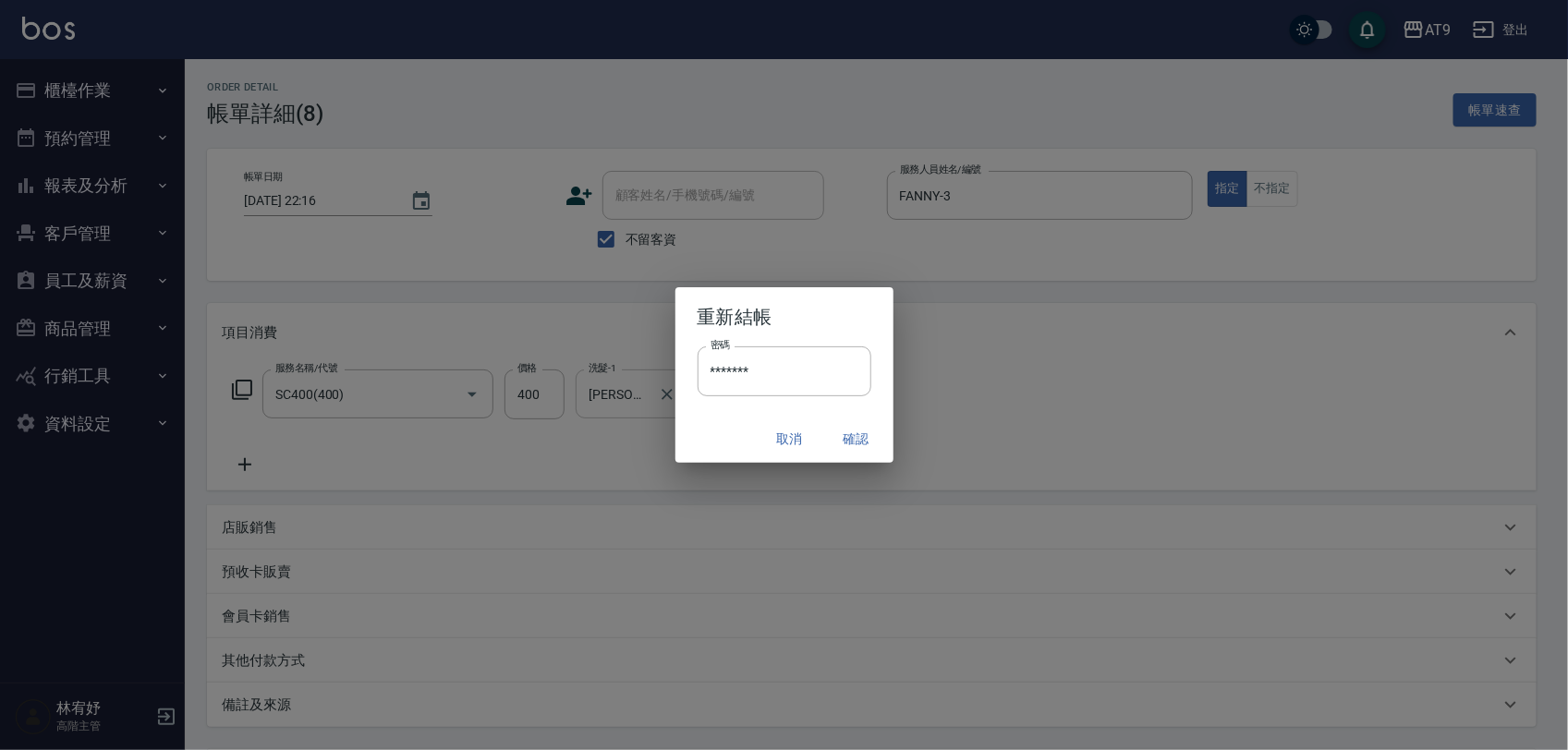
click at [861, 434] on button "確認" at bounding box center [856, 439] width 59 height 35
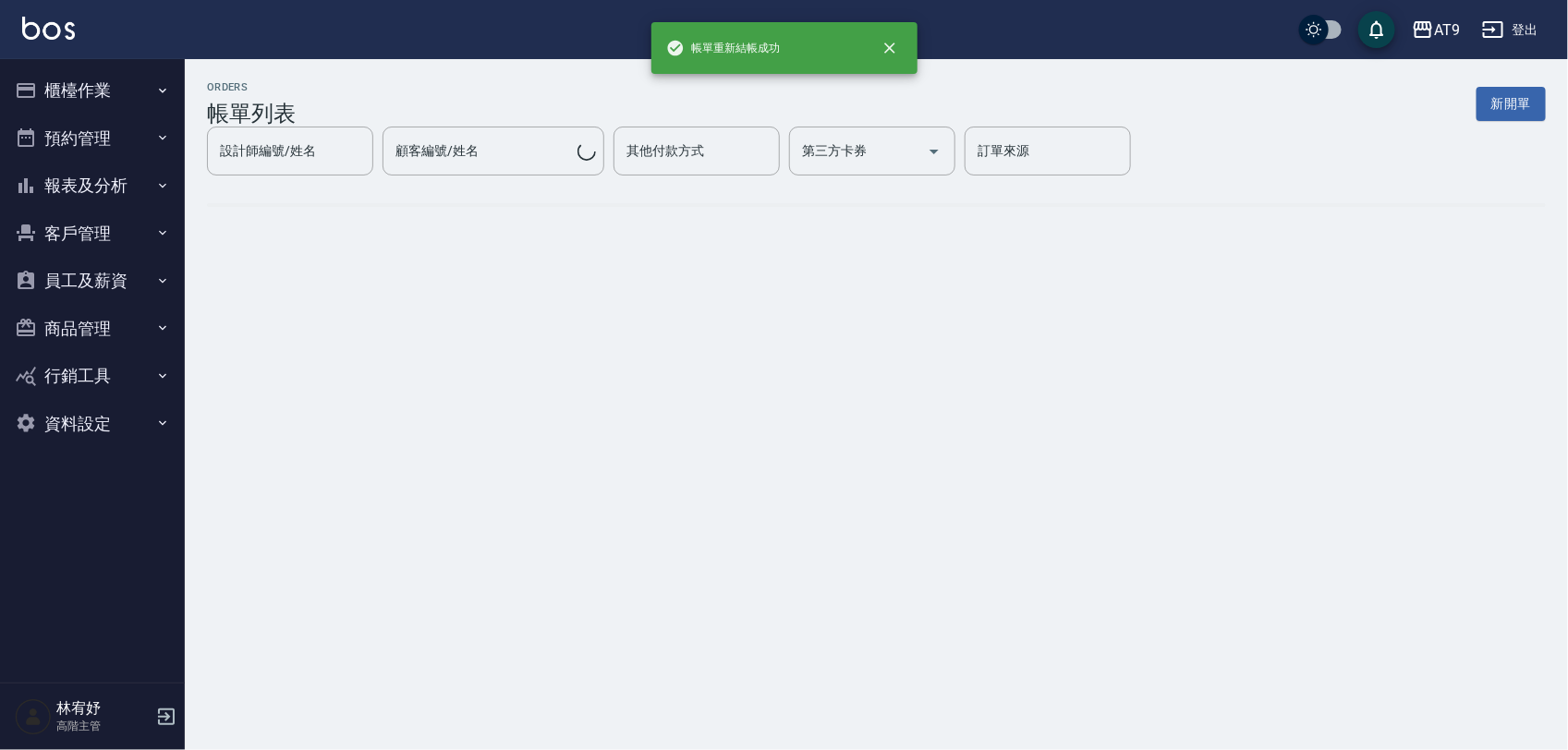
click at [107, 180] on button "報表及分析" at bounding box center [93, 185] width 170 height 48
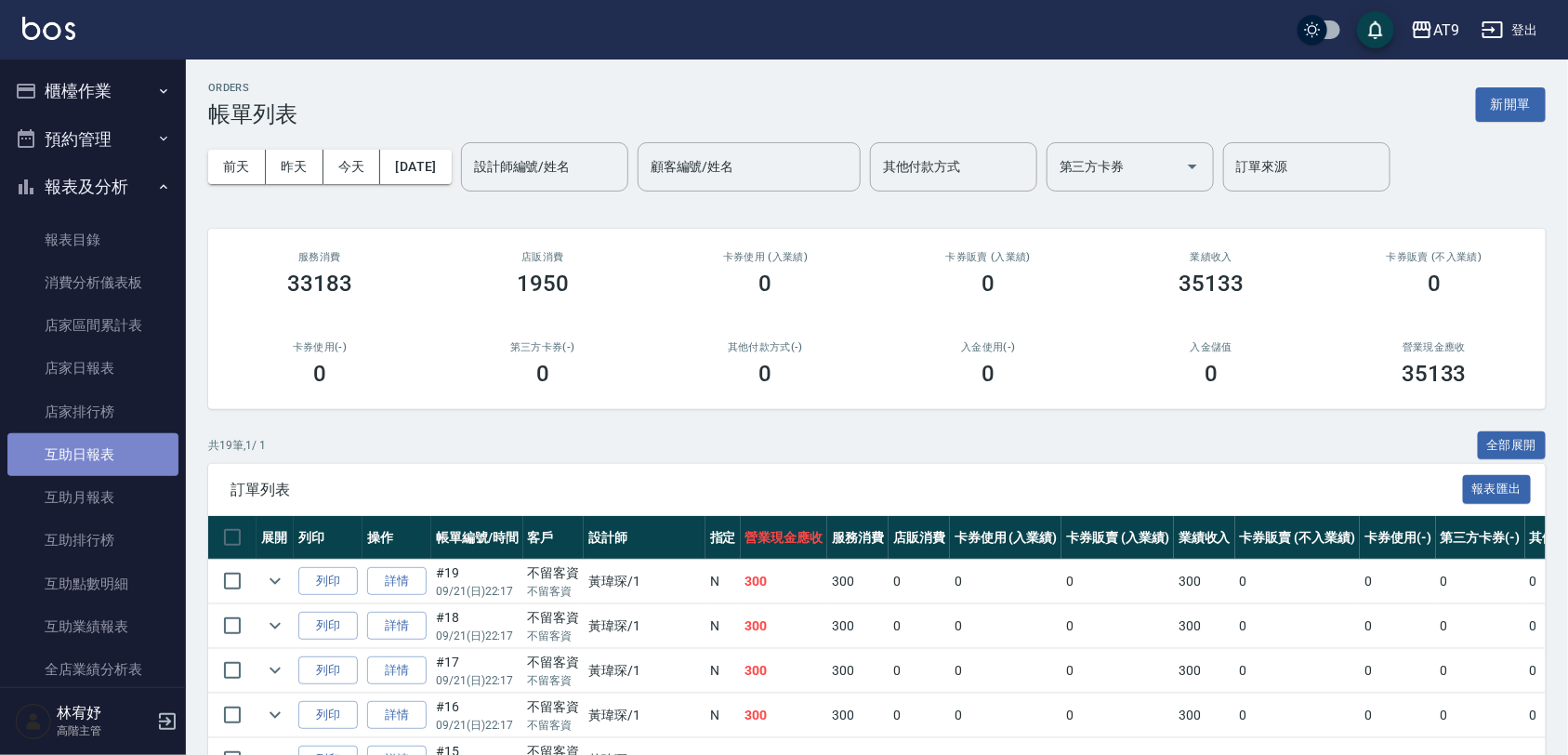
click at [107, 457] on link "互助日報表" at bounding box center [93, 454] width 171 height 42
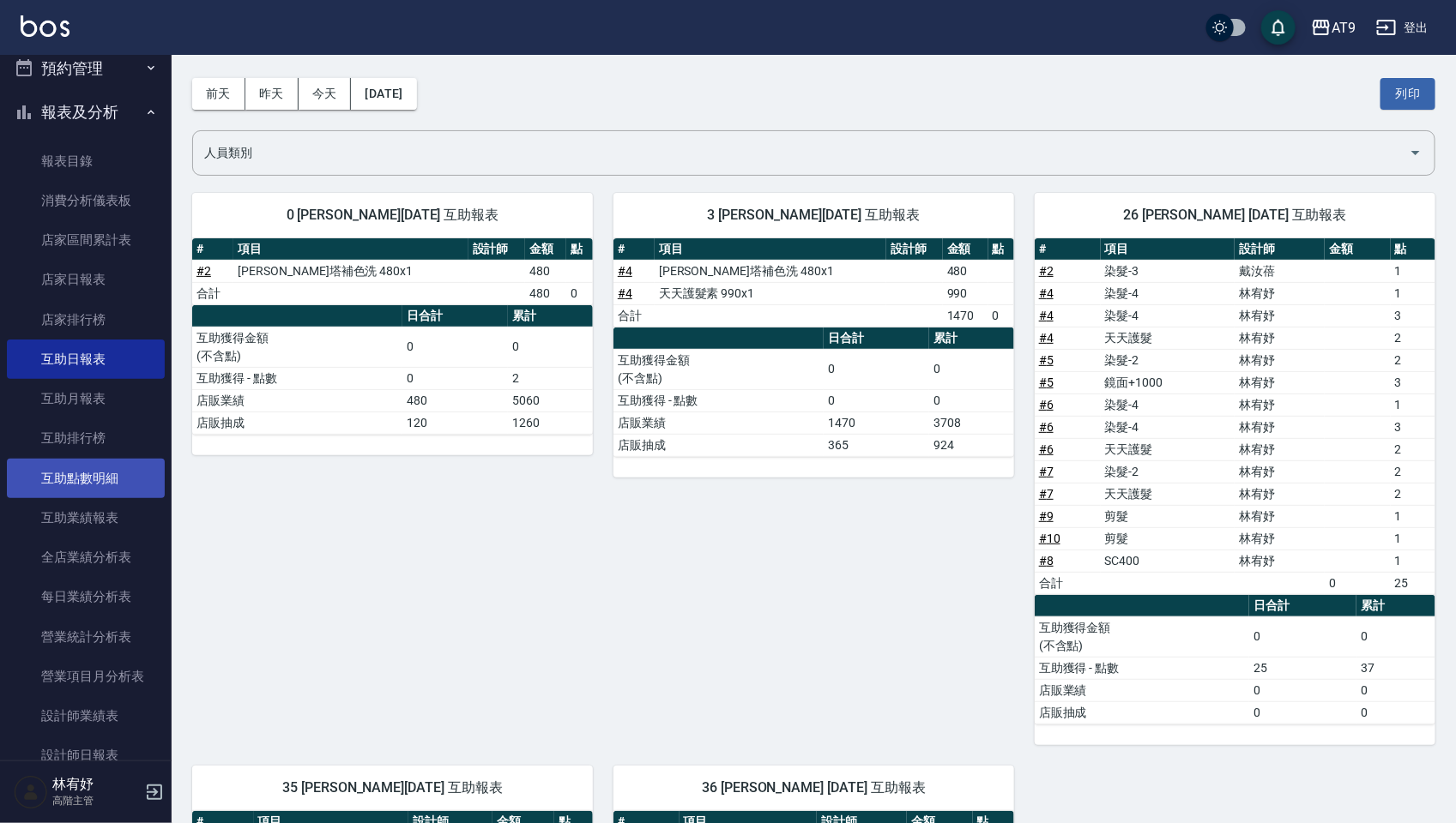
scroll to position [108, 0]
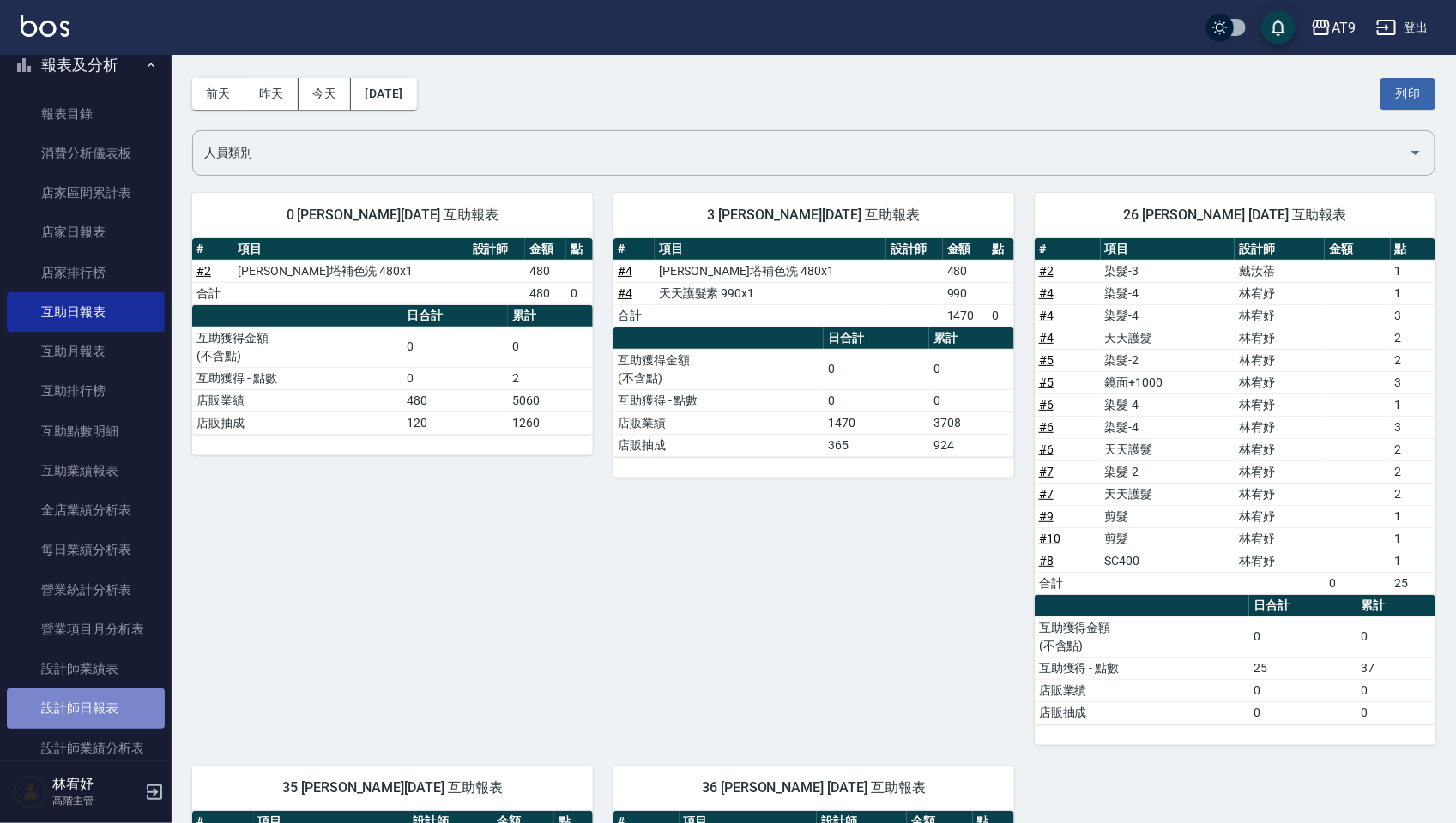
click at [112, 703] on link "設計師日報表" at bounding box center [86, 708] width 158 height 39
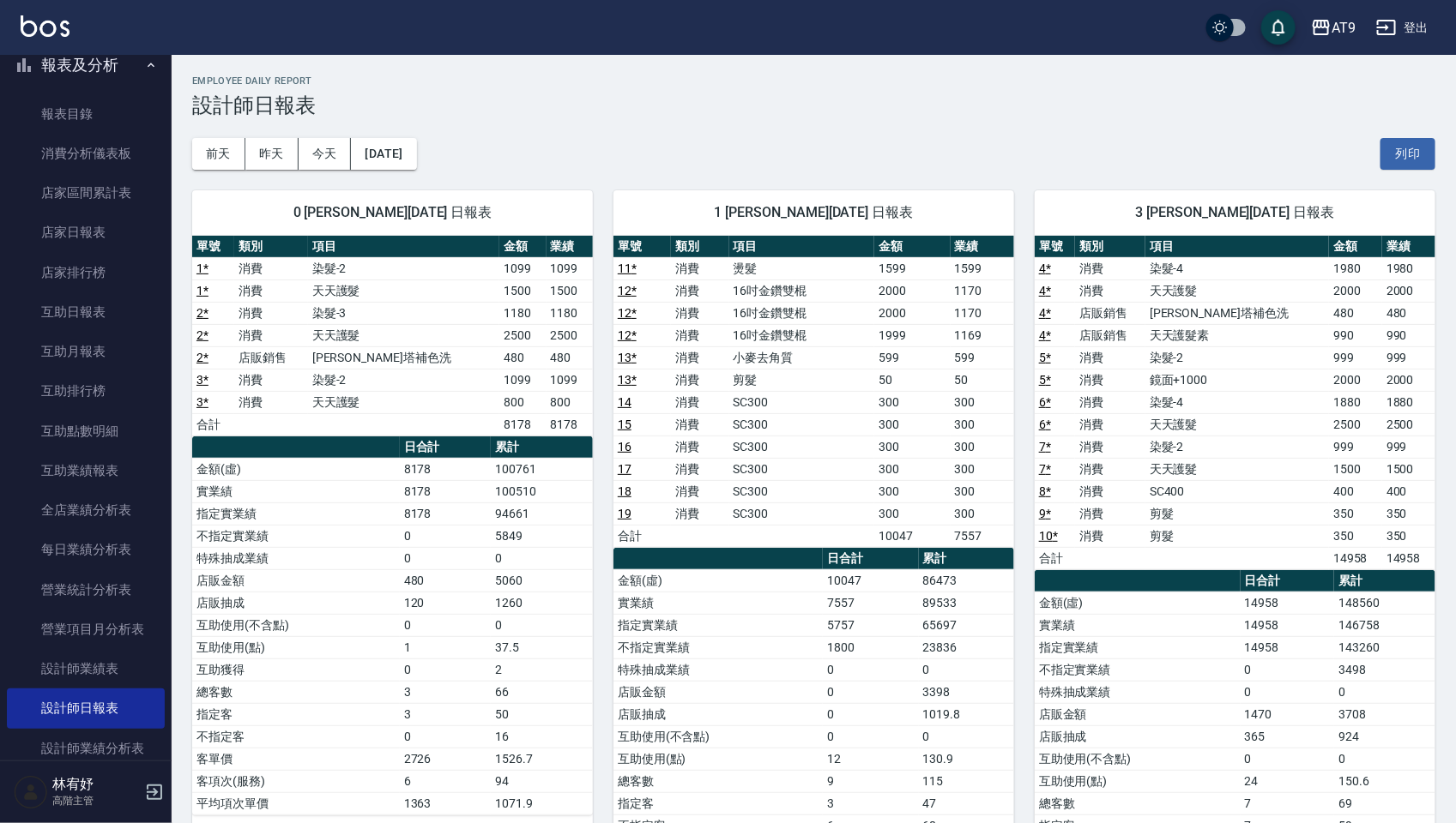
click at [1402, 20] on button "登出" at bounding box center [1402, 28] width 66 height 32
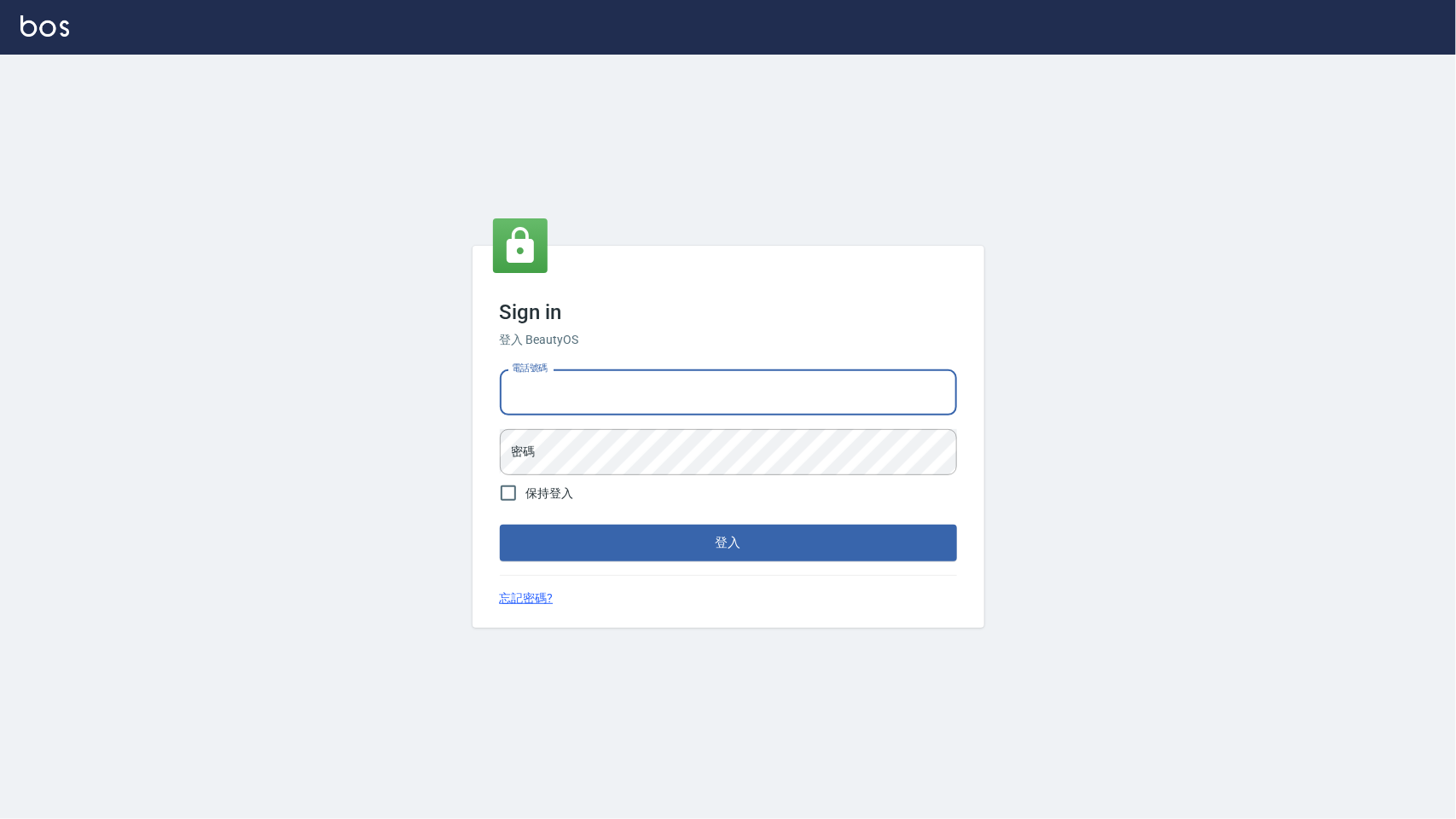
type input "0975151920"
drag, startPoint x: 668, startPoint y: 391, endPoint x: 422, endPoint y: 347, distance: 249.9
click at [422, 347] on div "Sign in 登入 BeautyOS 電話號碼 [PHONE_NUMBER] 電話號碼 密碼 密碼 保持登入 登入 忘記密碼?" at bounding box center [728, 437] width 1456 height 765
click at [564, 411] on input "電話號碼" at bounding box center [728, 392] width 457 height 46
type input "0975312775"
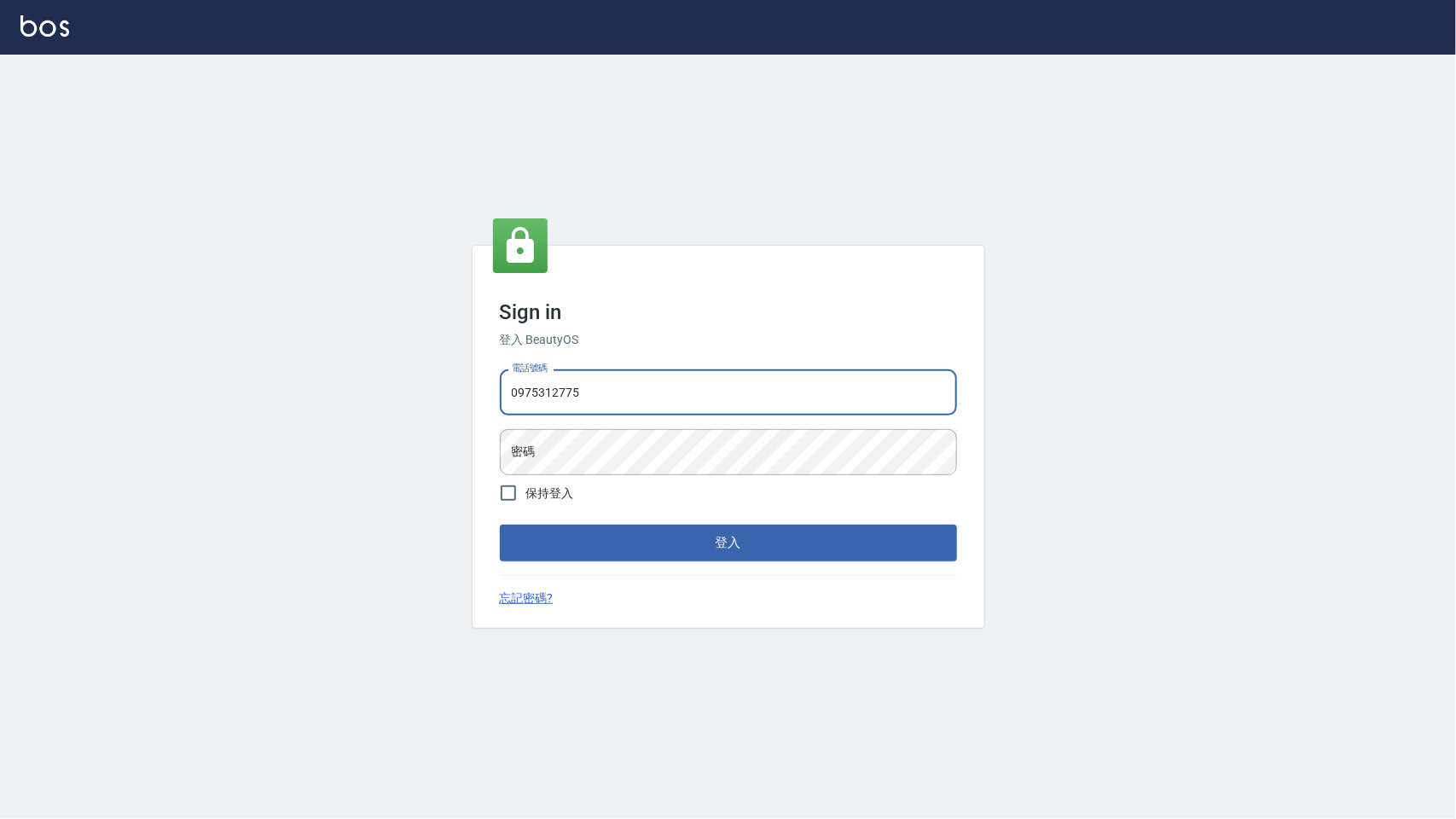
drag, startPoint x: 479, startPoint y: 382, endPoint x: 461, endPoint y: 380, distance: 18.1
click at [461, 380] on div "Sign in 登入 BeautyOS 電話號碼 [PHONE_NUMBER] 電話號碼 密碼 密碼 保持登入 登入 忘記密碼?" at bounding box center [728, 437] width 1456 height 765
click at [649, 394] on input "電話號碼" at bounding box center [728, 392] width 457 height 46
type input "0977019313"
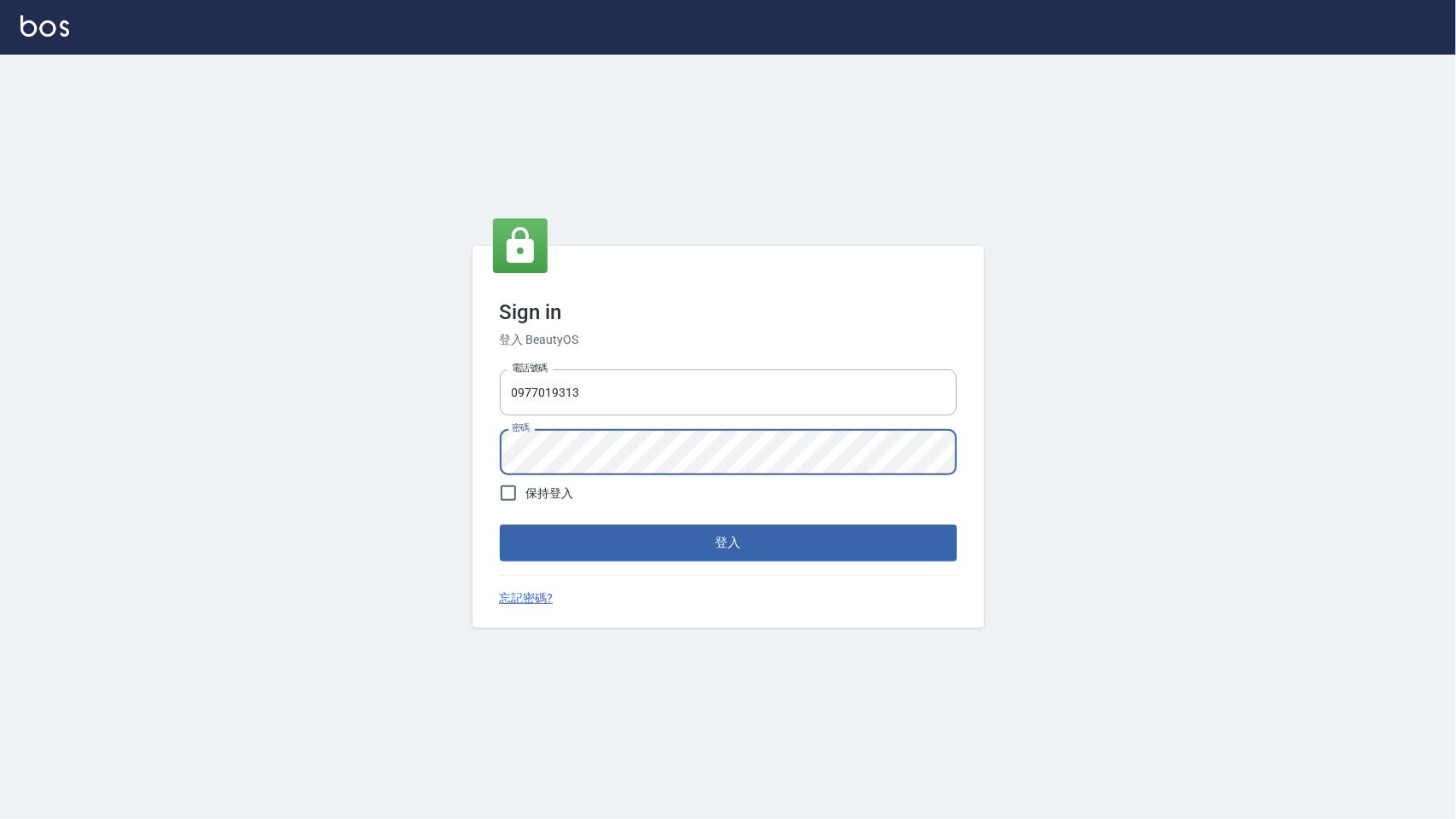
click at [499, 525] on button "登入" at bounding box center [728, 543] width 457 height 36
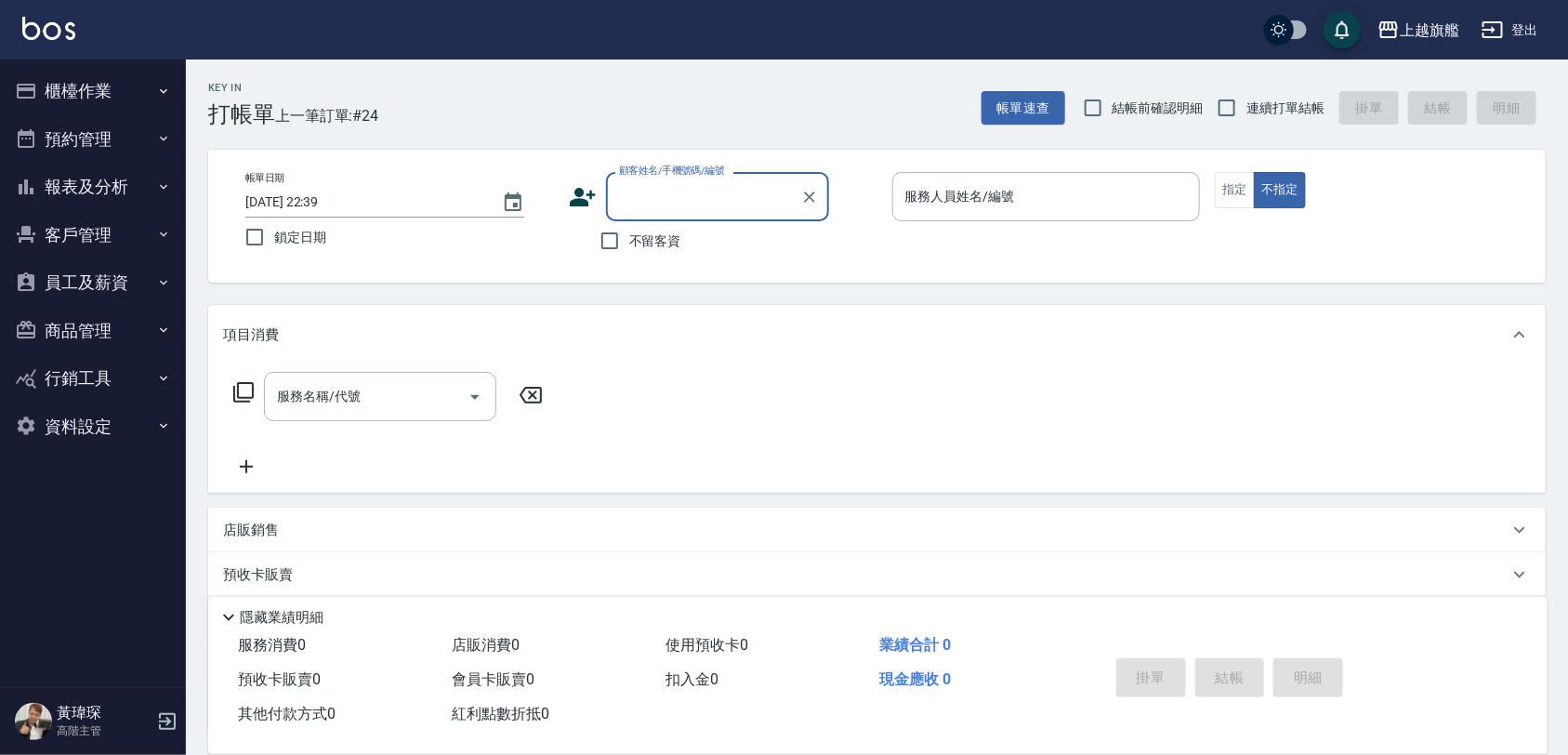
click at [82, 177] on button "報表及分析" at bounding box center [93, 186] width 171 height 48
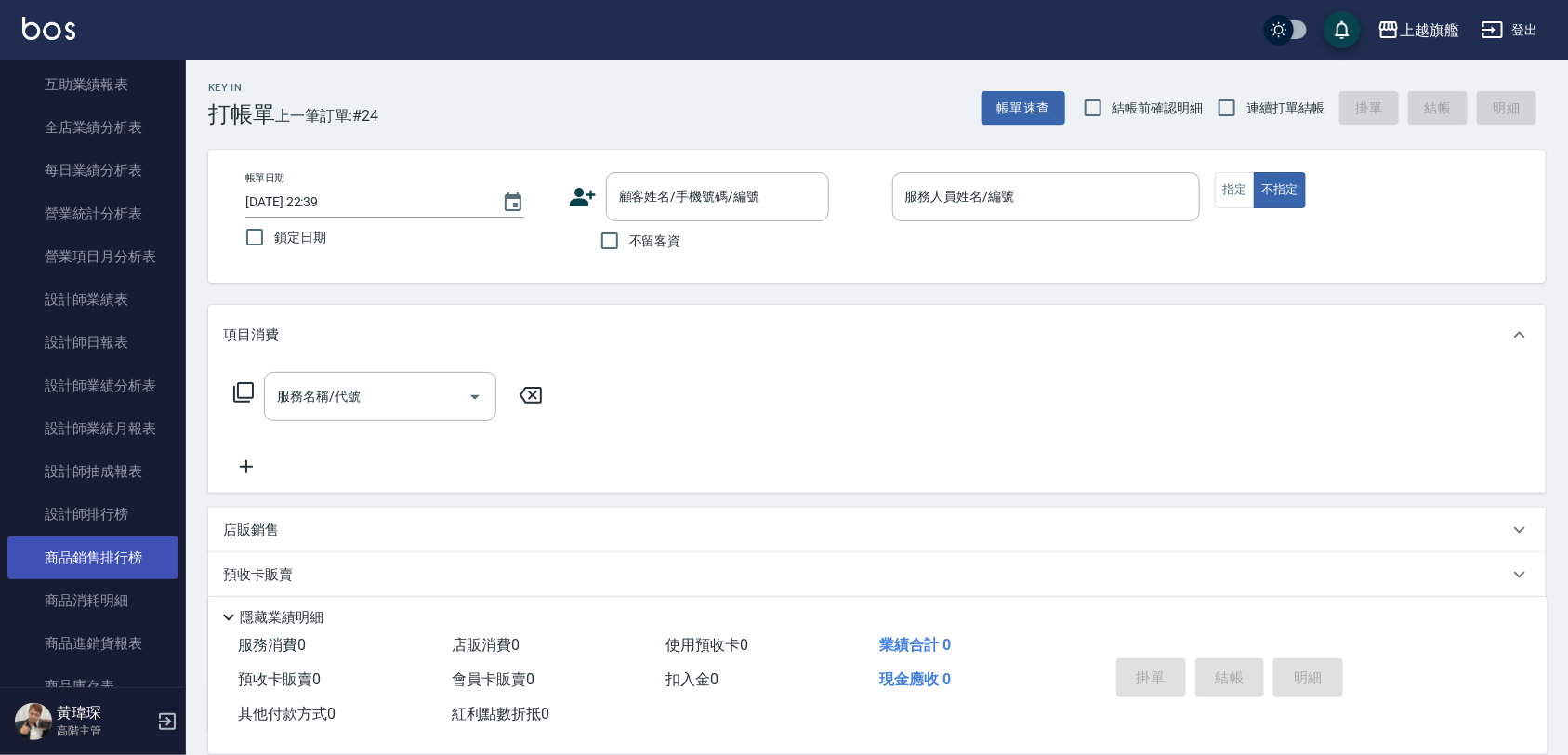
scroll to position [581, 0]
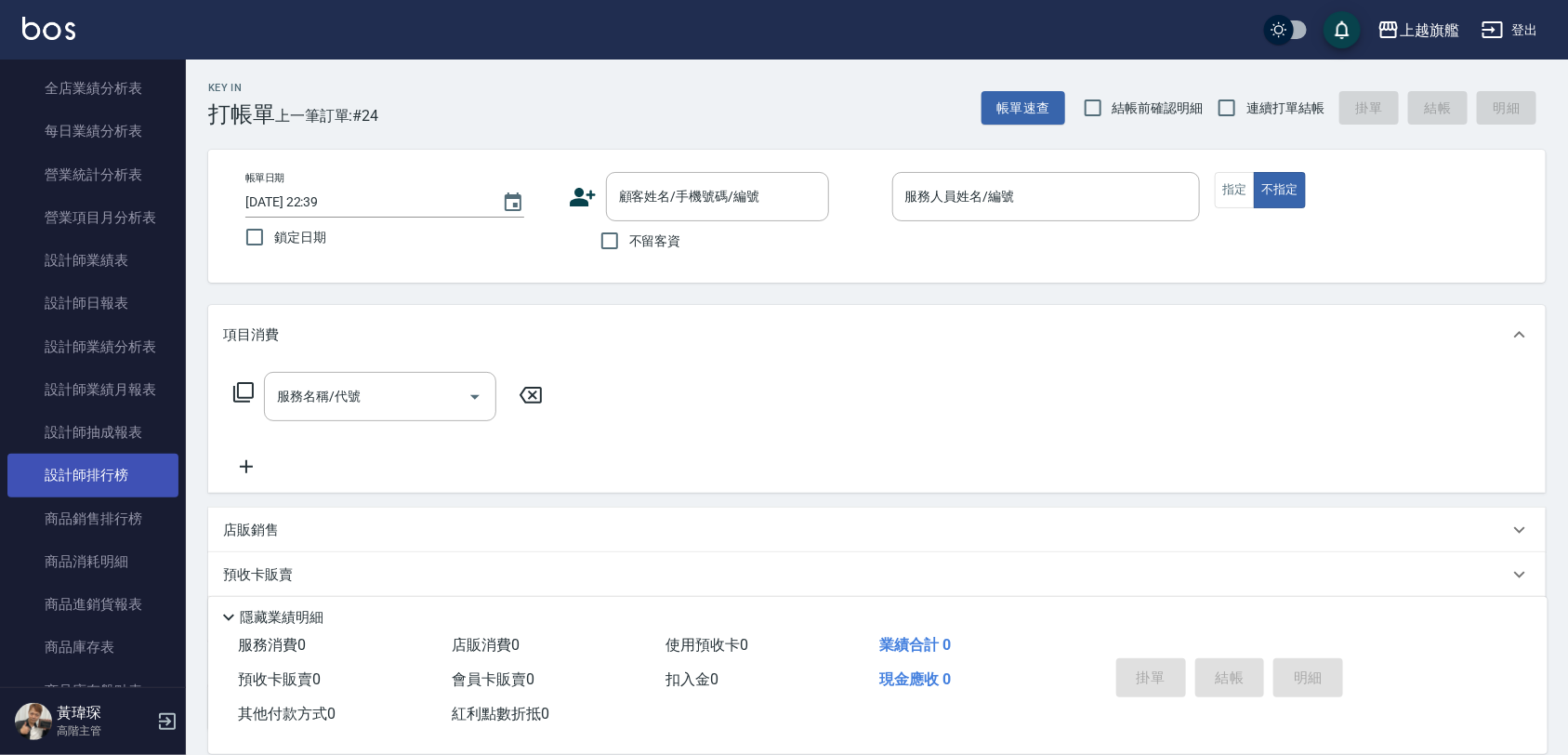
click at [130, 484] on link "設計師排行榜" at bounding box center [93, 474] width 171 height 42
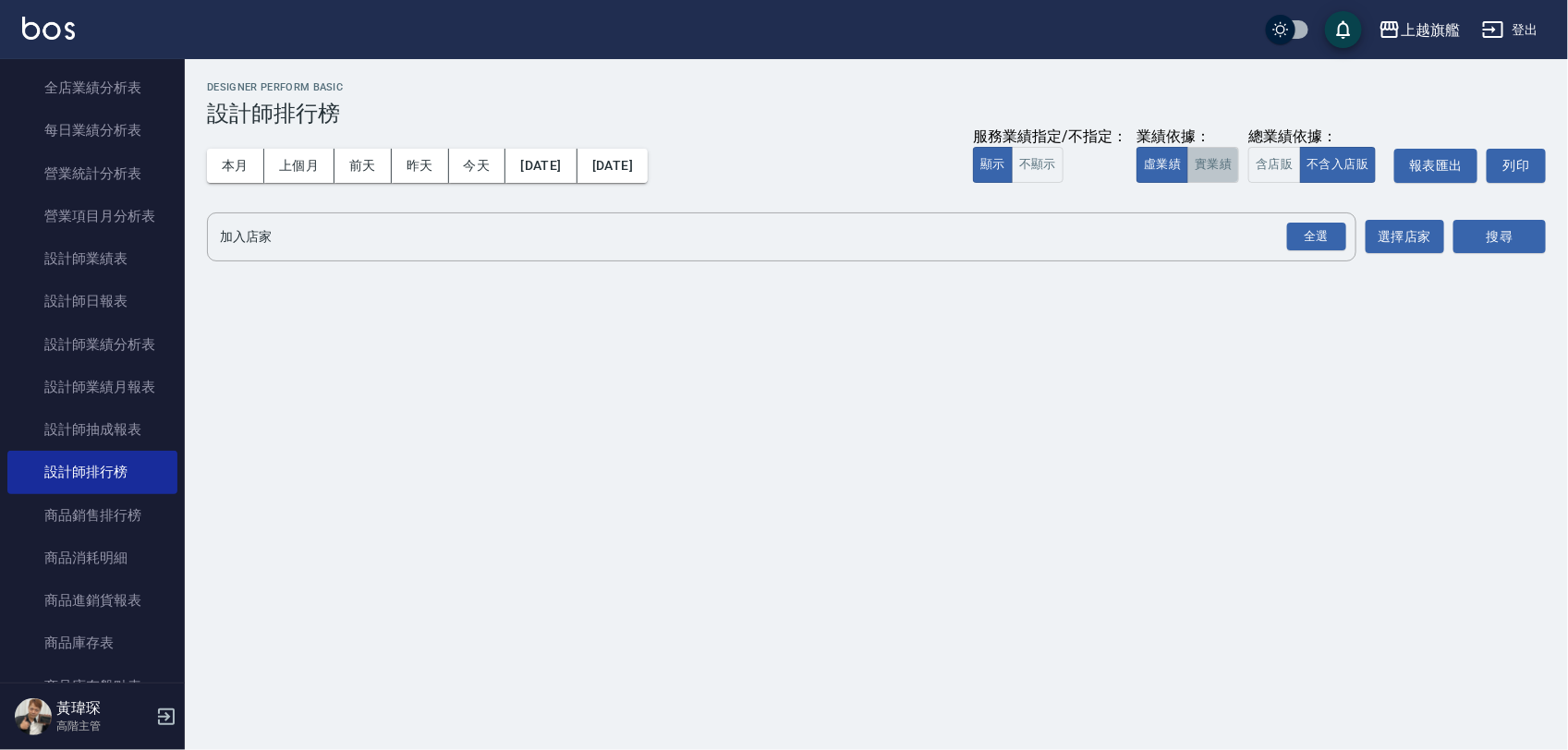
click at [1229, 168] on button "實業績" at bounding box center [1212, 164] width 51 height 36
click at [1319, 241] on div "全選" at bounding box center [1316, 236] width 59 height 29
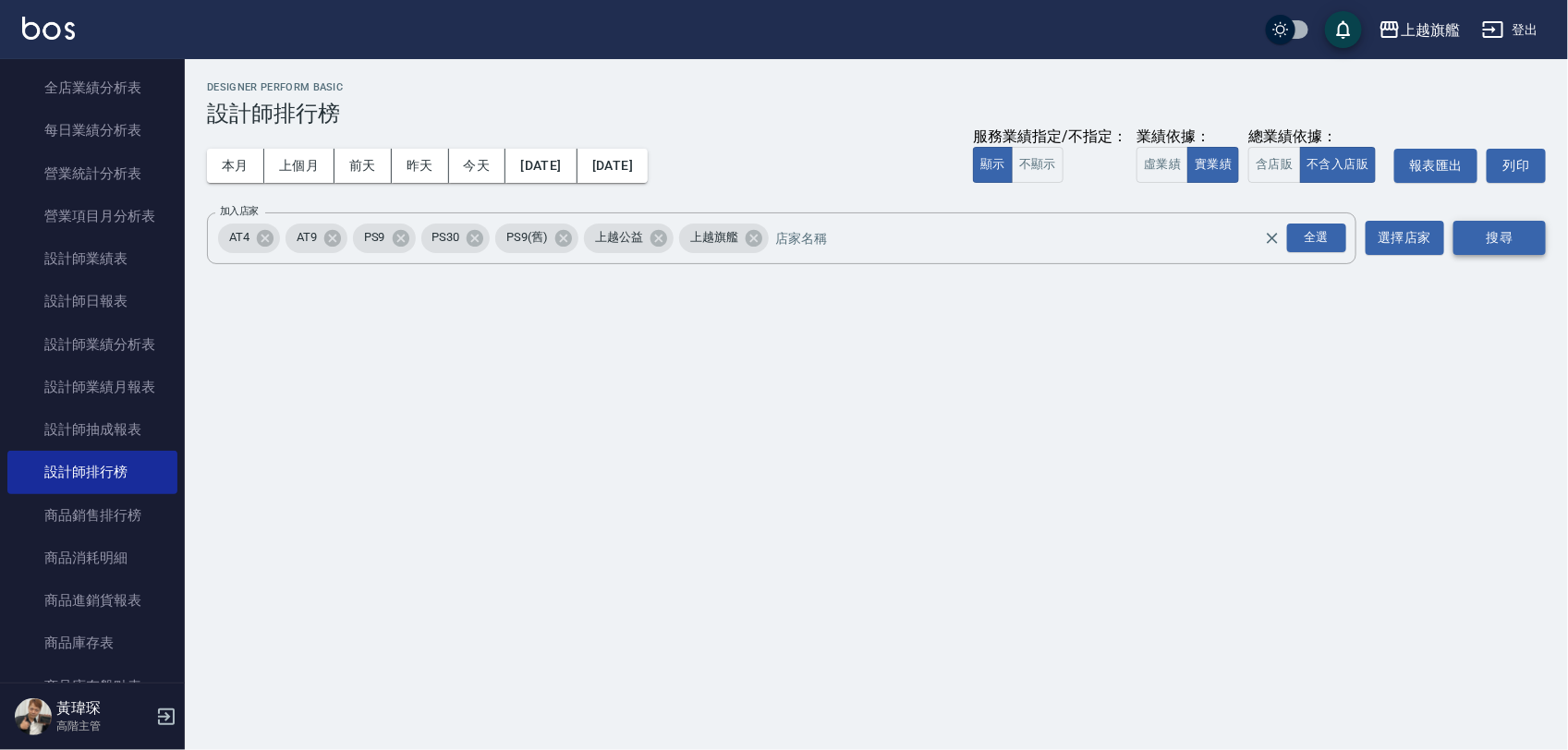
click at [1500, 228] on button "搜尋" at bounding box center [1499, 237] width 93 height 35
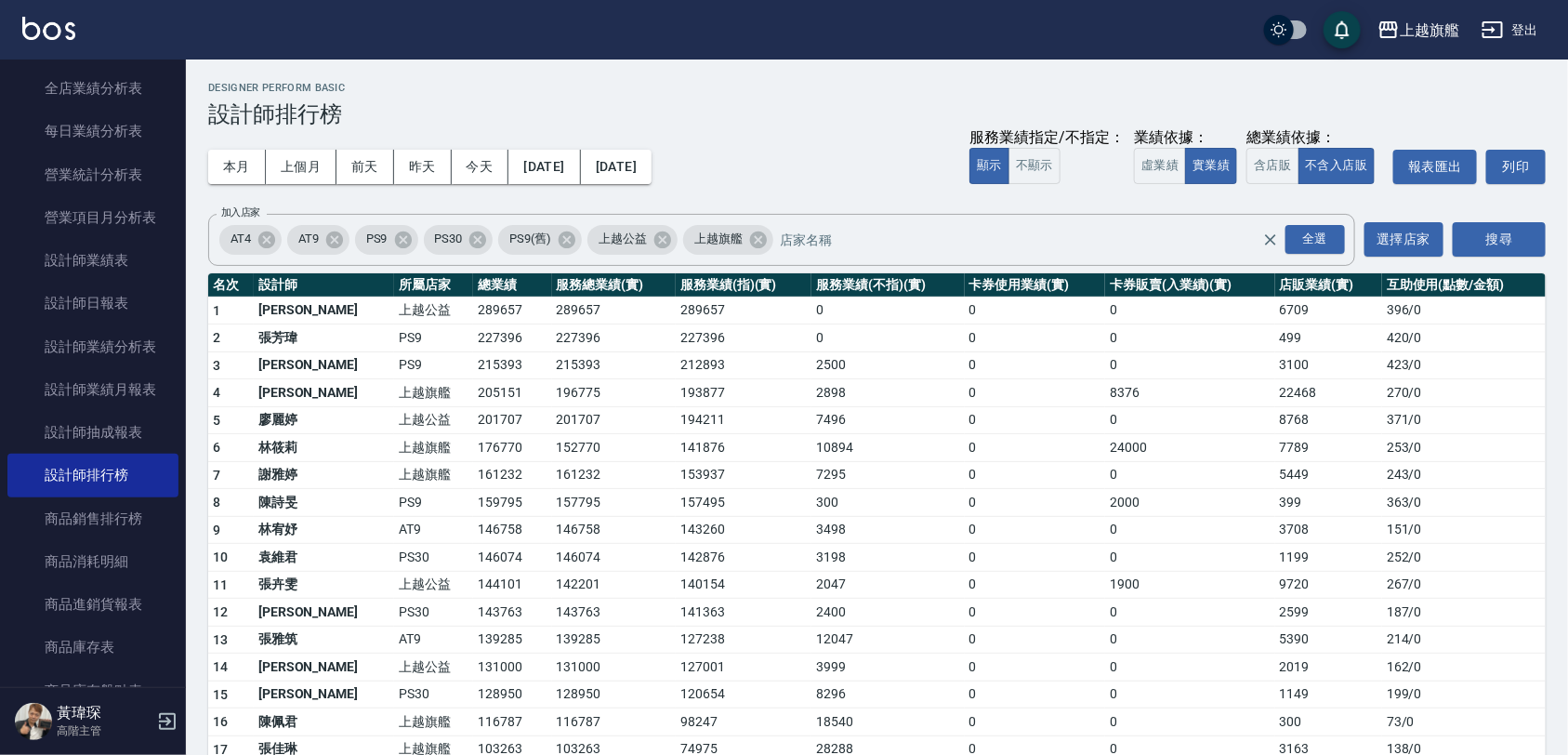
scroll to position [117, 0]
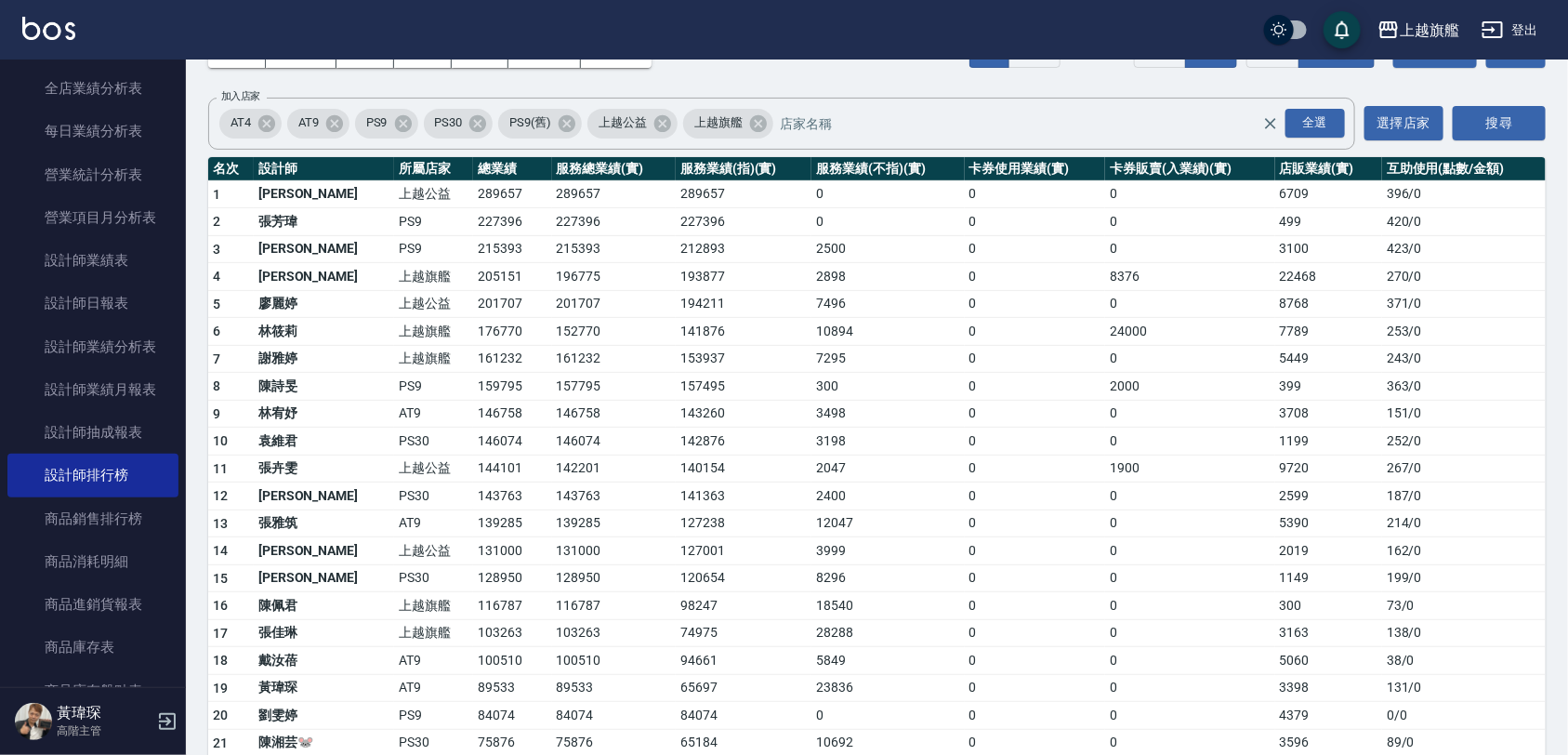
drag, startPoint x: 360, startPoint y: 412, endPoint x: 342, endPoint y: 417, distance: 18.7
click at [342, 417] on td "林宥妤" at bounding box center [323, 414] width 140 height 28
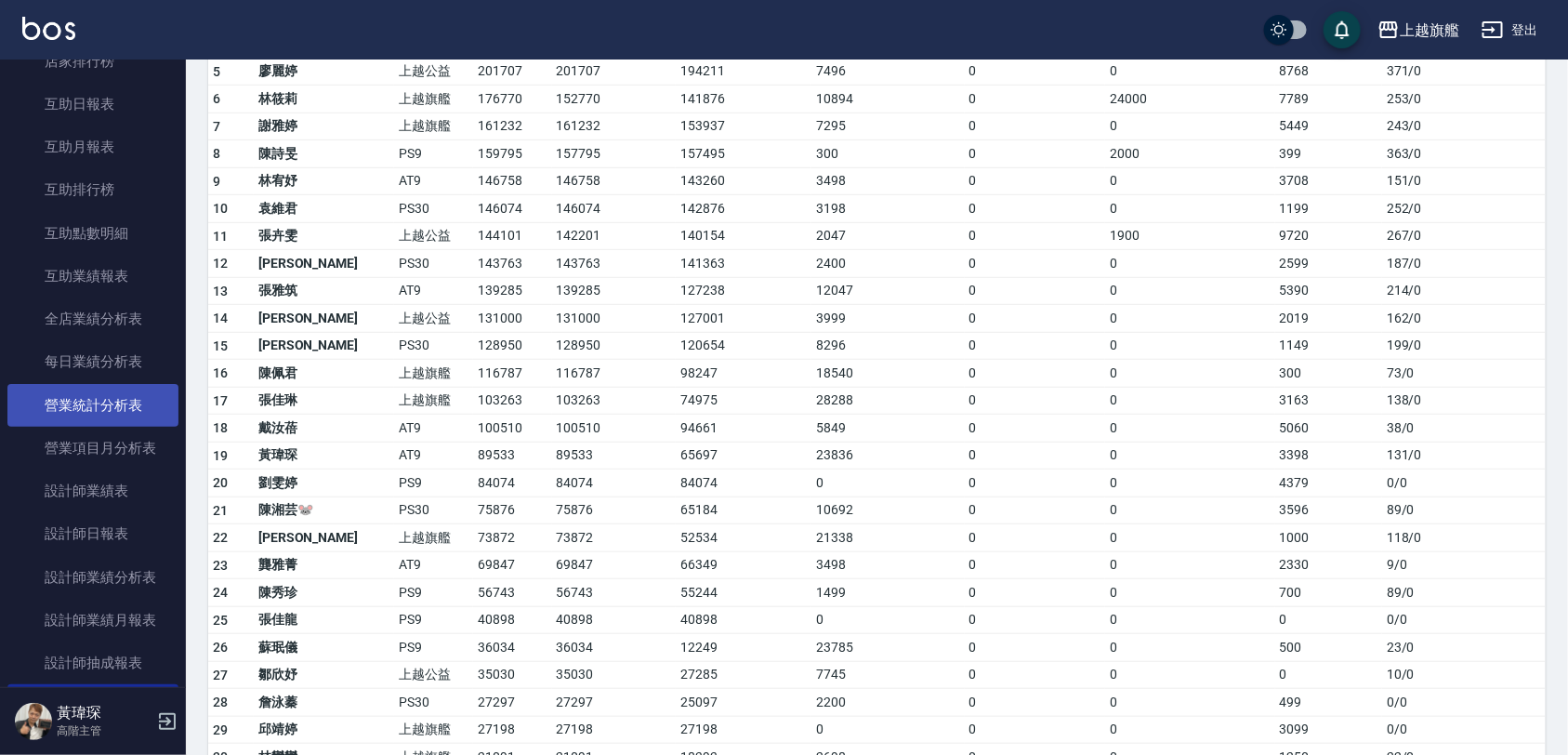
scroll to position [349, 0]
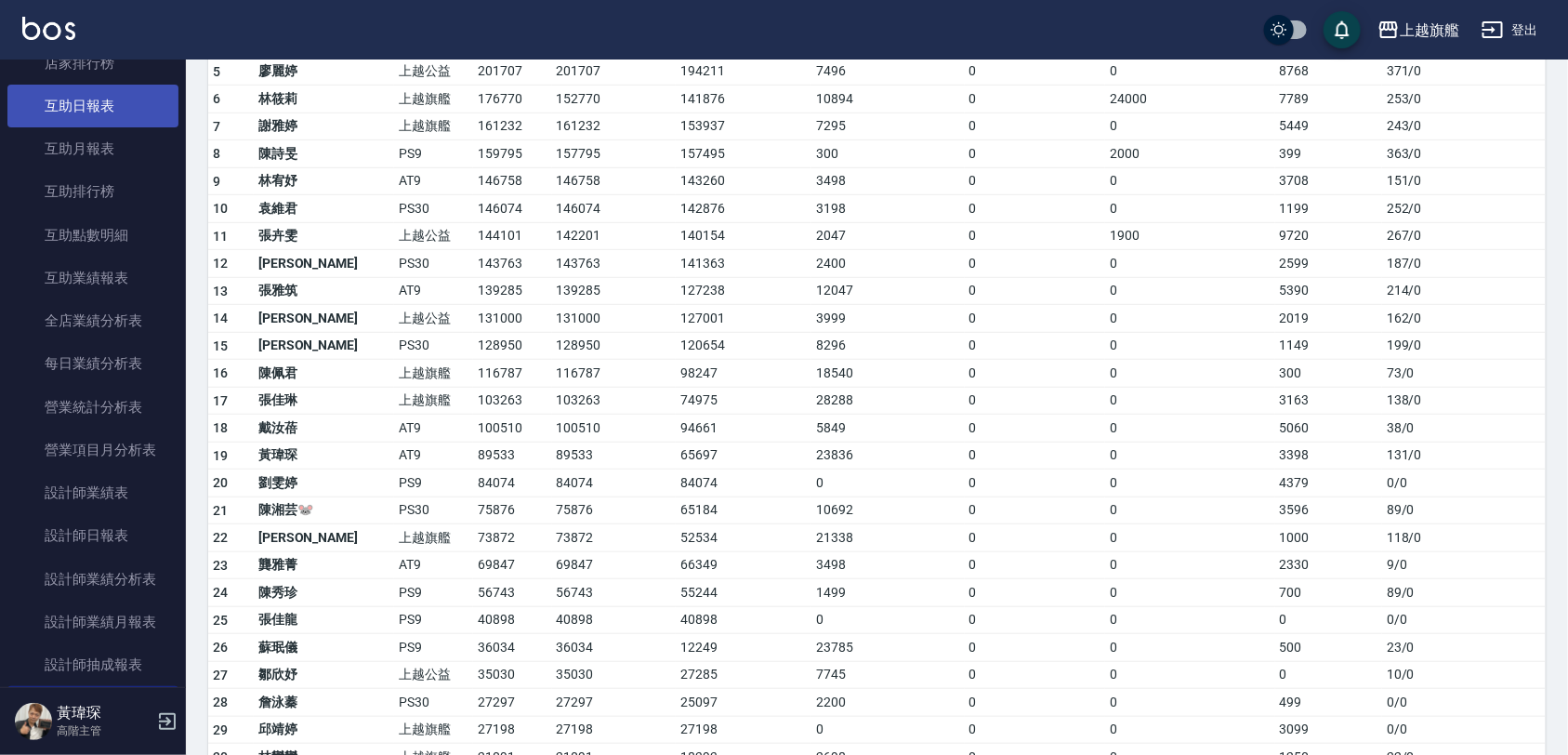
click at [133, 100] on link "互助日報表" at bounding box center [93, 105] width 171 height 42
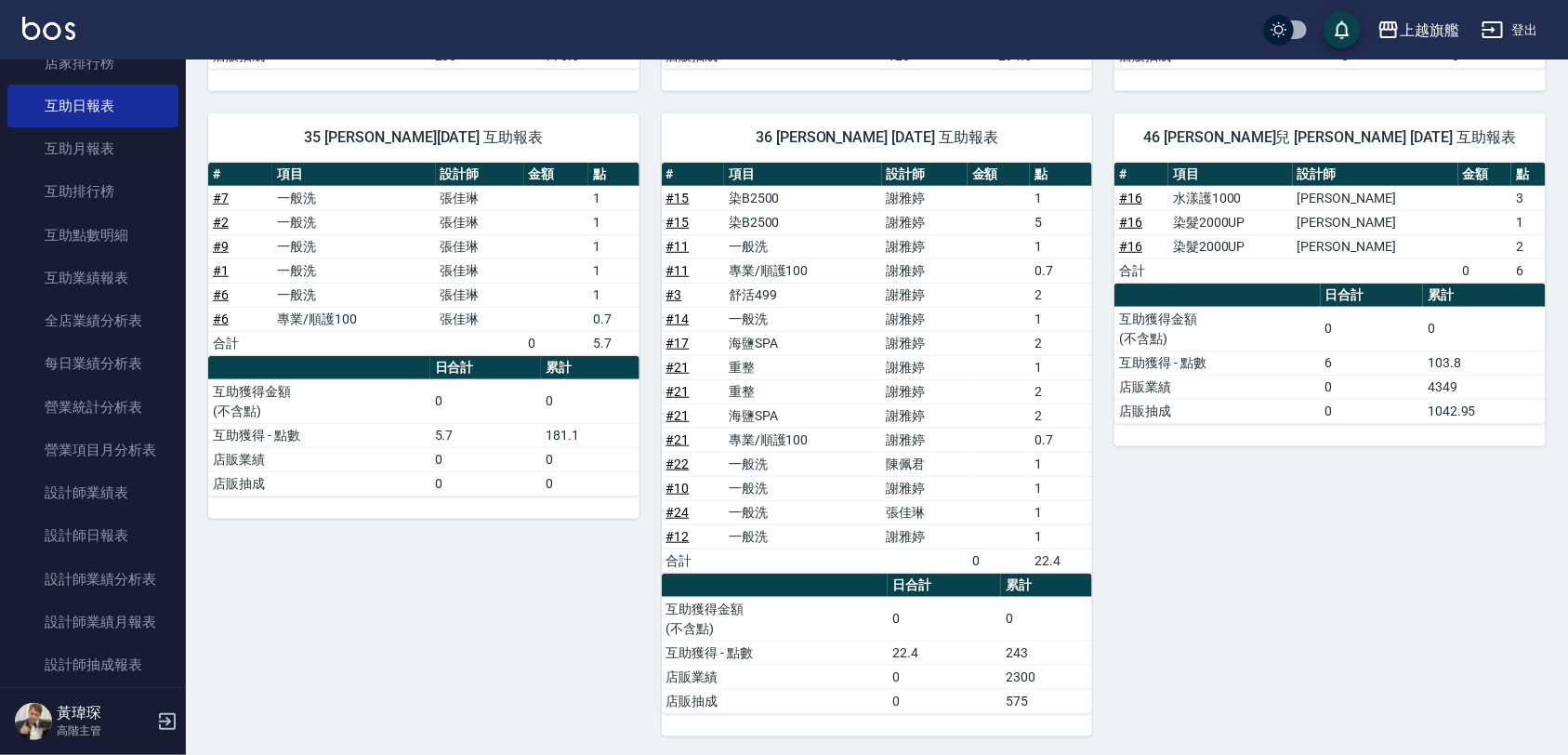
scroll to position [477, 0]
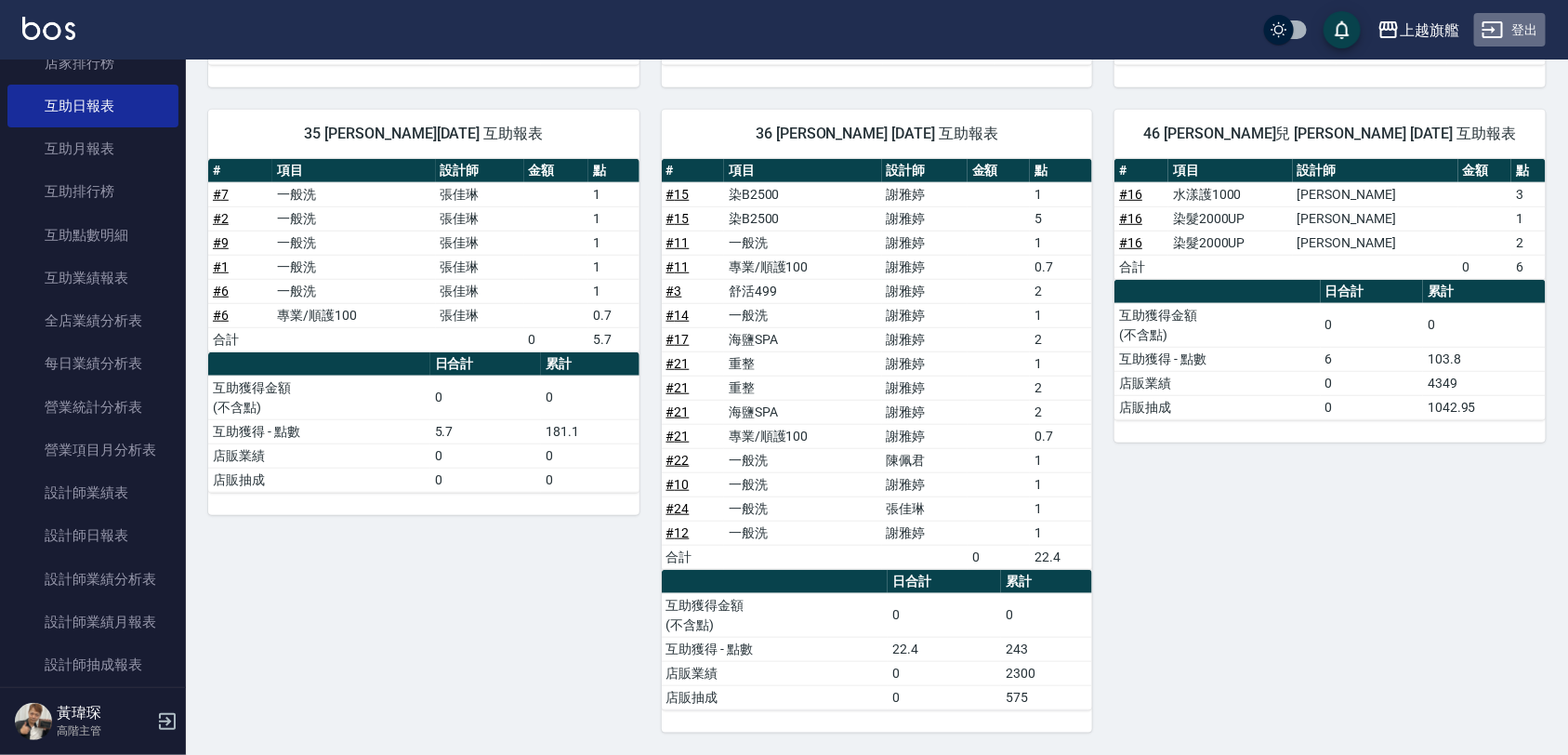
click at [1525, 42] on button "登出" at bounding box center [1510, 30] width 71 height 35
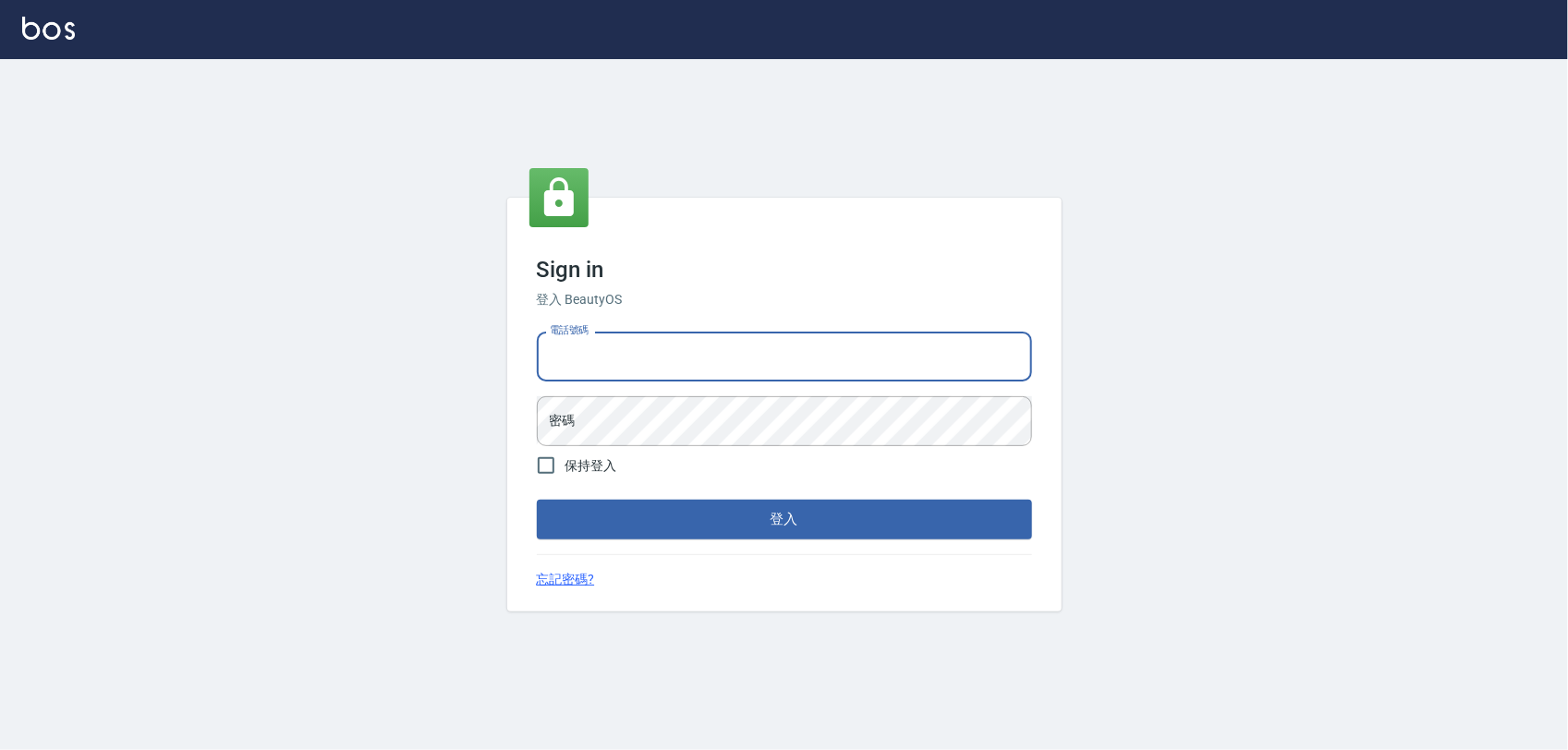
click at [848, 366] on input "電話號碼" at bounding box center [784, 356] width 495 height 50
type input "0975151920"
